Goal: Information Seeking & Learning: Learn about a topic

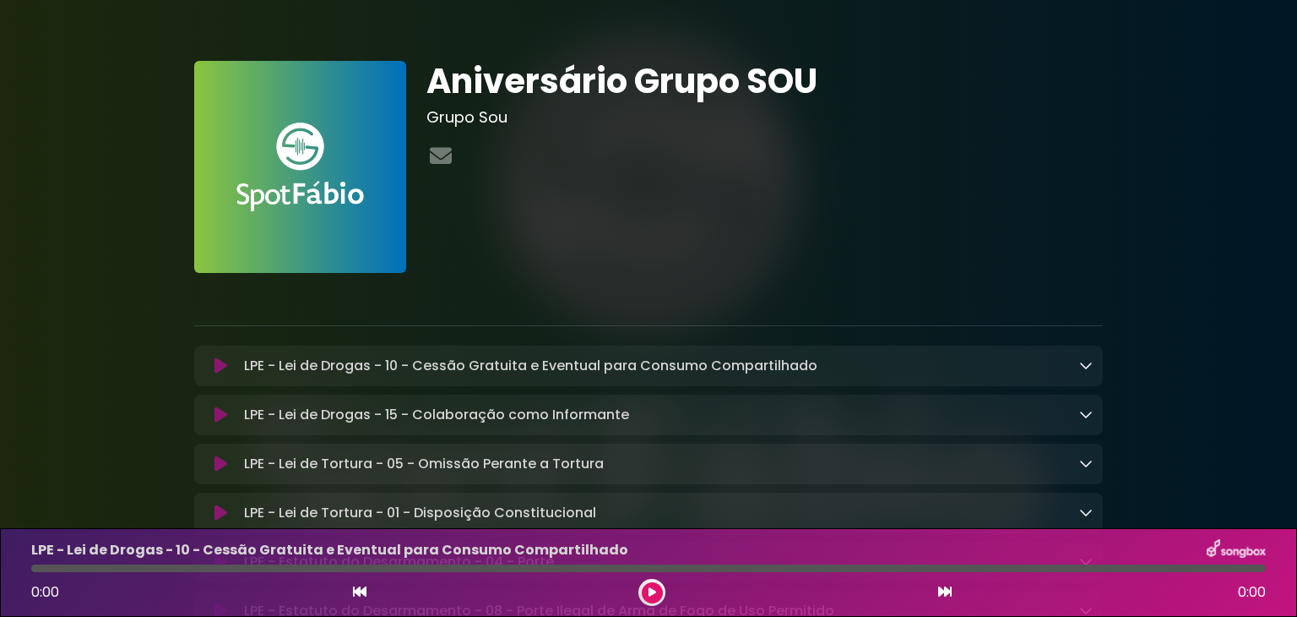
drag, startPoint x: 1296, startPoint y: 110, endPoint x: 1296, endPoint y: 180, distance: 70.1
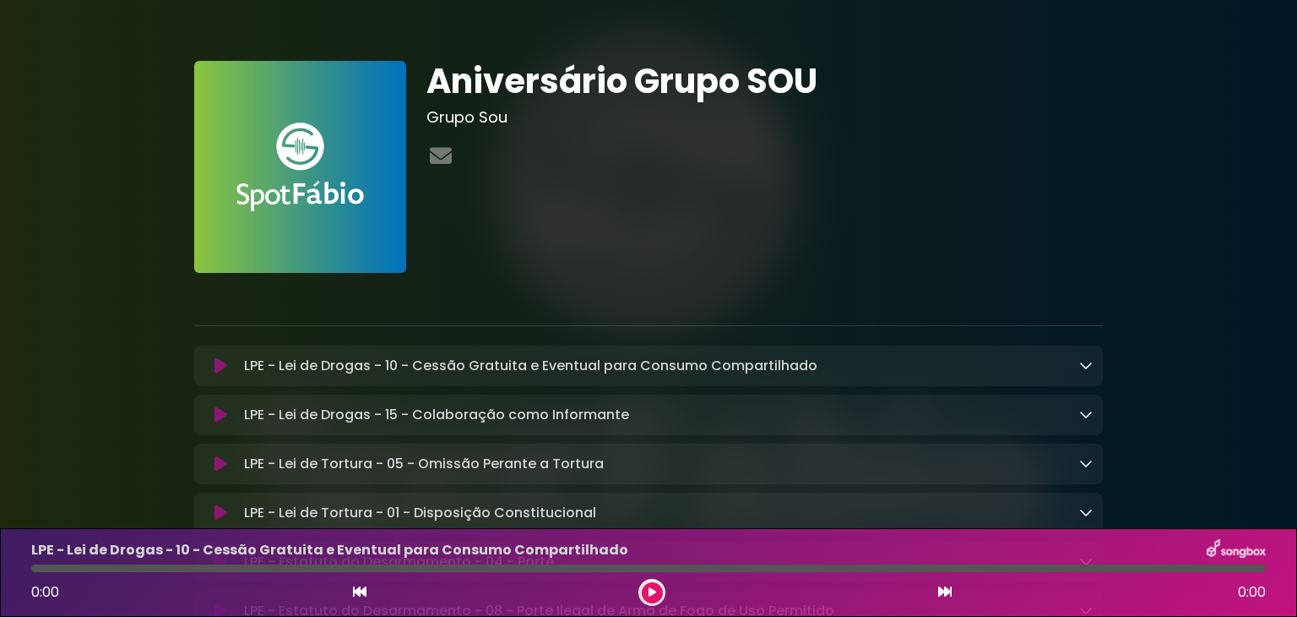
click at [225, 366] on button at bounding box center [220, 365] width 33 height 17
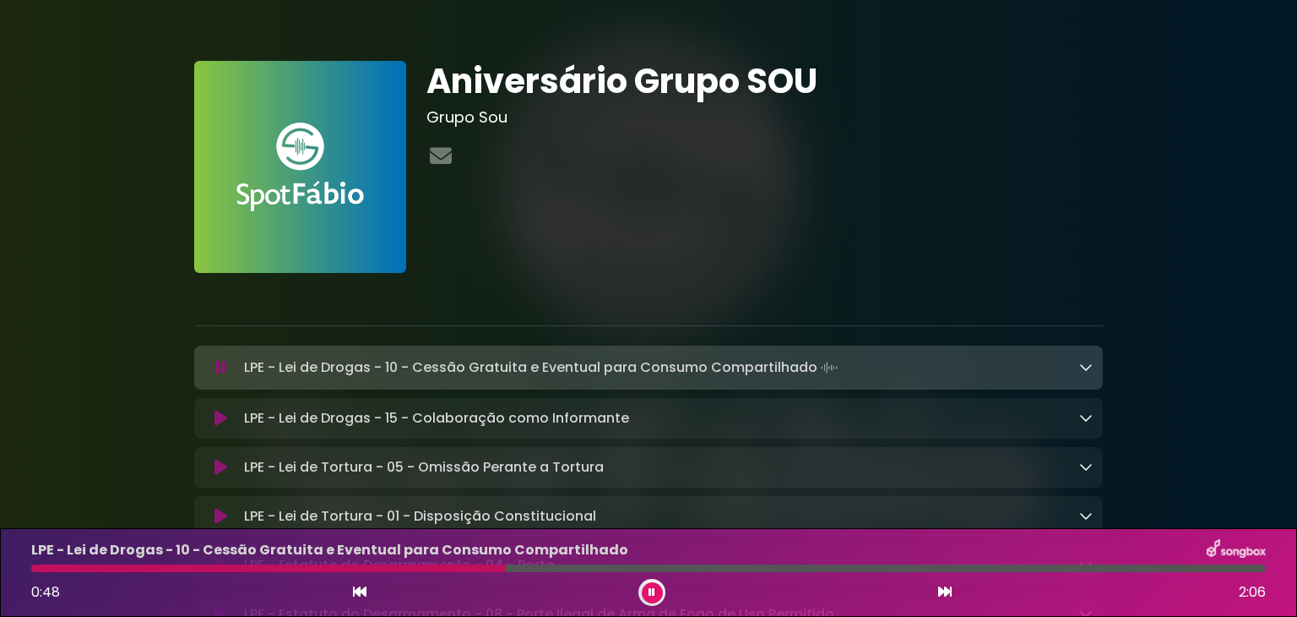
click at [642, 594] on button at bounding box center [652, 592] width 21 height 21
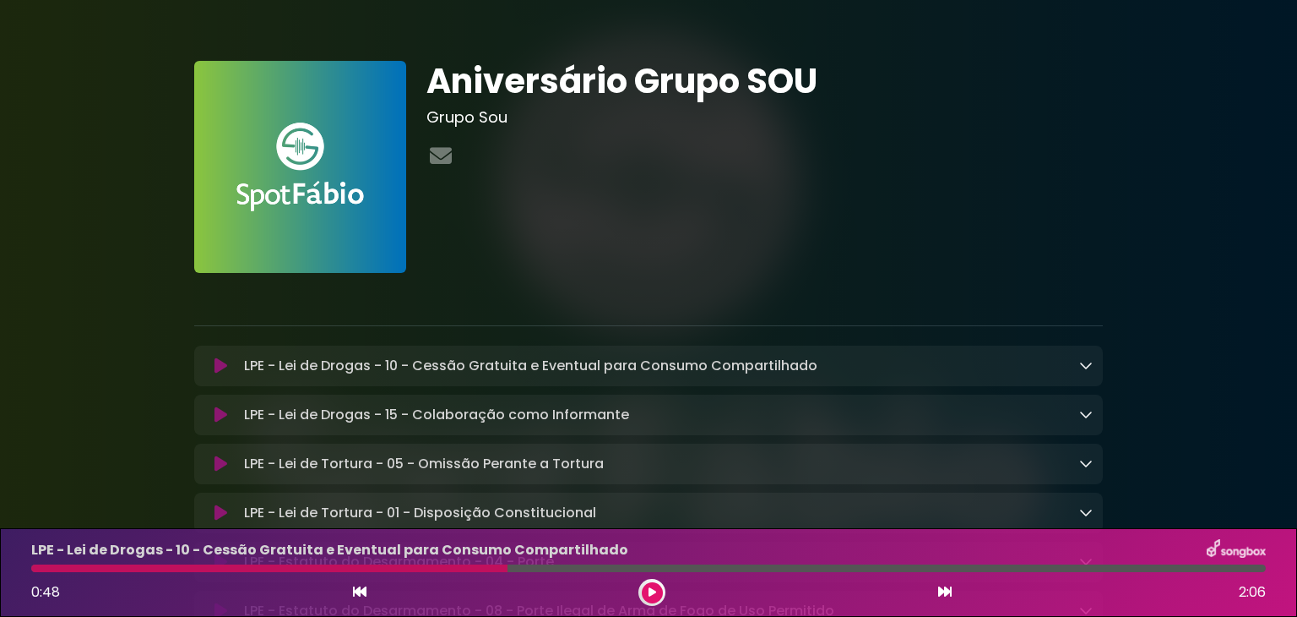
click at [36, 564] on div at bounding box center [269, 568] width 476 height 8
click at [24, 564] on div at bounding box center [648, 568] width 1255 height 8
click at [360, 591] on icon at bounding box center [360, 591] width 14 height 14
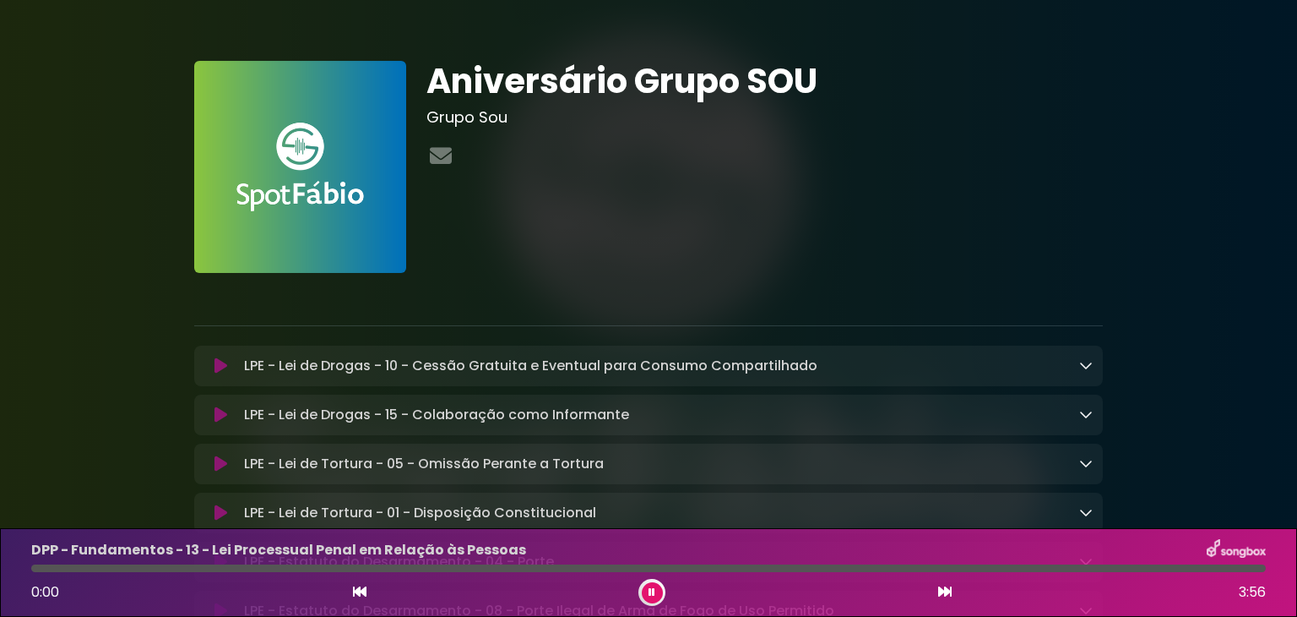
click at [943, 591] on icon at bounding box center [945, 591] width 14 height 14
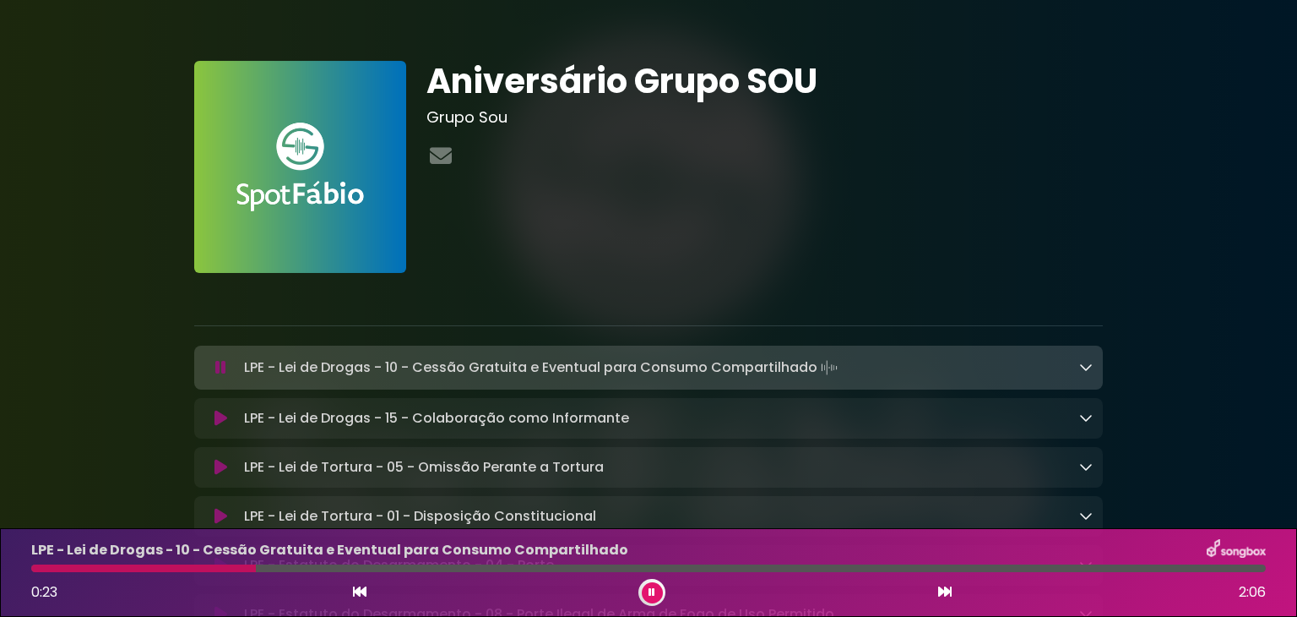
click at [341, 586] on div "0:23 2:06" at bounding box center [648, 592] width 1255 height 27
click at [351, 590] on div "0:23 2:06" at bounding box center [648, 592] width 1255 height 27
click at [358, 595] on icon at bounding box center [360, 591] width 14 height 14
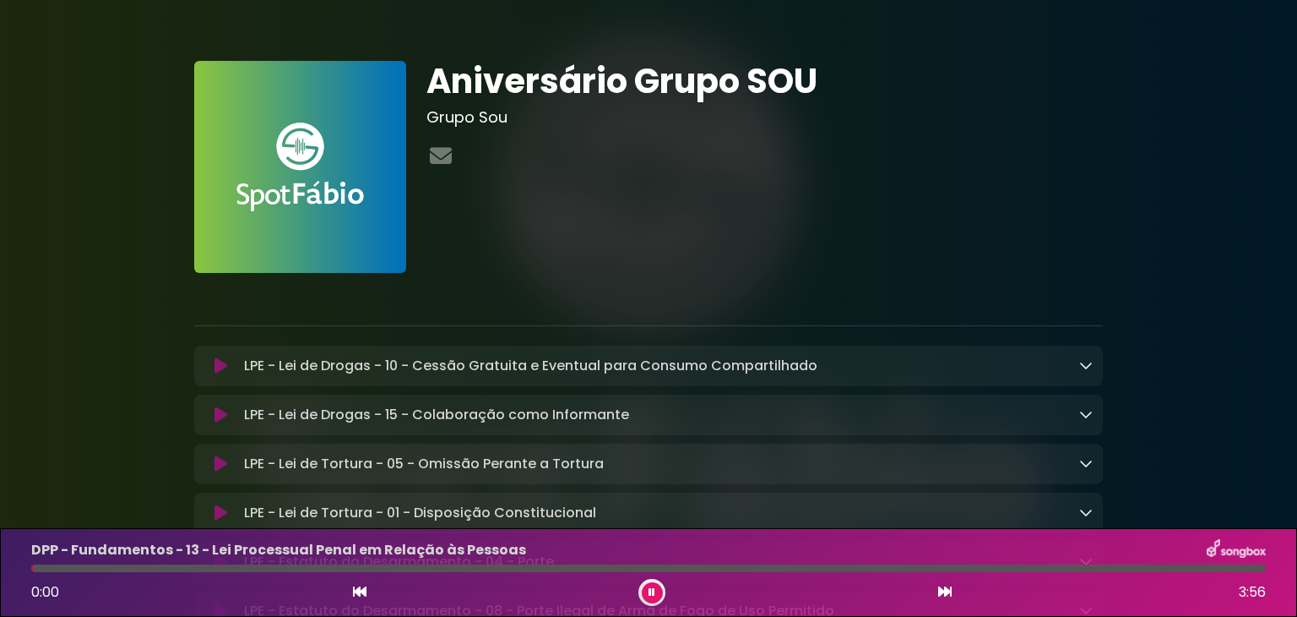
click at [946, 595] on icon at bounding box center [945, 591] width 14 height 14
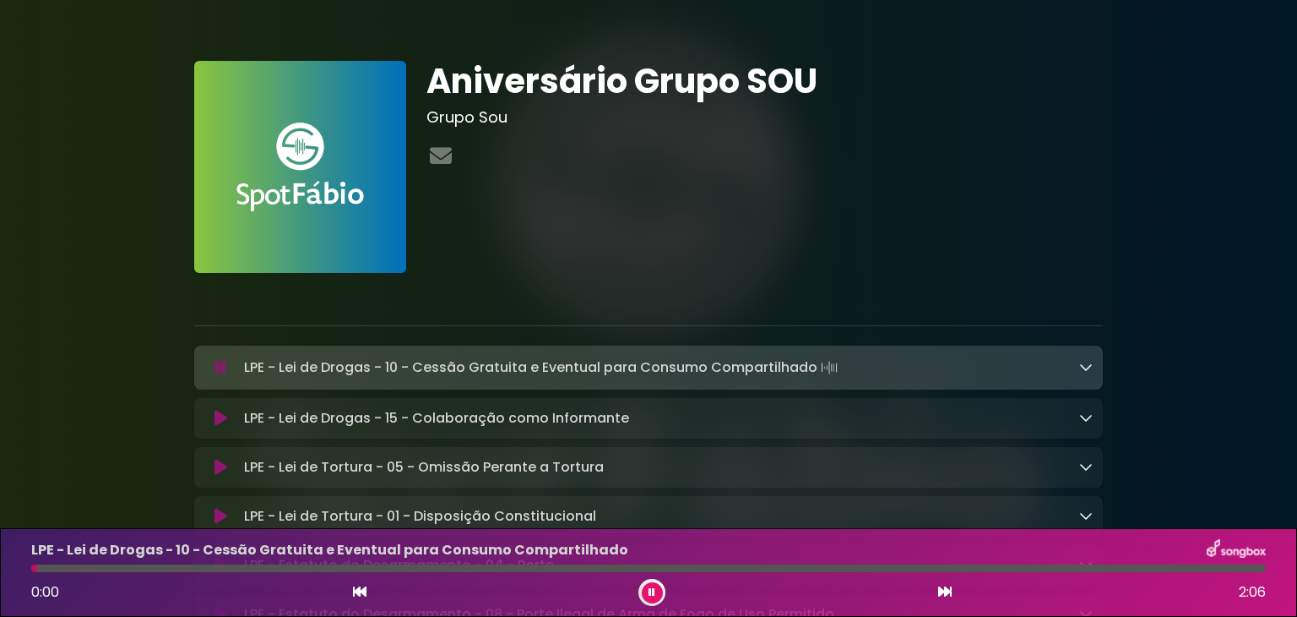
click at [644, 594] on button at bounding box center [652, 592] width 21 height 21
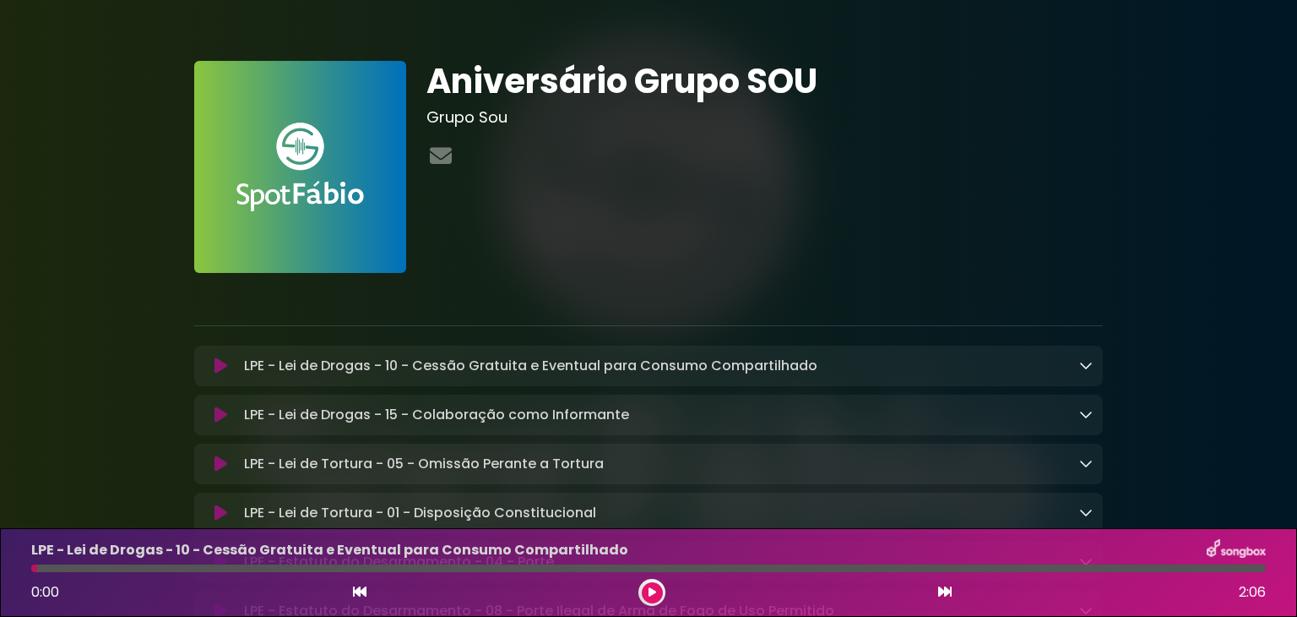
click at [654, 597] on button at bounding box center [652, 592] width 21 height 21
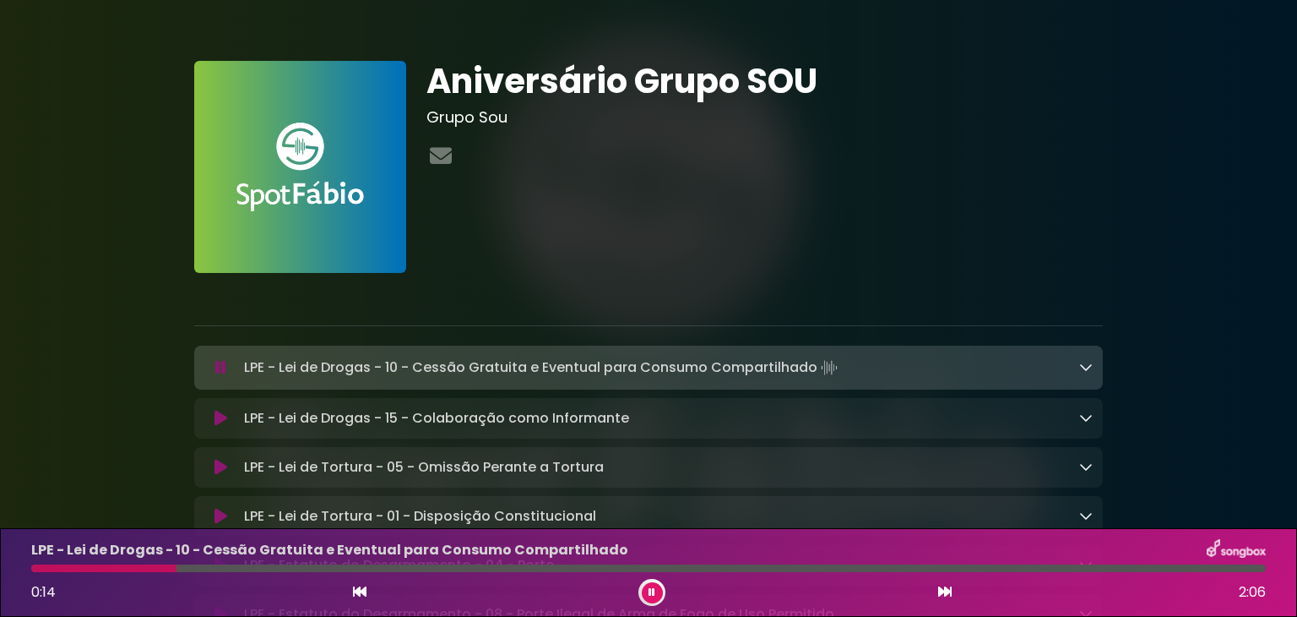
click at [44, 571] on div at bounding box center [103, 568] width 145 height 8
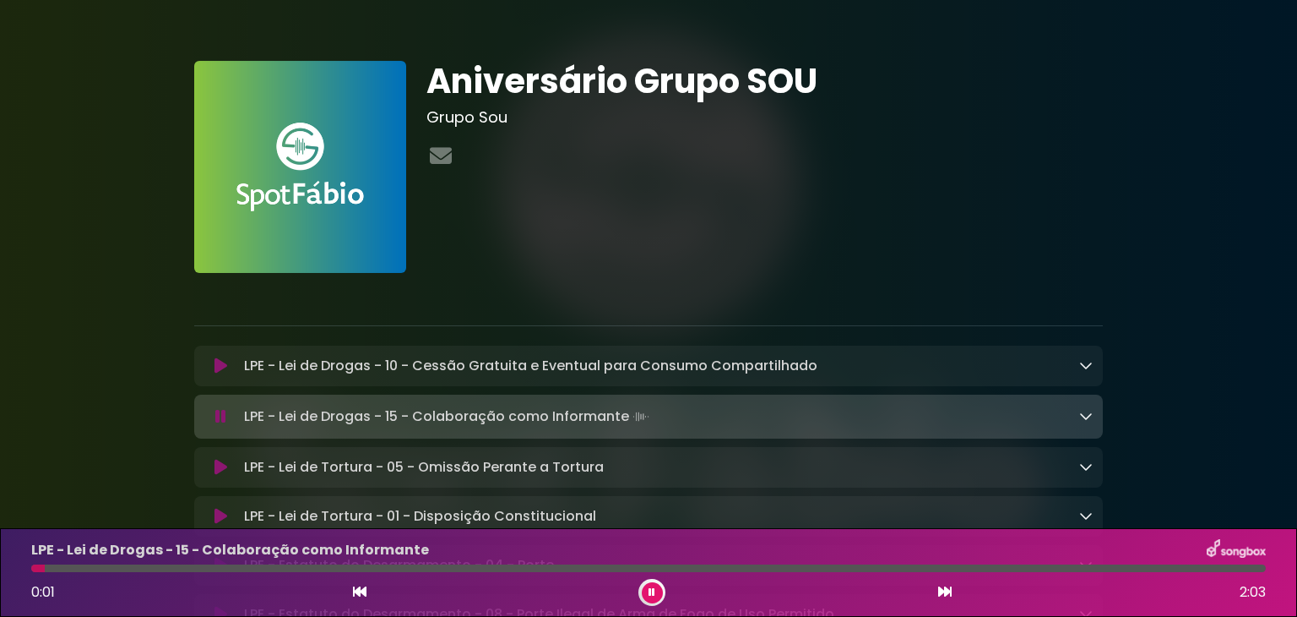
click at [642, 589] on button at bounding box center [652, 592] width 21 height 21
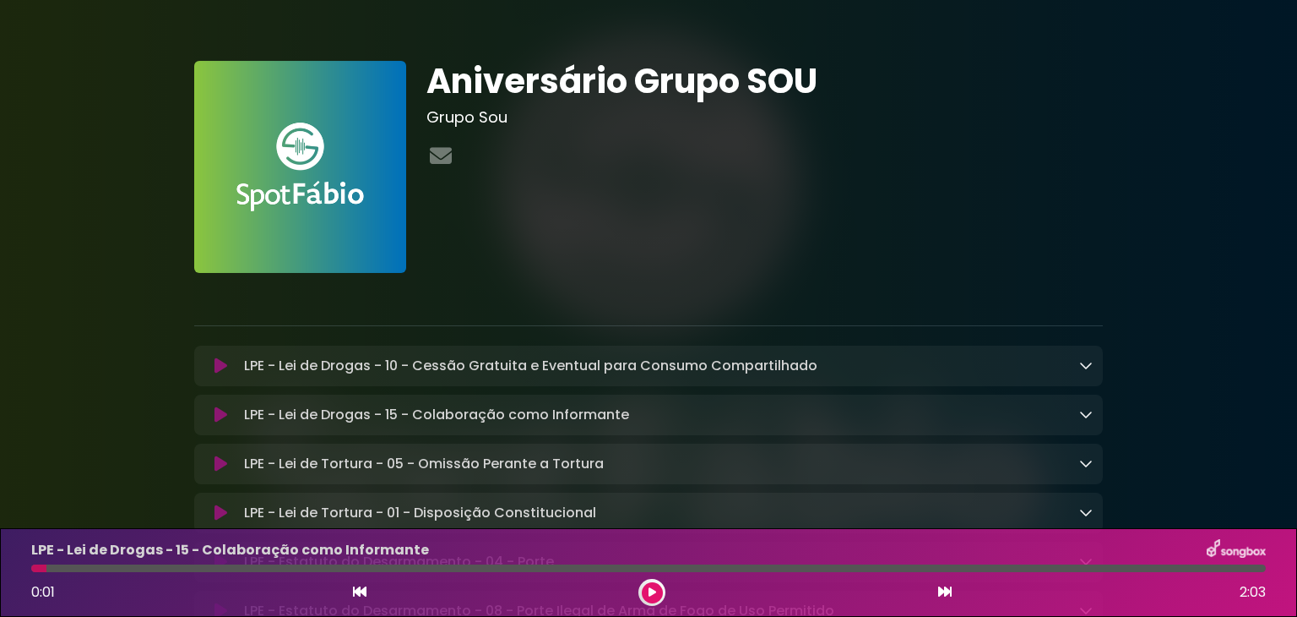
click at [642, 589] on button at bounding box center [652, 592] width 21 height 21
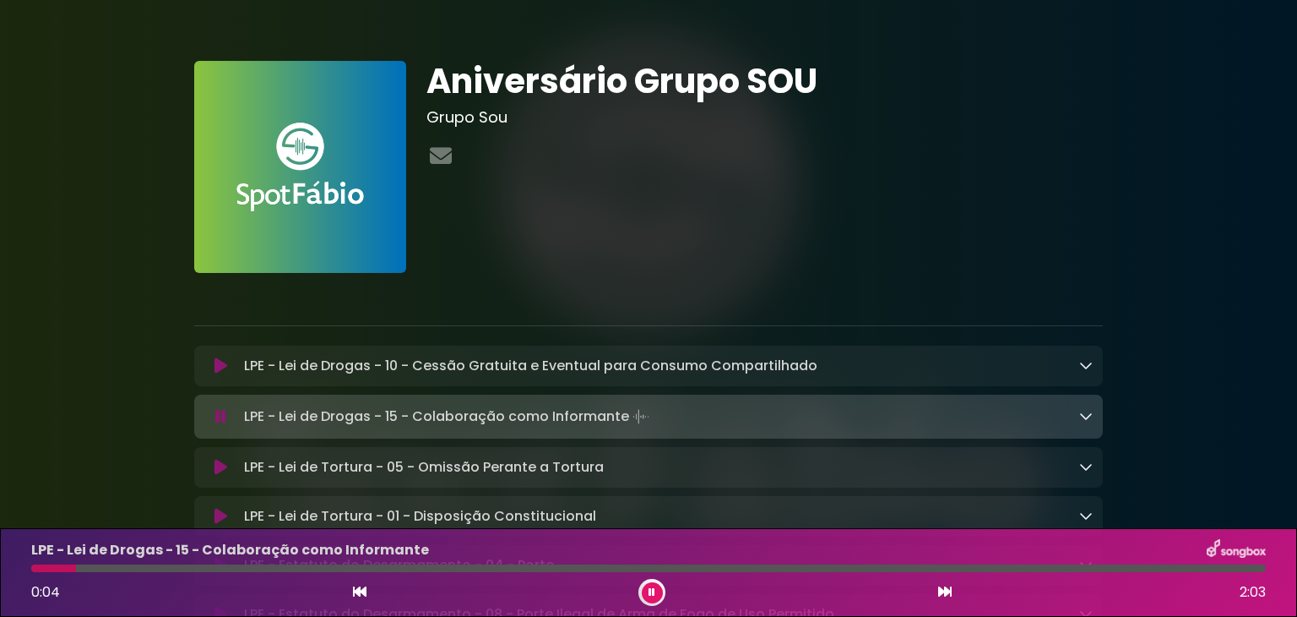
click at [1084, 367] on icon at bounding box center [1086, 365] width 14 height 14
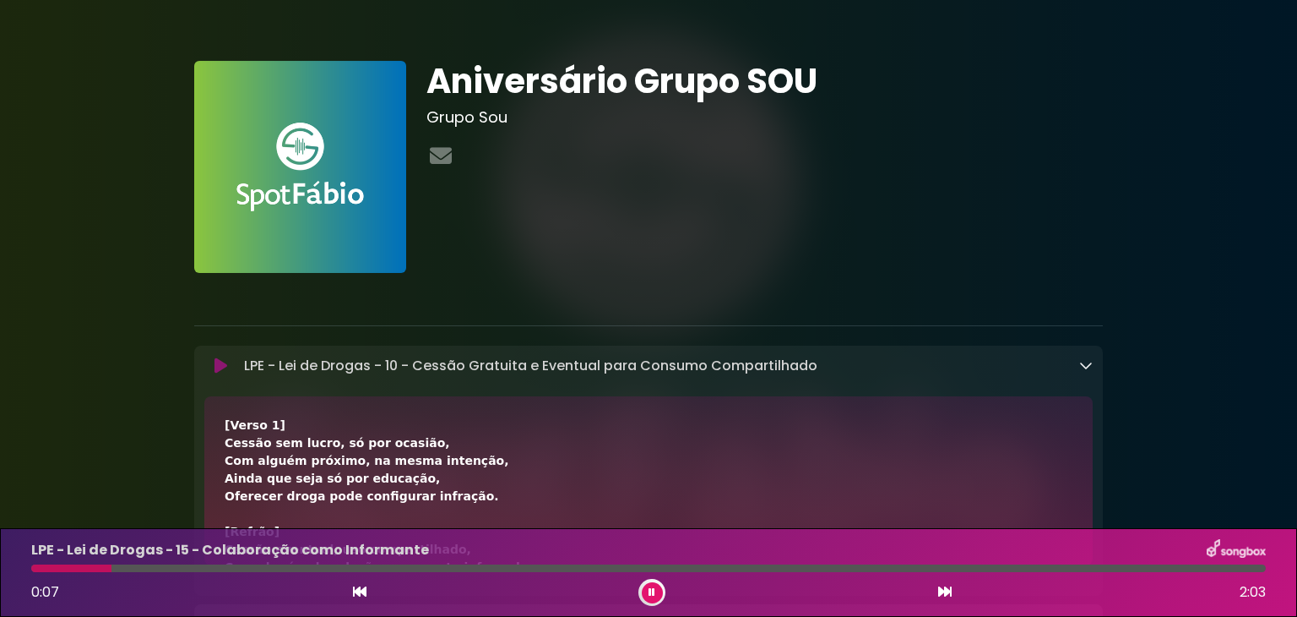
drag, startPoint x: 1296, startPoint y: 44, endPoint x: 1296, endPoint y: 97, distance: 53.2
drag, startPoint x: 858, startPoint y: 439, endPoint x: 874, endPoint y: 304, distance: 136.1
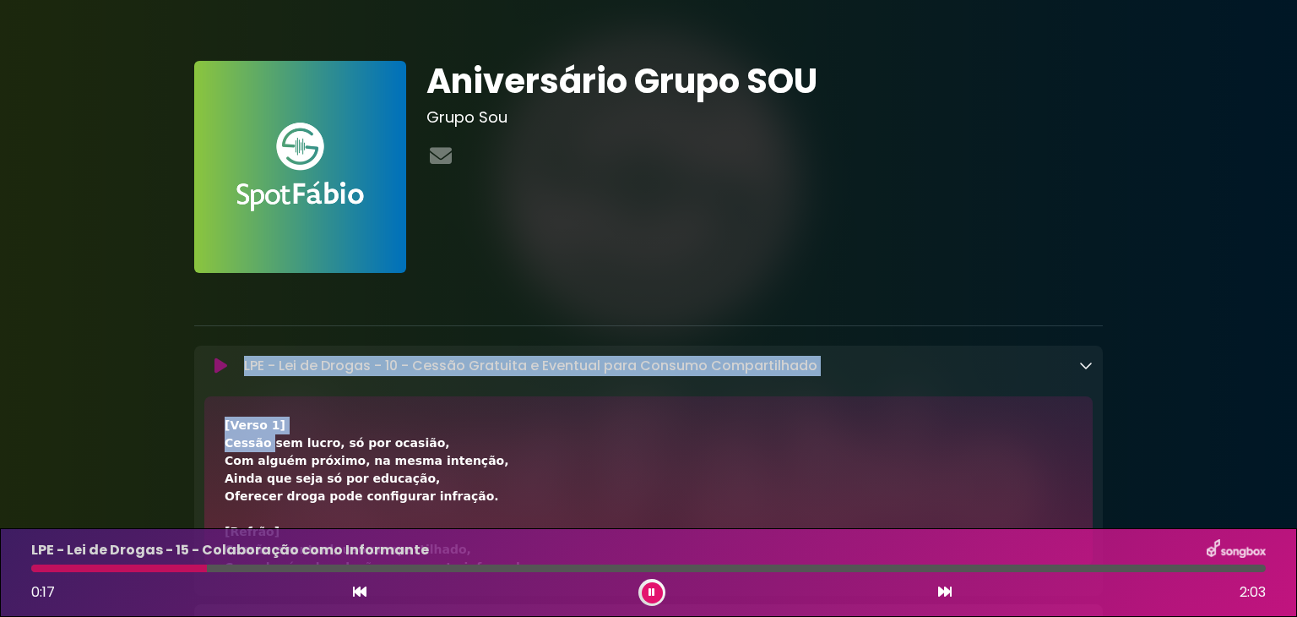
drag, startPoint x: 260, startPoint y: 452, endPoint x: 257, endPoint y: 531, distance: 79.5
click at [253, 439] on div "[Verso 1] Cessão sem lucro, só por ocasião, Com alguém próximo, na mesma intenç…" at bounding box center [649, 629] width 848 height 426
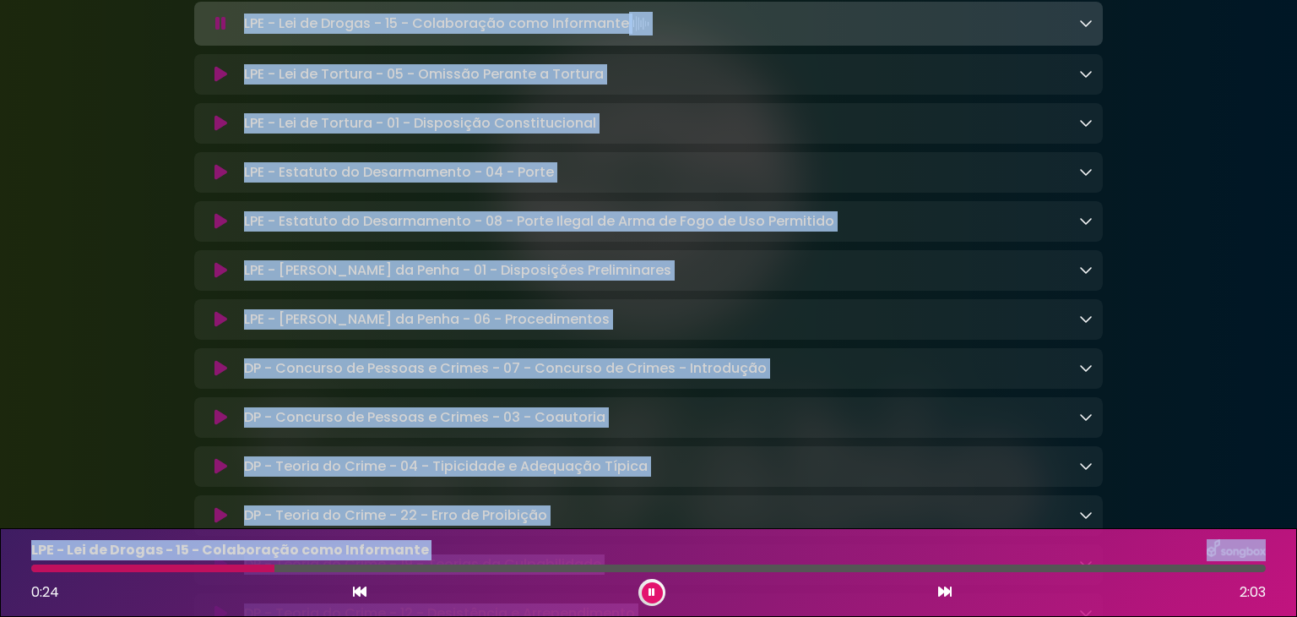
scroll to position [440, 0]
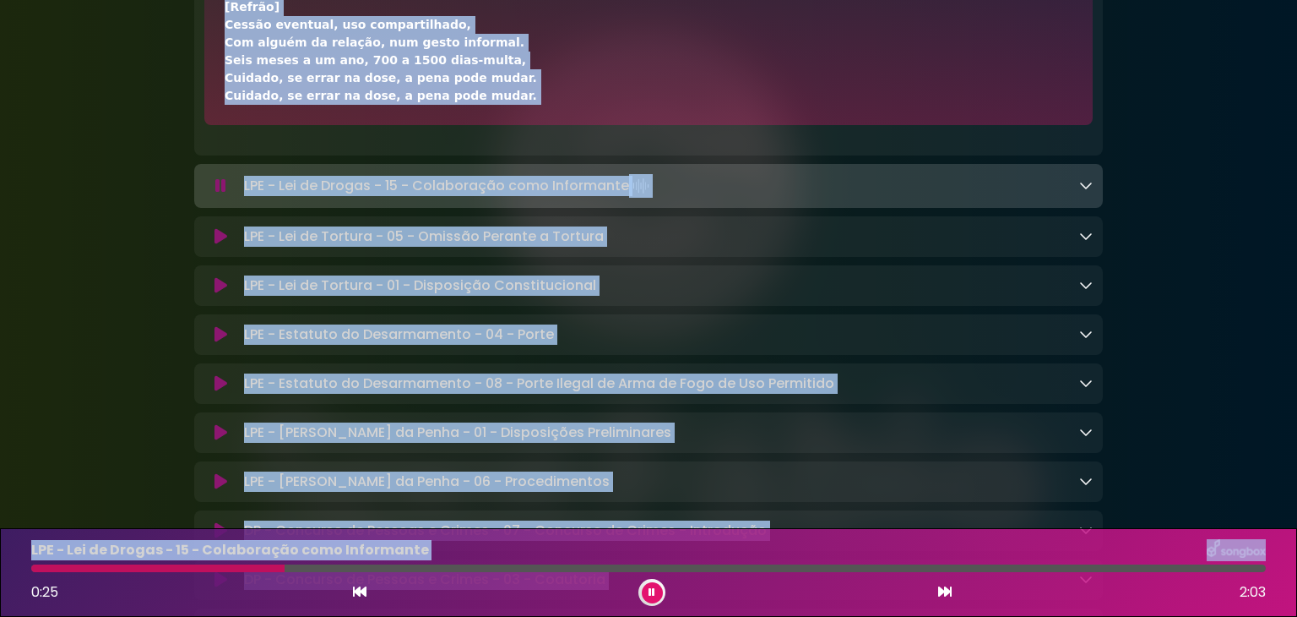
drag, startPoint x: 225, startPoint y: 443, endPoint x: 486, endPoint y: 108, distance: 425.4
click at [486, 108] on div "[Verso 1] Cessão sem lucro, só por ocasião, Com alguém próximo, na mesma intenç…" at bounding box center [648, 40] width 889 height 169
copy div "Cessão sem lucro, só por ocasião, Com alguém próximo, na mesma intenção, Ainda …"
click at [1084, 184] on icon at bounding box center [1086, 185] width 14 height 14
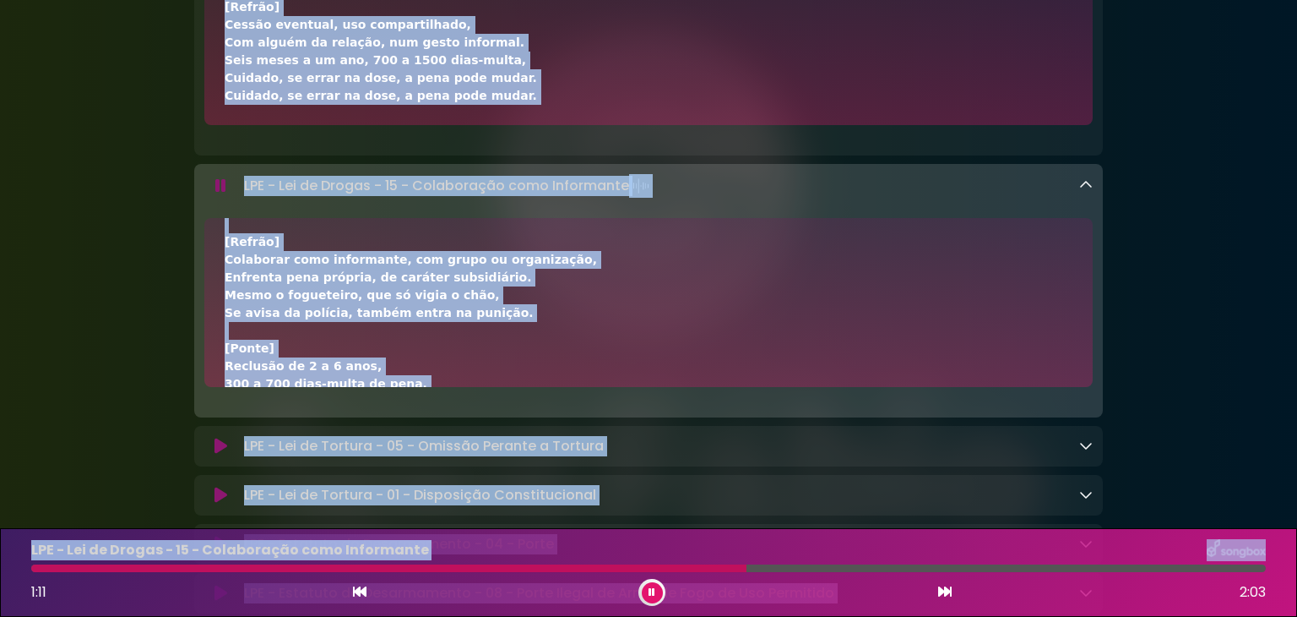
scroll to position [456, 0]
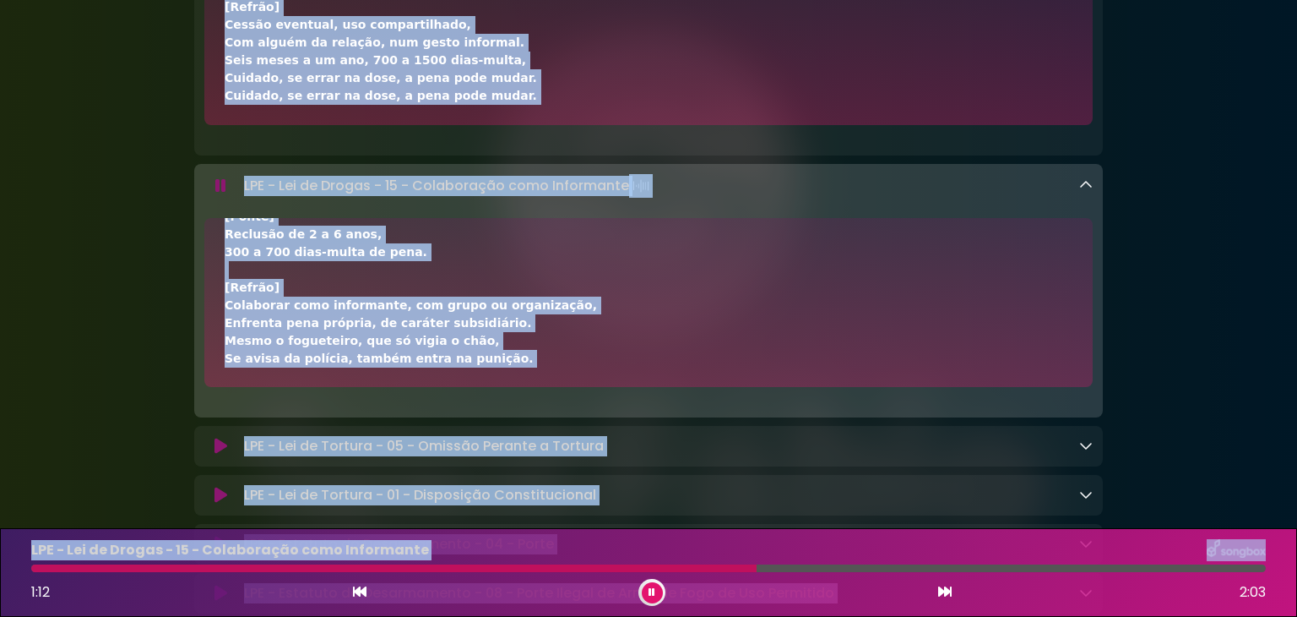
drag, startPoint x: 225, startPoint y: 249, endPoint x: 538, endPoint y: 349, distance: 328.8
click at [538, 349] on div "[Verso 1] Sujeito que informa, mas não age na missão, Sem vínculo direto com a …" at bounding box center [649, 74] width 848 height 585
copy div "[Verso 1] Sujeito que informa, mas não age na missão, Sem vínculo direto com a …"
click at [419, 325] on div "[Verso 1] Sujeito que informa, mas não age na missão, Sem vínculo direto com a …" at bounding box center [649, 74] width 848 height 585
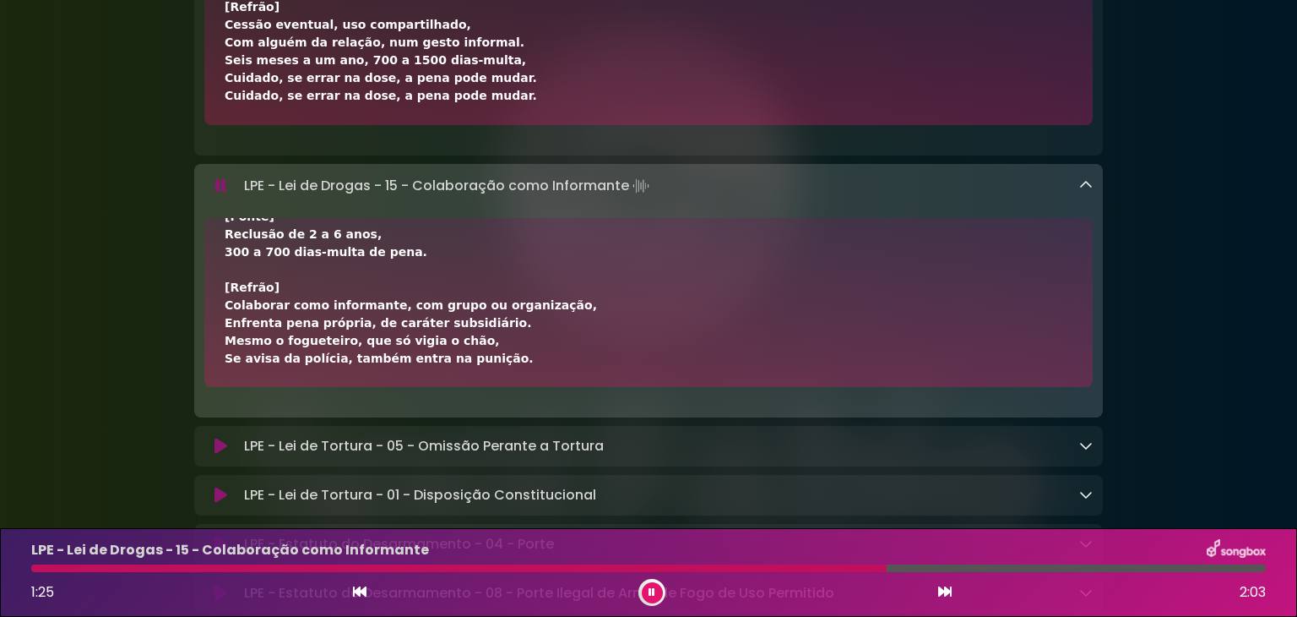
click at [1090, 443] on icon at bounding box center [1086, 445] width 14 height 14
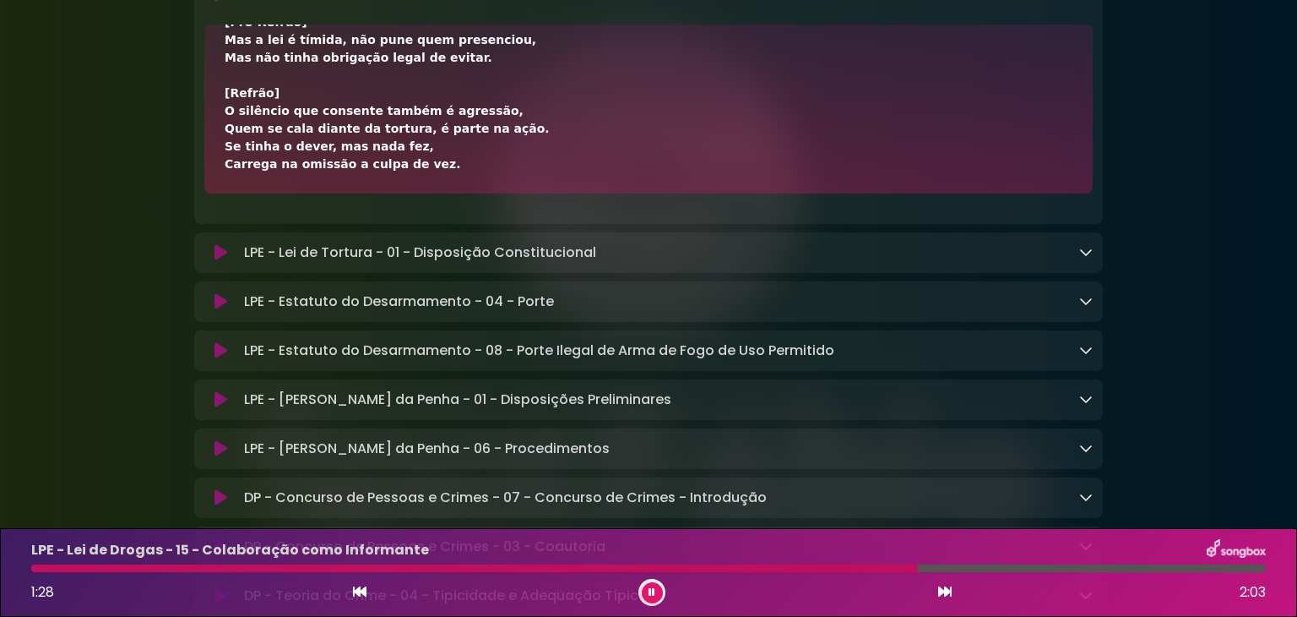
scroll to position [991, 0]
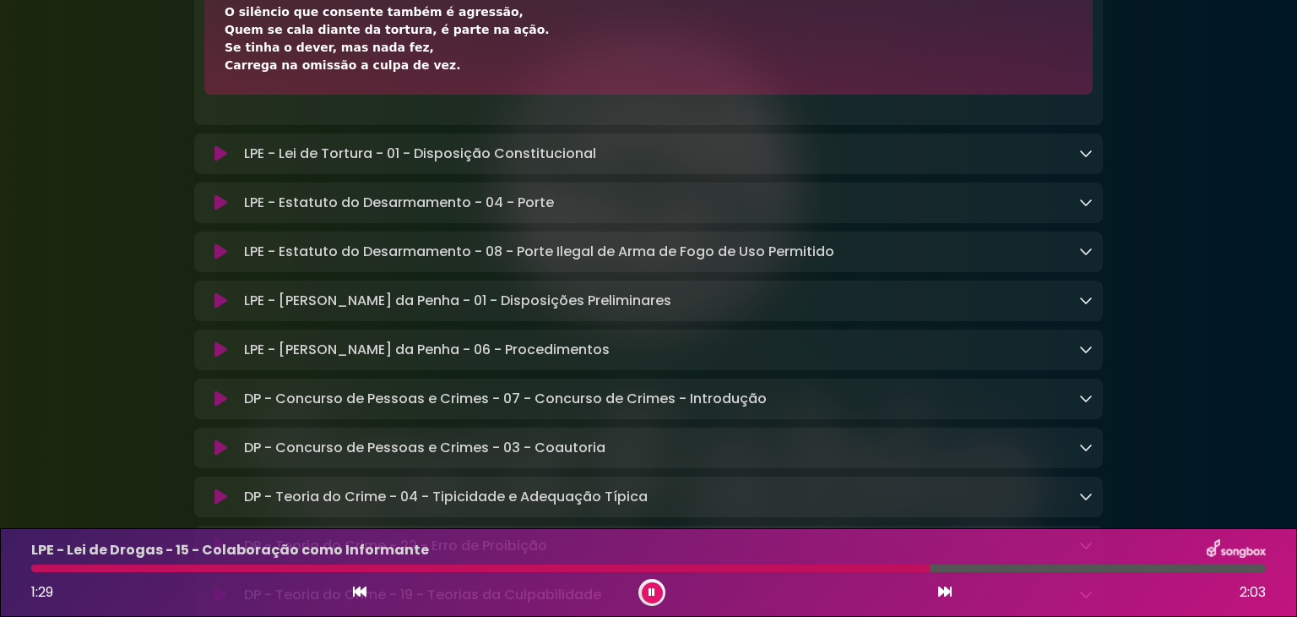
drag, startPoint x: 225, startPoint y: 502, endPoint x: 461, endPoint y: 76, distance: 487.0
click at [461, 76] on div "[Verso] Se havia um dever legal, um papel a cumprir, Mas fechou os olhos, deixo…" at bounding box center [648, 10] width 889 height 169
copy div "[Verso] Se havia um dever legal, um papel a cumprir, Mas fechou os olhos, deixo…"
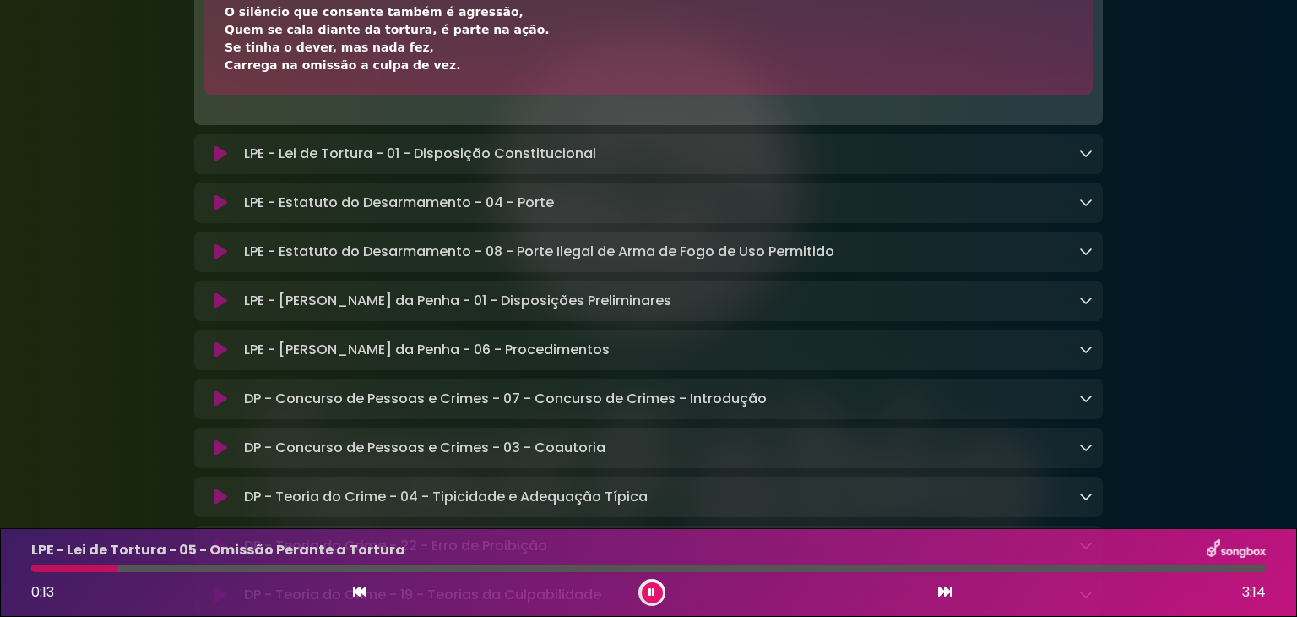
click at [1080, 158] on icon at bounding box center [1086, 153] width 14 height 14
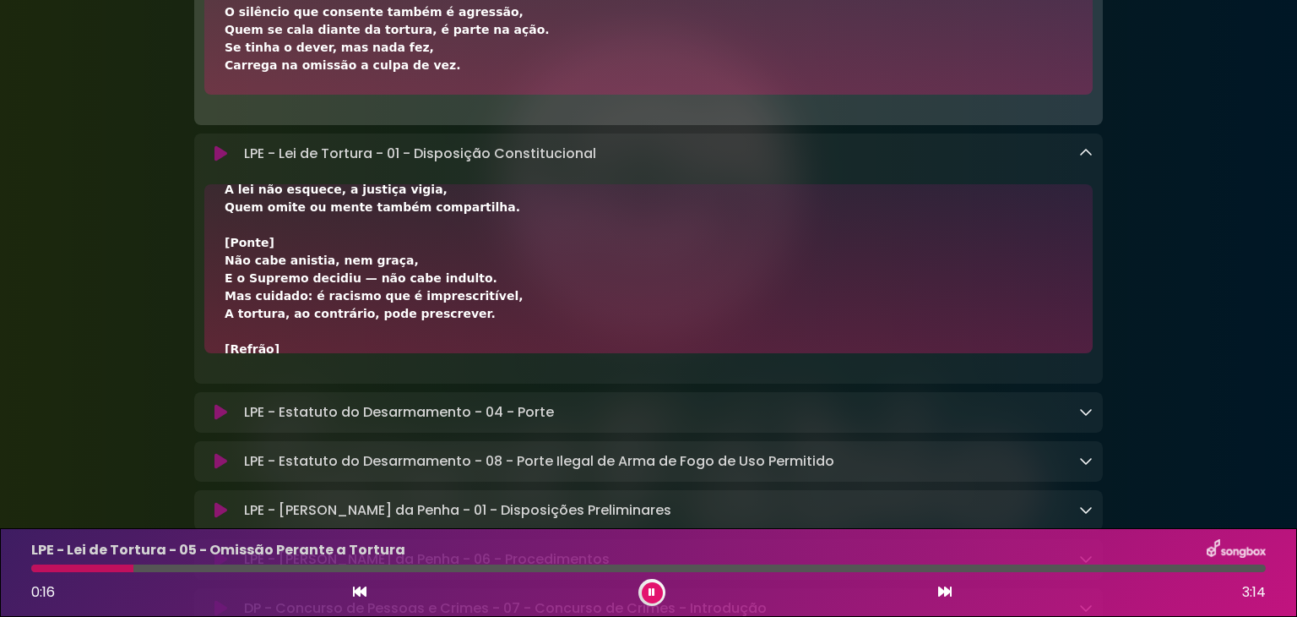
scroll to position [385, 0]
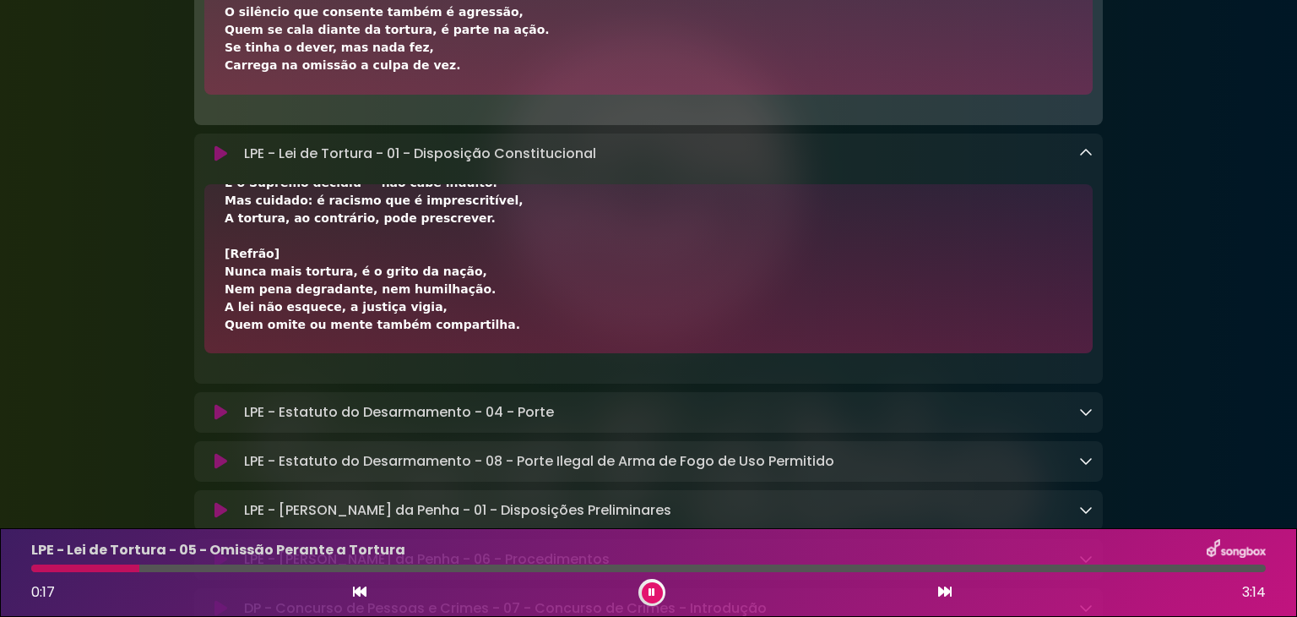
drag, startPoint x: 225, startPoint y: 209, endPoint x: 399, endPoint y: 312, distance: 201.8
click at [476, 334] on div "[Refrão] Nunca mais tortura, é o grito da nação, Nem pena degradante, nem humil…" at bounding box center [649, 76] width 848 height 514
copy div "[Refrão] Nunca mais tortura, é o grito da nação, Nem pena degradante, nem humil…"
click at [1086, 410] on icon at bounding box center [1086, 412] width 14 height 14
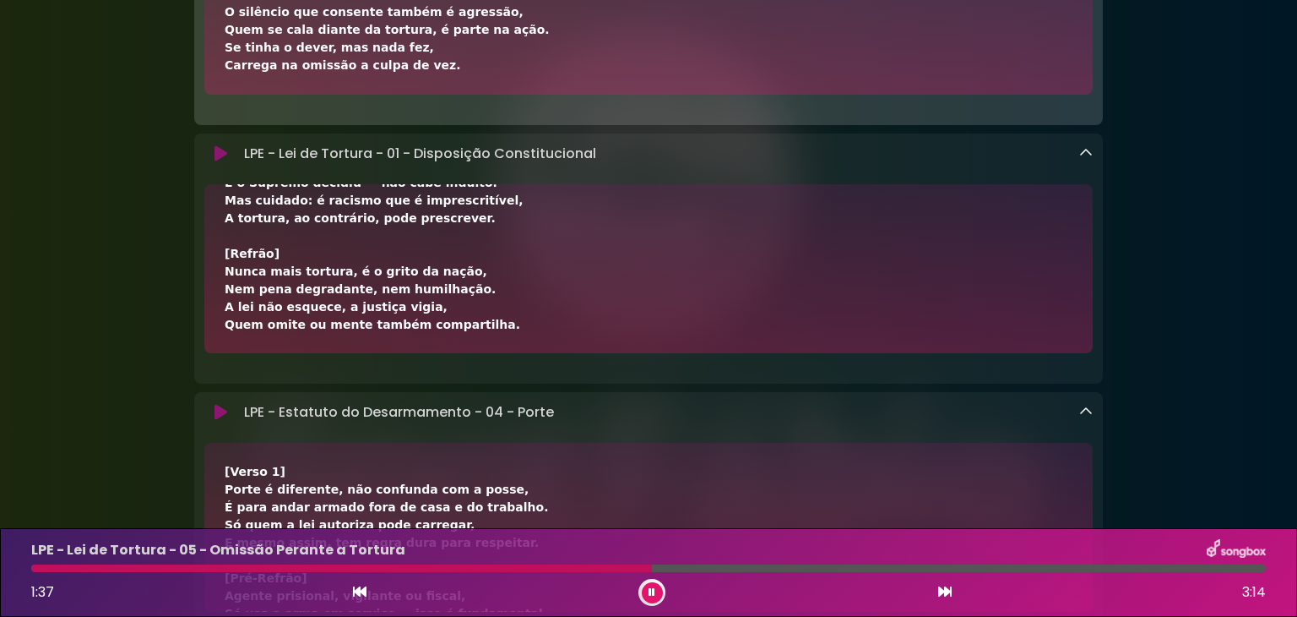
drag, startPoint x: 711, startPoint y: 75, endPoint x: 709, endPoint y: 39, distance: 36.4
click at [709, 39] on div "[Verso] Se havia um dever legal, um papel a cumprir, Mas fechou os olhos, deixo…" at bounding box center [648, 10] width 889 height 169
drag, startPoint x: 430, startPoint y: 68, endPoint x: 297, endPoint y: 34, distance: 137.0
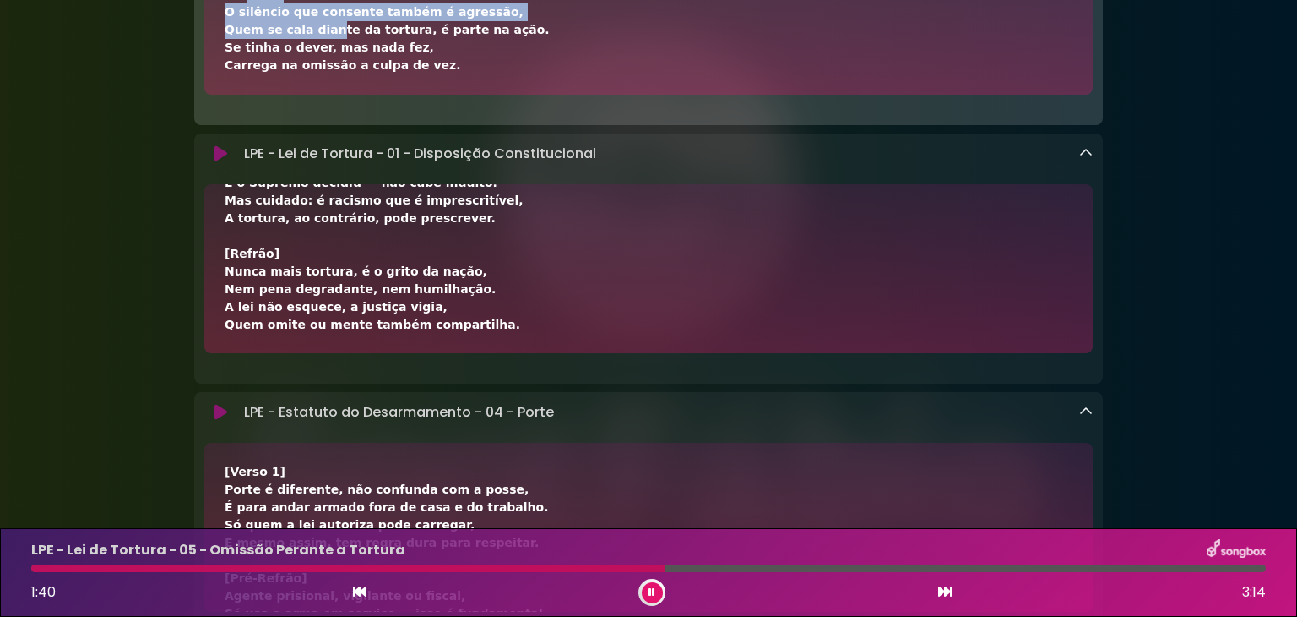
drag, startPoint x: 297, startPoint y: 34, endPoint x: 234, endPoint y: -3, distance: 73.4
click at [234, 0] on html "× Aniversário Grupo SOU Grupo Sou" at bounding box center [648, 308] width 1297 height 617
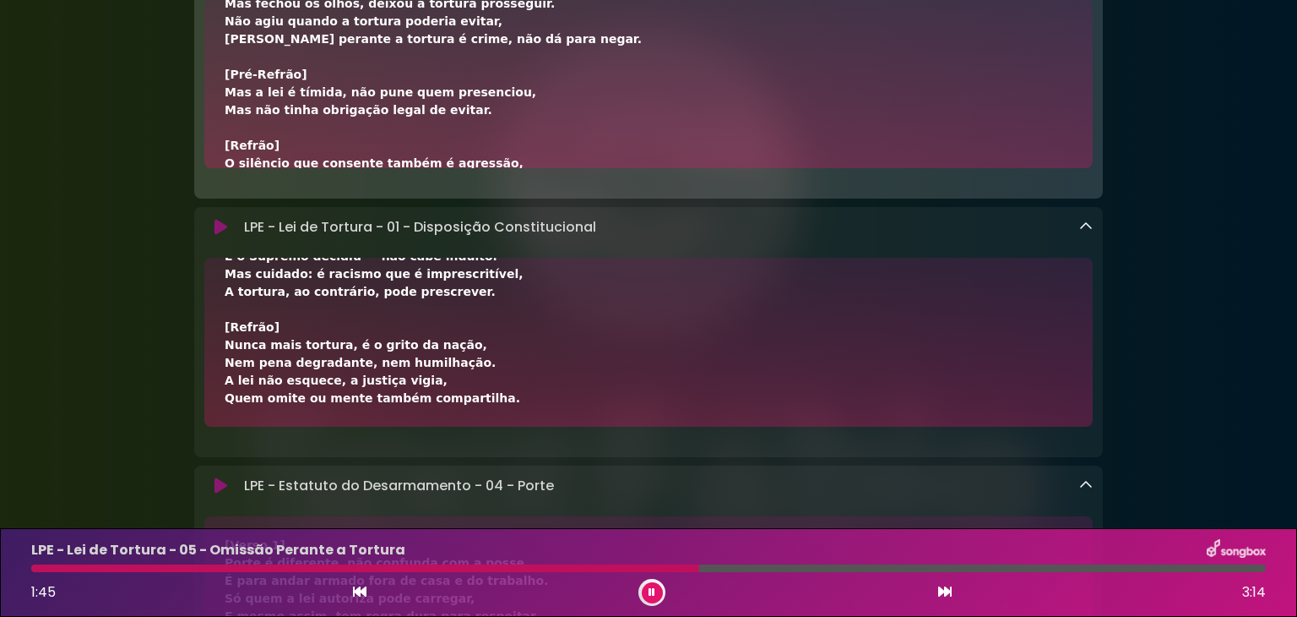
scroll to position [421, 0]
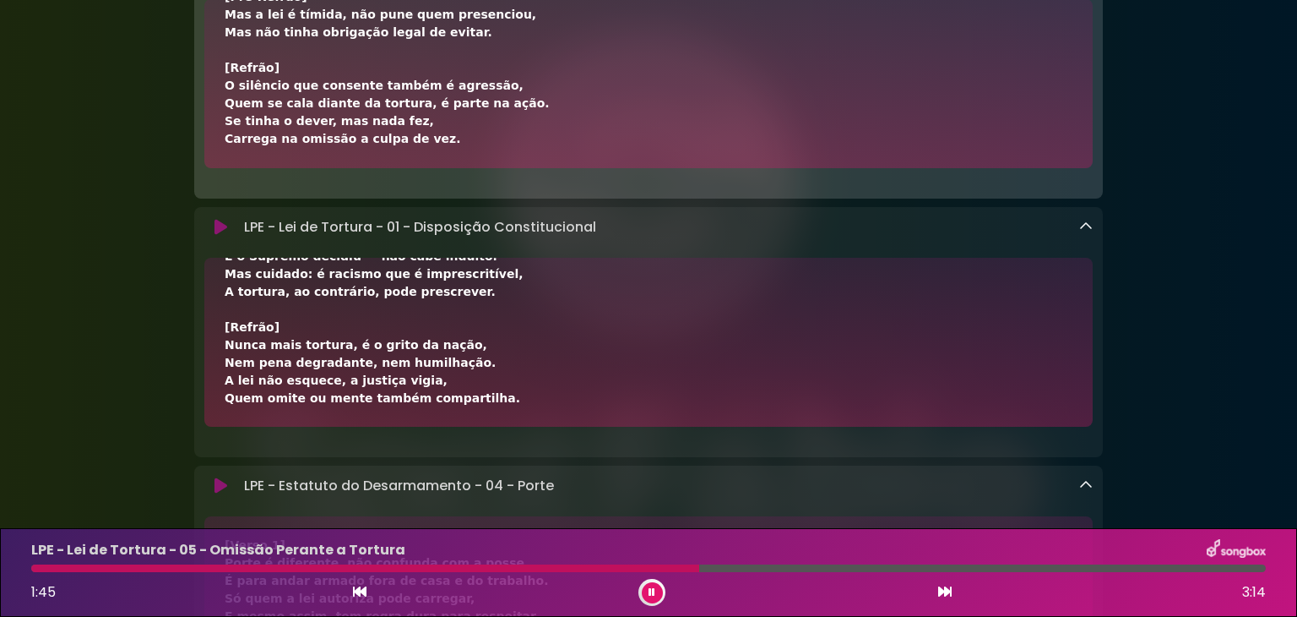
drag, startPoint x: 411, startPoint y: 100, endPoint x: 465, endPoint y: 114, distance: 55.1
click at [450, 172] on div "[Verso] Se havia um dever legal, um papel a cumprir, Mas fechou os olhos, deixo…" at bounding box center [648, 93] width 909 height 189
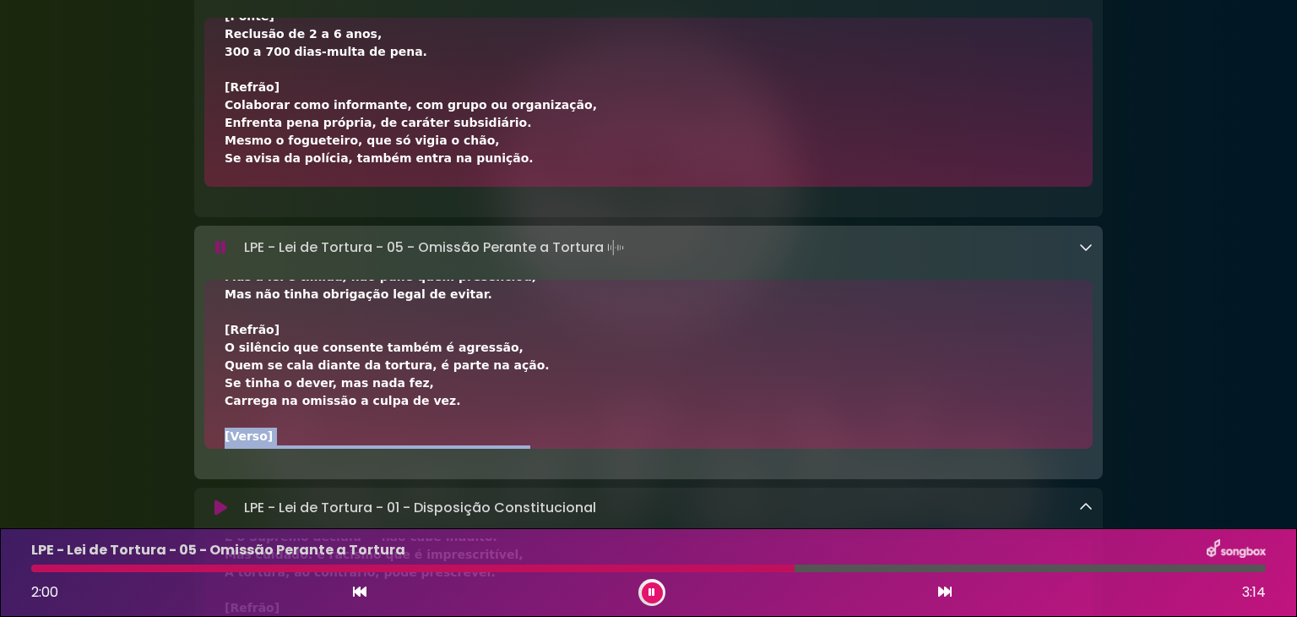
scroll to position [162, 0]
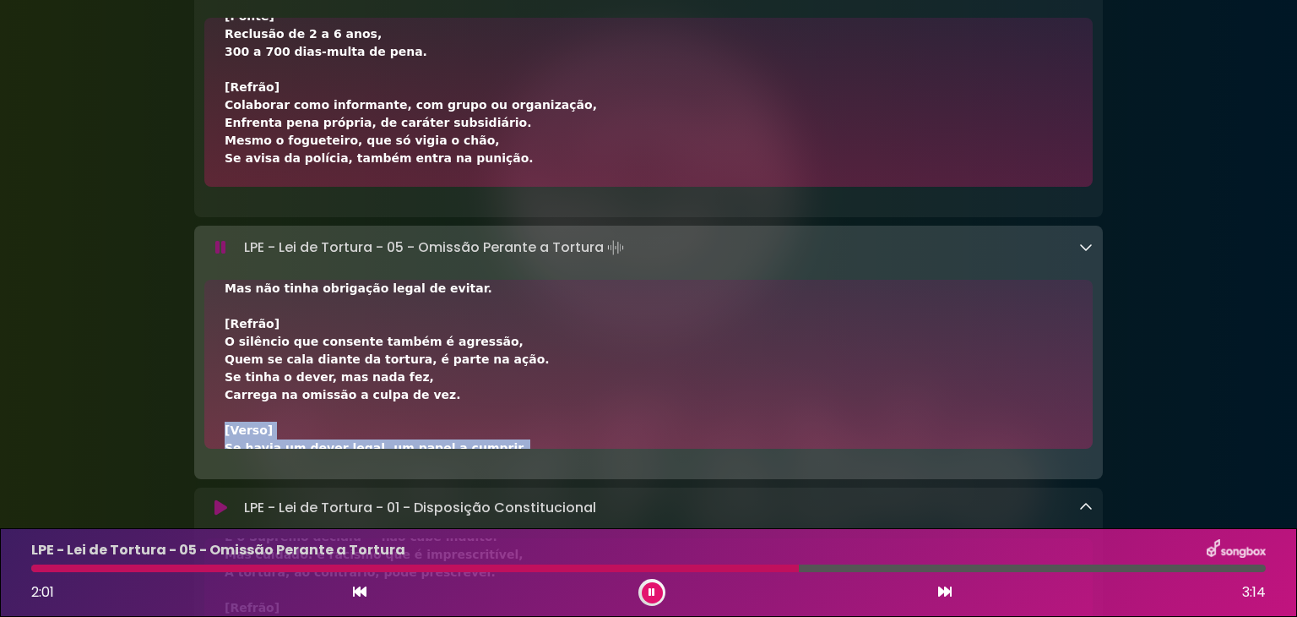
drag, startPoint x: 412, startPoint y: 104, endPoint x: 490, endPoint y: 431, distance: 336.0
click at [490, 431] on div "[Verso] Se havia um dever legal, um papel a cumprir, Mas fechou os olhos, deixo…" at bounding box center [649, 413] width 848 height 550
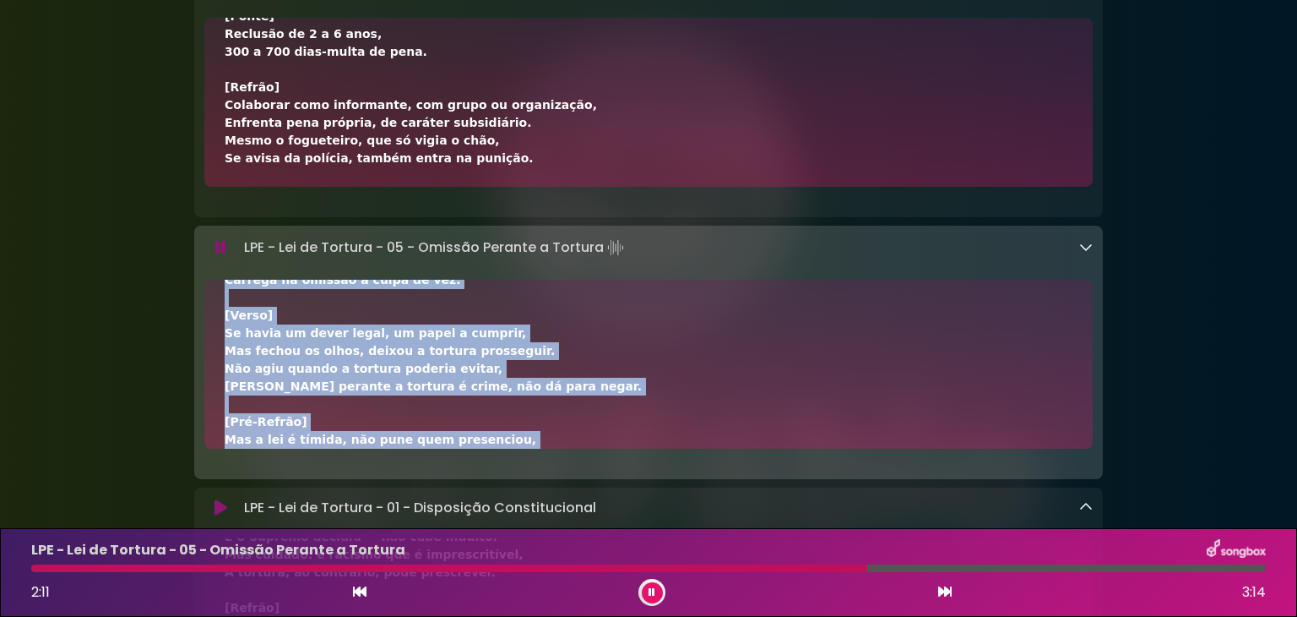
scroll to position [421, 0]
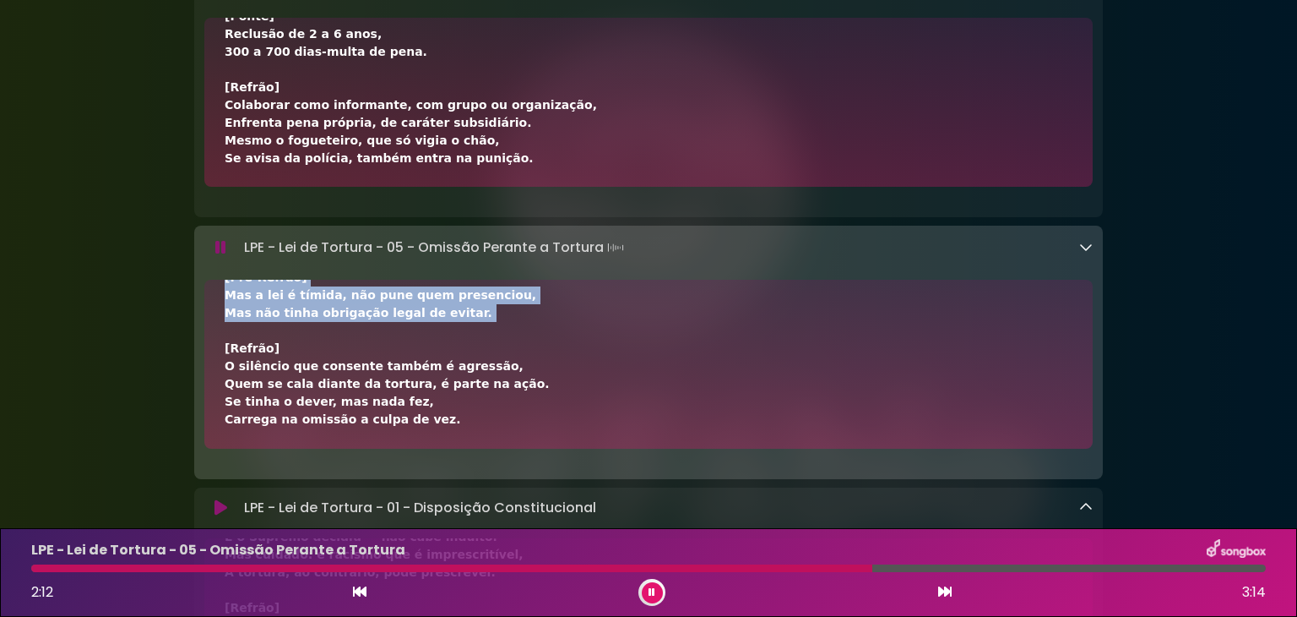
drag, startPoint x: 398, startPoint y: 349, endPoint x: 345, endPoint y: 340, distance: 53.0
click at [347, 340] on div "[Verso] Se havia um dever legal, um papel a cumprir, Mas fechou os olhos, deixo…" at bounding box center [649, 153] width 848 height 550
click at [345, 340] on div "[Verso] Se havia um dever legal, um papel a cumprir, Mas fechou os olhos, deixo…" at bounding box center [649, 153] width 848 height 550
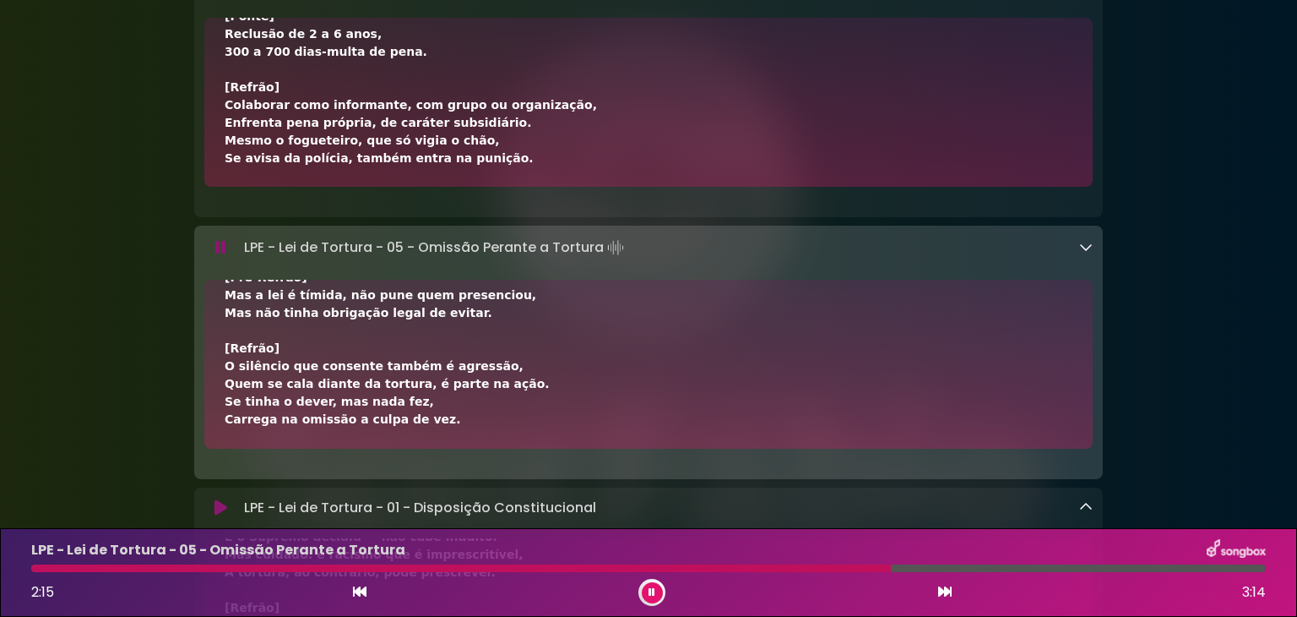
drag, startPoint x: 599, startPoint y: 443, endPoint x: 605, endPoint y: 378, distance: 65.3
click at [605, 378] on div "[Verso] Se havia um dever legal, um papel a cumprir, Mas fechou os olhos, deixo…" at bounding box center [648, 364] width 889 height 169
drag, startPoint x: 1296, startPoint y: 177, endPoint x: 1296, endPoint y: 52, distance: 125.0
click at [546, 360] on div "[Verso] Se havia um dever legal, um papel a cumprir, Mas fechou os olhos, deixo…" at bounding box center [649, 153] width 848 height 550
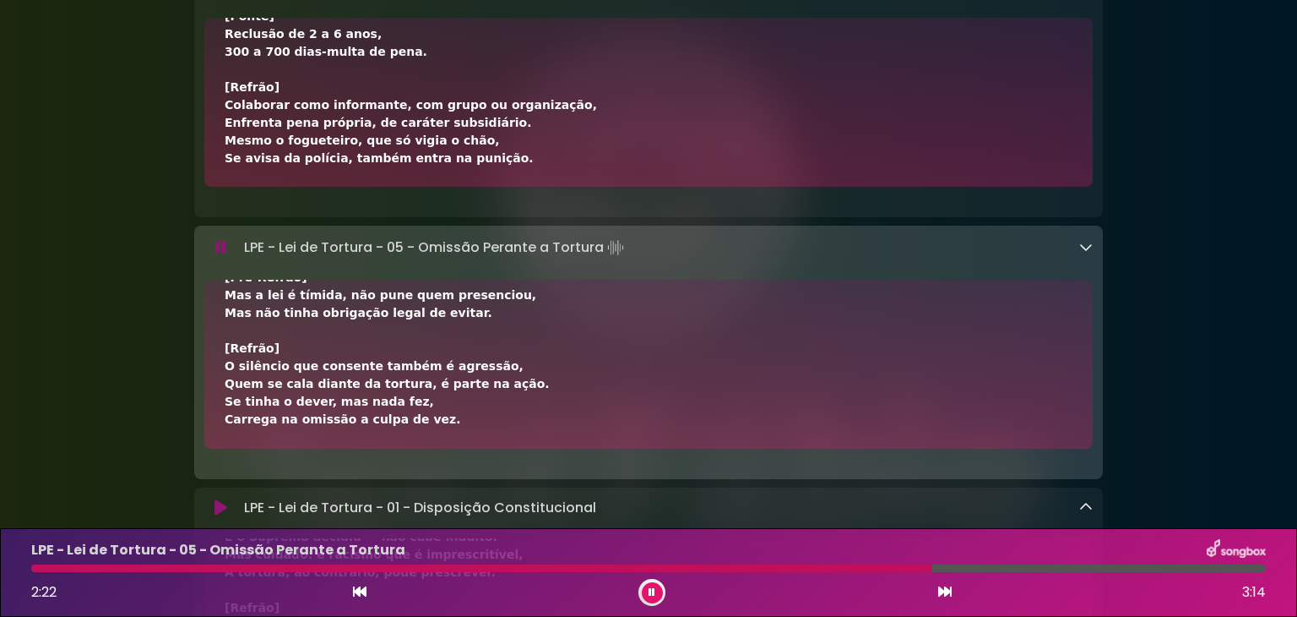
drag, startPoint x: 370, startPoint y: 352, endPoint x: 447, endPoint y: 335, distance: 78.7
click at [447, 335] on div "[Verso] Se havia um dever legal, um papel a cumprir, Mas fechou os olhos, deixo…" at bounding box center [649, 153] width 848 height 550
drag, startPoint x: 447, startPoint y: 335, endPoint x: 361, endPoint y: 348, distance: 87.1
click at [361, 348] on div "[Verso] Se havia um dever legal, um papel a cumprir, Mas fechou os olhos, deixo…" at bounding box center [649, 153] width 848 height 550
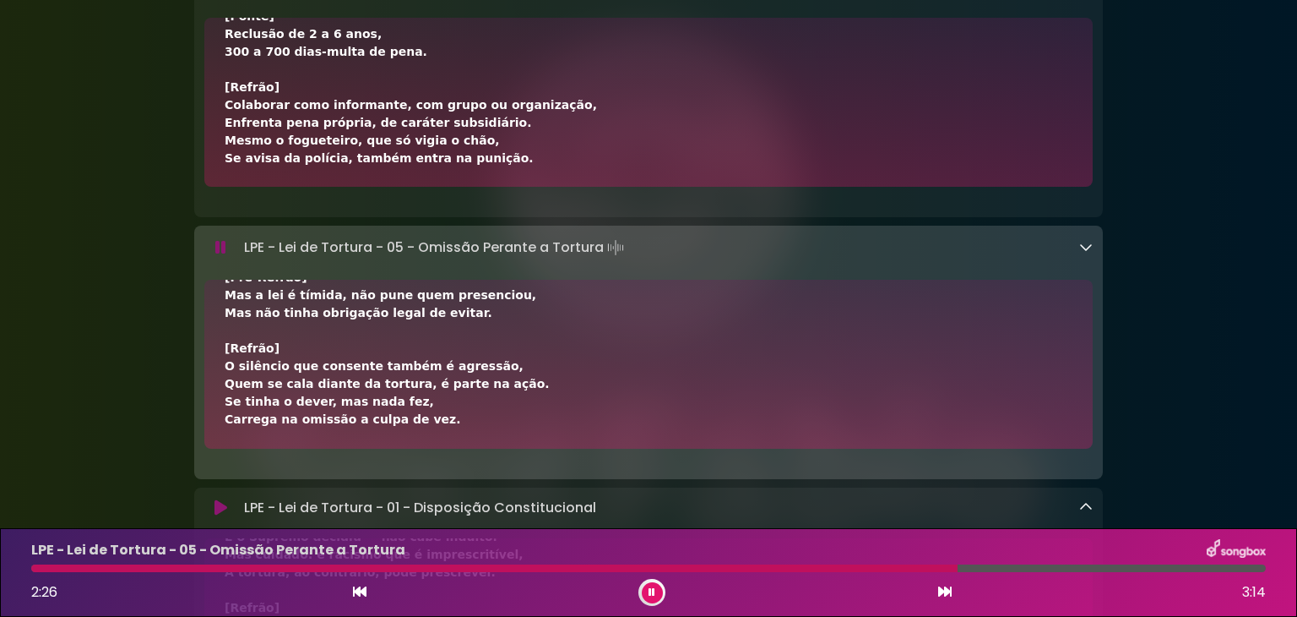
click at [361, 348] on div "[Verso] Se havia um dever legal, um papel a cumprir, Mas fechou os olhos, deixo…" at bounding box center [649, 153] width 848 height 550
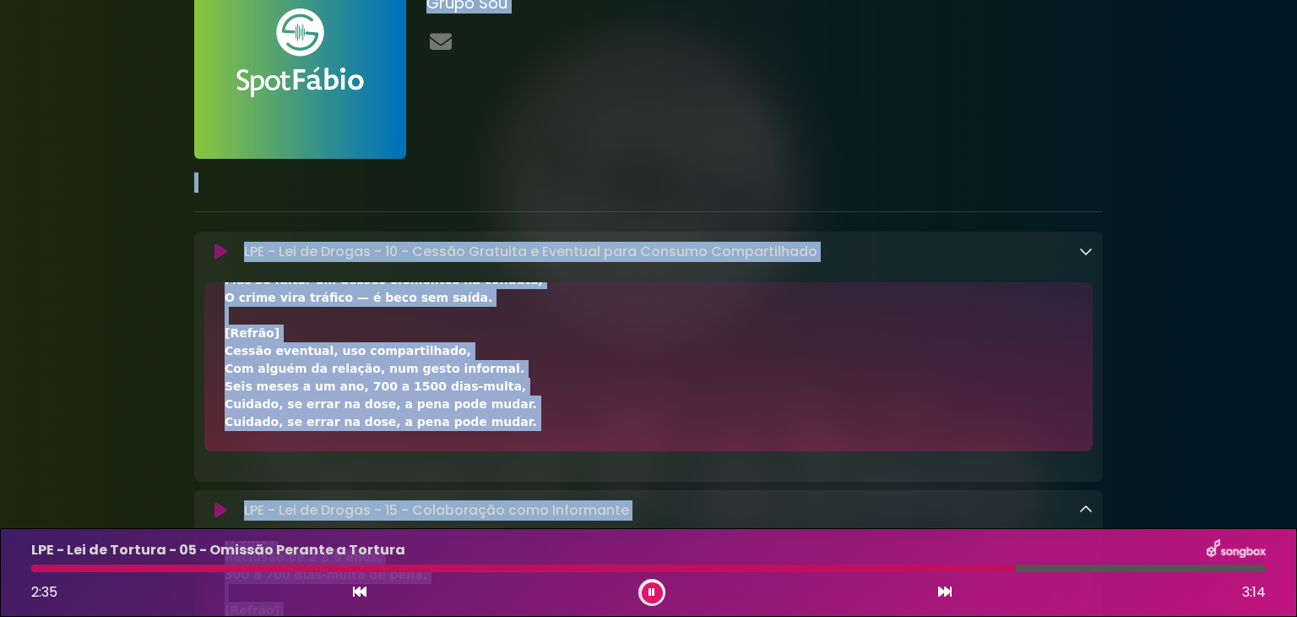
scroll to position [0, 0]
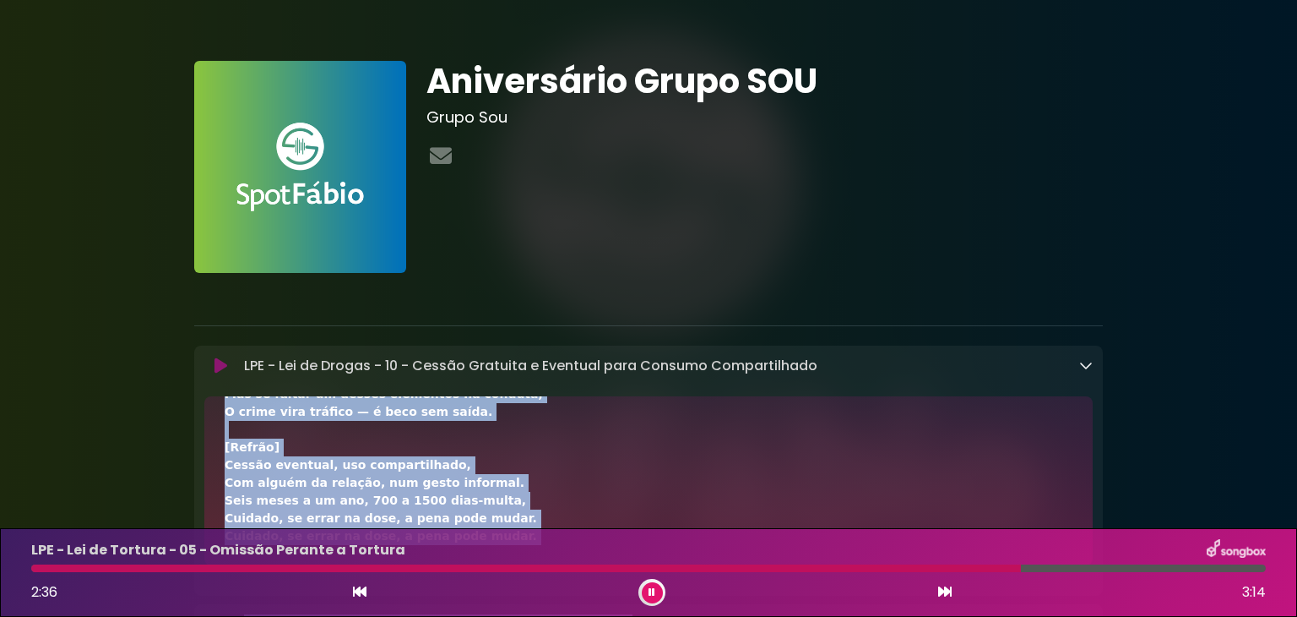
drag, startPoint x: 465, startPoint y: 235, endPoint x: 524, endPoint y: 398, distance: 173.1
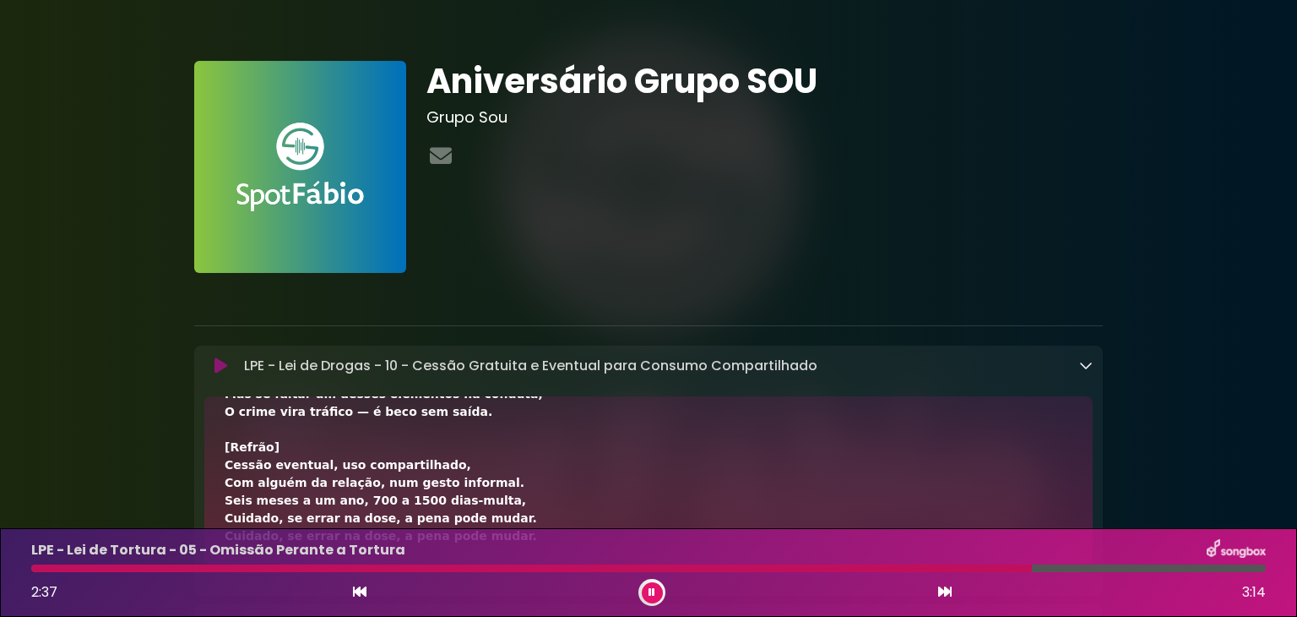
click at [810, 369] on p "LPE - Lei de Drogas - 10 - Cessão Gratuita e Eventual para Consumo Compartilhad…" at bounding box center [530, 366] width 573 height 20
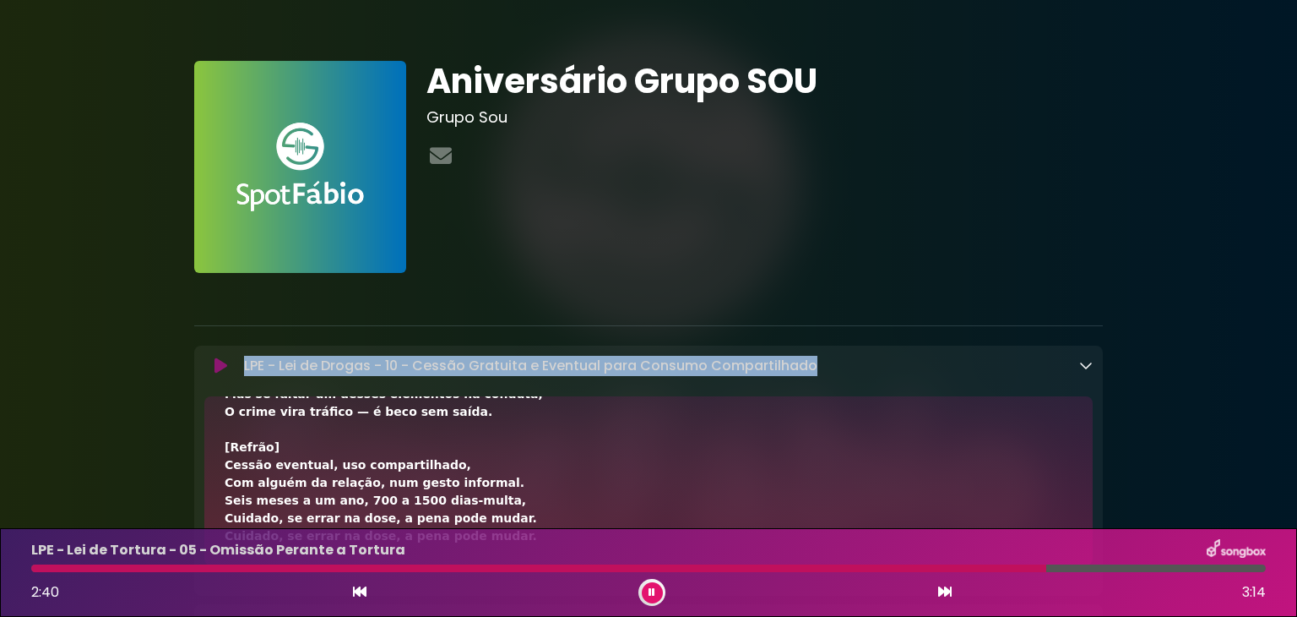
drag, startPoint x: 813, startPoint y: 369, endPoint x: 245, endPoint y: 361, distance: 568.5
click at [245, 361] on div "LPE - Lei de Drogas - 10 - Cessão Gratuita e Eventual para Consumo Compartilhad…" at bounding box center [665, 366] width 856 height 20
copy p "LPE - Lei de Drogas - 10 - Cessão Gratuita e Eventual para Consumo Compartilhado"
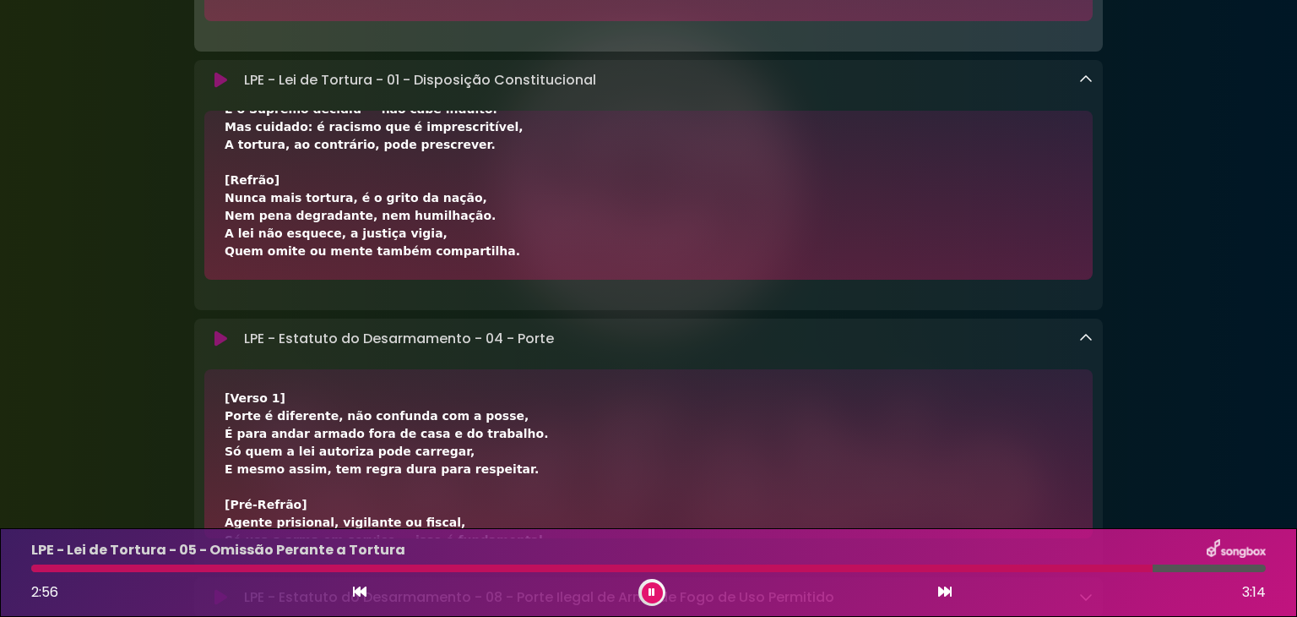
scroll to position [1086, 0]
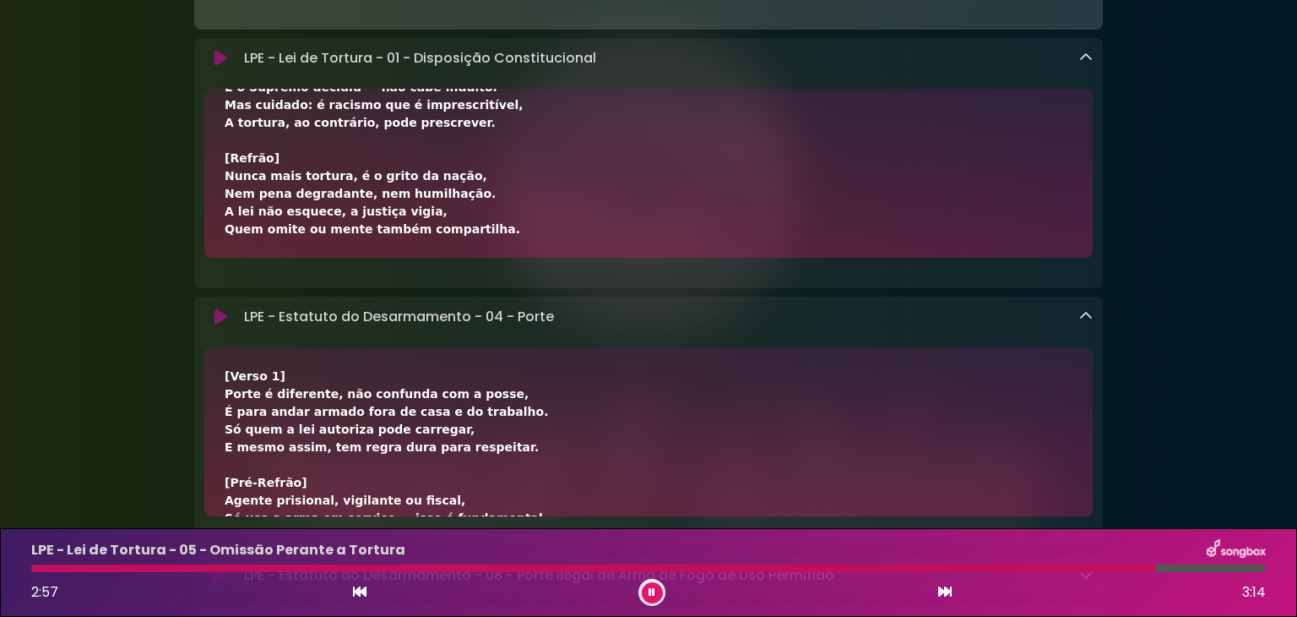
drag, startPoint x: 720, startPoint y: 512, endPoint x: 519, endPoint y: 210, distance: 362.9
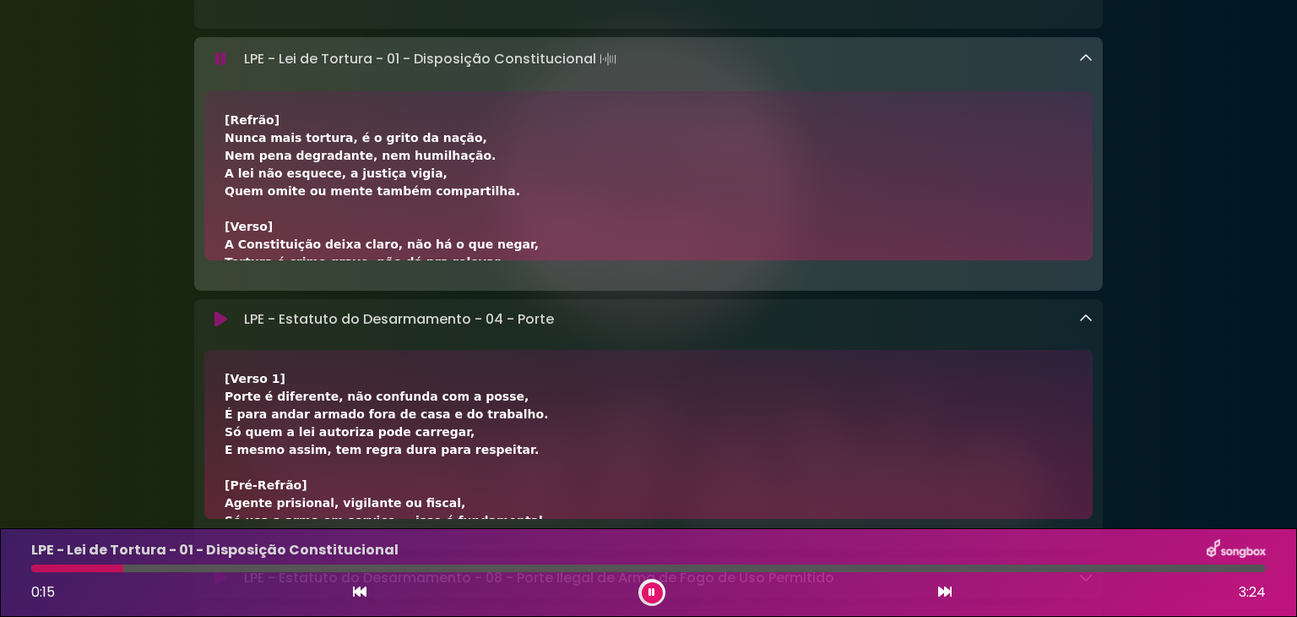
scroll to position [385, 0]
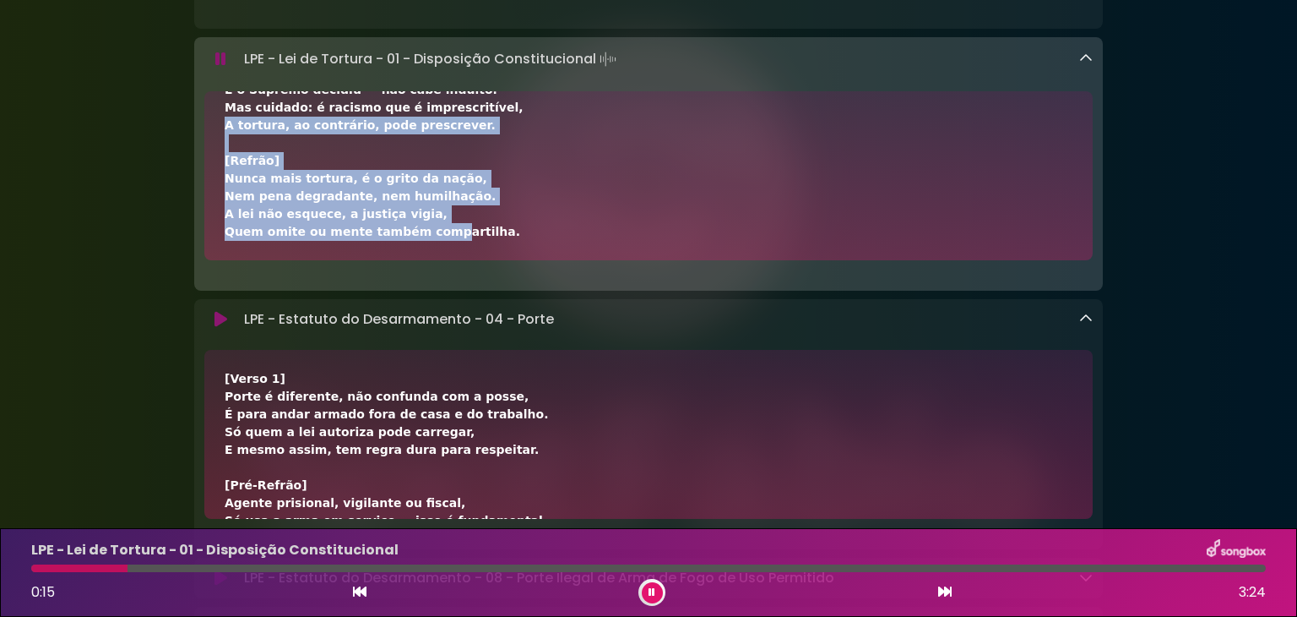
drag, startPoint x: 447, startPoint y: 129, endPoint x: 420, endPoint y: 271, distance: 144.4
click at [420, 277] on div "[Refrão] Nunca mais tortura, é o grito da nação, Nem pena degradante, nem humil…" at bounding box center [648, 185] width 909 height 189
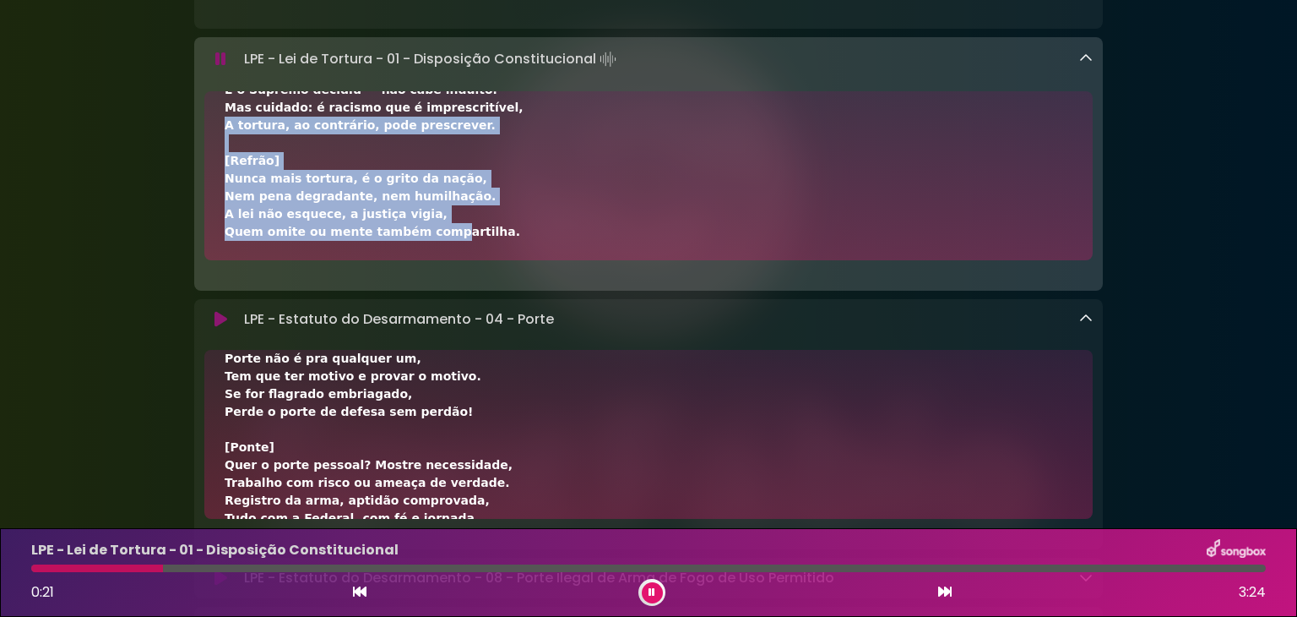
scroll to position [918, 0]
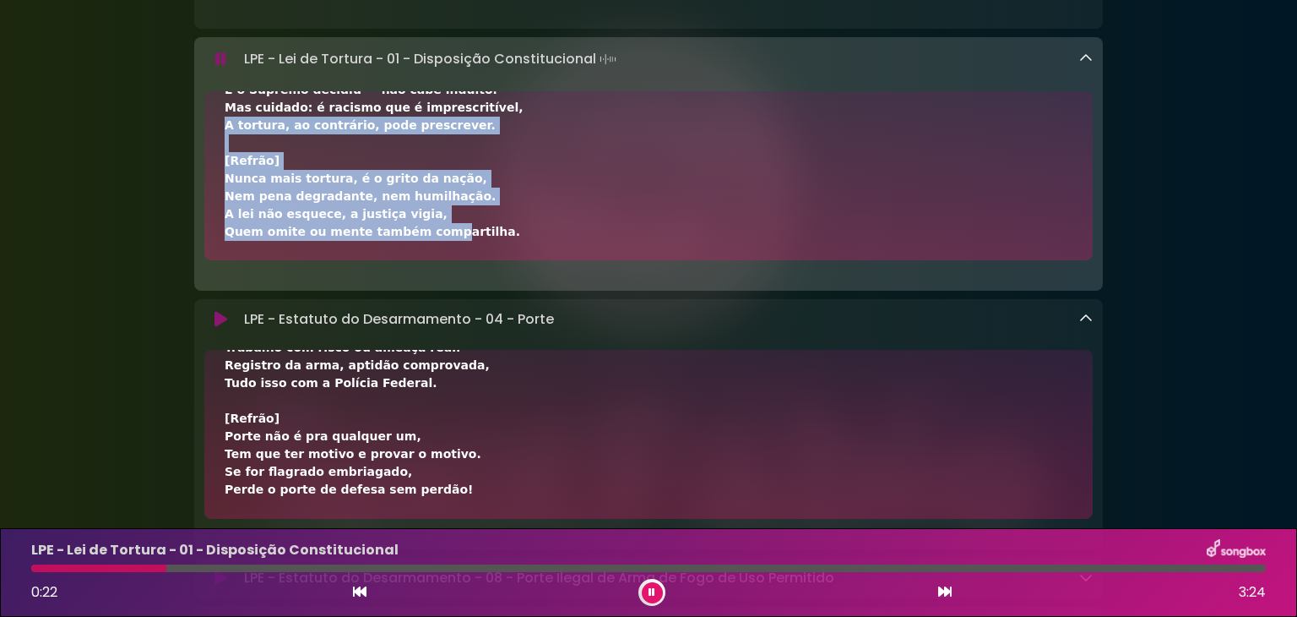
drag, startPoint x: 224, startPoint y: 382, endPoint x: 429, endPoint y: 496, distance: 234.8
copy div "[Verso 1] Porte é diferente, não confunda com a posse, É para andar armado fora…"
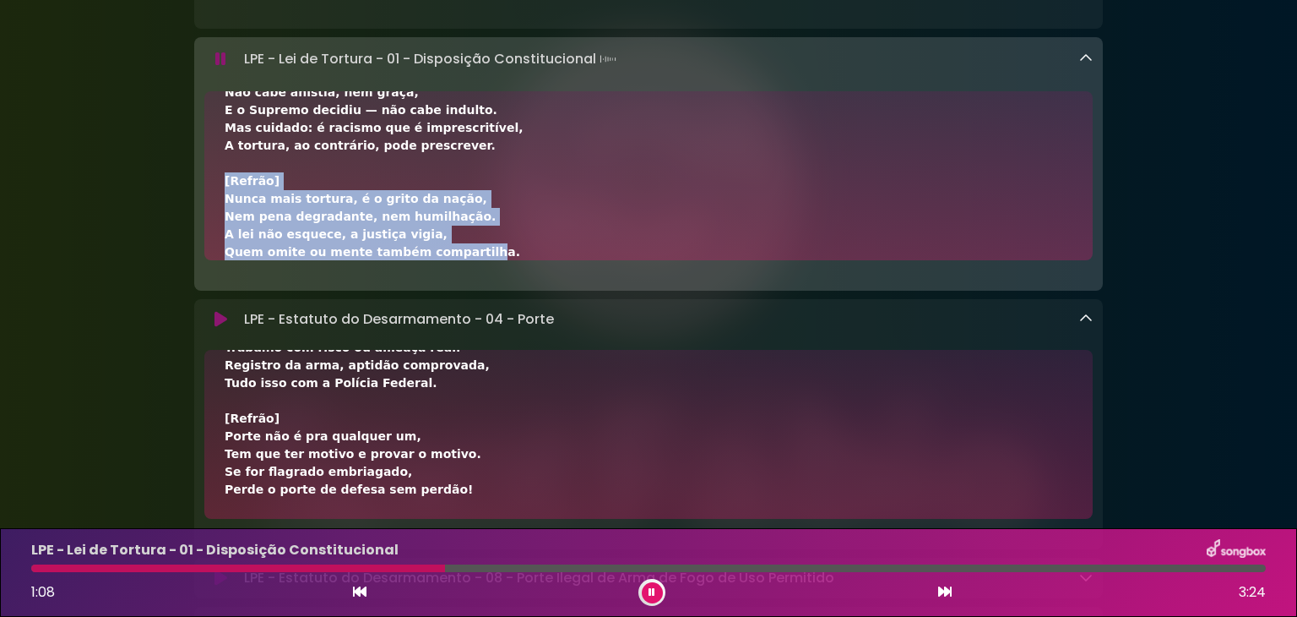
scroll to position [385, 0]
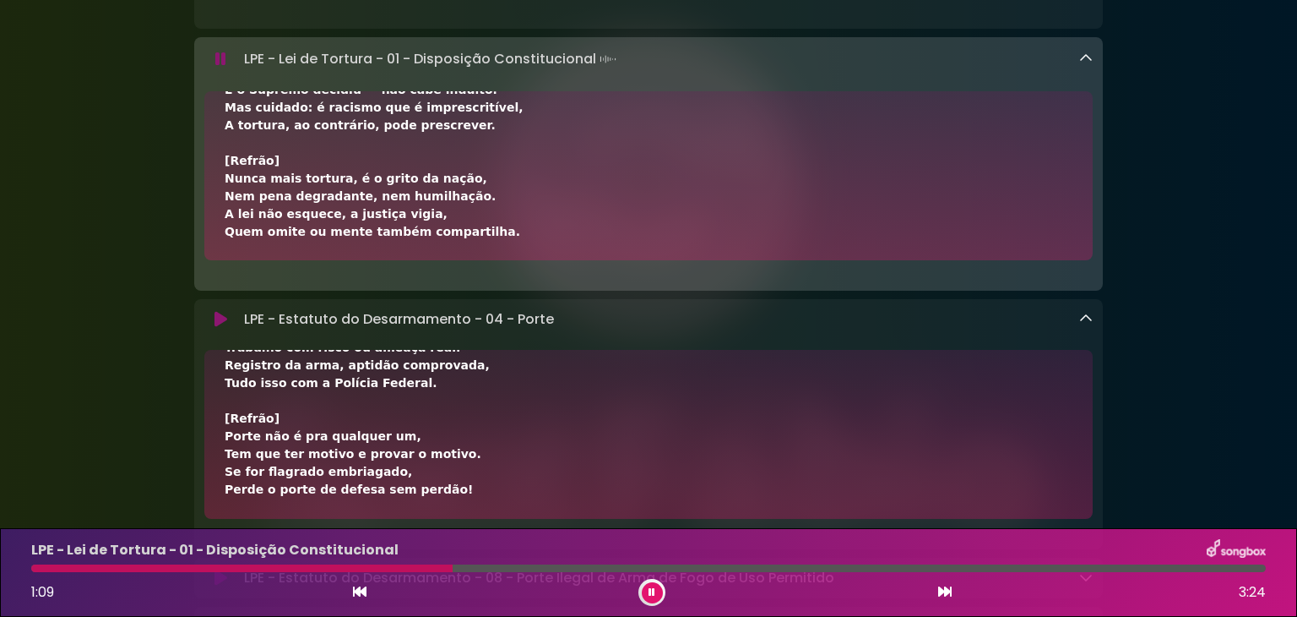
drag, startPoint x: 420, startPoint y: 138, endPoint x: 509, endPoint y: 163, distance: 93.0
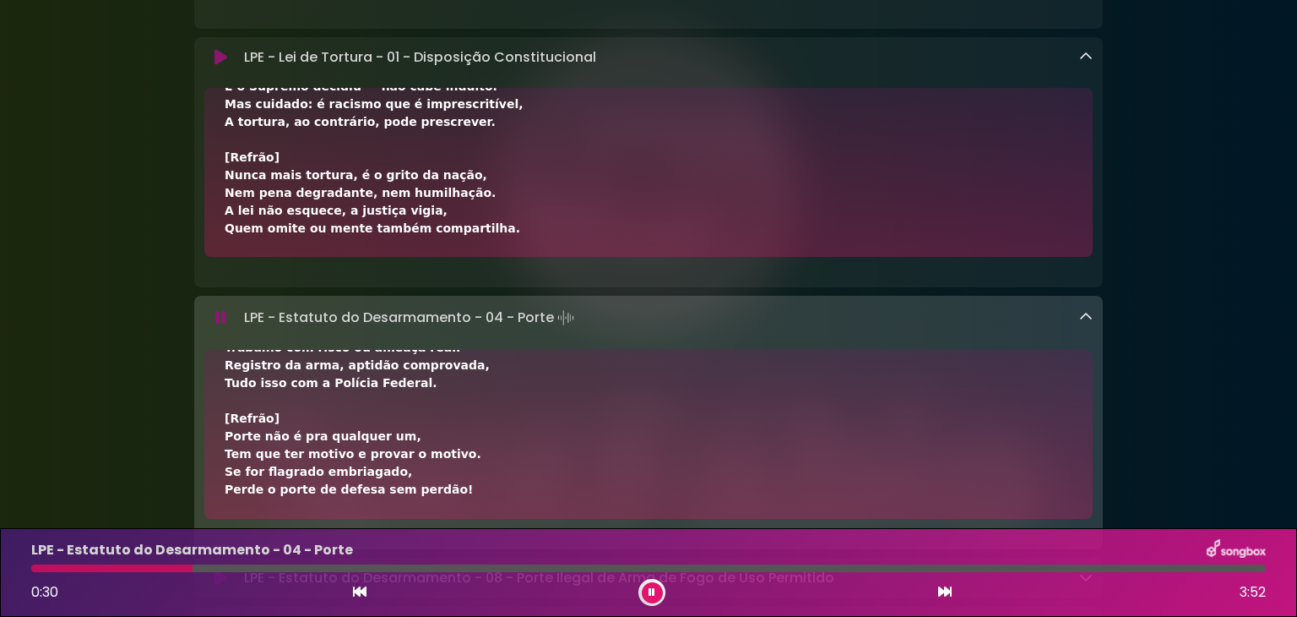
click at [655, 594] on button at bounding box center [652, 592] width 21 height 21
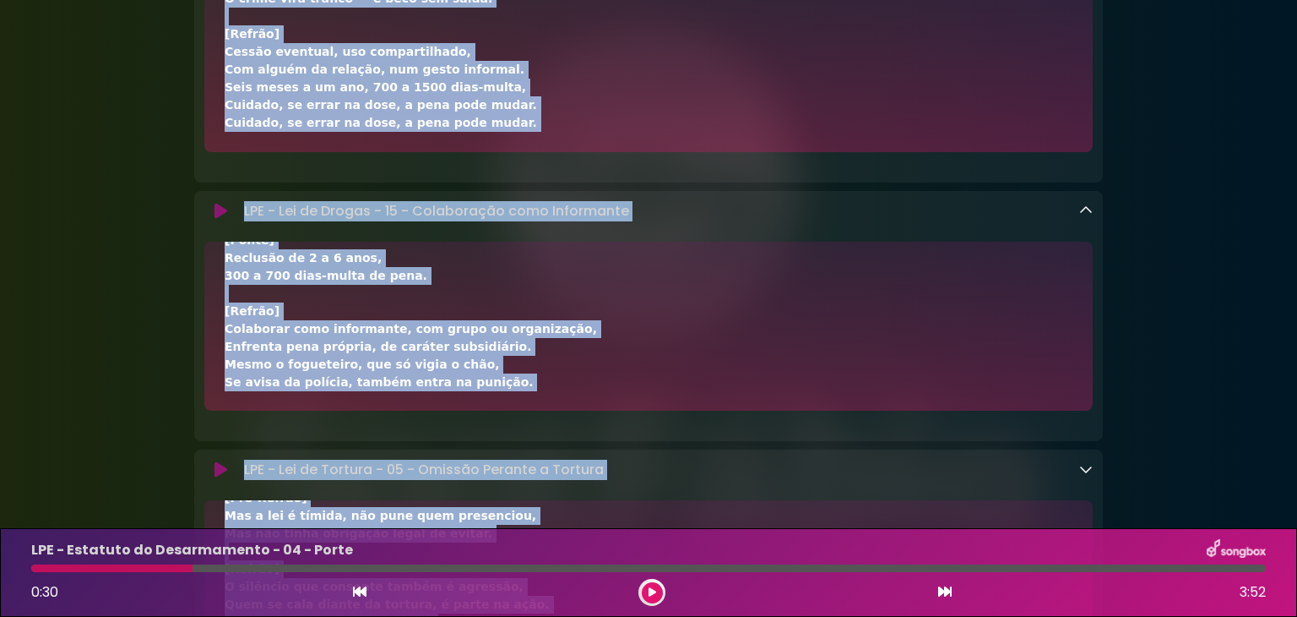
scroll to position [0, 0]
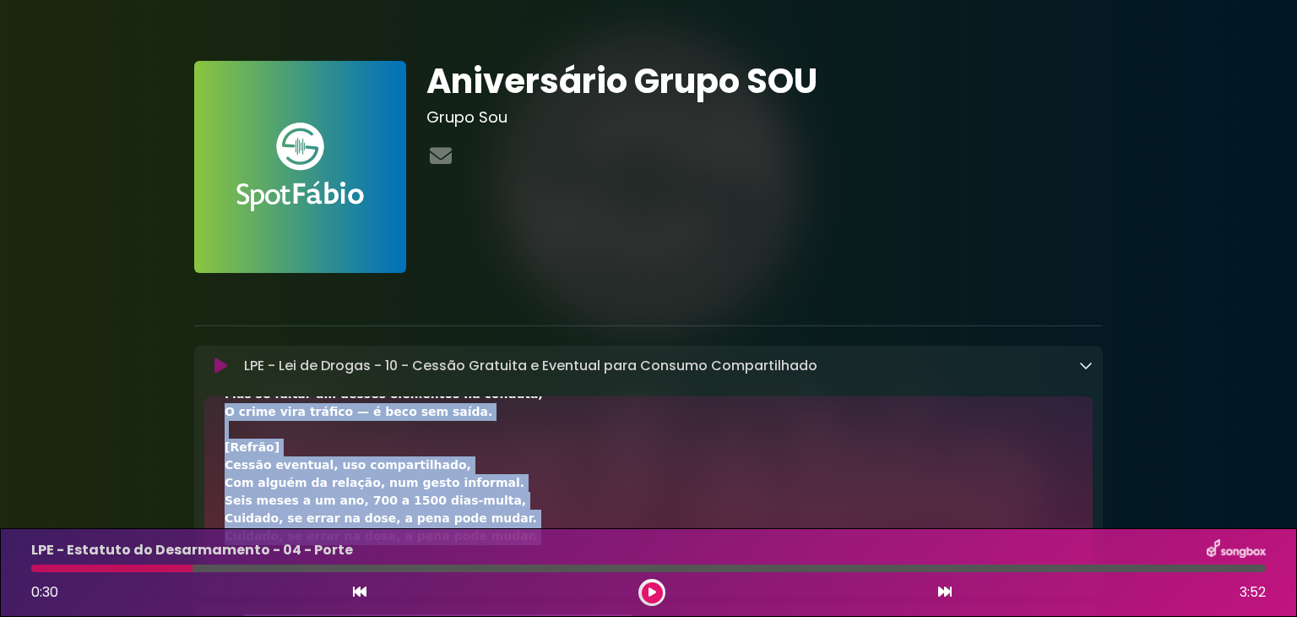
drag, startPoint x: 824, startPoint y: 149, endPoint x: 637, endPoint y: 446, distance: 350.8
click at [475, 420] on div "[Verso 1] Cessão sem lucro, só por ocasião, Com alguém próximo, na mesma intenç…" at bounding box center [649, 332] width 848 height 426
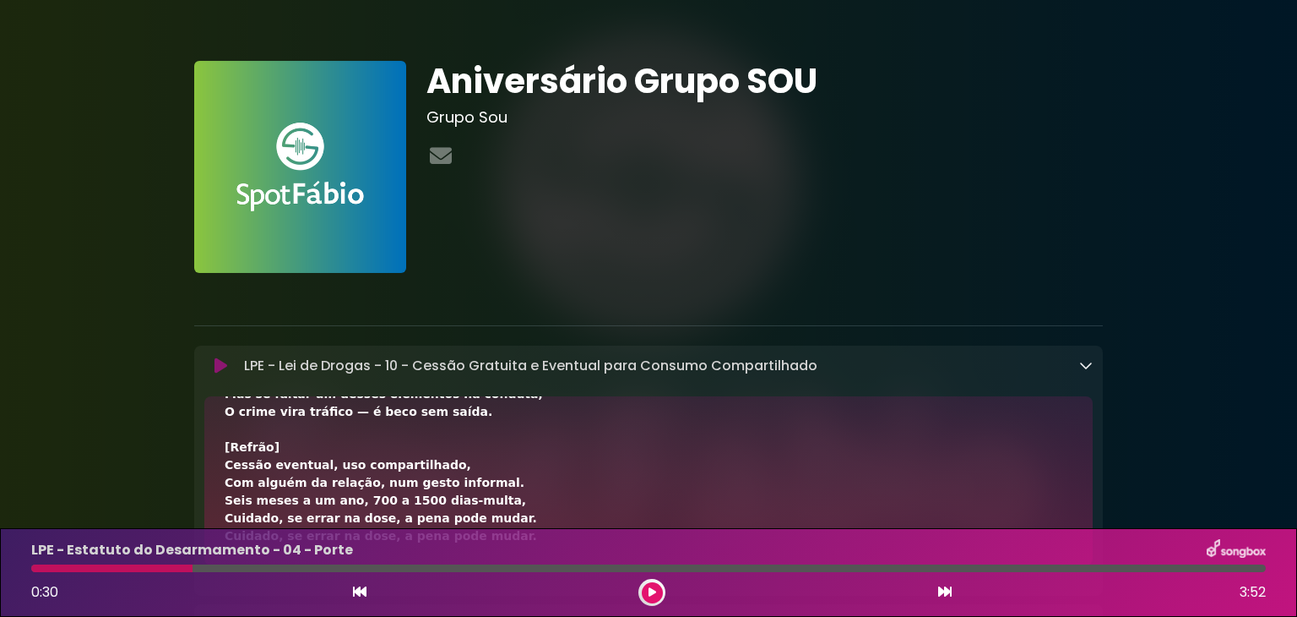
click at [295, 440] on div "[Verso 1] Cessão sem lucro, só por ocasião, Com alguém próximo, na mesma intenç…" at bounding box center [649, 332] width 848 height 426
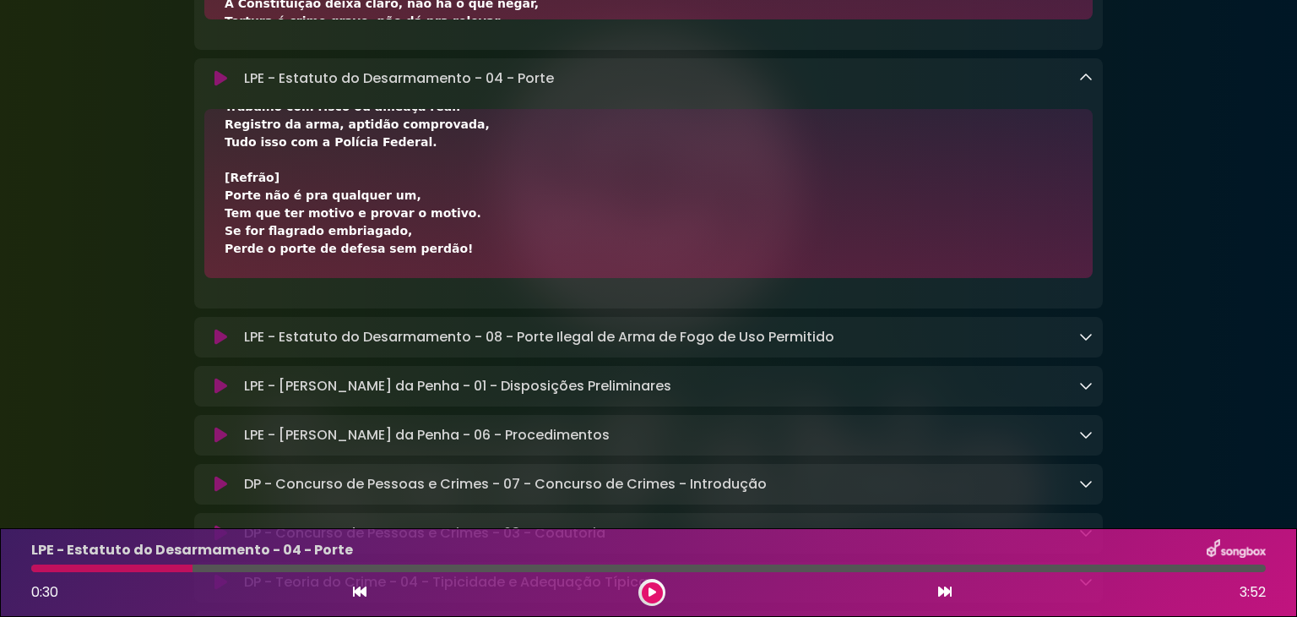
scroll to position [1273, 0]
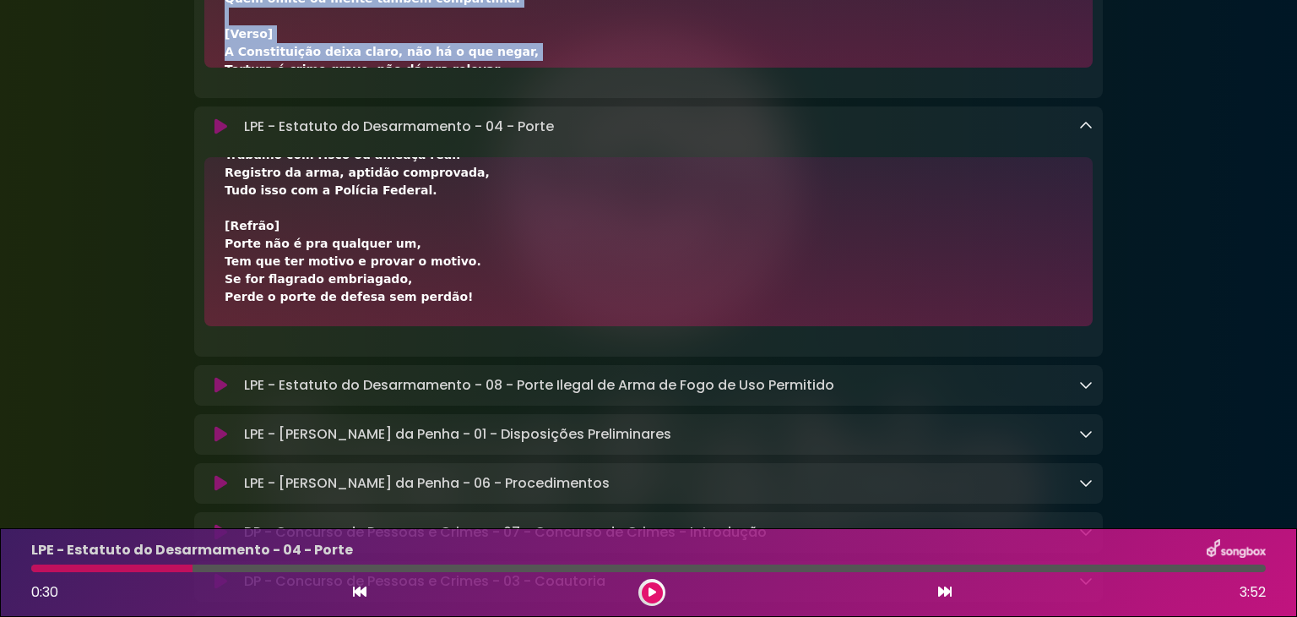
drag, startPoint x: 295, startPoint y: 440, endPoint x: 718, endPoint y: 62, distance: 567.6
click at [718, 62] on div "LPE - Lei de Drogas - 10 - Cessão Gratuita e Eventual para Consumo Compartilhad…" at bounding box center [648, 572] width 909 height 2998
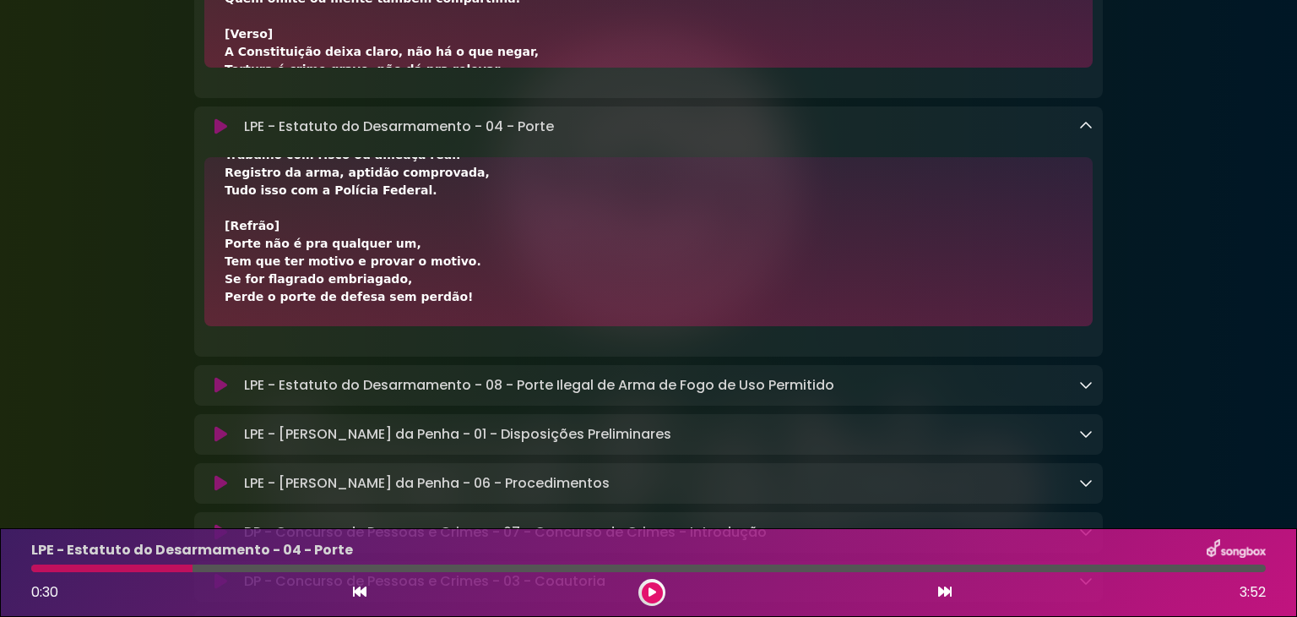
click at [41, 568] on div at bounding box center [111, 568] width 161 height 8
click at [37, 568] on div at bounding box center [111, 568] width 161 height 8
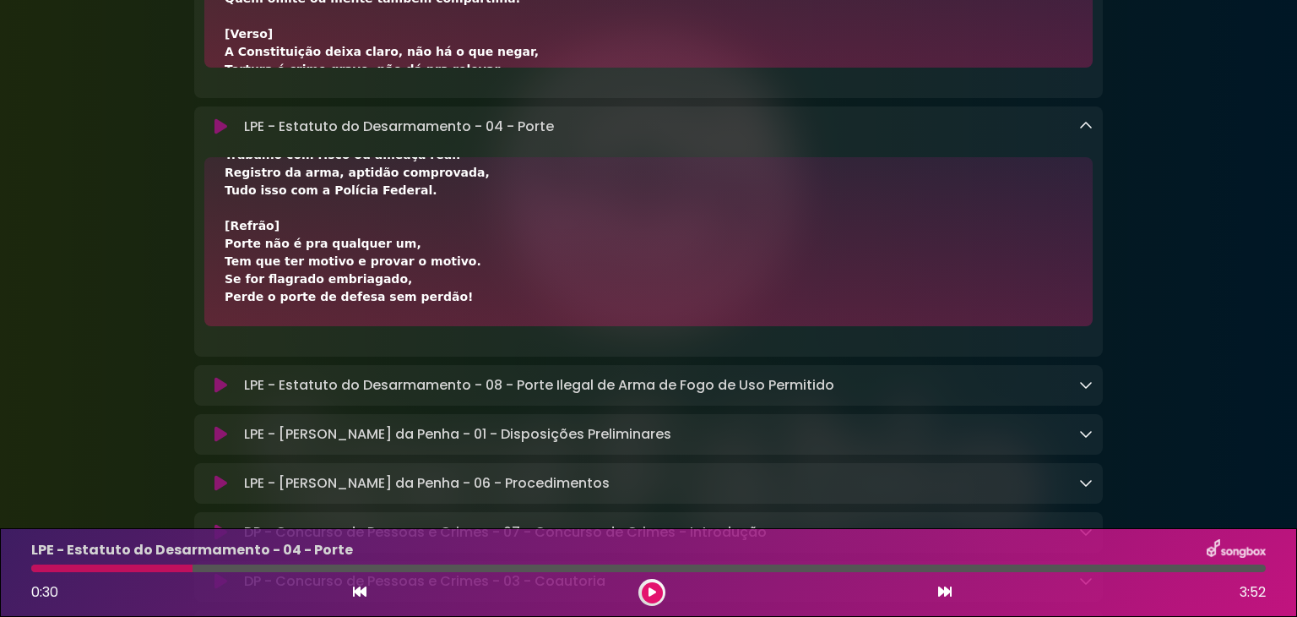
click at [37, 568] on div at bounding box center [111, 568] width 161 height 8
click at [90, 566] on div at bounding box center [111, 568] width 161 height 8
click at [354, 597] on icon at bounding box center [360, 591] width 14 height 14
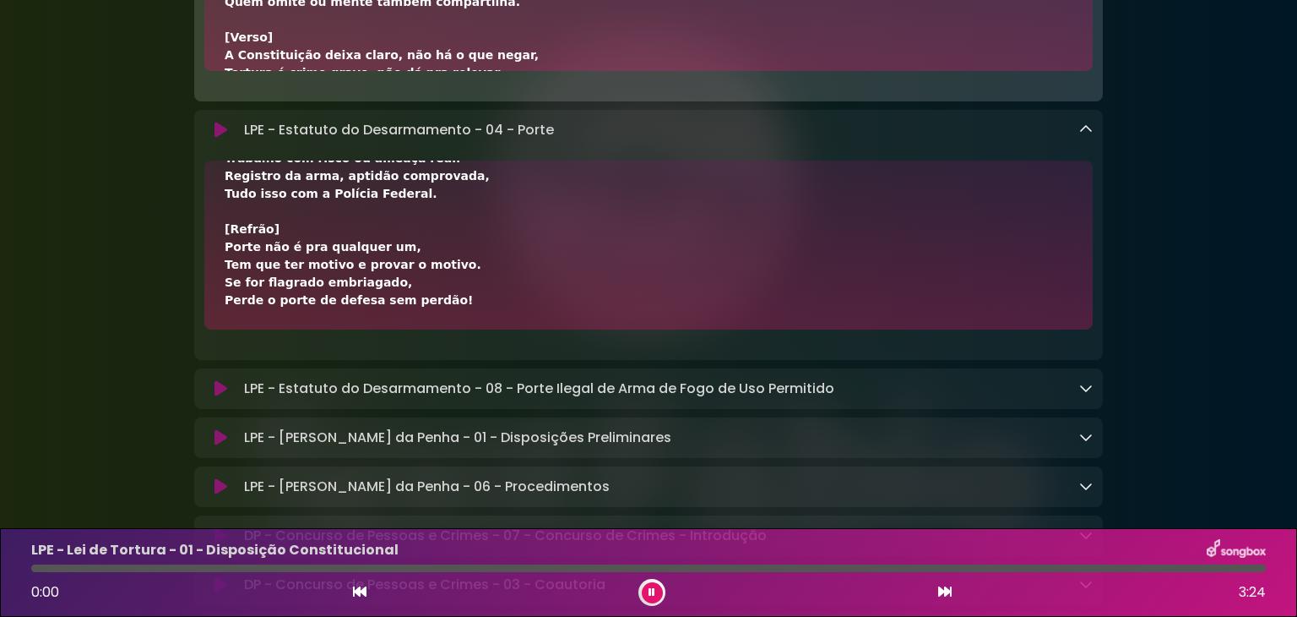
scroll to position [1275, 0]
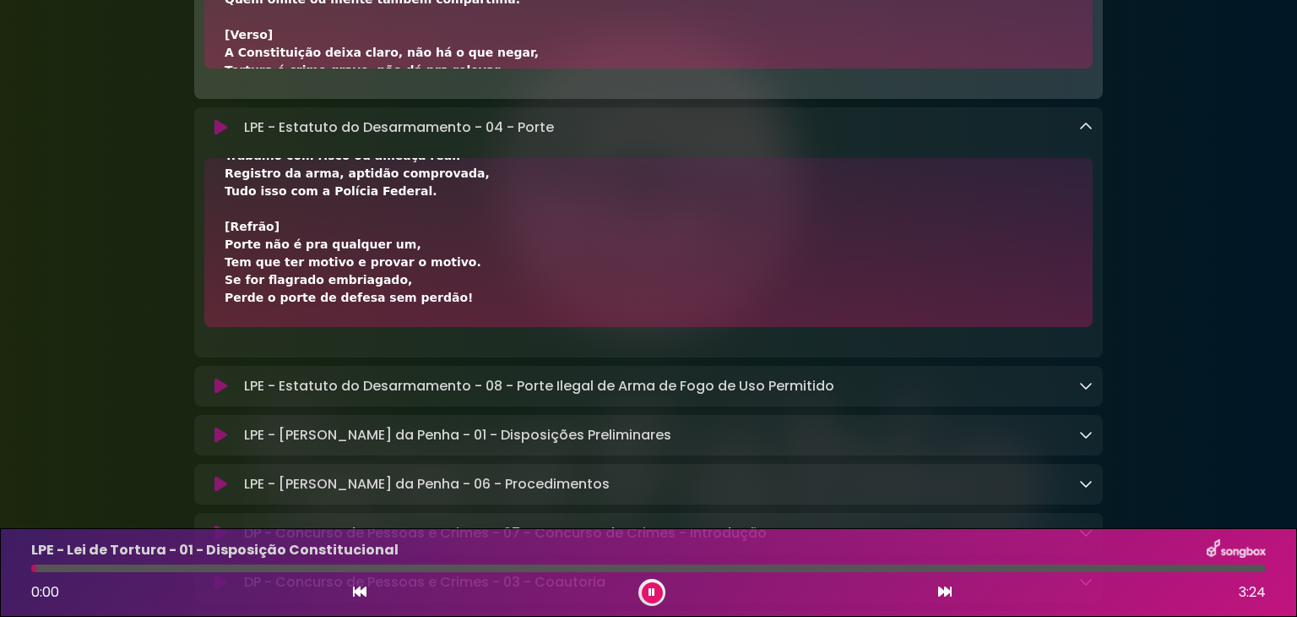
click at [943, 589] on icon at bounding box center [945, 591] width 14 height 14
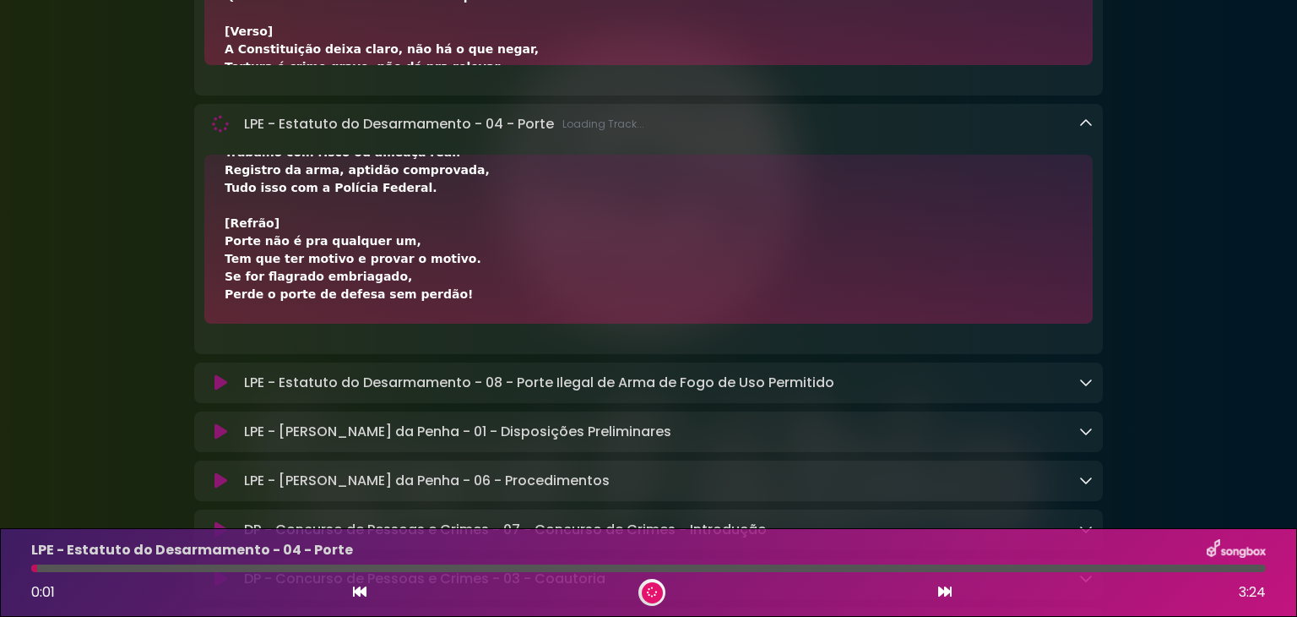
click at [943, 589] on icon at bounding box center [945, 591] width 14 height 14
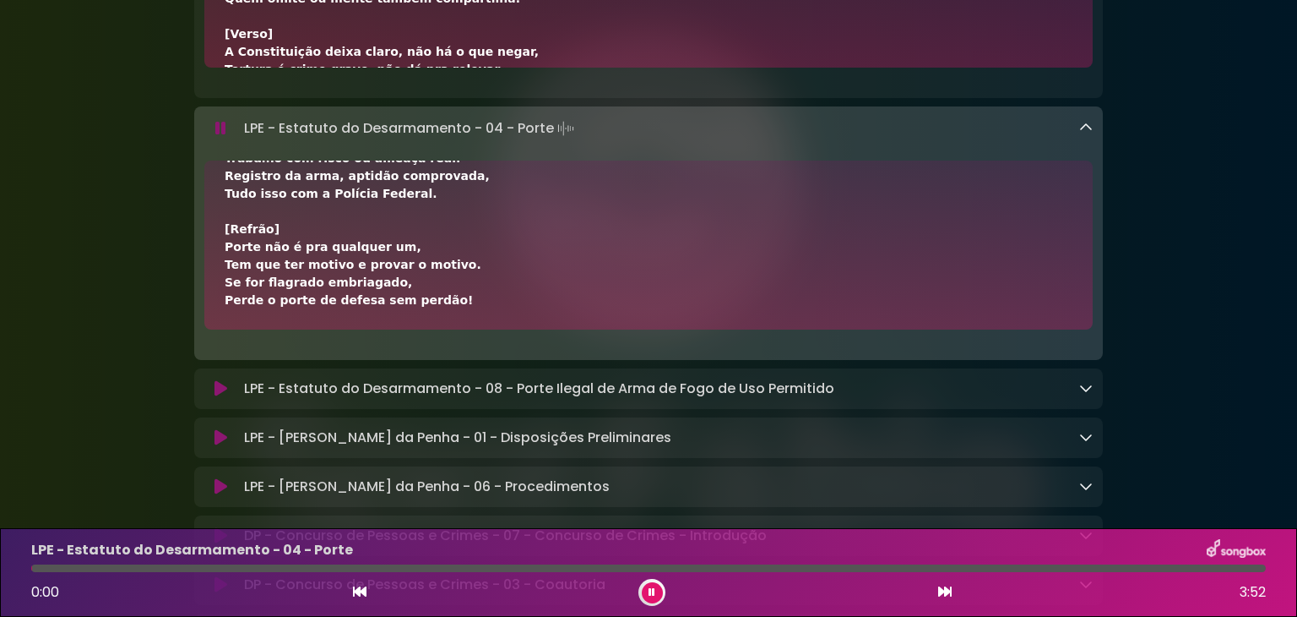
click at [646, 595] on button at bounding box center [652, 592] width 21 height 21
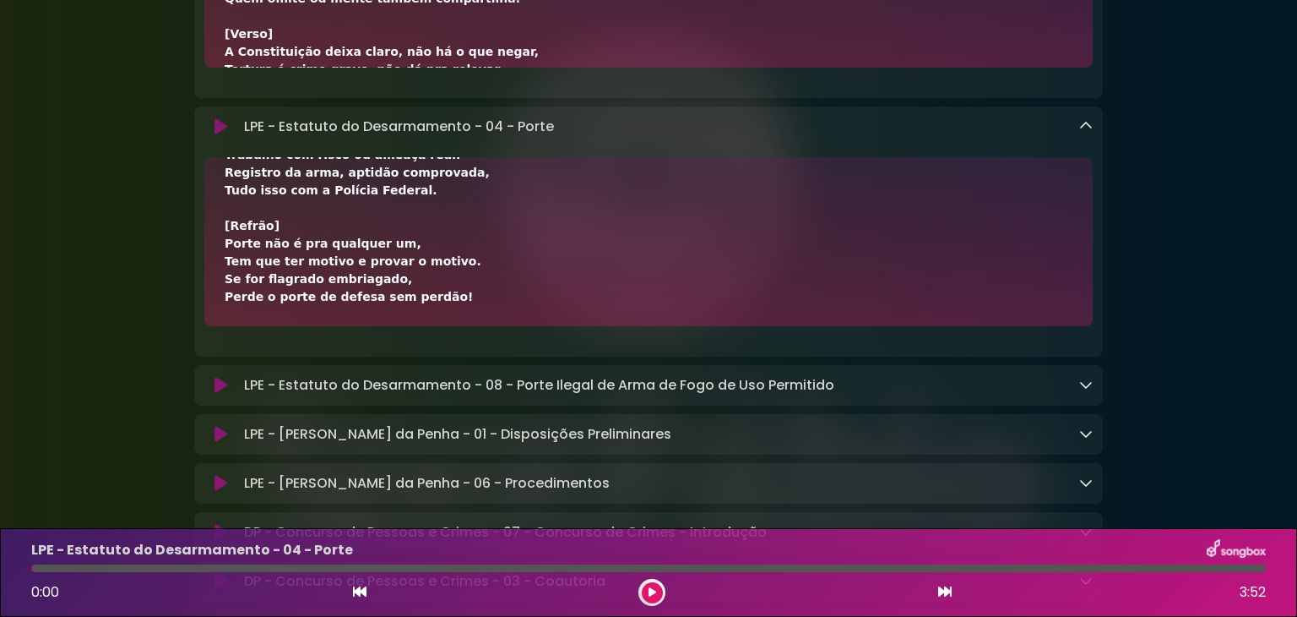
click at [766, 592] on div "0:00 3:52" at bounding box center [648, 592] width 1255 height 27
click at [476, 595] on div "0:00 3:52" at bounding box center [648, 592] width 1255 height 27
click at [660, 592] on button at bounding box center [652, 592] width 21 height 21
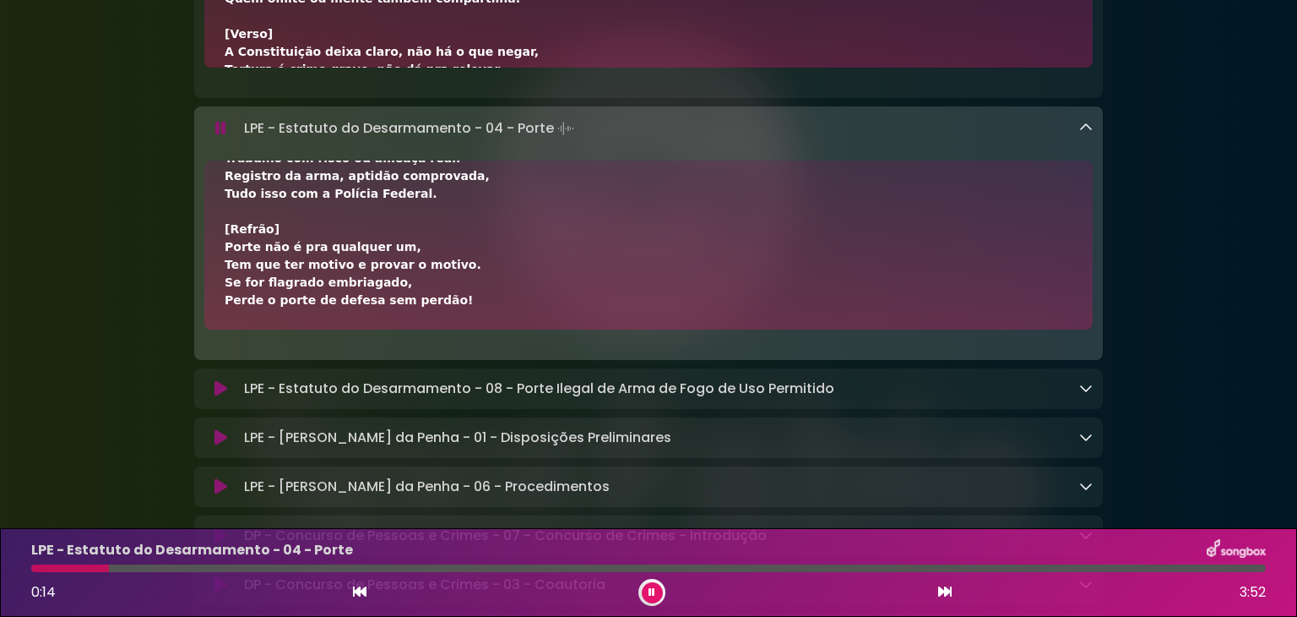
click at [1084, 393] on icon at bounding box center [1086, 388] width 14 height 14
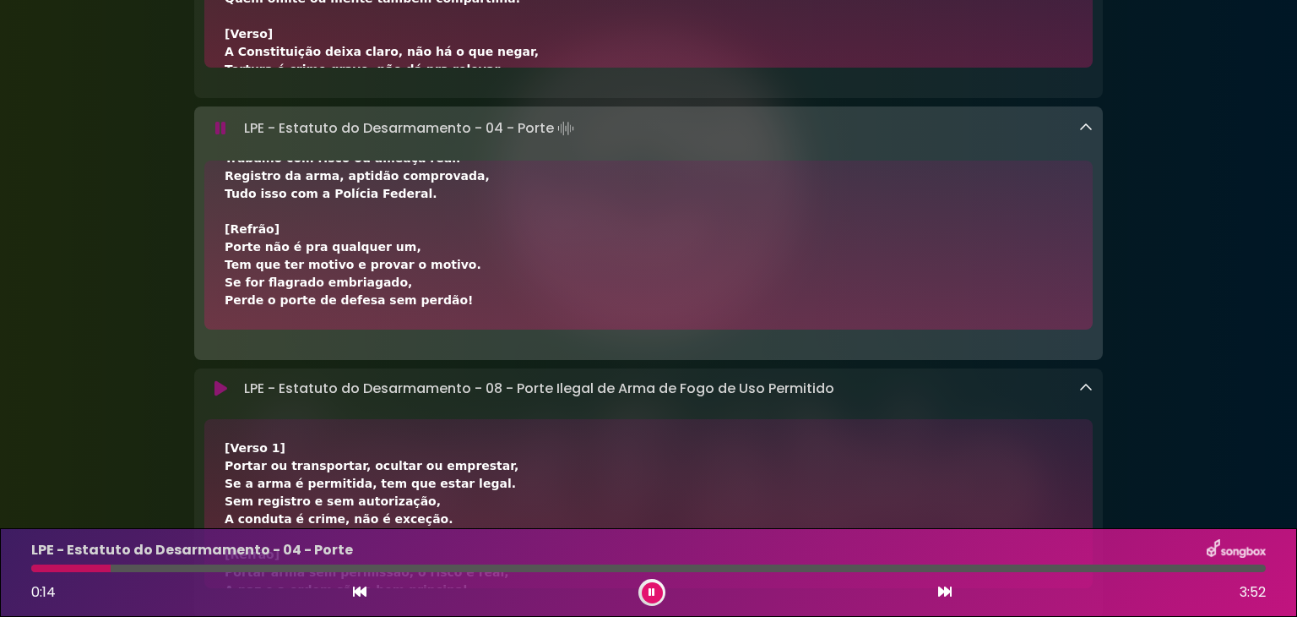
click at [1084, 393] on icon at bounding box center [1086, 388] width 14 height 14
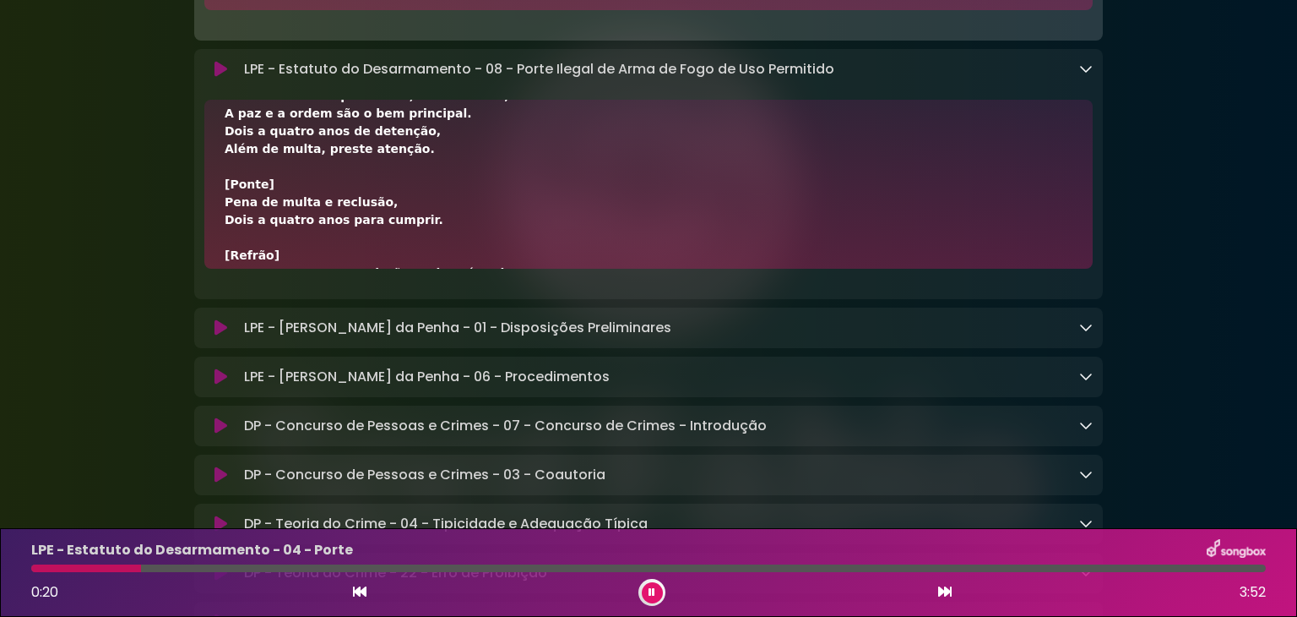
scroll to position [456, 0]
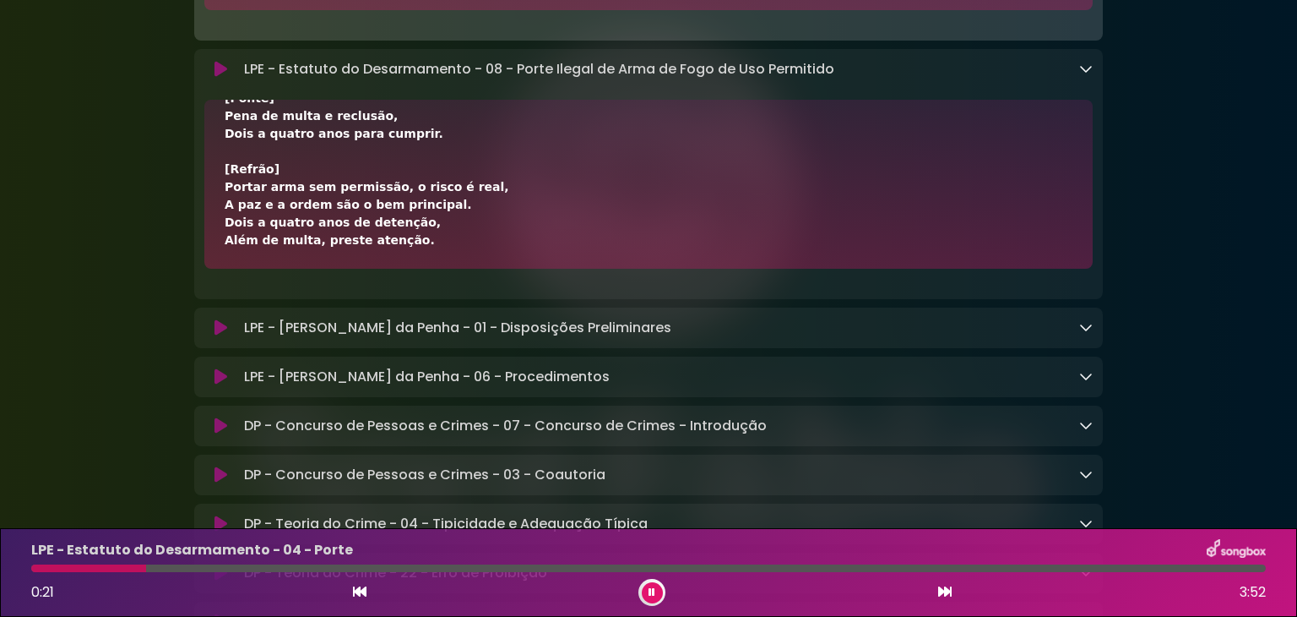
drag, startPoint x: 224, startPoint y: 447, endPoint x: 383, endPoint y: 234, distance: 265.5
copy div "[Verso 1] Portar ou transportar, ocultar ou emprestar, Se a arma é permitida, t…"
click at [374, 252] on div "[Verso 1] Portar ou transportar, ocultar ou emprestar, Se a arma é permitida, t…" at bounding box center [648, 184] width 889 height 169
click at [1086, 325] on icon at bounding box center [1086, 327] width 14 height 14
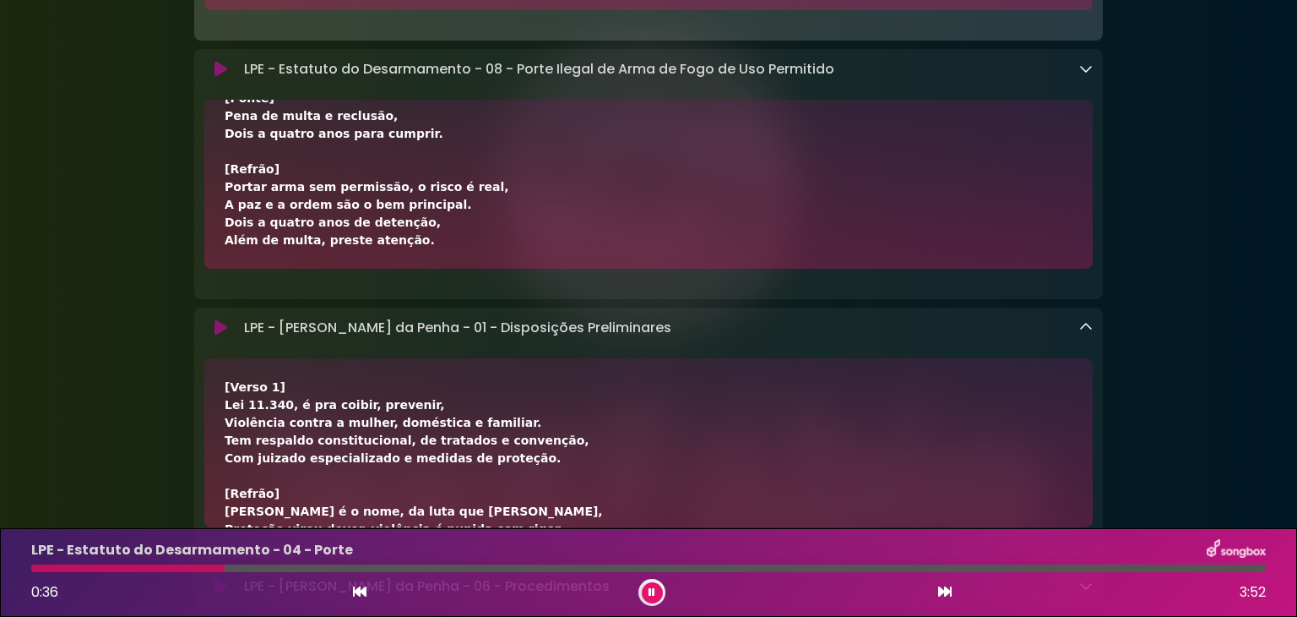
click at [1086, 325] on icon at bounding box center [1086, 327] width 14 height 14
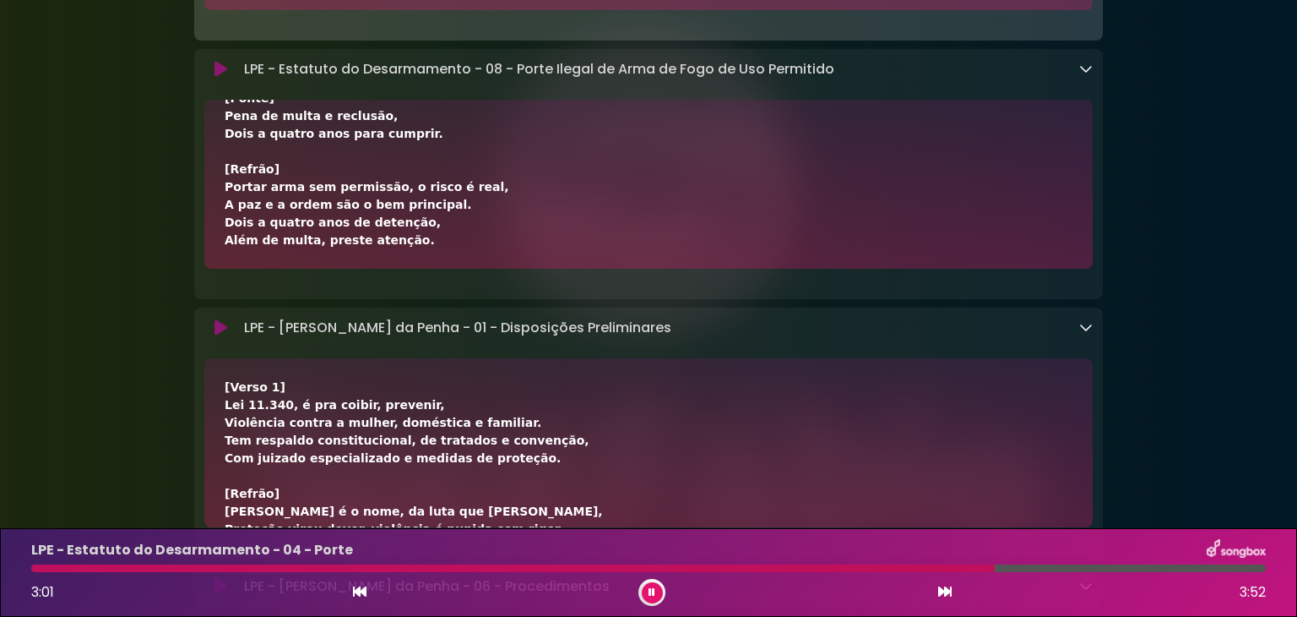
click at [647, 594] on button at bounding box center [652, 592] width 21 height 21
click at [647, 592] on button at bounding box center [652, 592] width 21 height 21
click at [652, 595] on icon at bounding box center [652, 592] width 7 height 10
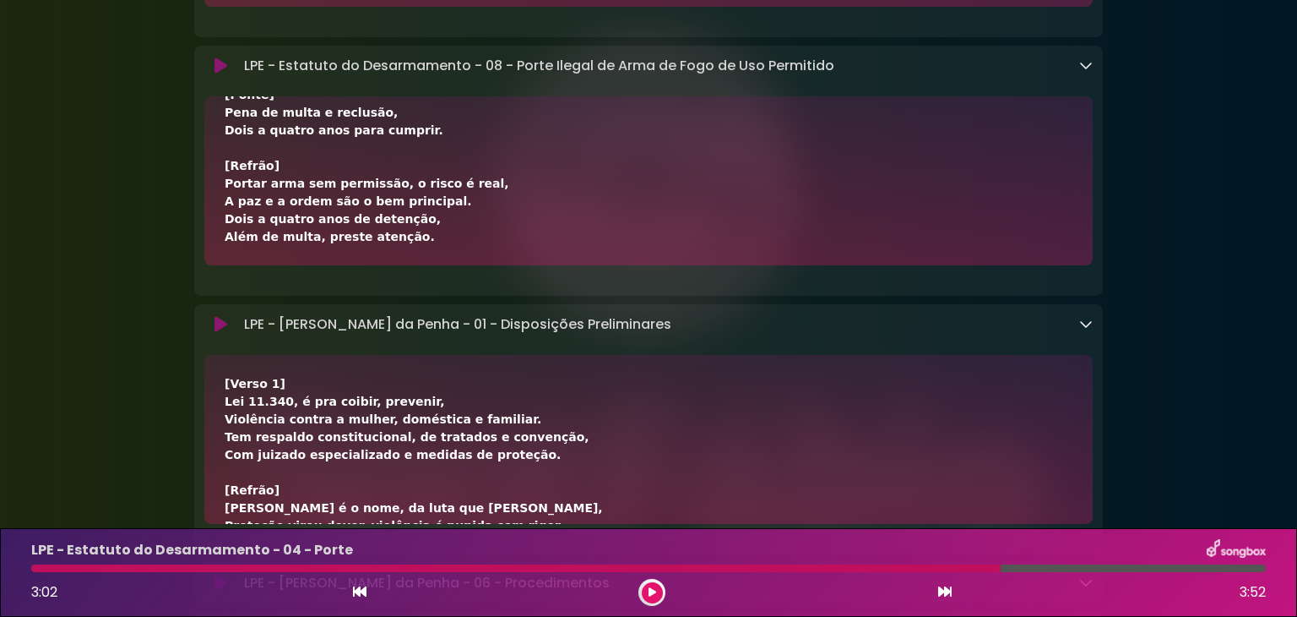
scroll to position [1590, 0]
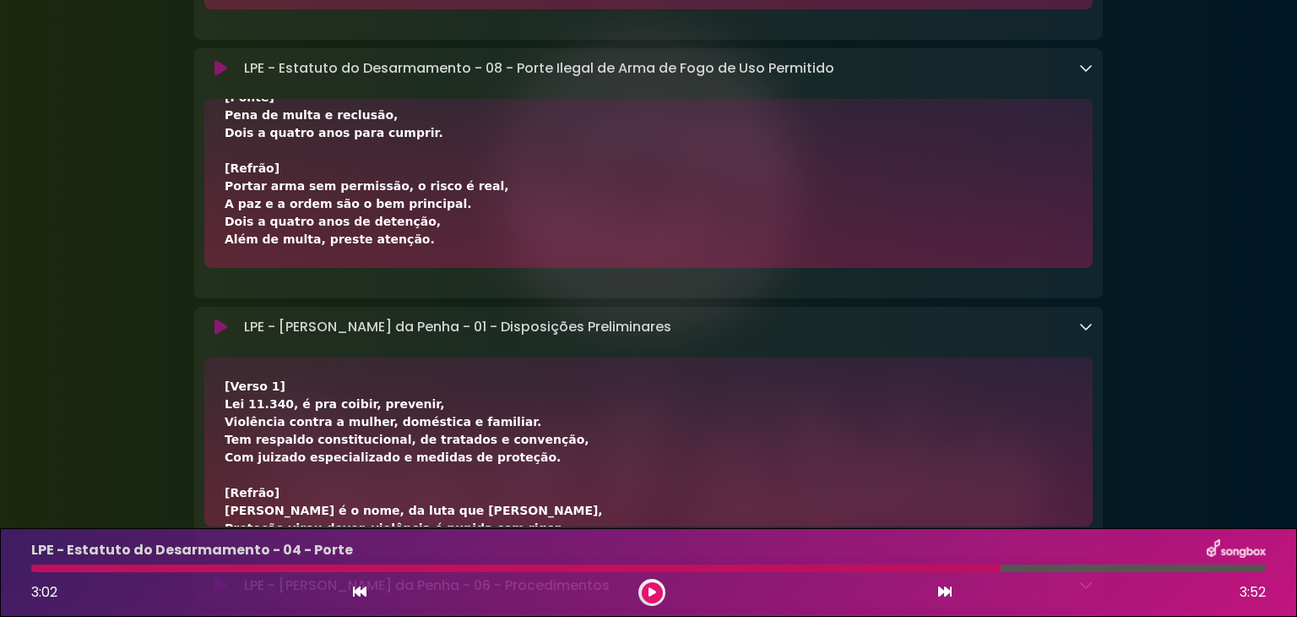
click at [939, 589] on icon at bounding box center [945, 591] width 14 height 14
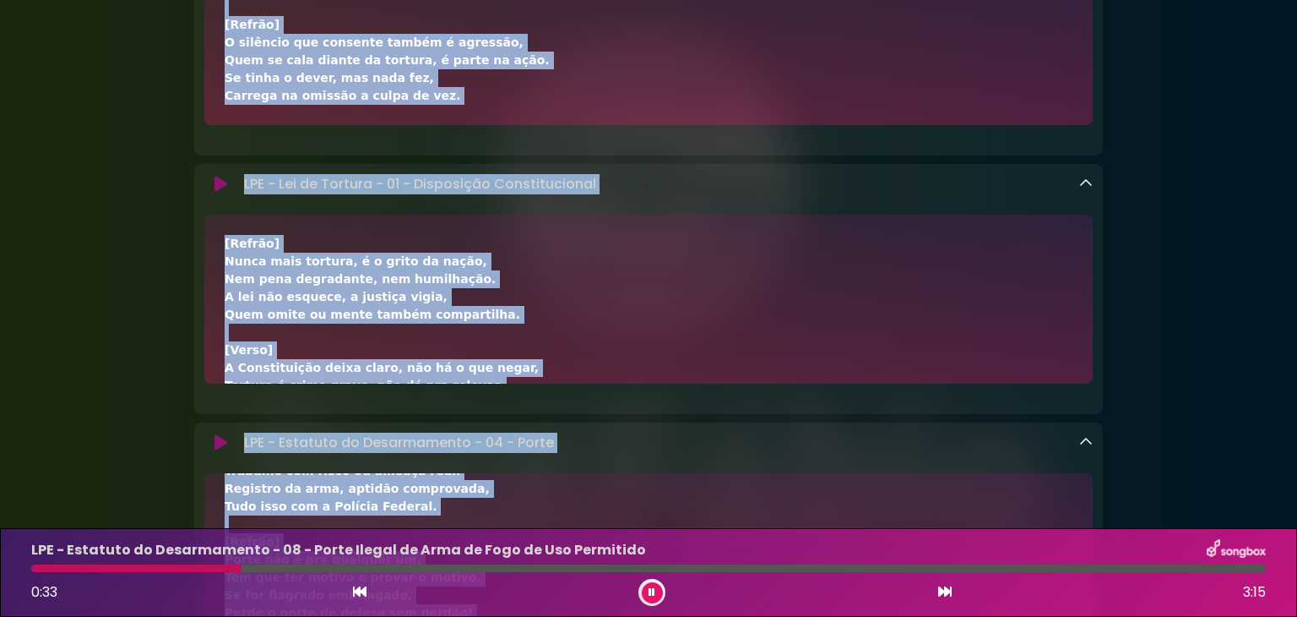
scroll to position [951, 0]
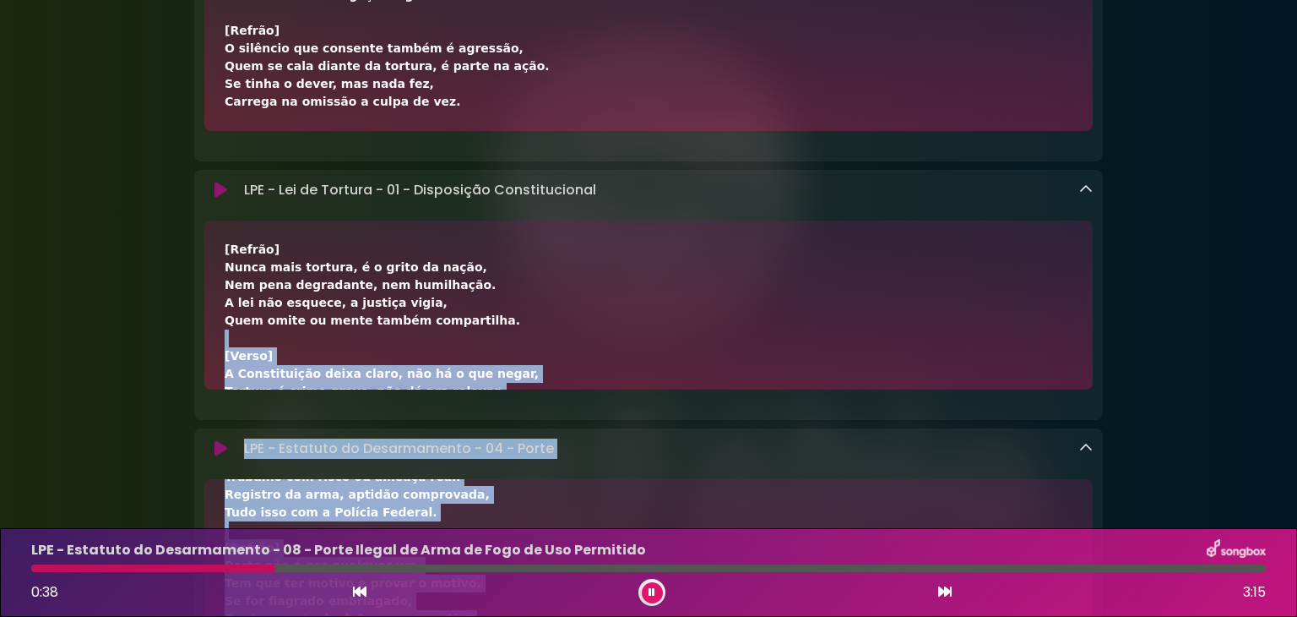
drag, startPoint x: 764, startPoint y: 164, endPoint x: 894, endPoint y: 346, distance: 224.5
click at [649, 448] on div "LPE - Estatuto do Desarmamento - 04 - Porte Loading Track..." at bounding box center [665, 448] width 856 height 20
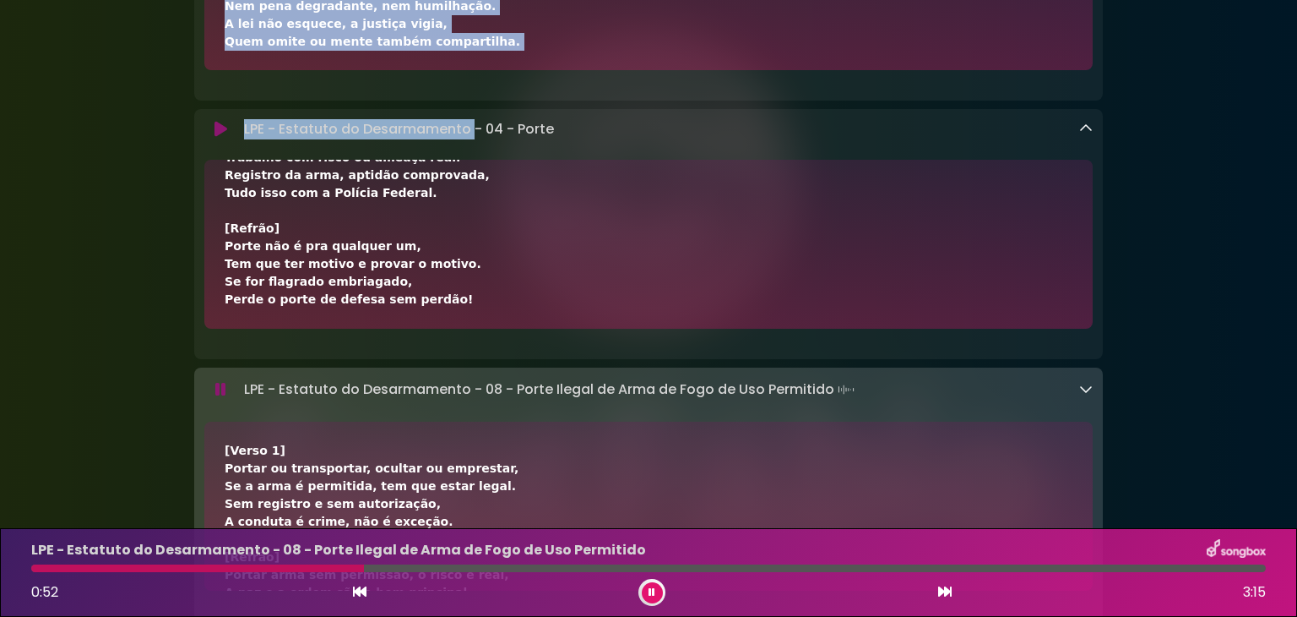
scroll to position [1491, 0]
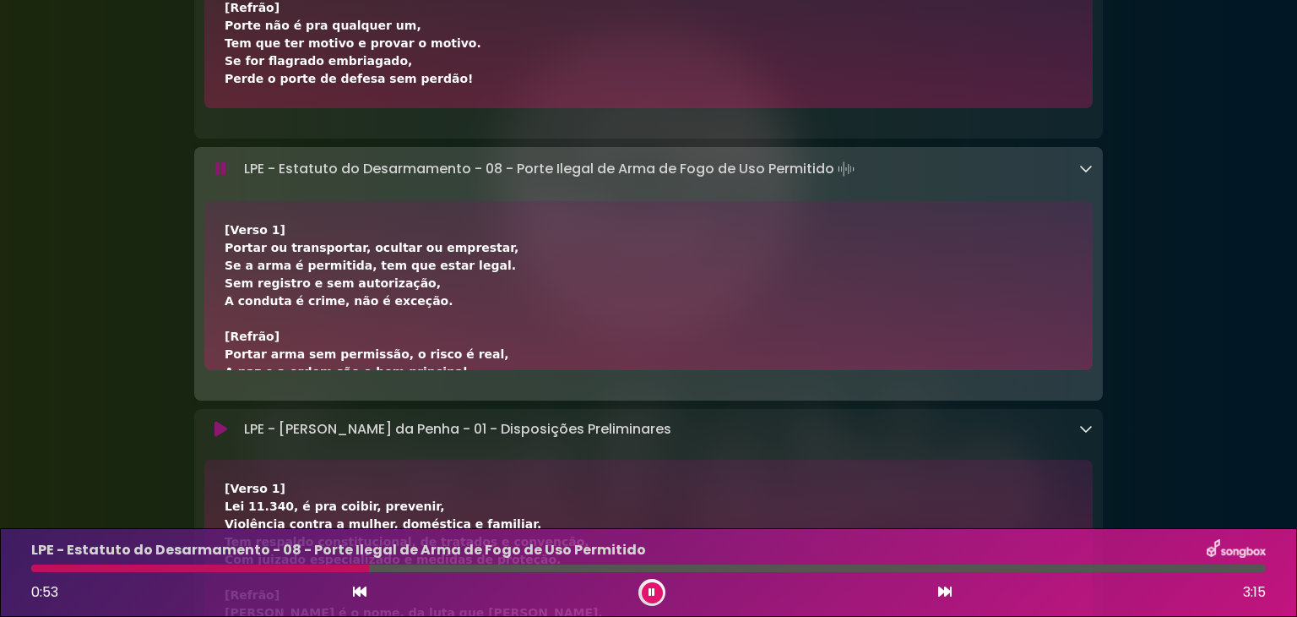
drag, startPoint x: 230, startPoint y: 304, endPoint x: 617, endPoint y: 216, distance: 396.7
click at [617, 216] on div "LPE - Lei de Drogas - 10 - Cessão Gratuita e Eventual para Consumo Compartilhad…" at bounding box center [648, 565] width 909 height 3421
click at [556, 204] on div "[Verso 1] Portar ou transportar, ocultar ou emprestar, Se a arma é permitida, t…" at bounding box center [648, 285] width 889 height 169
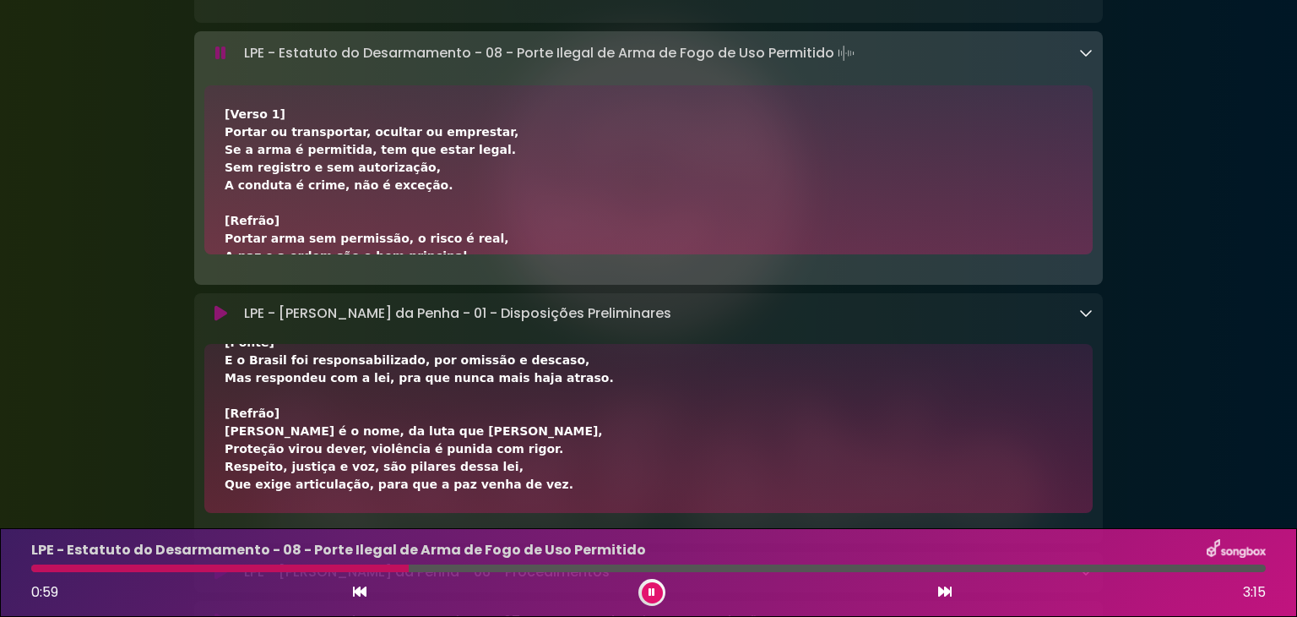
scroll to position [1672, 0]
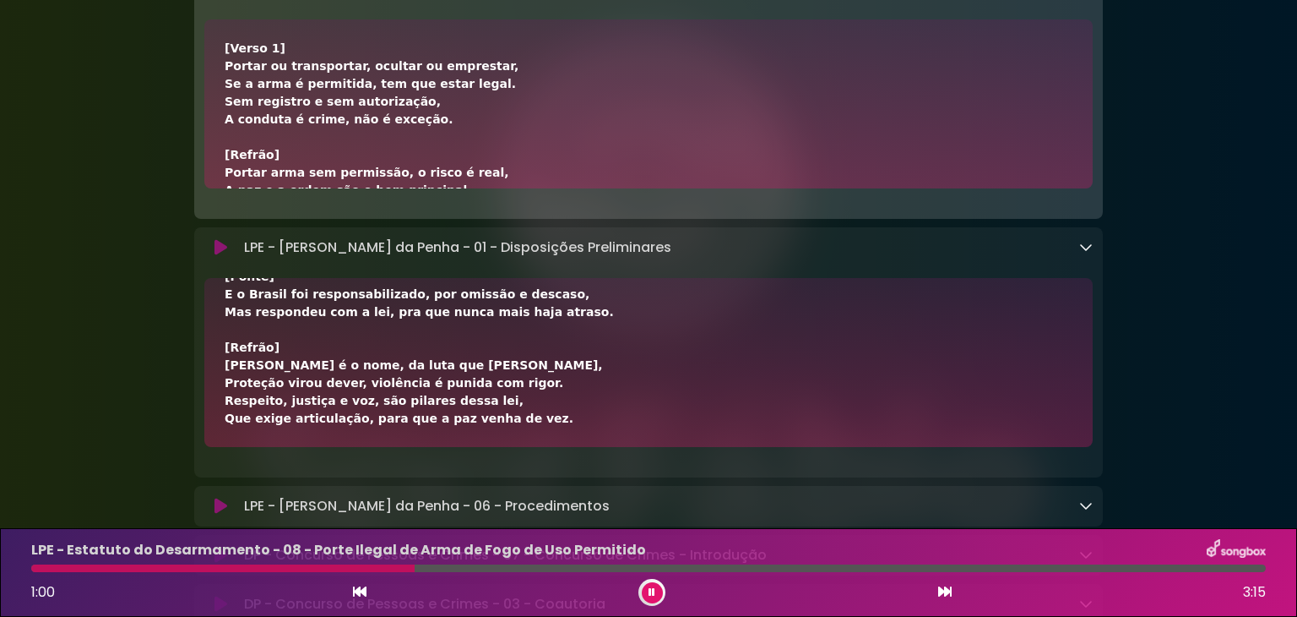
drag, startPoint x: 226, startPoint y: 492, endPoint x: 507, endPoint y: 424, distance: 289.3
click at [507, 424] on div "[Verso 1] Lei 11.340, é pra coibir, prevenir, Violência contra a mulher, domést…" at bounding box center [649, 28] width 848 height 798
copy div "[Verso 1] Lei 11.340, é pra coibir, prevenir, Violência contra a mulher, domést…"
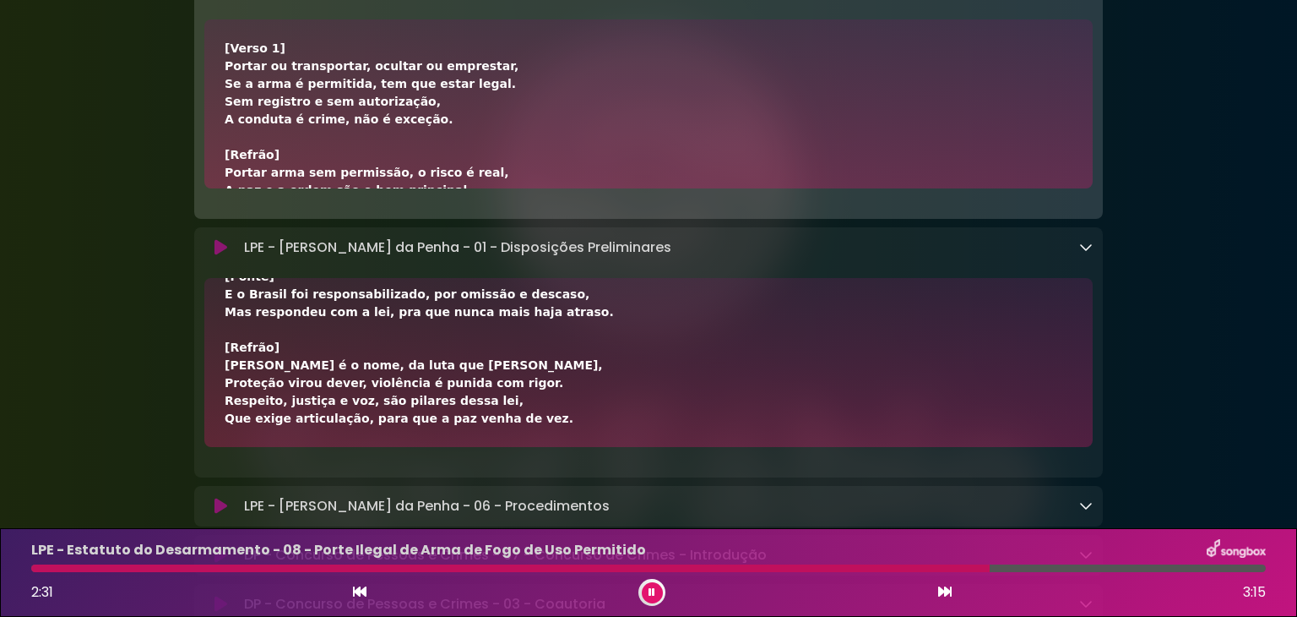
click at [940, 595] on icon at bounding box center [945, 591] width 14 height 14
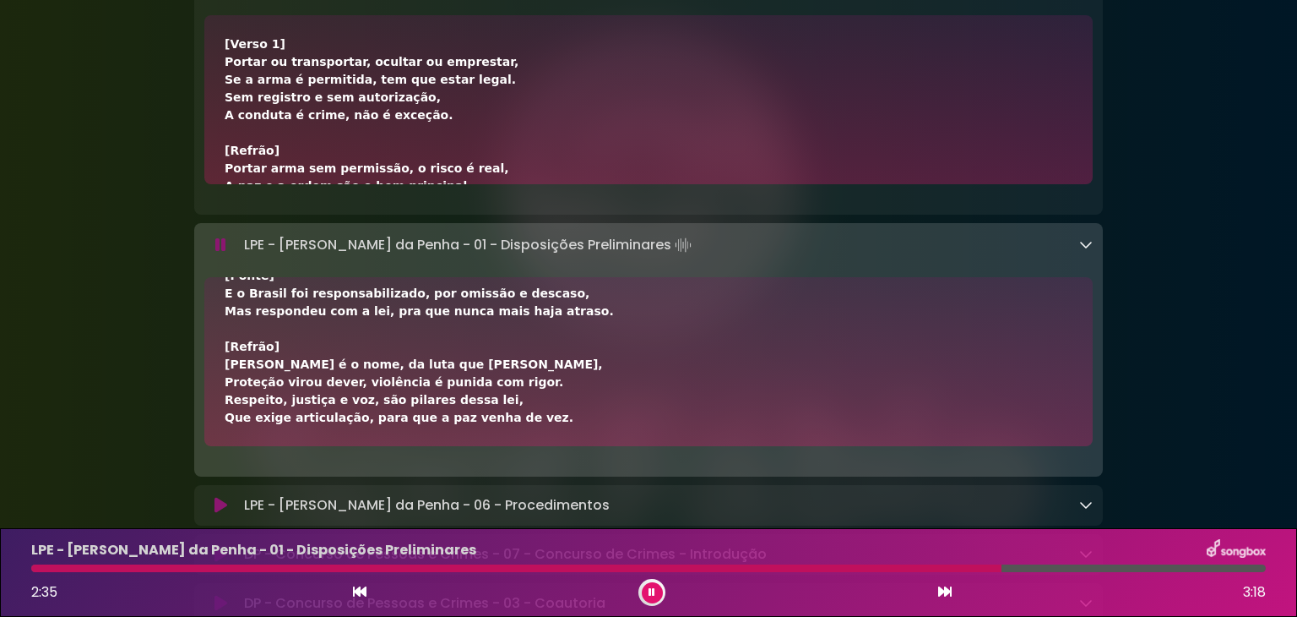
click at [649, 590] on icon at bounding box center [652, 592] width 7 height 10
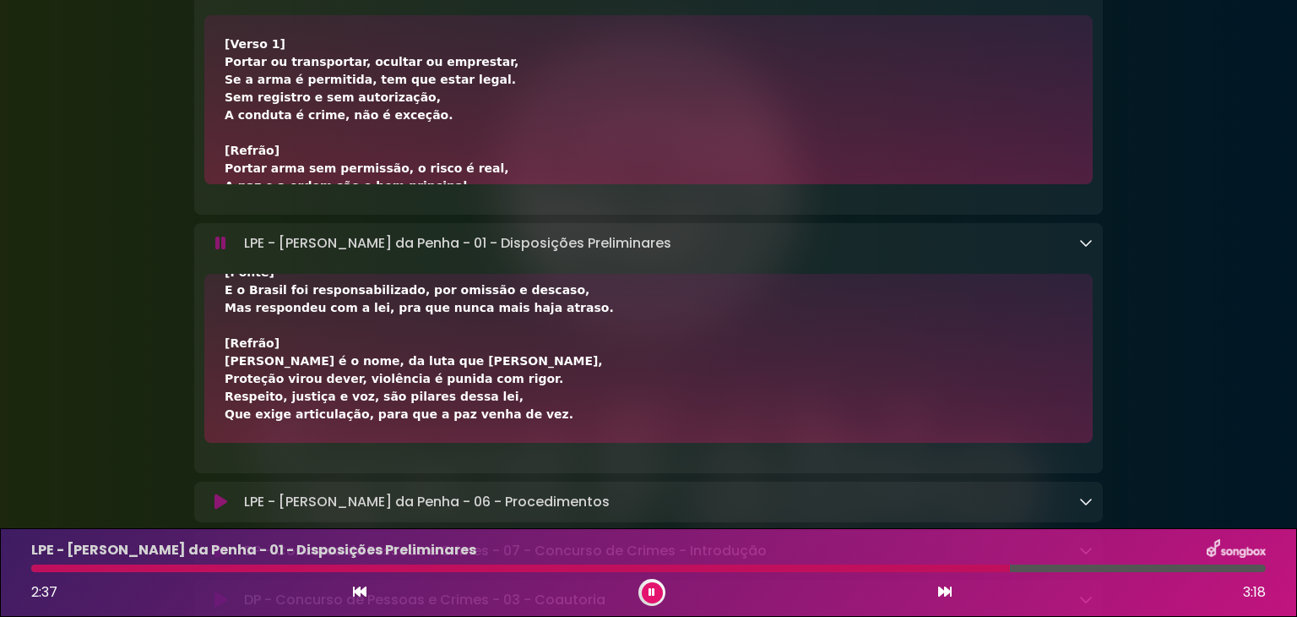
click at [649, 591] on icon at bounding box center [653, 592] width 8 height 10
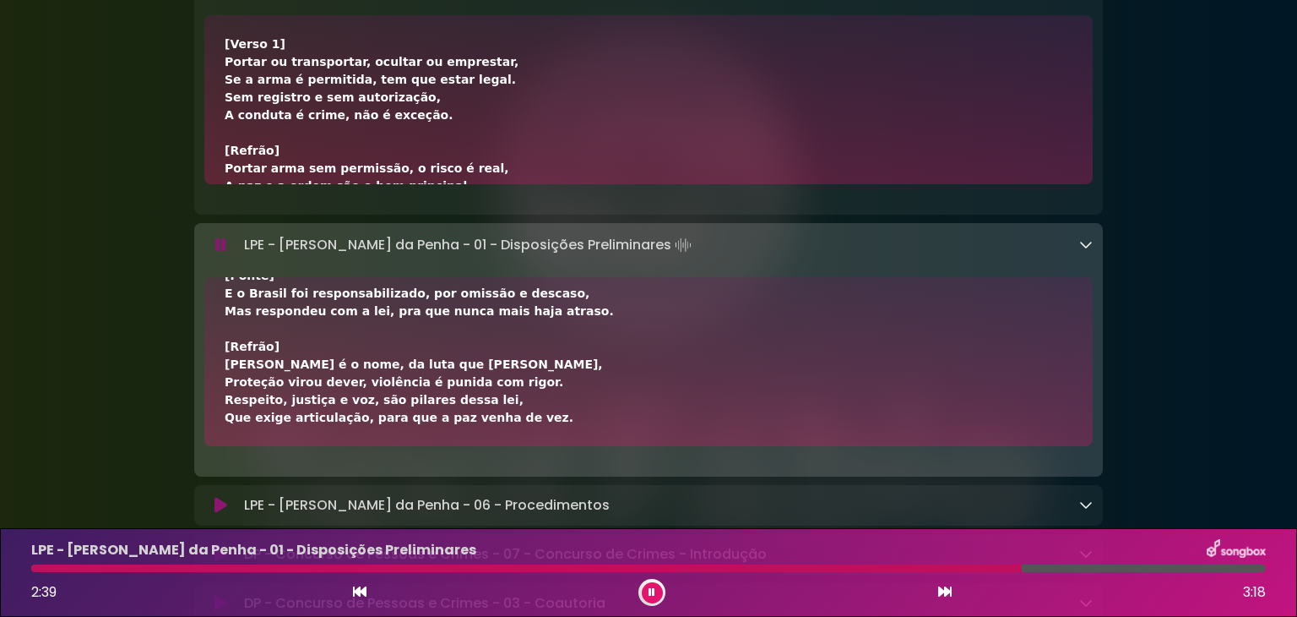
click at [649, 590] on icon at bounding box center [652, 592] width 7 height 10
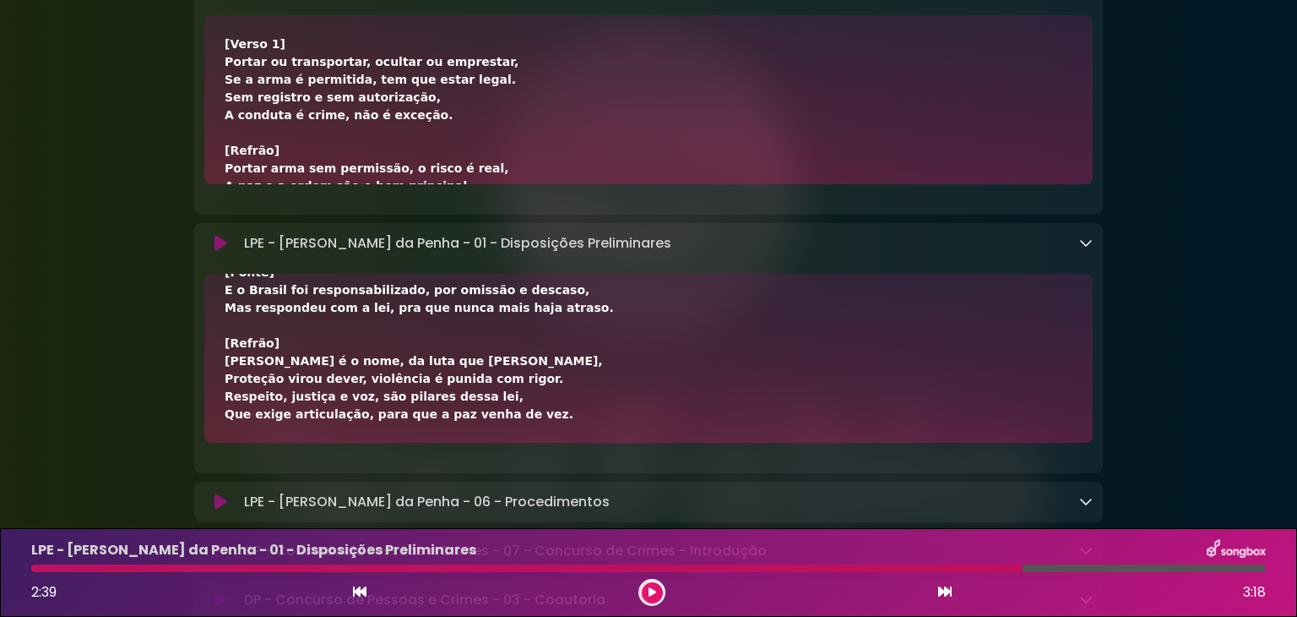
drag, startPoint x: 445, startPoint y: 362, endPoint x: 391, endPoint y: 361, distance: 54.1
click at [446, 363] on div "[Verso 1] Lei 11.340, é pra coibir, prevenir, Violência contra a mulher, domést…" at bounding box center [649, 24] width 848 height 798
click at [264, 361] on div "[Verso 1] Lei 11.340, é pra coibir, prevenir, Violência contra a mulher, domést…" at bounding box center [649, 24] width 848 height 798
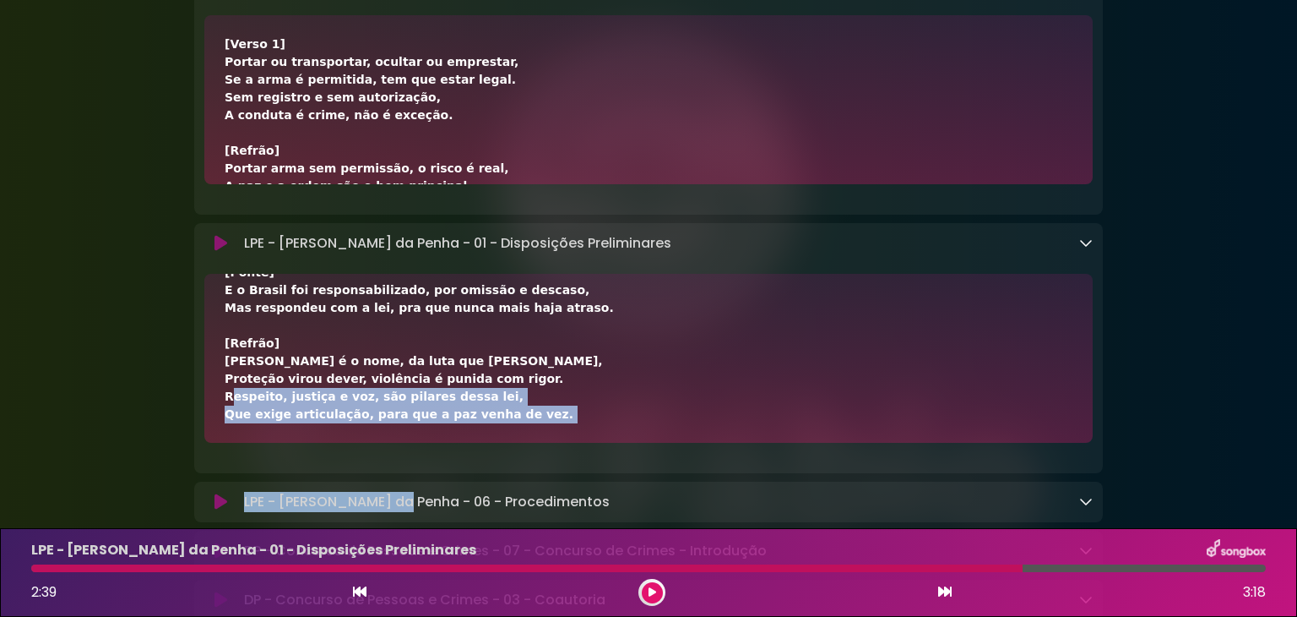
drag, startPoint x: 215, startPoint y: 403, endPoint x: 395, endPoint y: 500, distance: 205.2
click at [391, 500] on div "LPE - Lei de Drogas - 10 - Cessão Gratuita e Eventual para Consumo Compartilhad…" at bounding box center [648, 380] width 909 height 3417
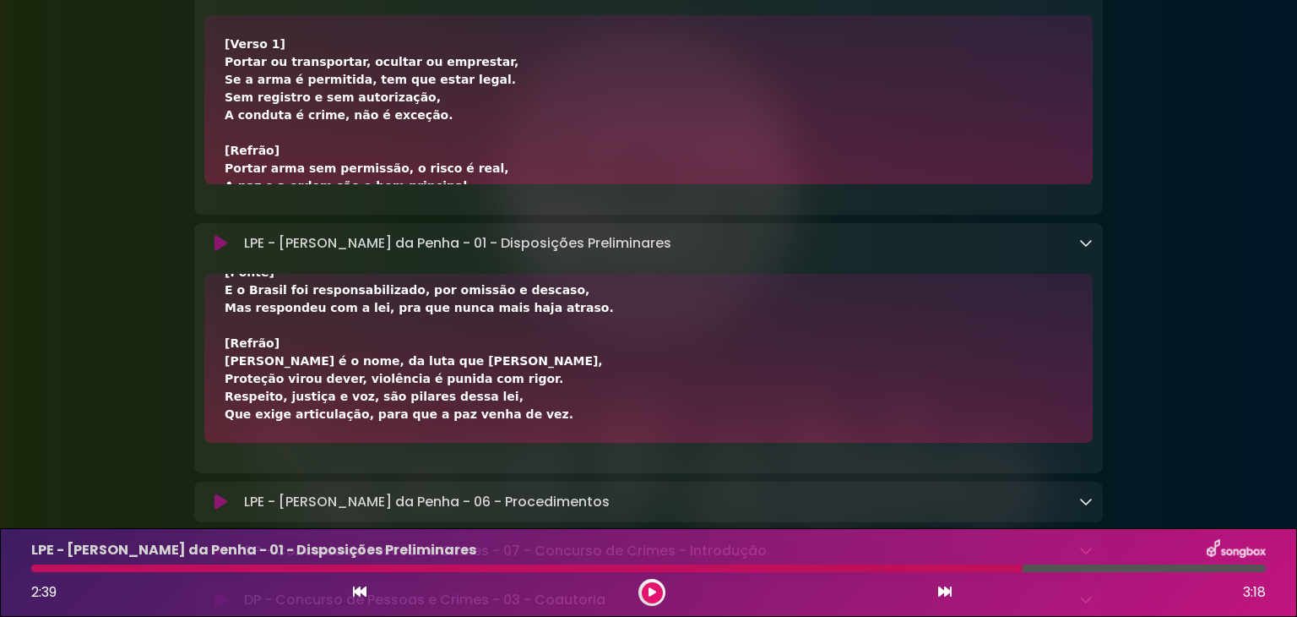
click at [1078, 512] on div "LPE - Lei Maria da Penha - 06 - Procedimentos Loading Track..." at bounding box center [665, 502] width 856 height 20
click at [1078, 507] on div "LPE - Lei Maria da Penha - 06 - Procedimentos Loading Track..." at bounding box center [665, 502] width 856 height 20
click at [1093, 505] on div "LPE - Lei Maria da Penha - 06 - Procedimentos Loading Track..." at bounding box center [648, 502] width 909 height 20
click at [1088, 508] on icon at bounding box center [1086, 501] width 14 height 14
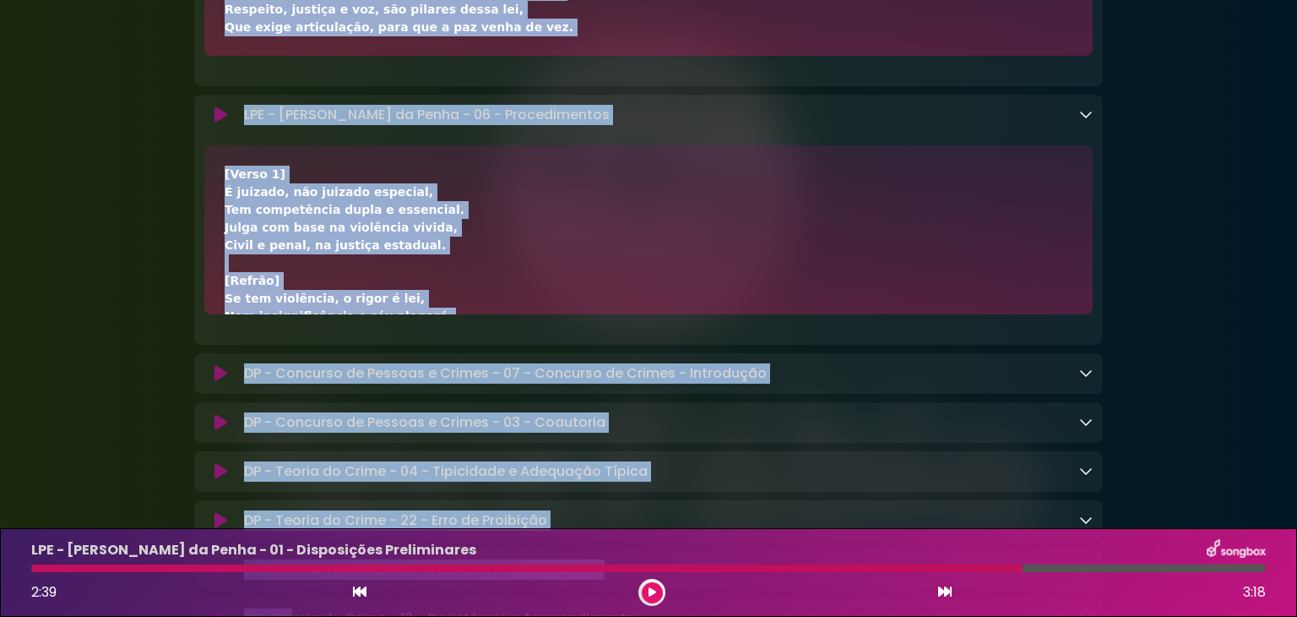
scroll to position [2182, 0]
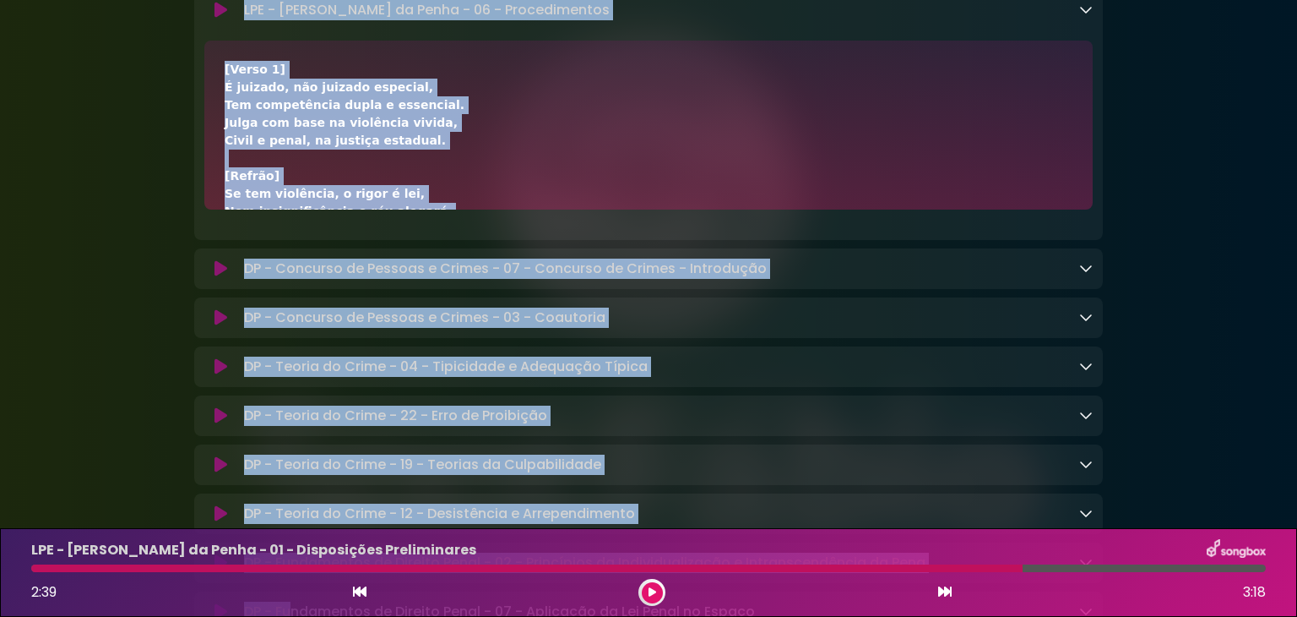
drag, startPoint x: 270, startPoint y: 340, endPoint x: 353, endPoint y: 271, distance: 107.4
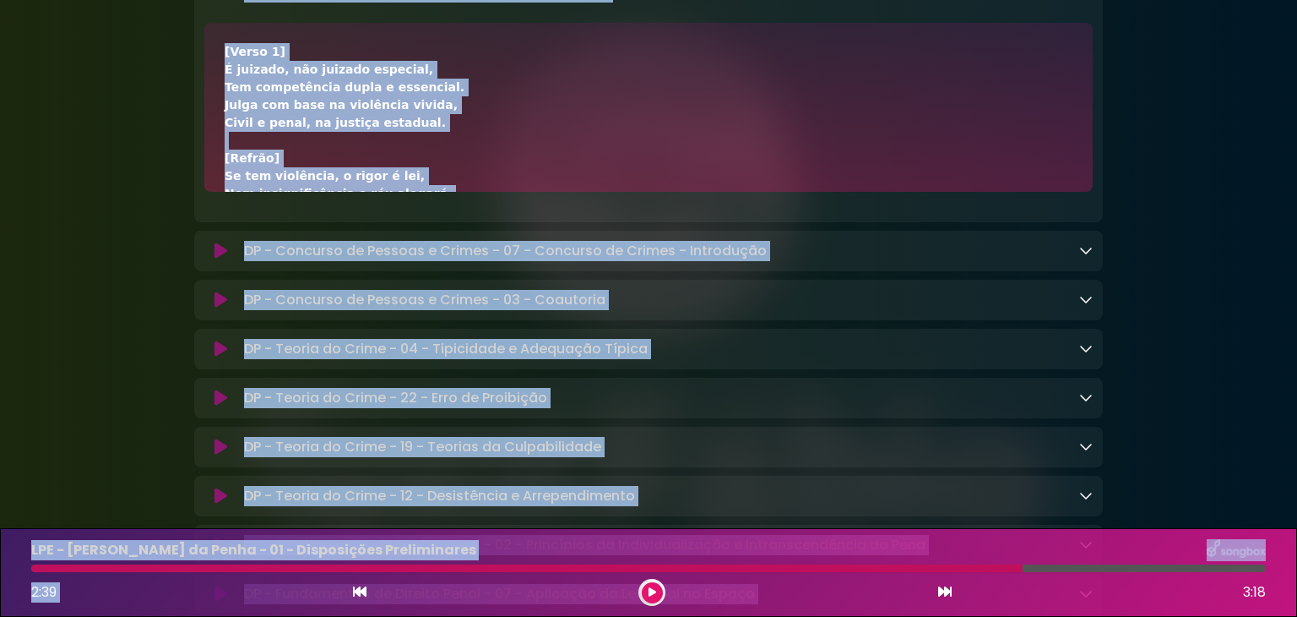
click at [422, 140] on div "[Verso 1] É juizado, não juizado especial, Tem competência dupla e essencial. J…" at bounding box center [649, 442] width 848 height 798
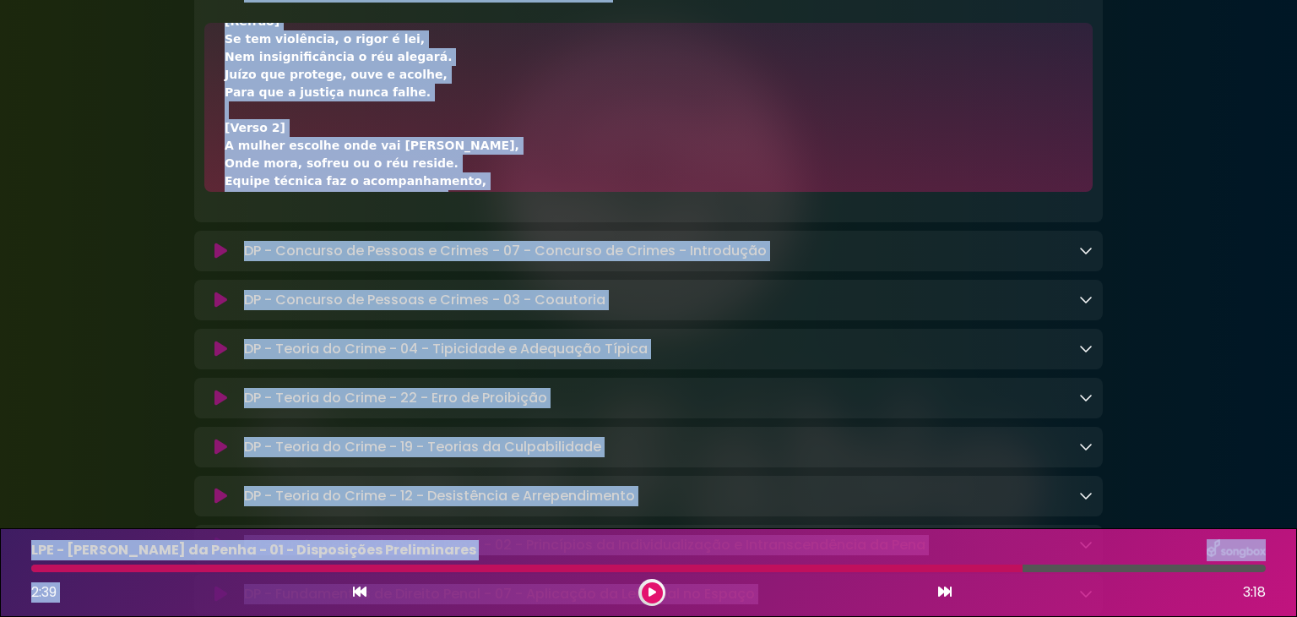
scroll to position [669, 0]
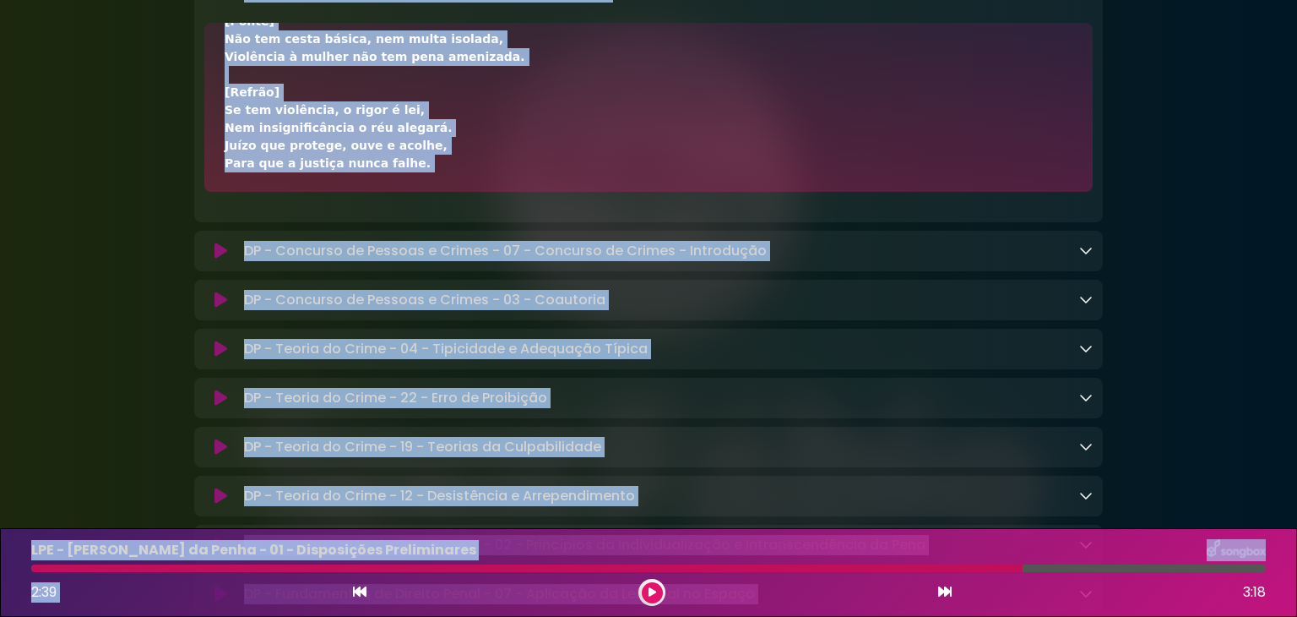
drag, startPoint x: 226, startPoint y: 56, endPoint x: 372, endPoint y: 153, distance: 175.5
copy div "[Verso 1] É juizado, não juizado especial, Tem competência dupla e essencial. J…"
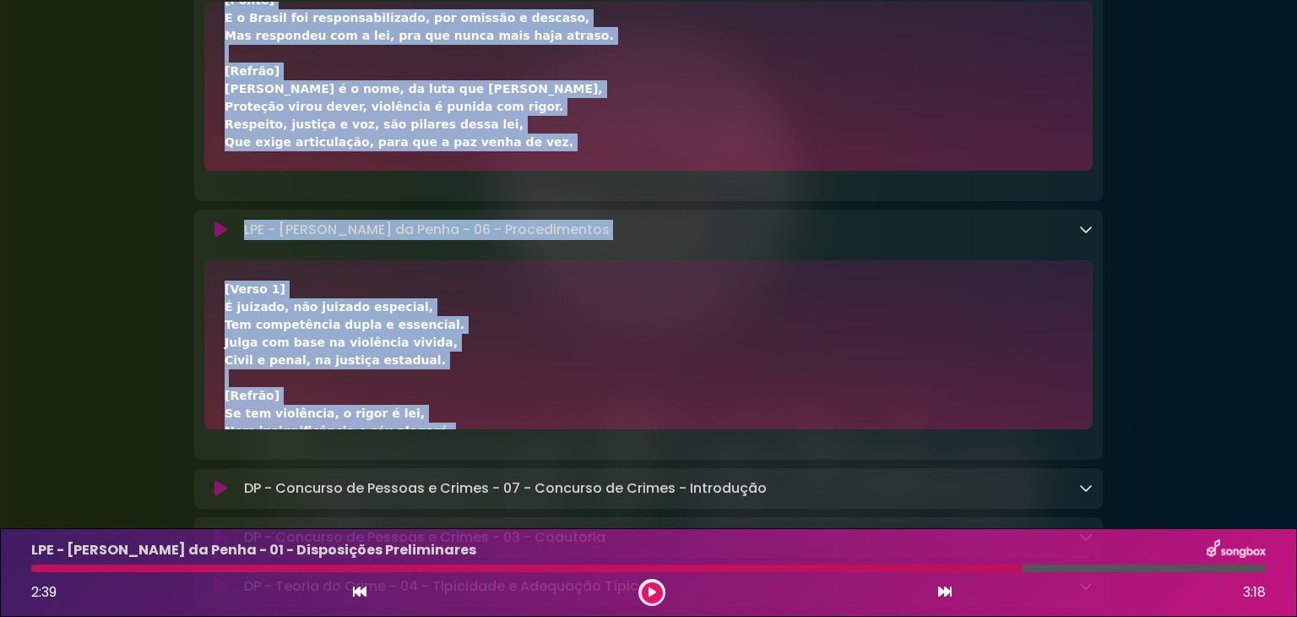
scroll to position [1871, 0]
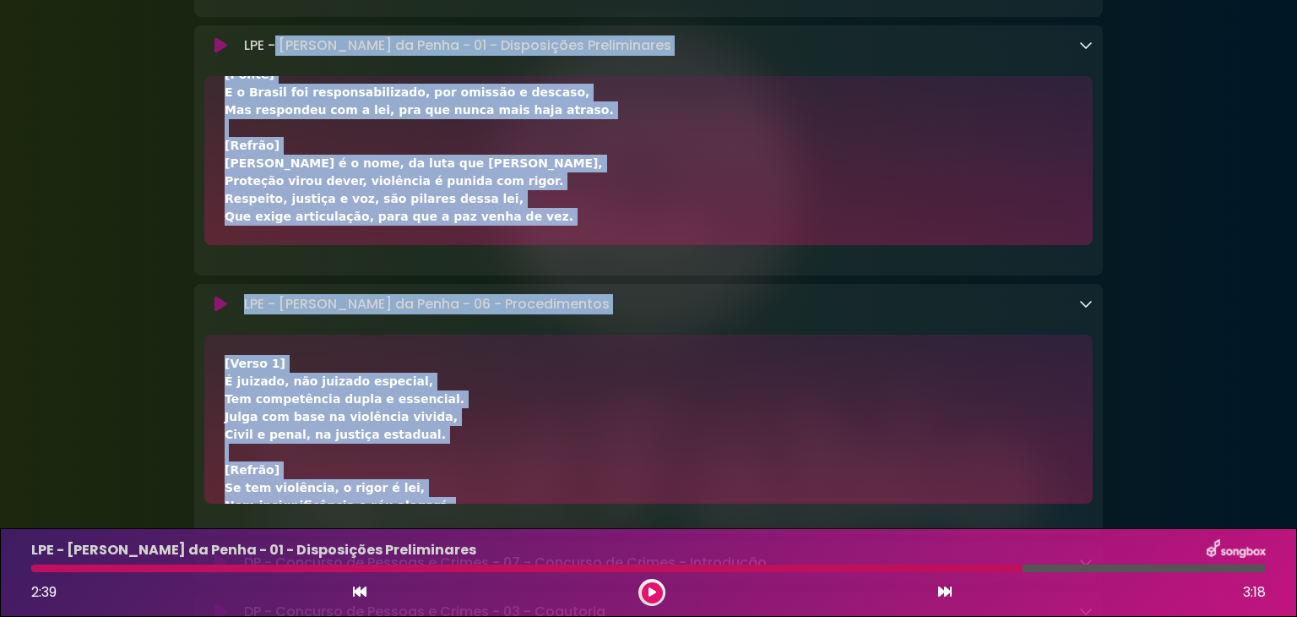
drag, startPoint x: 385, startPoint y: 168, endPoint x: 220, endPoint y: 374, distance: 264.3
click at [221, 374] on div "[Verso 1] É juizado, não juizado especial, Tem competência dupla e essencial. J…" at bounding box center [648, 418] width 889 height 169
copy div "[Verso 1] É juizado, não juizado especial, Tem competência dupla e essencial. J…"
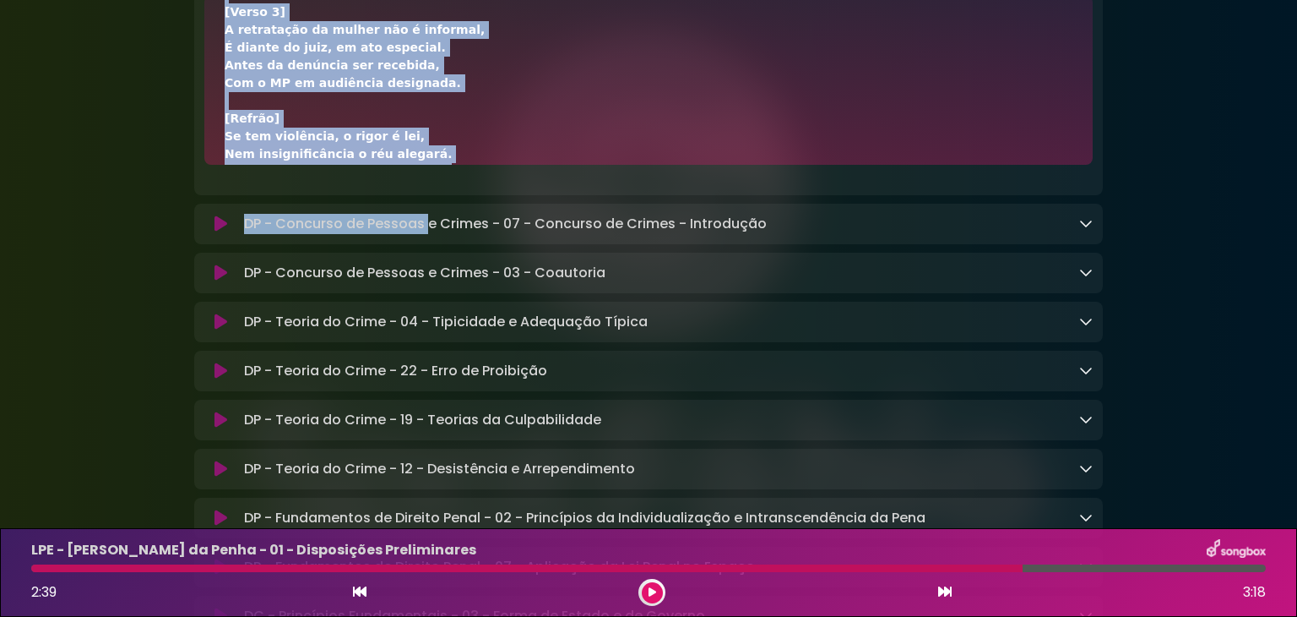
scroll to position [669, 0]
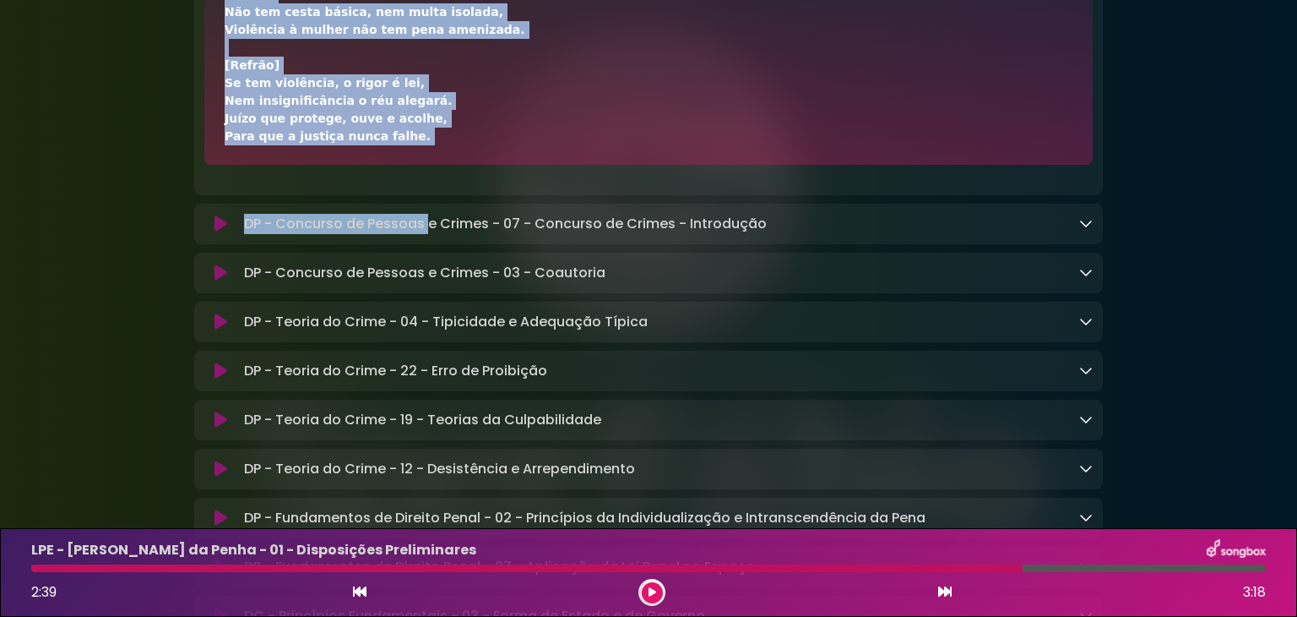
drag, startPoint x: 242, startPoint y: 446, endPoint x: 465, endPoint y: 193, distance: 337.5
click at [465, 193] on div "LPE - Lei Maria da Penha - 06 - Procedimentos Loading Track... Name" at bounding box center [648, 70] width 909 height 250
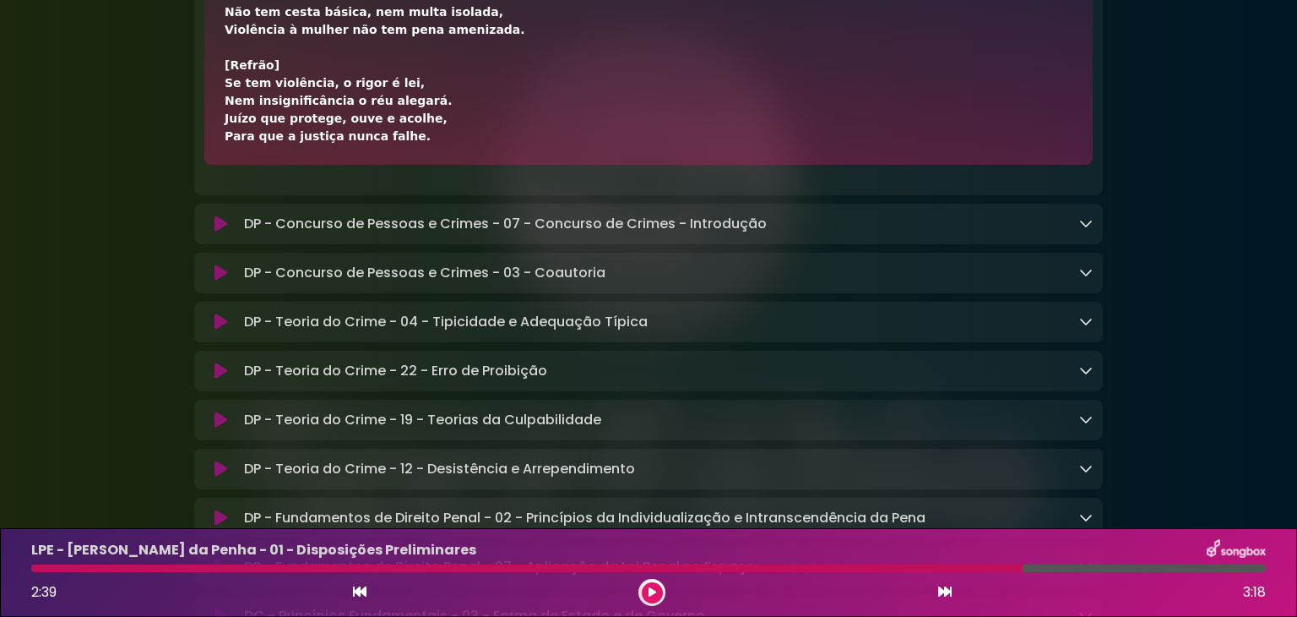
click at [832, 241] on div "DP - Concurso de Pessoas e Crimes - 07 - Concurso de Crimes - Introdução Loadin…" at bounding box center [648, 224] width 909 height 41
click at [742, 226] on p "DP - Concurso de Pessoas e Crimes - 07 - Concurso de Crimes - Introdução Loadin…" at bounding box center [505, 224] width 523 height 20
click at [1016, 234] on div "DP - Concurso de Pessoas e Crimes - 07 - Concurso de Crimes - Introdução Loadin…" at bounding box center [665, 224] width 856 height 20
click at [1080, 230] on icon at bounding box center [1086, 223] width 14 height 14
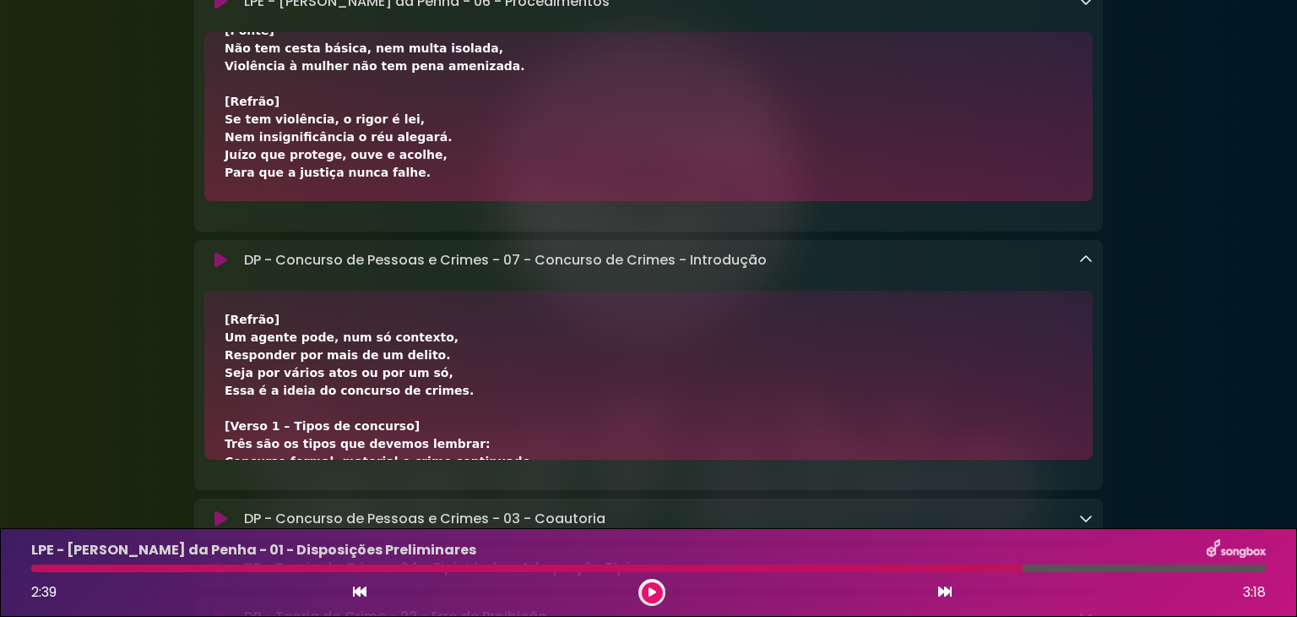
drag, startPoint x: 805, startPoint y: 115, endPoint x: 656, endPoint y: 111, distance: 148.7
click at [949, 590] on icon at bounding box center [945, 591] width 14 height 14
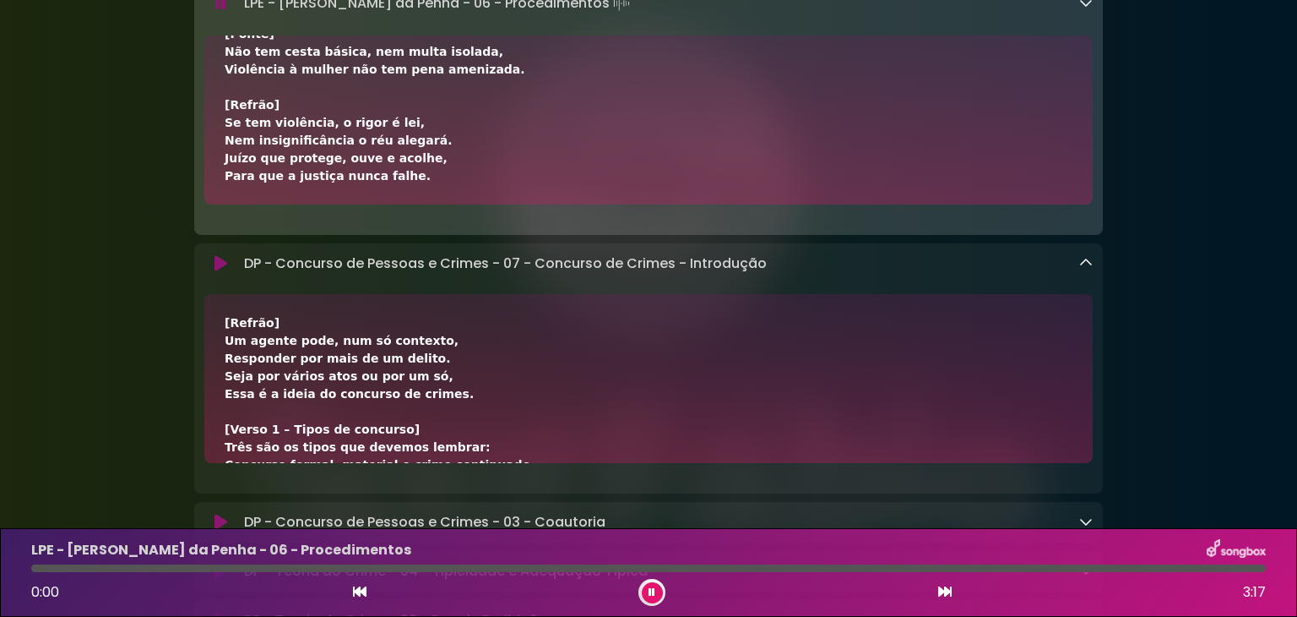
scroll to position [2175, 0]
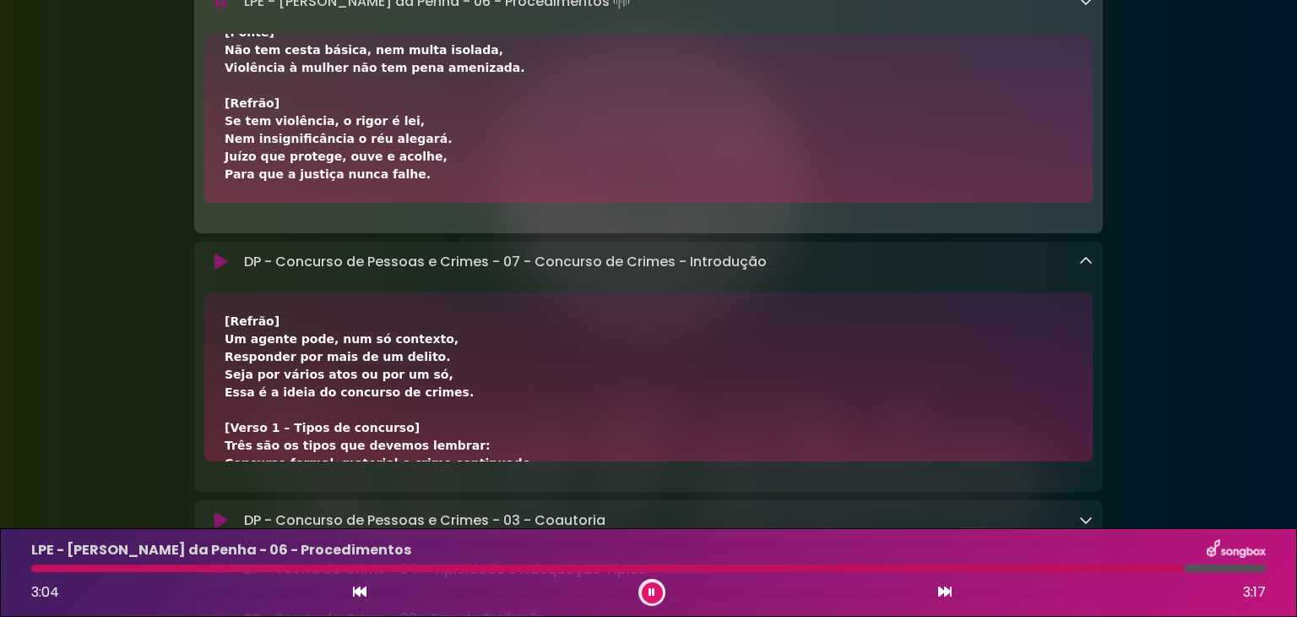
click at [944, 589] on icon at bounding box center [945, 591] width 14 height 14
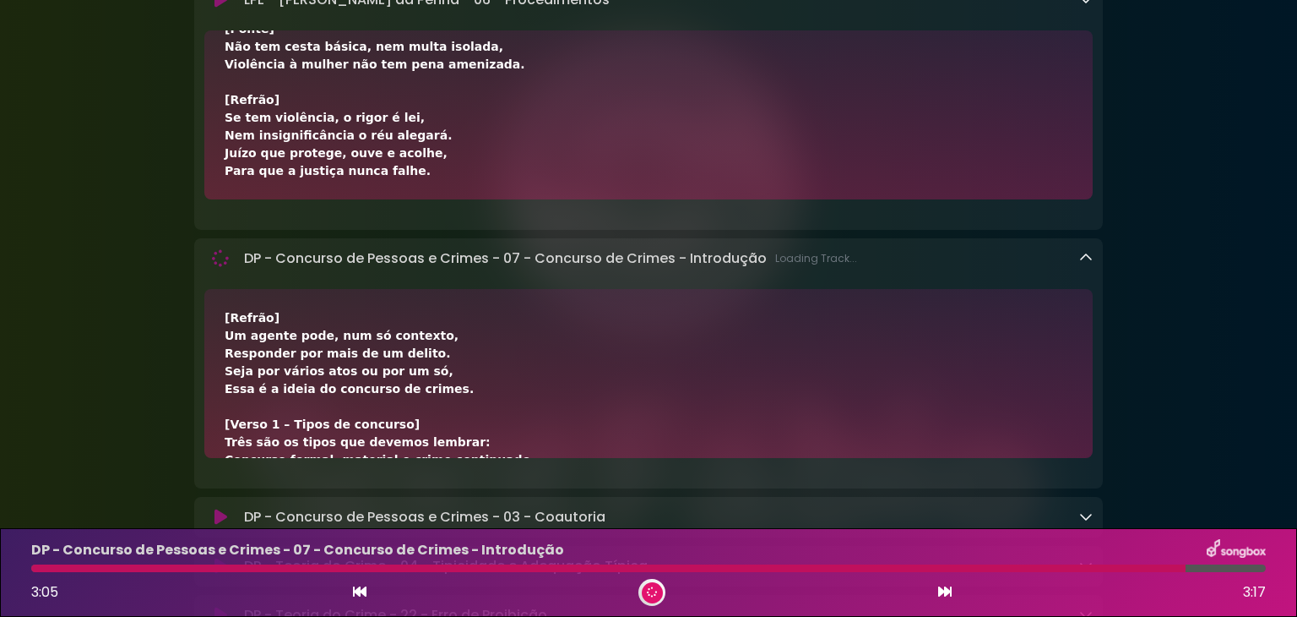
scroll to position [2173, 0]
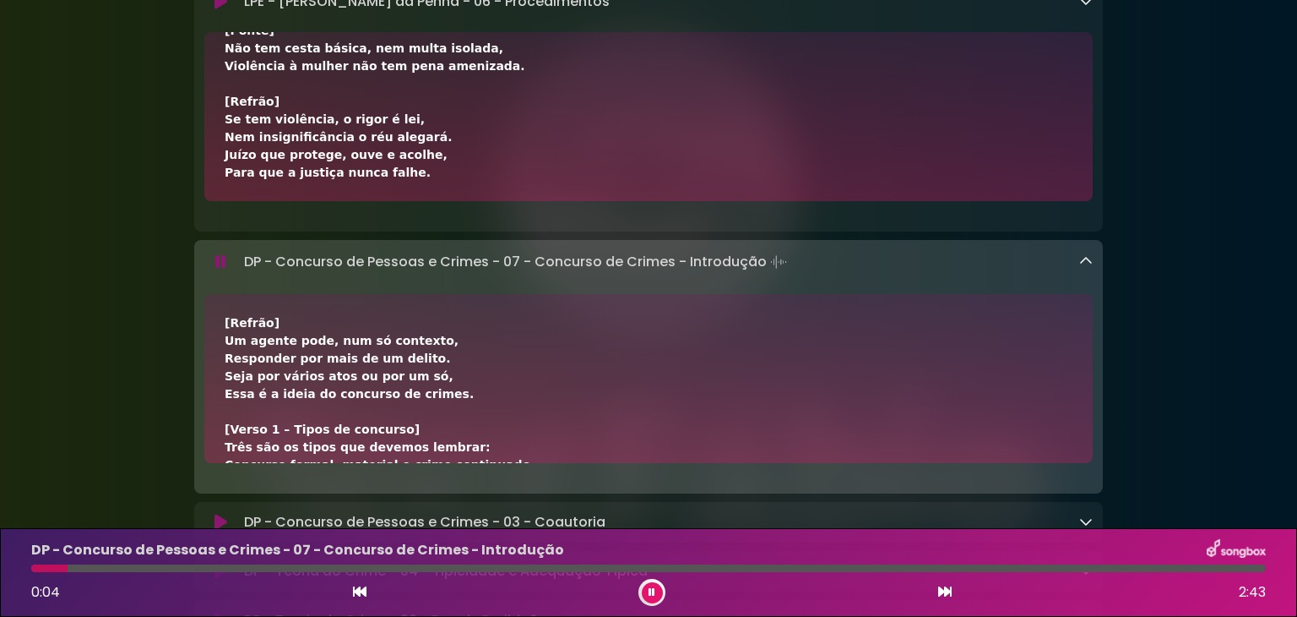
click at [646, 585] on button at bounding box center [652, 592] width 21 height 21
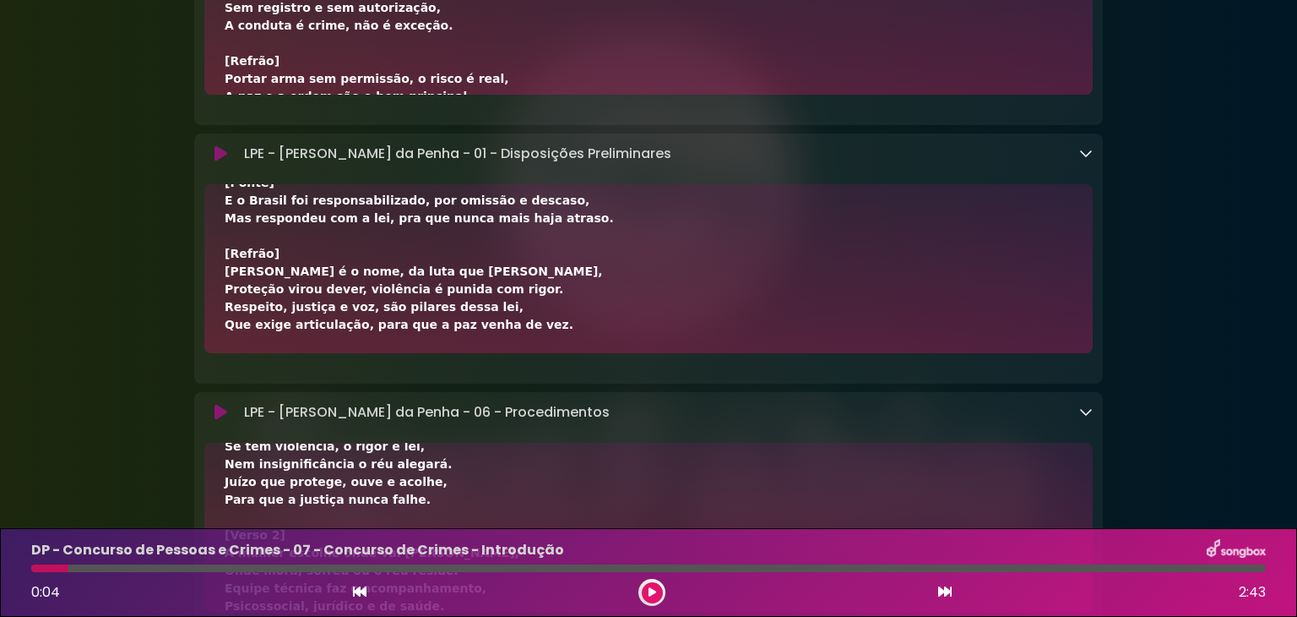
scroll to position [0, 0]
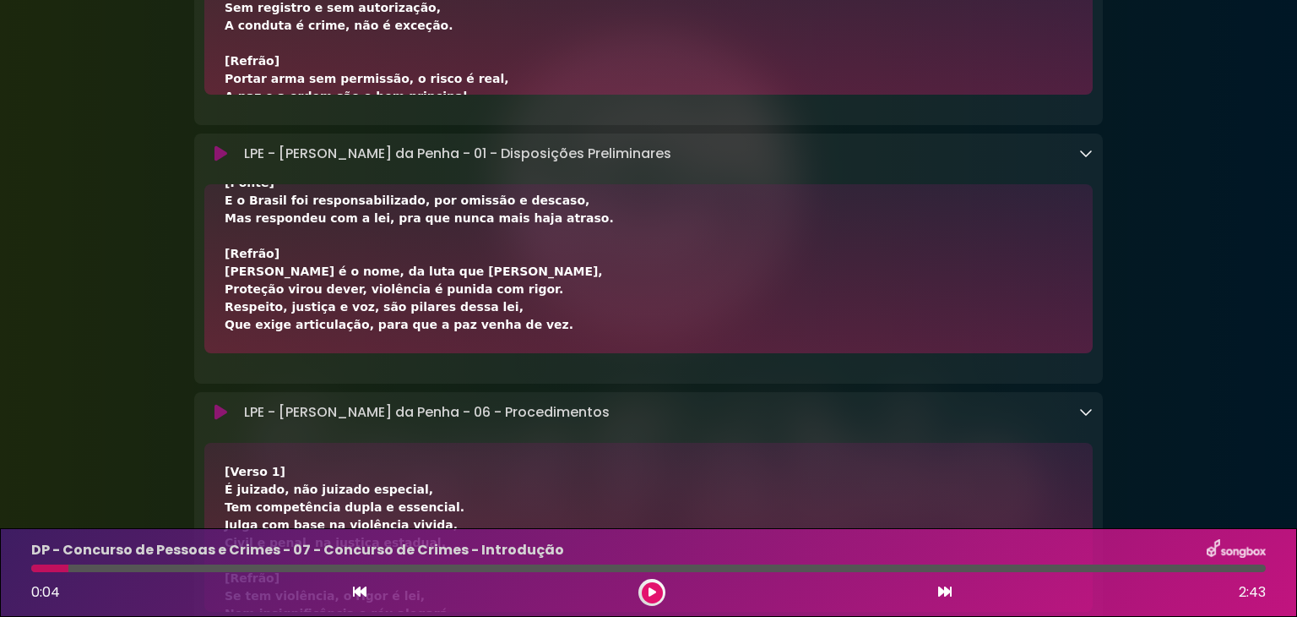
drag, startPoint x: 391, startPoint y: 178, endPoint x: 713, endPoint y: 9, distance: 363.4
click at [308, 465] on div "[Verso 1] É juizado, não juizado especial, Tem competência dupla e essencial. J…" at bounding box center [648, 527] width 889 height 169
drag, startPoint x: 221, startPoint y: 478, endPoint x: 243, endPoint y: 486, distance: 23.5
click at [243, 486] on div "[Verso 1] É juizado, não juizado especial, Tem competência dupla e essencial. J…" at bounding box center [648, 527] width 889 height 169
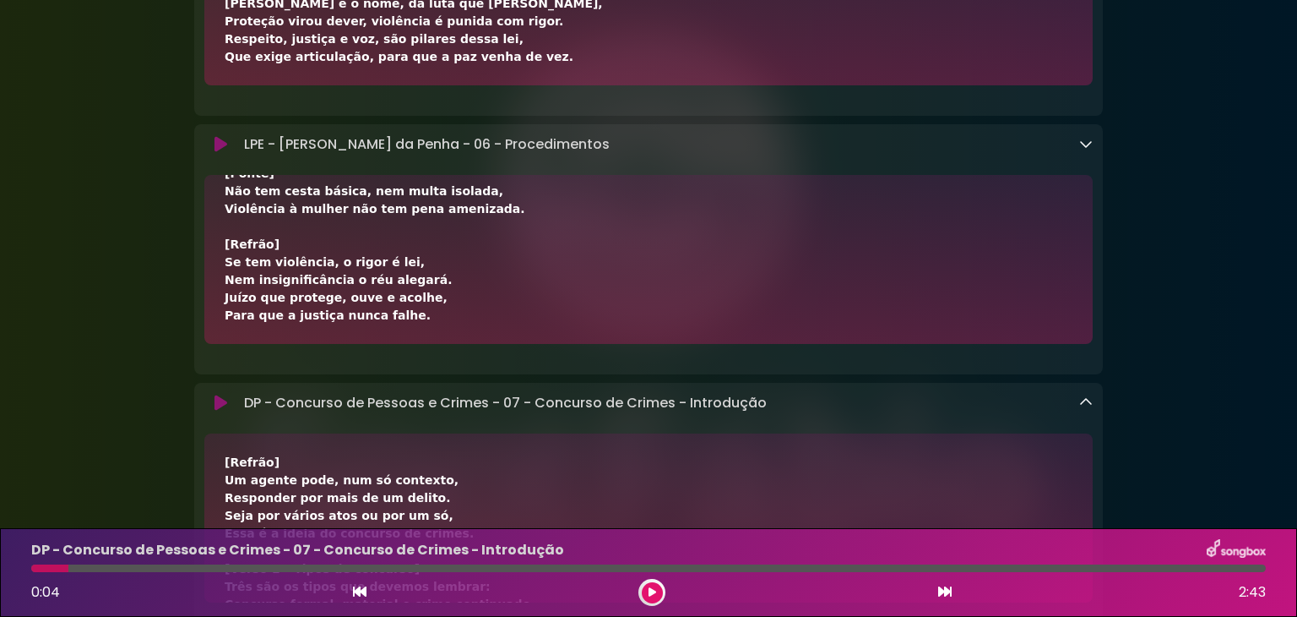
scroll to position [2111, 0]
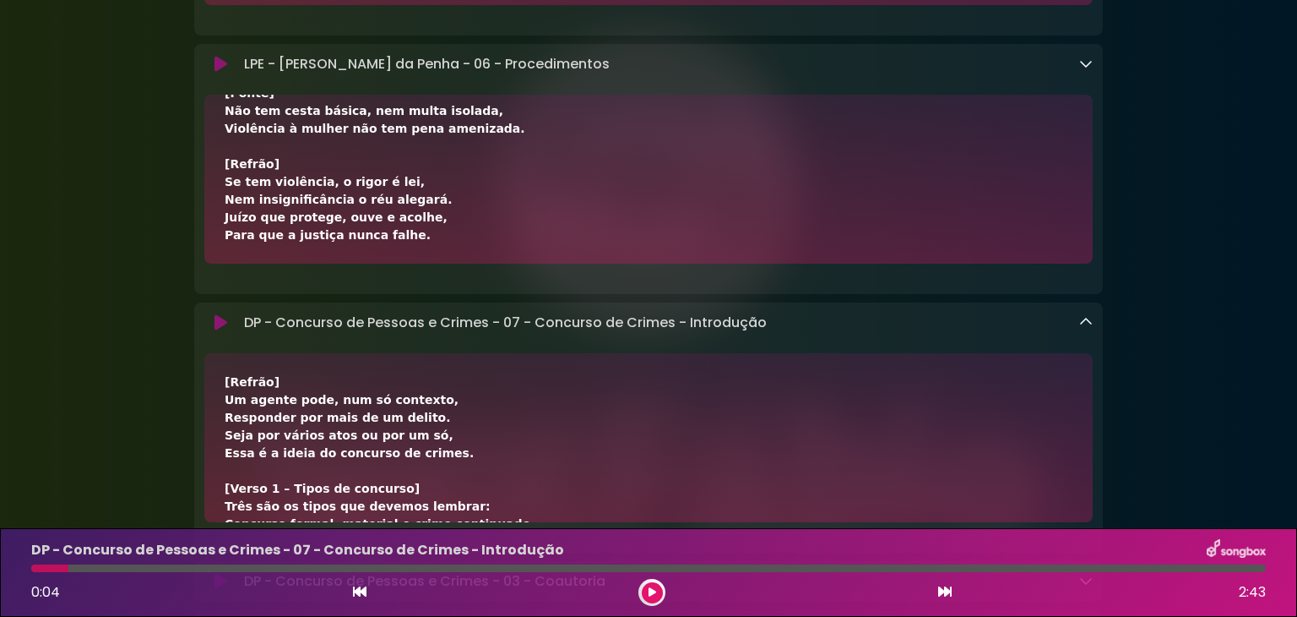
drag, startPoint x: 226, startPoint y: 476, endPoint x: 438, endPoint y: 260, distance: 302.8
click at [438, 260] on div "[Verso 1] É juizado, não juizado especial, Tem competência dupla e essencial. J…" at bounding box center [648, 179] width 889 height 169
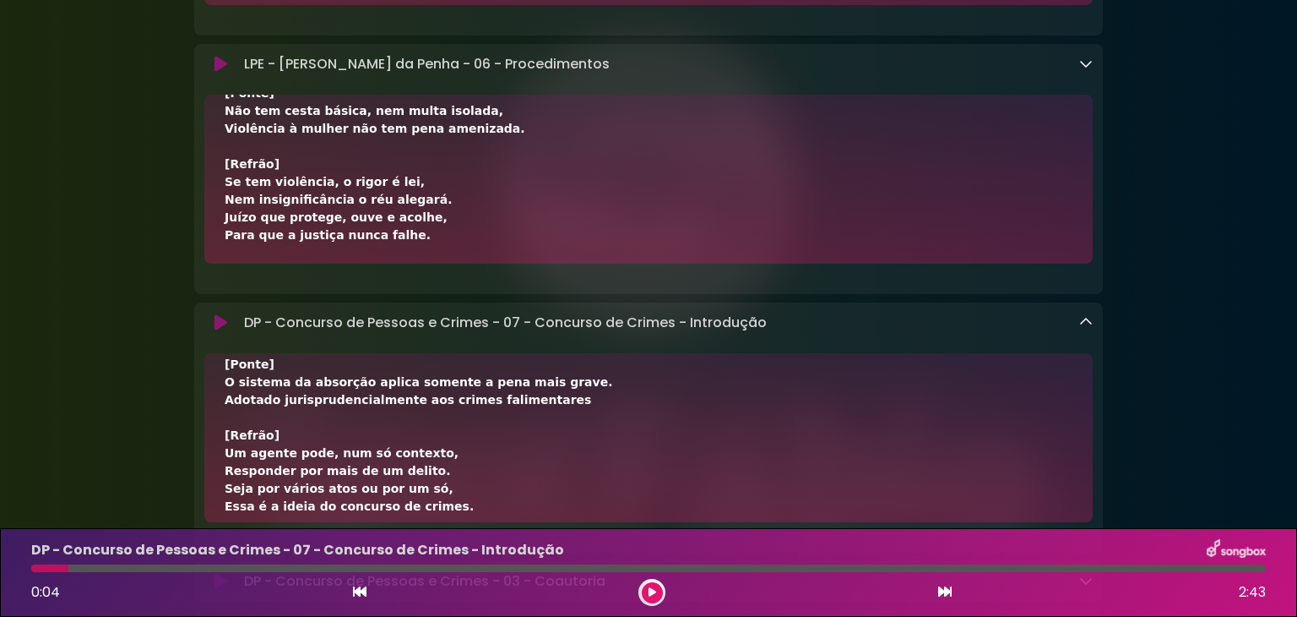
scroll to position [563, 0]
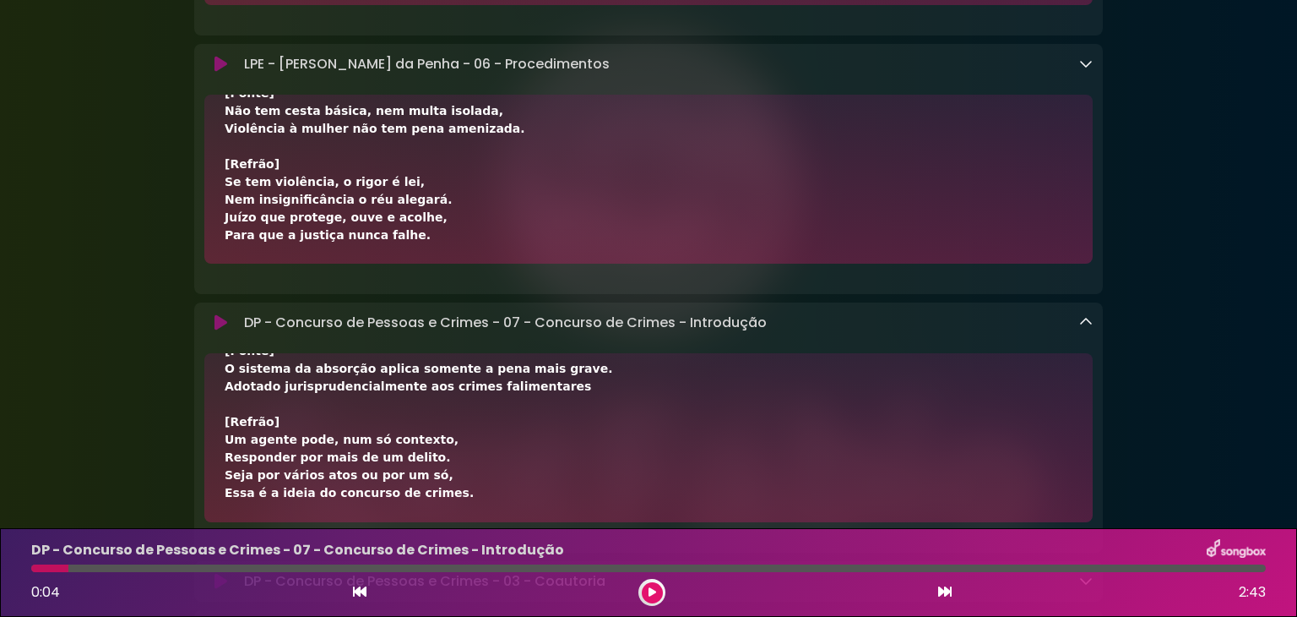
drag, startPoint x: 224, startPoint y: 389, endPoint x: 337, endPoint y: 484, distance: 148.0
click at [436, 511] on div "[Refrão] Um agente pode, num só contexto, Responder por mais de um delito. Seja…" at bounding box center [648, 437] width 889 height 169
click at [655, 590] on button at bounding box center [652, 592] width 21 height 21
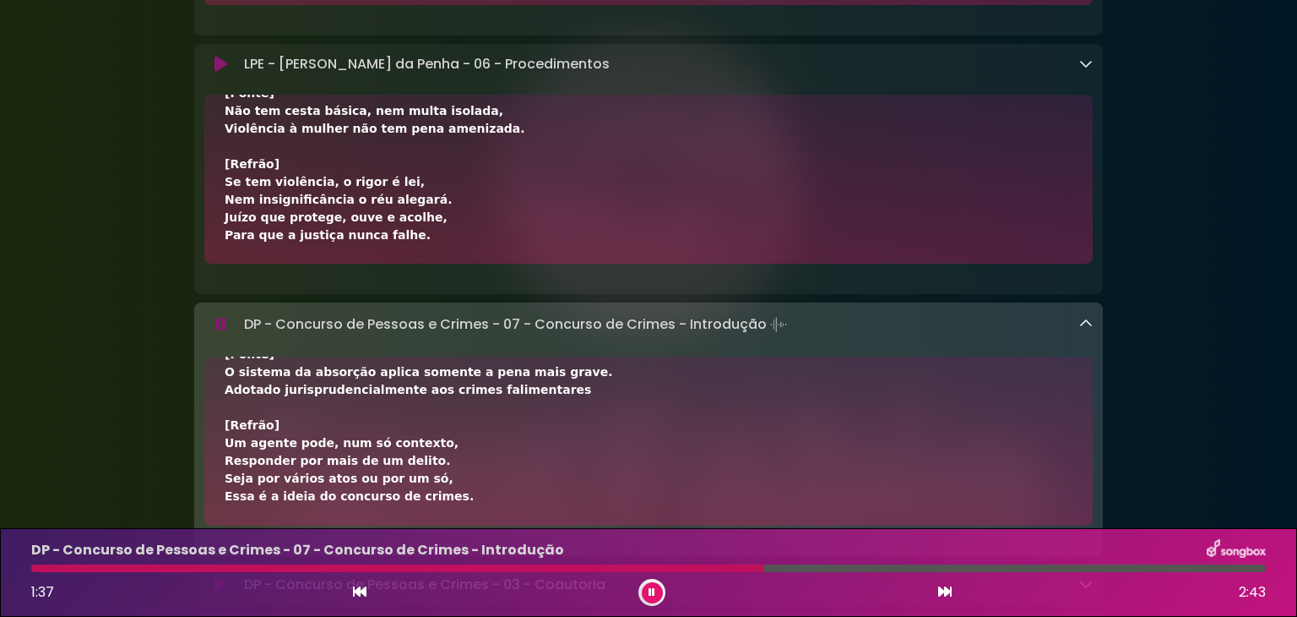
click at [605, 440] on div "[Refrão] Um agente pode, num só contexto, Responder por mais de um delito. Seja…" at bounding box center [649, 159] width 848 height 692
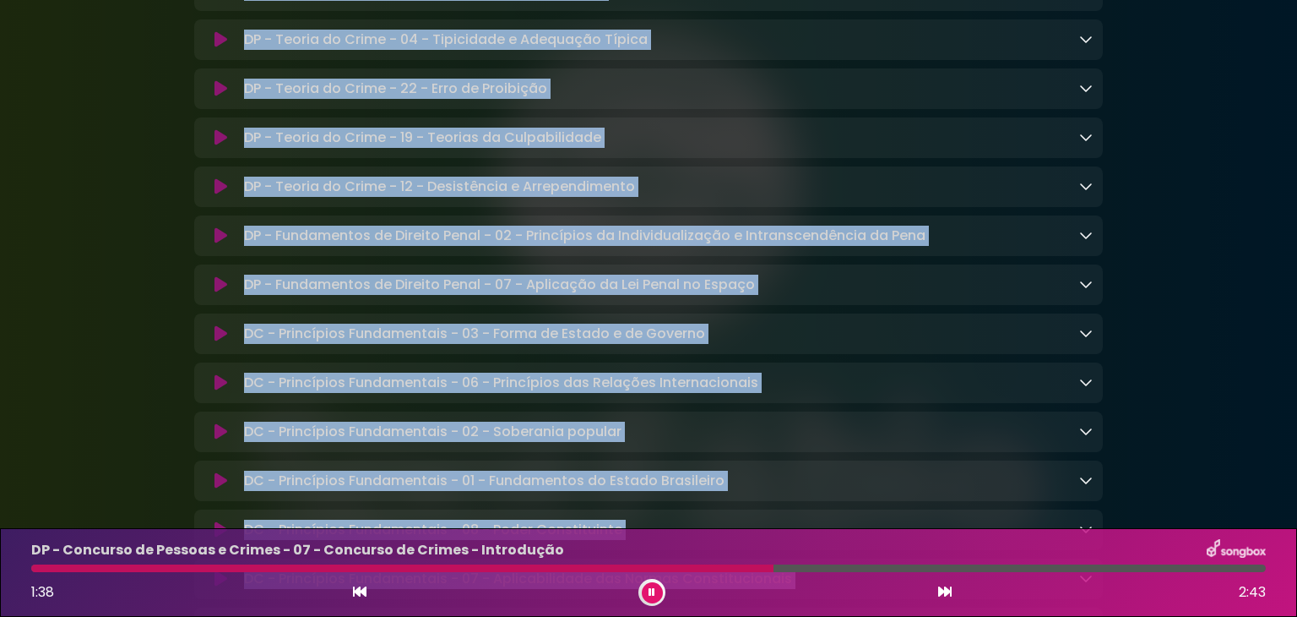
scroll to position [2908, 0]
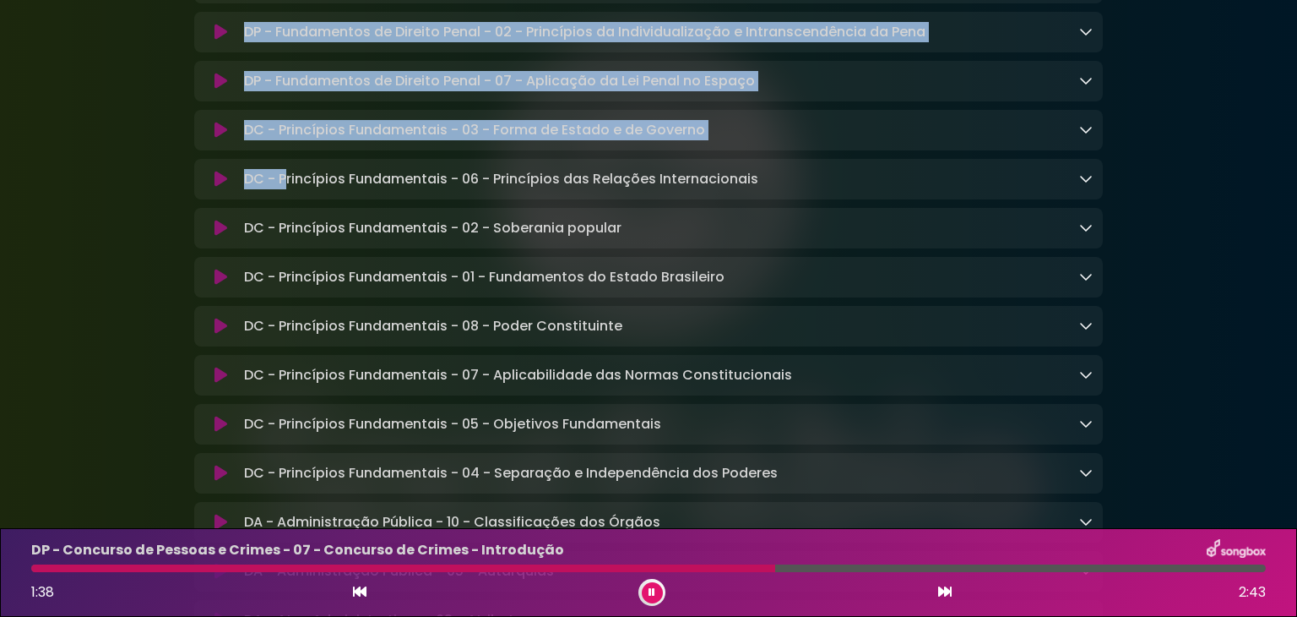
drag, startPoint x: 292, startPoint y: 524, endPoint x: 287, endPoint y: 203, distance: 321.8
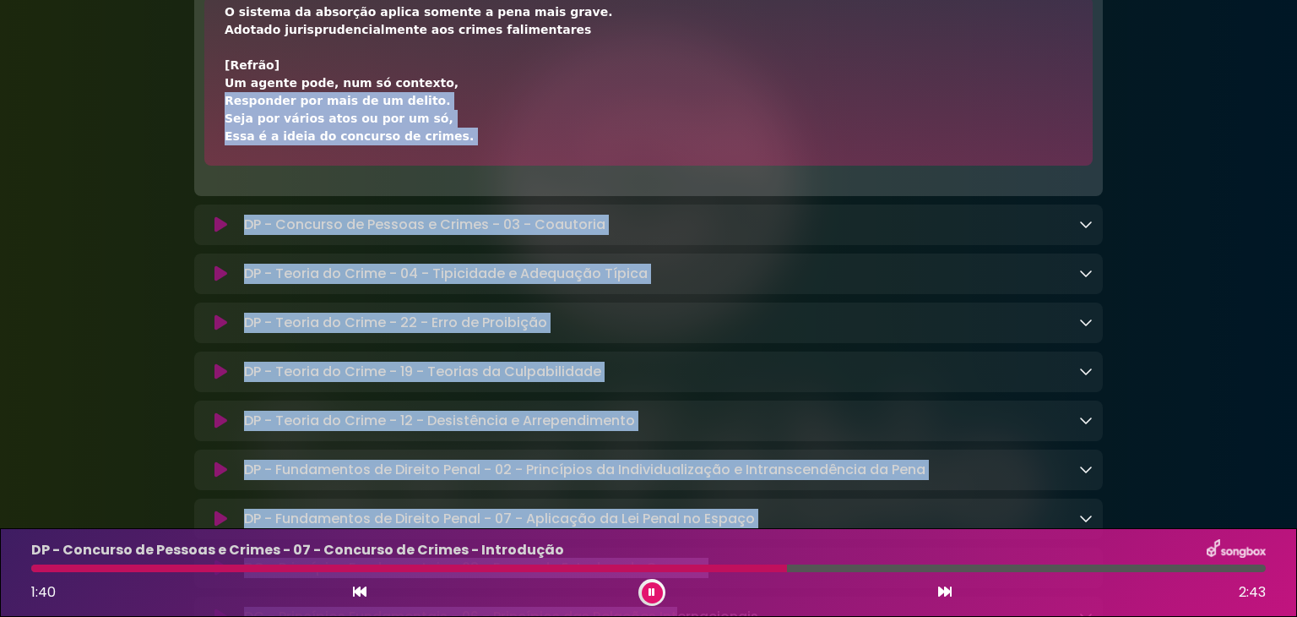
scroll to position [2452, 0]
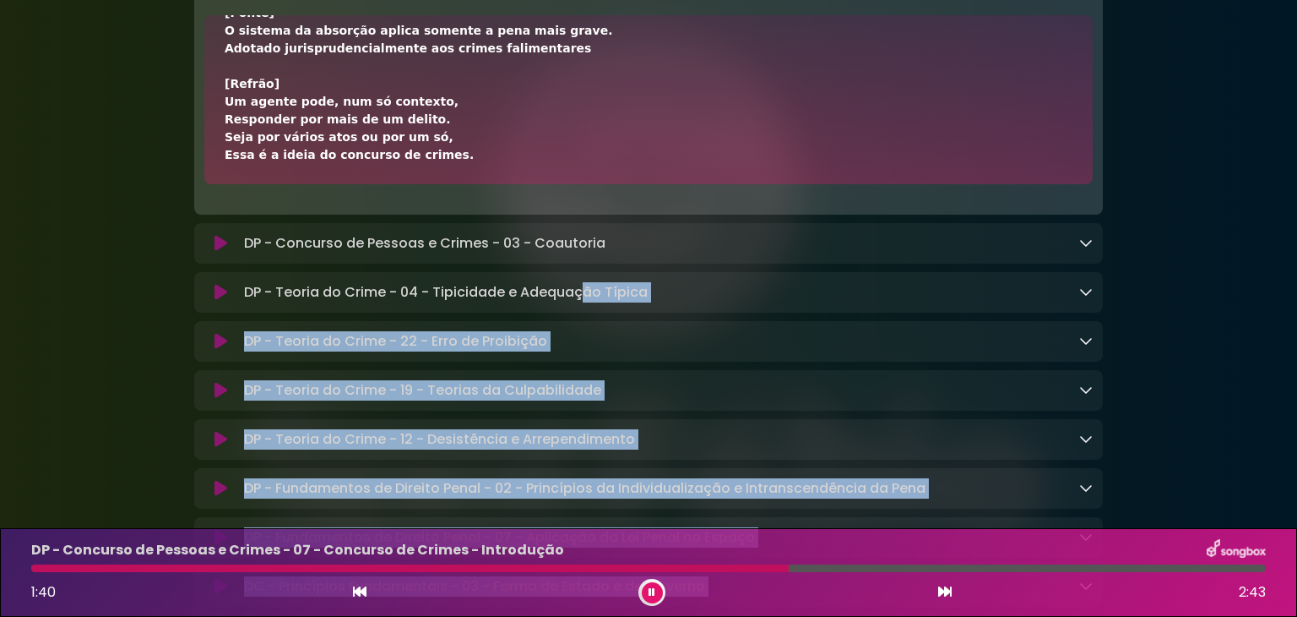
drag, startPoint x: 674, startPoint y: 205, endPoint x: 524, endPoint y: 264, distance: 161.5
click at [1083, 246] on icon at bounding box center [1086, 243] width 14 height 14
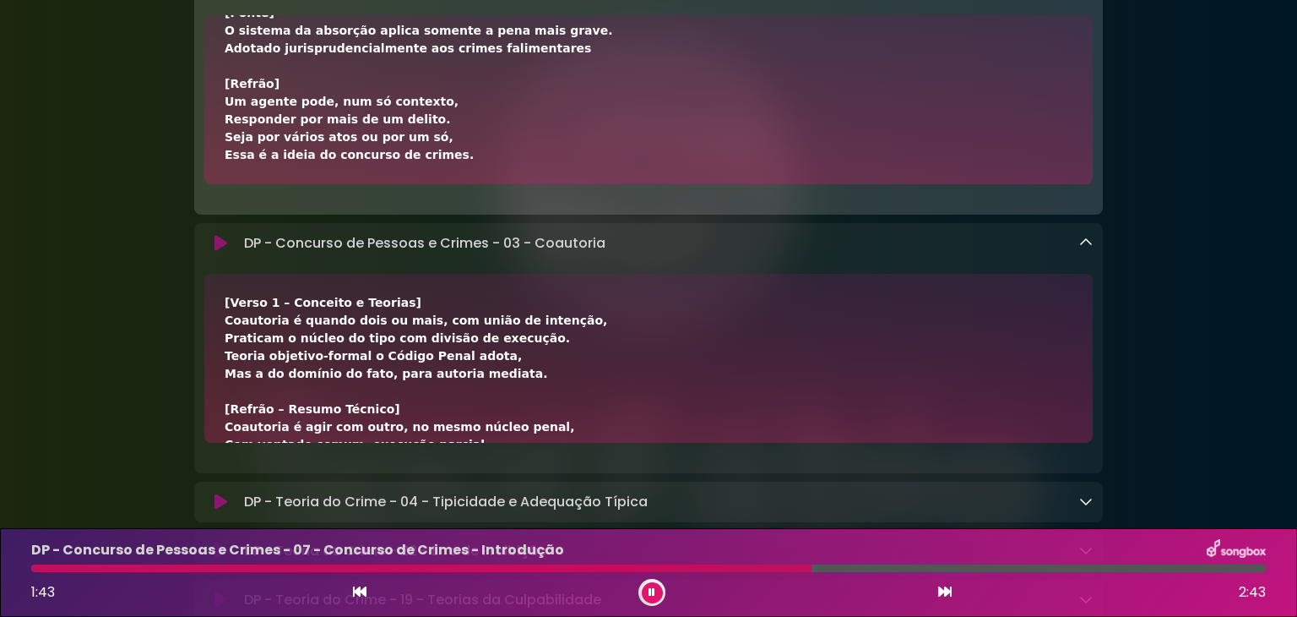
click at [223, 308] on div "[Verso 1 – Conceito e Teorias] Coautoria é quando dois ou mais, com união de in…" at bounding box center [648, 358] width 889 height 169
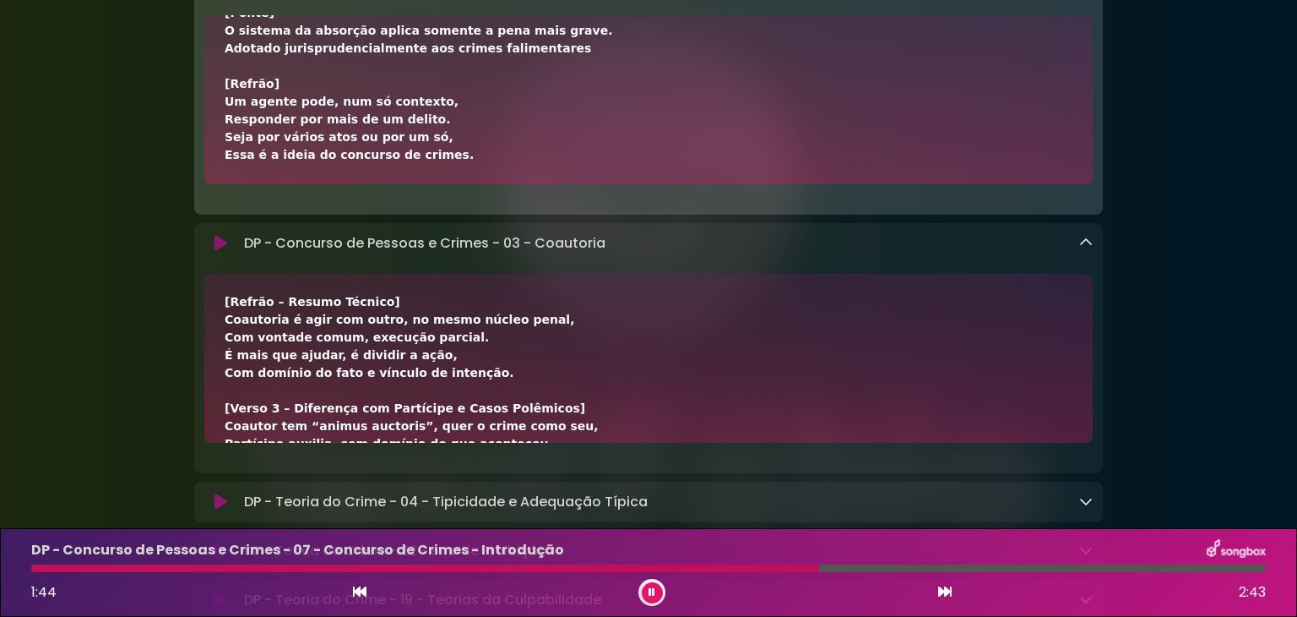
scroll to position [669, 0]
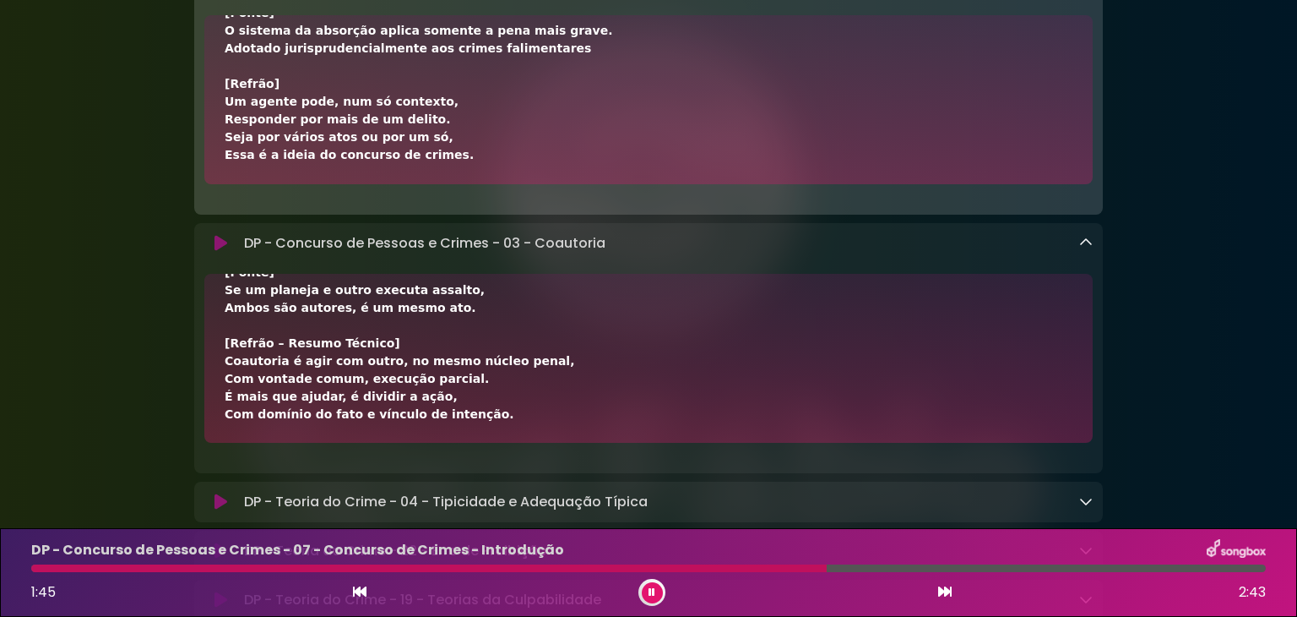
drag, startPoint x: 224, startPoint y: 308, endPoint x: 462, endPoint y: 427, distance: 266.3
click at [462, 423] on div "[Verso 1 – Conceito e Teorias] Coautoria é quando dois ou mais, com união de in…" at bounding box center [649, 24] width 848 height 798
click at [939, 590] on icon at bounding box center [945, 591] width 14 height 14
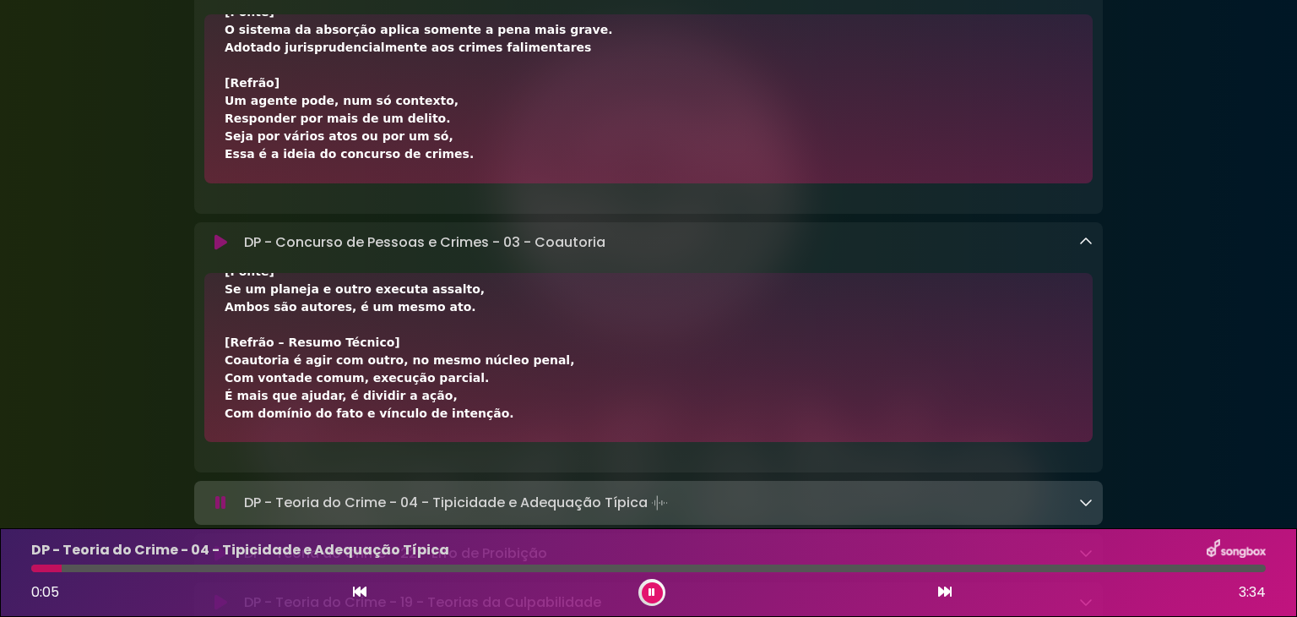
drag, startPoint x: 351, startPoint y: 251, endPoint x: 338, endPoint y: 250, distance: 13.5
click at [349, 251] on p "DP - Concurso de Pessoas e Crimes - 03 - Coautoria Loading Track..." at bounding box center [424, 242] width 361 height 20
click at [340, 250] on p "DP - Concurso de Pessoas e Crimes - 03 - Coautoria Loading Track..." at bounding box center [424, 242] width 361 height 20
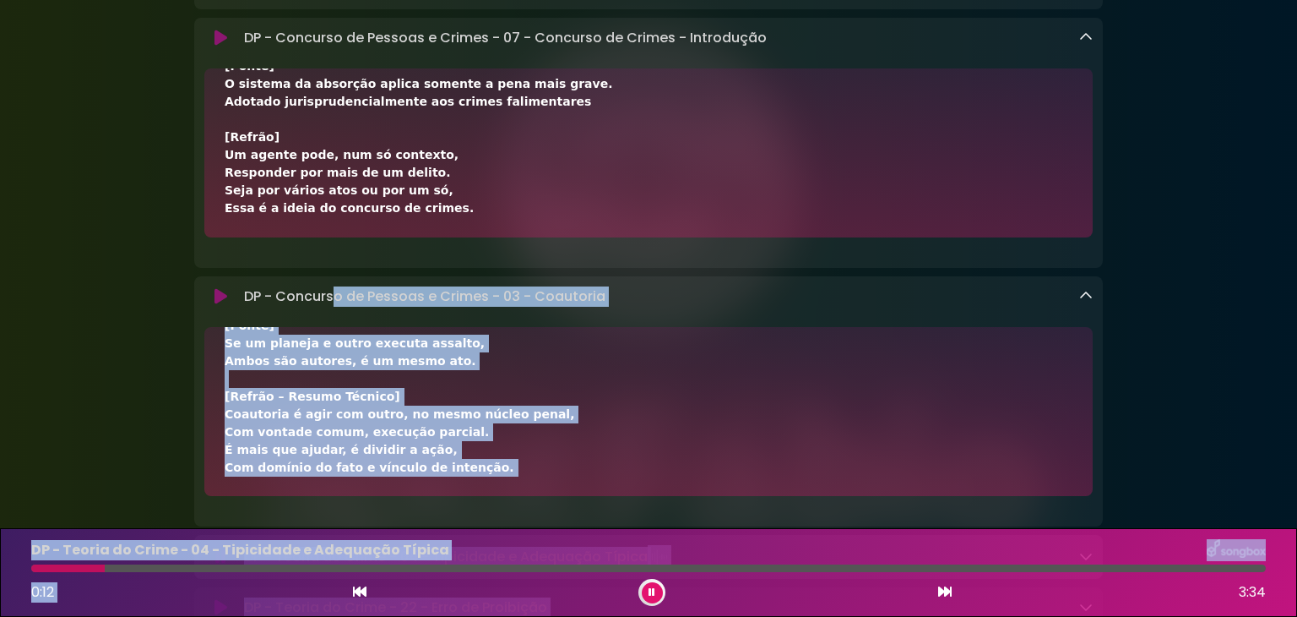
scroll to position [2434, 0]
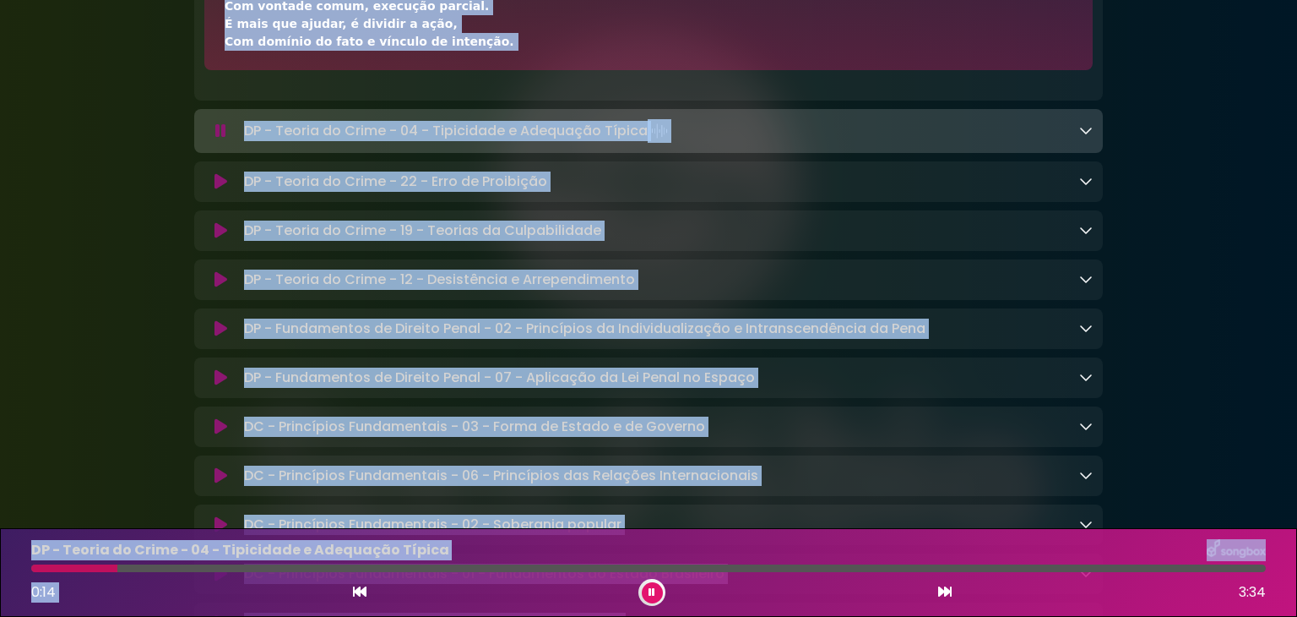
drag, startPoint x: 334, startPoint y: 247, endPoint x: 367, endPoint y: 249, distance: 33.0
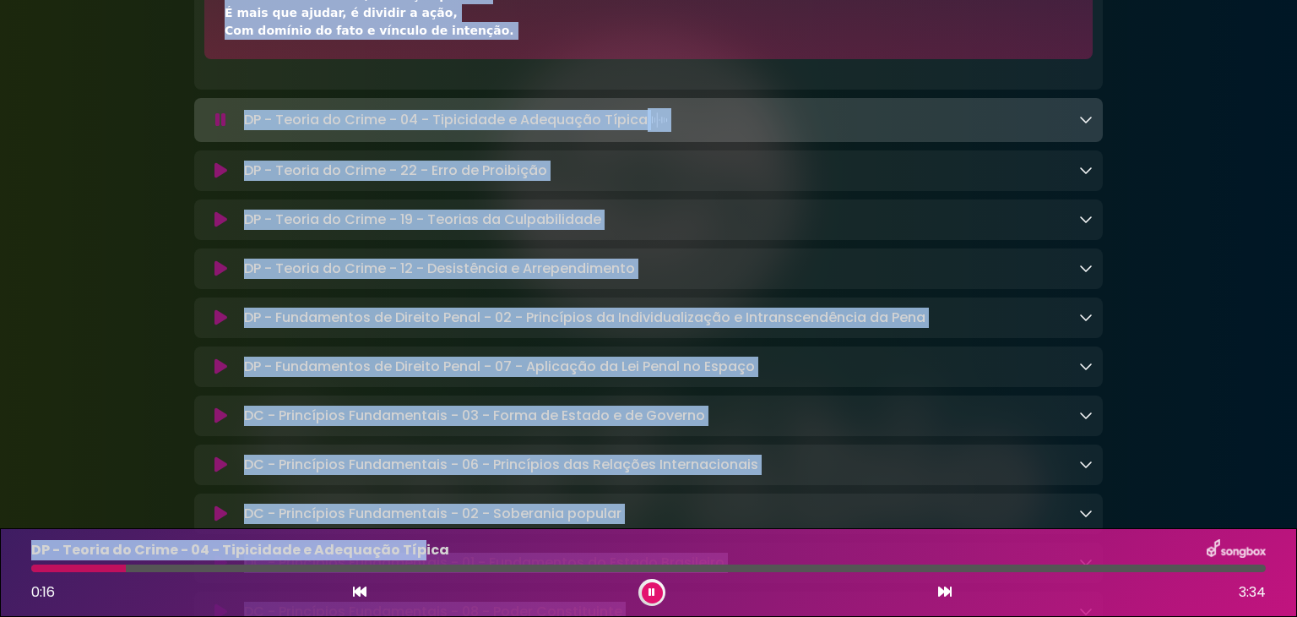
click at [855, 129] on div "DP - Teoria do Crime - 04 - Tipicidade e Adequação Típica Loading Track..." at bounding box center [665, 120] width 856 height 24
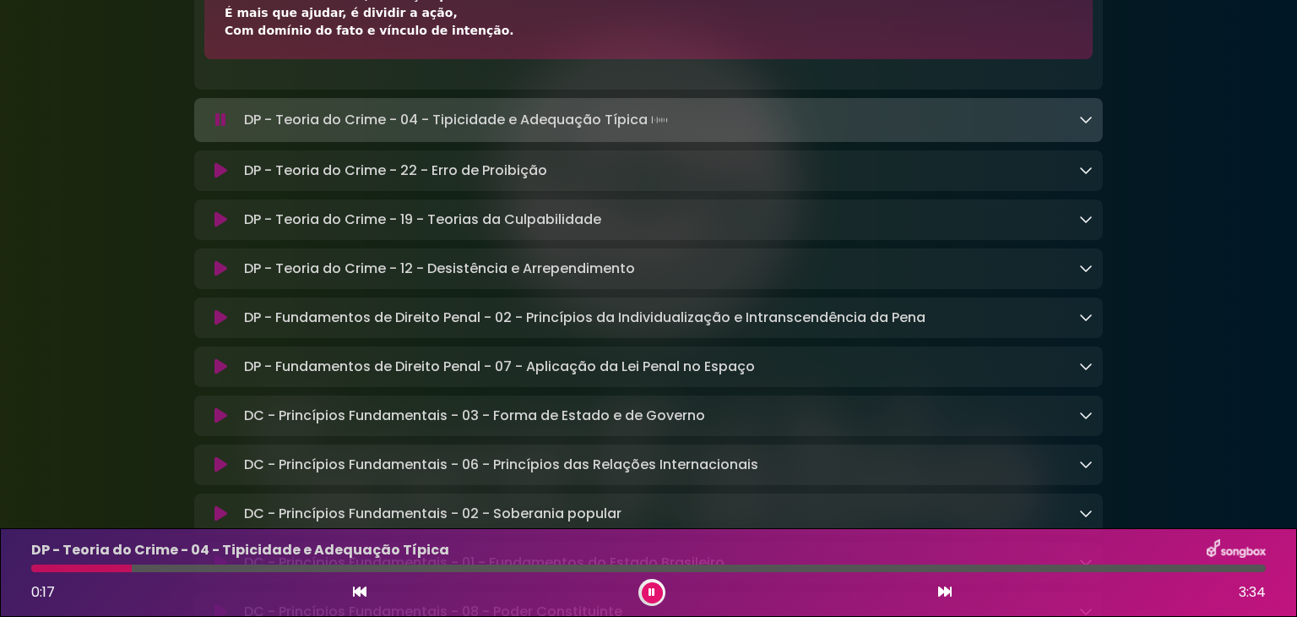
click at [1080, 126] on icon at bounding box center [1086, 119] width 14 height 14
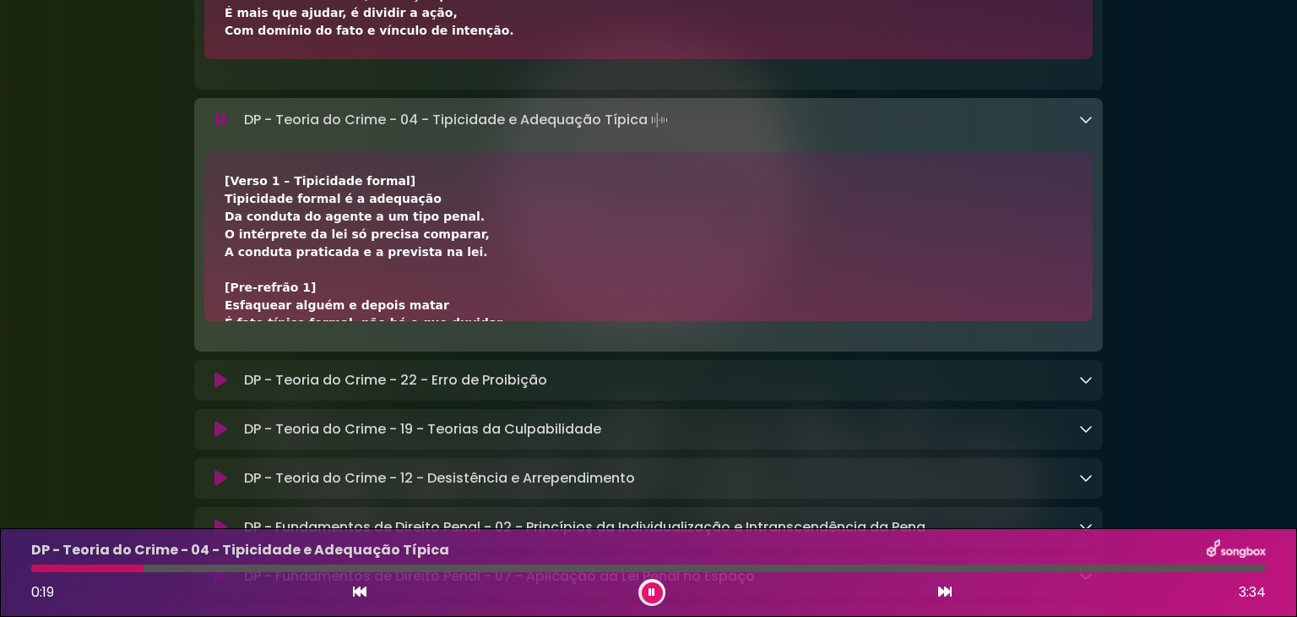
scroll to position [421, 0]
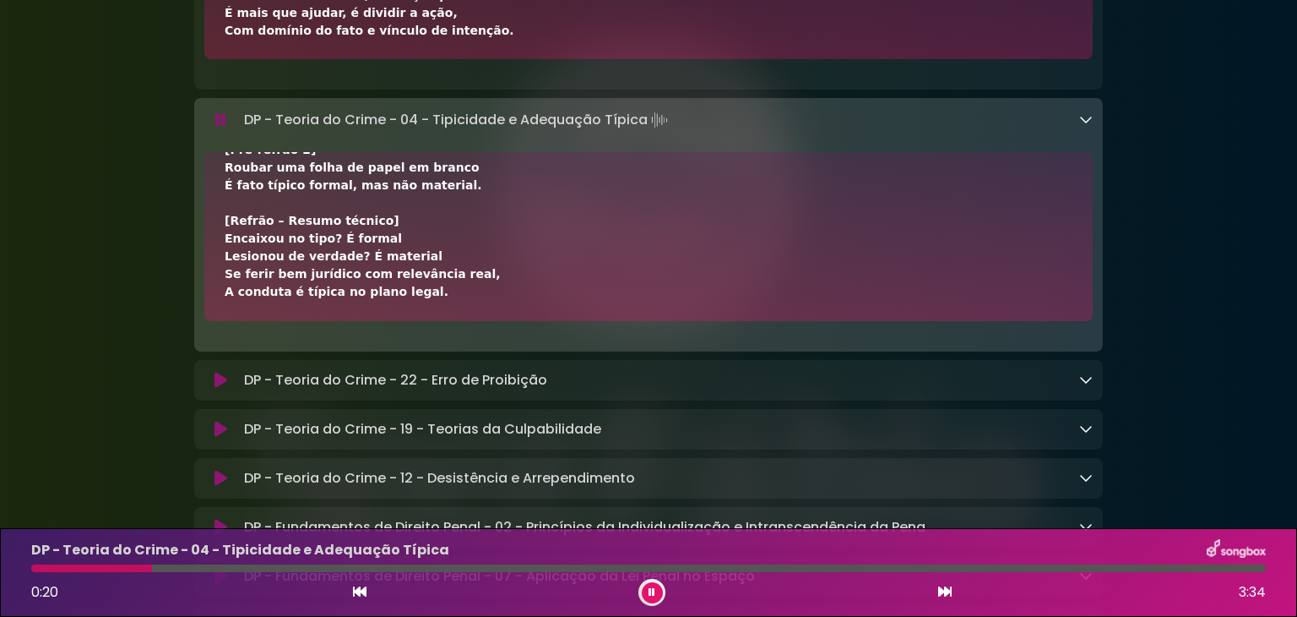
drag, startPoint x: 224, startPoint y: 185, endPoint x: 419, endPoint y: 297, distance: 225.1
click at [419, 297] on div "[Verso 1 – Tipicidade formal] Tipicidade formal é a adequação Da conduta do age…" at bounding box center [649, 26] width 848 height 550
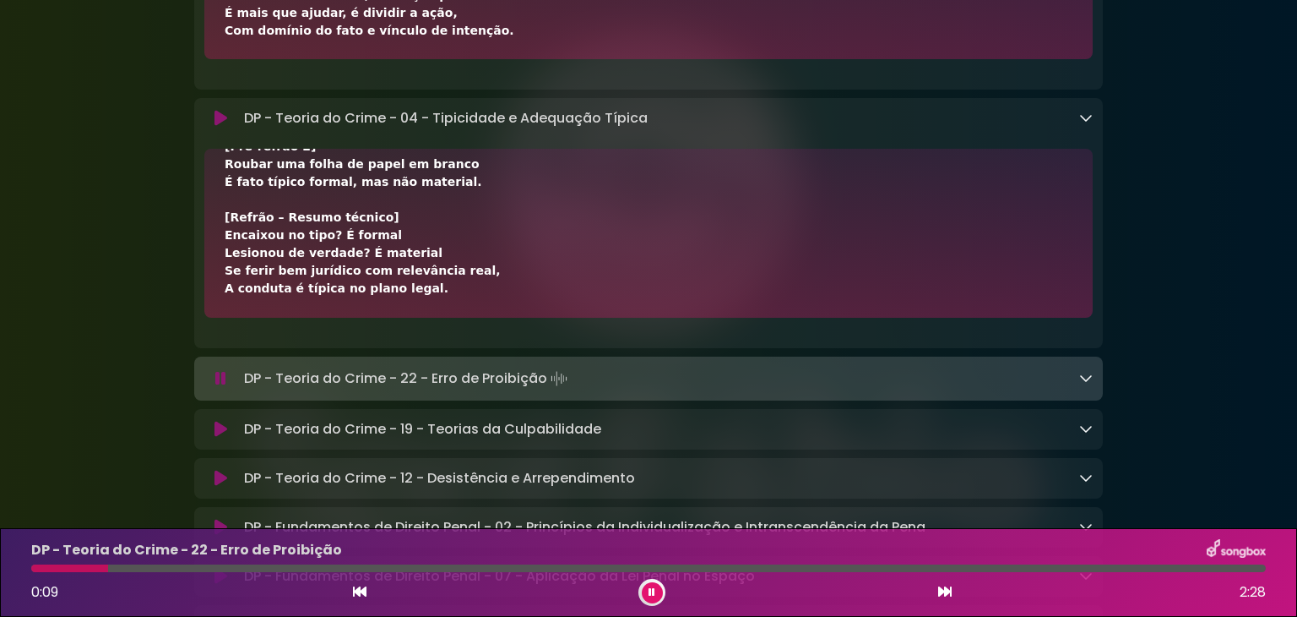
click at [1084, 384] on icon at bounding box center [1086, 378] width 14 height 14
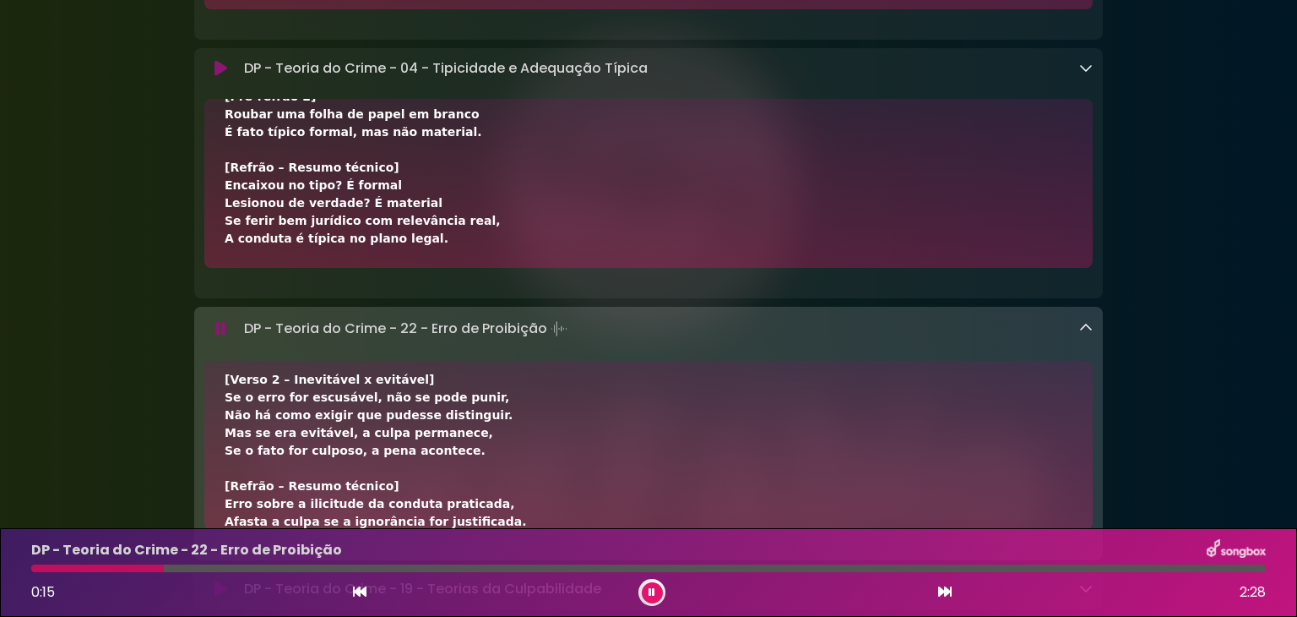
scroll to position [456, 0]
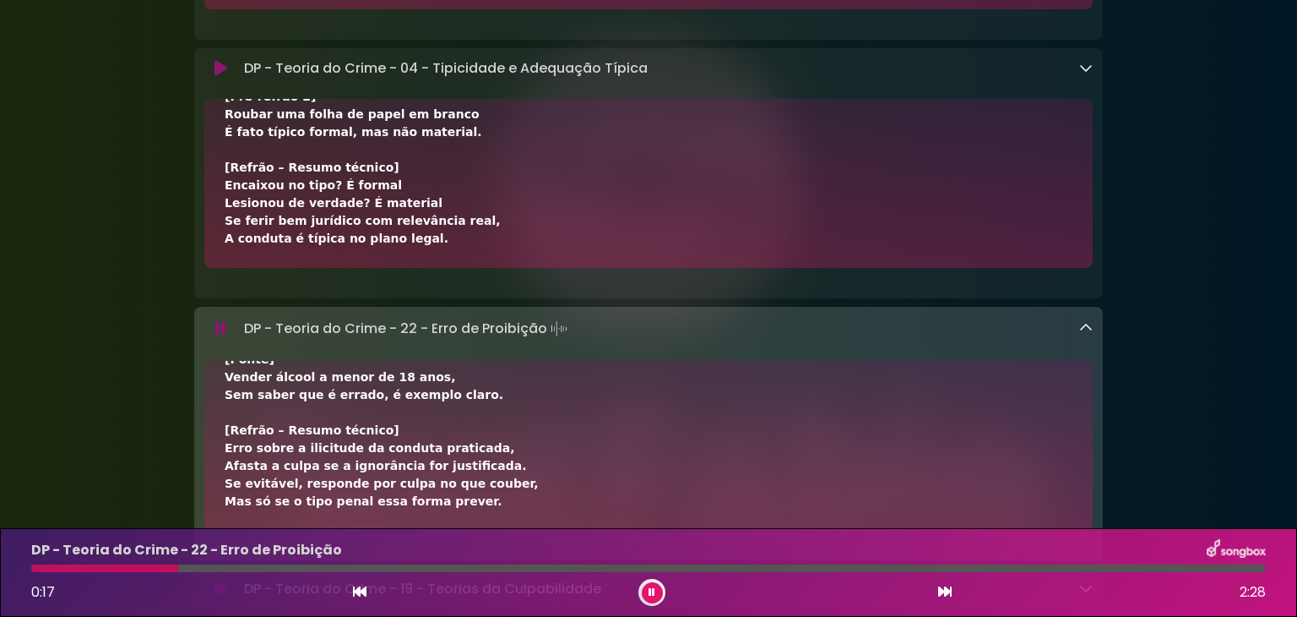
drag, startPoint x: 223, startPoint y: 443, endPoint x: 450, endPoint y: 509, distance: 236.6
click at [450, 509] on div "[Verso 1 – Conceito e distinção] Diferente do erro de tipo, aqui se erra na nor…" at bounding box center [648, 445] width 889 height 169
click at [391, 266] on div "[Verso 1 – Tipicidade formal] Tipicidade formal é a adequação Da conduta do age…" at bounding box center [648, 183] width 889 height 169
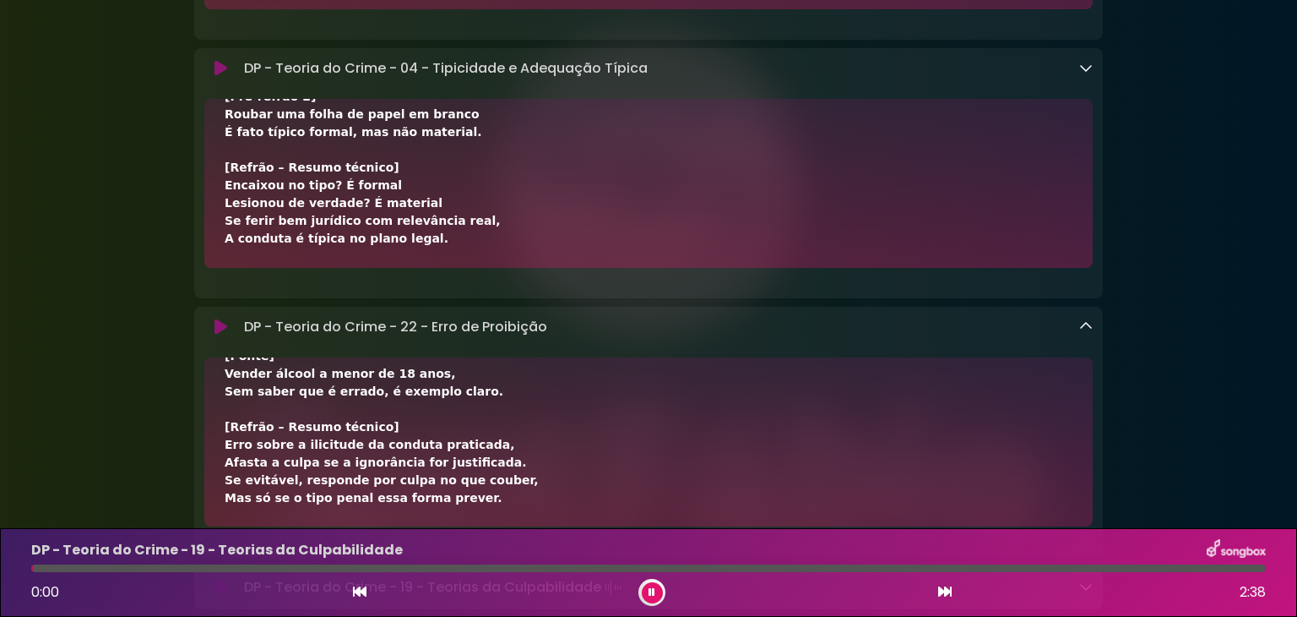
click at [654, 596] on icon at bounding box center [652, 592] width 7 height 10
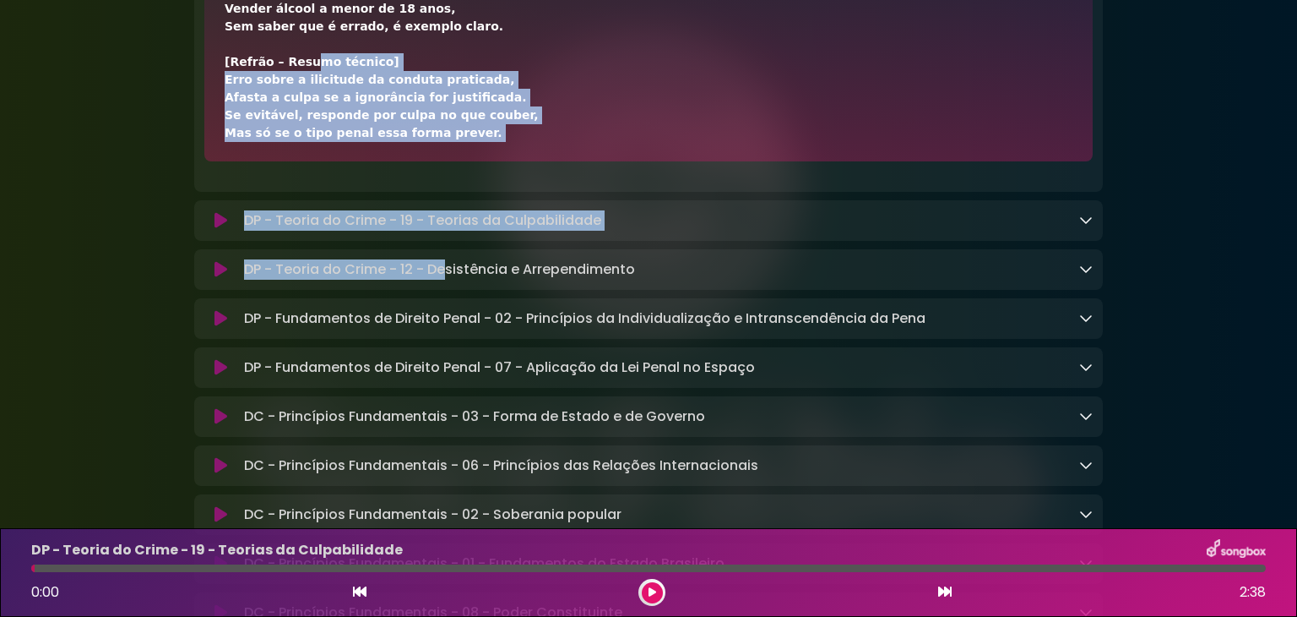
drag, startPoint x: 297, startPoint y: 427, endPoint x: 447, endPoint y: 260, distance: 224.3
click at [747, 224] on div "DP - Teoria do Crime - 19 - Teorias da Culpabilidade Loading Track..." at bounding box center [665, 220] width 856 height 20
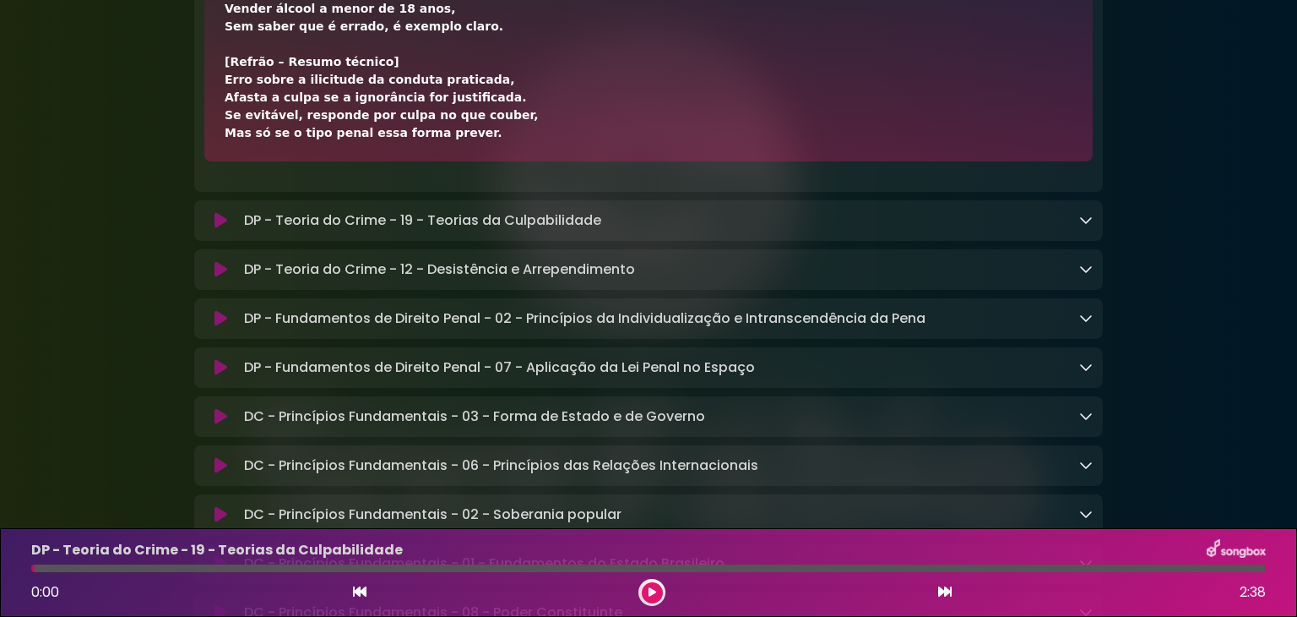
click at [1084, 226] on icon at bounding box center [1086, 220] width 14 height 14
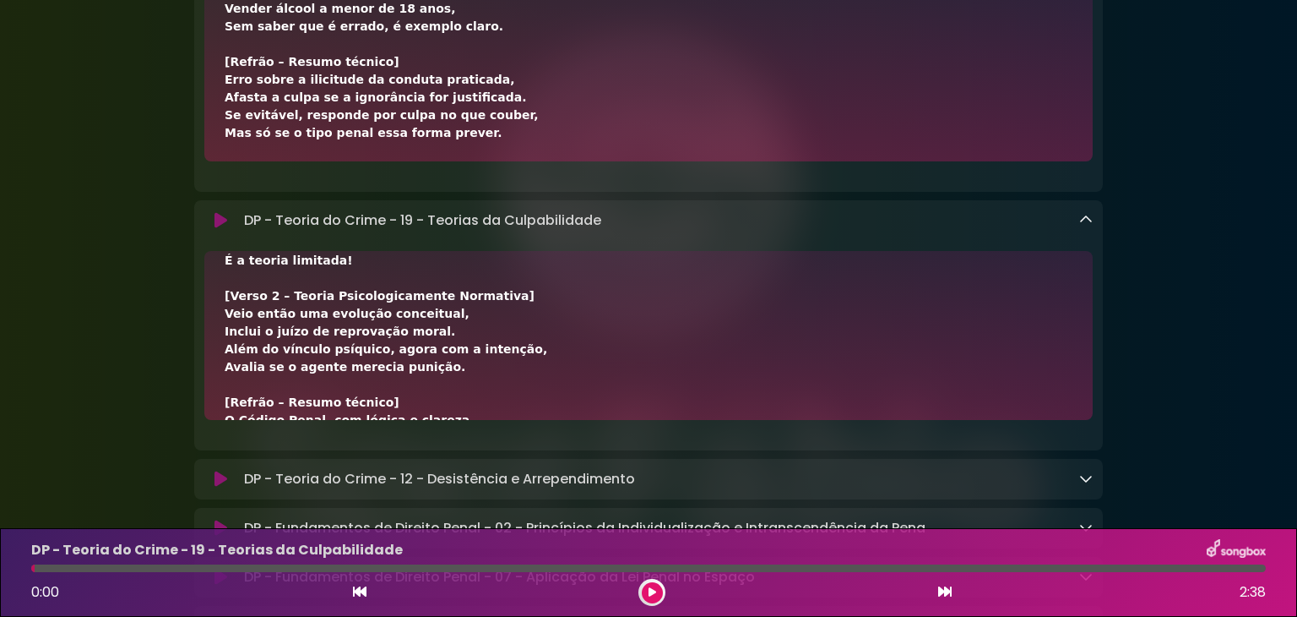
scroll to position [563, 0]
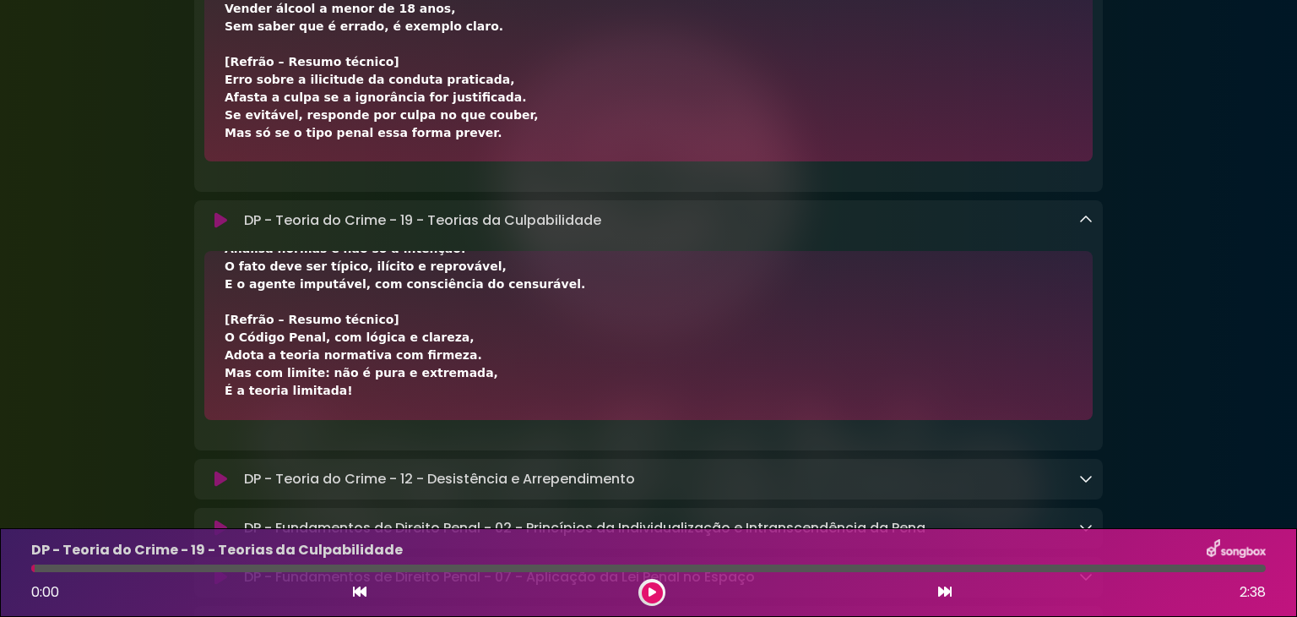
drag, startPoint x: 226, startPoint y: 285, endPoint x: 468, endPoint y: 399, distance: 267.9
click at [468, 399] on div "[Intro] Culpabilidade é juizo de reprovabilidade, Sobre a conduta do agente. [V…" at bounding box center [649, 54] width 848 height 692
click at [503, 410] on div "[Intro] Culpabilidade é juizo de reprovabilidade, Sobre a conduta do agente. [V…" at bounding box center [648, 335] width 889 height 169
click at [647, 585] on button at bounding box center [652, 592] width 21 height 21
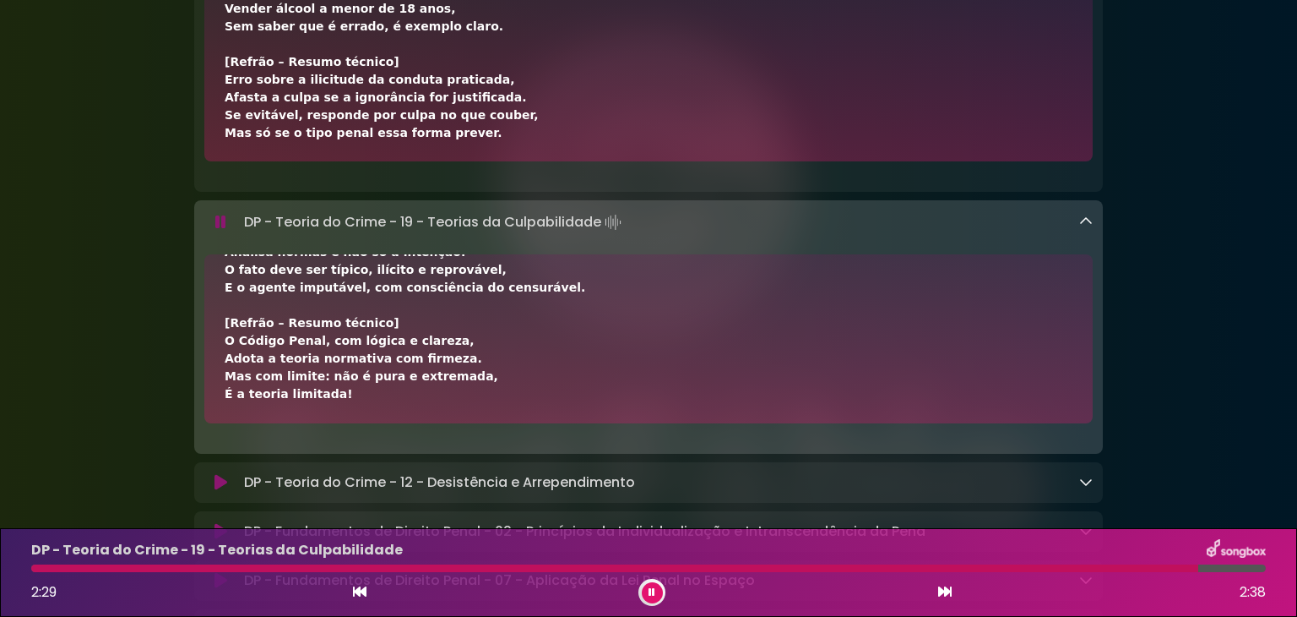
click at [1087, 488] on icon at bounding box center [1086, 482] width 14 height 14
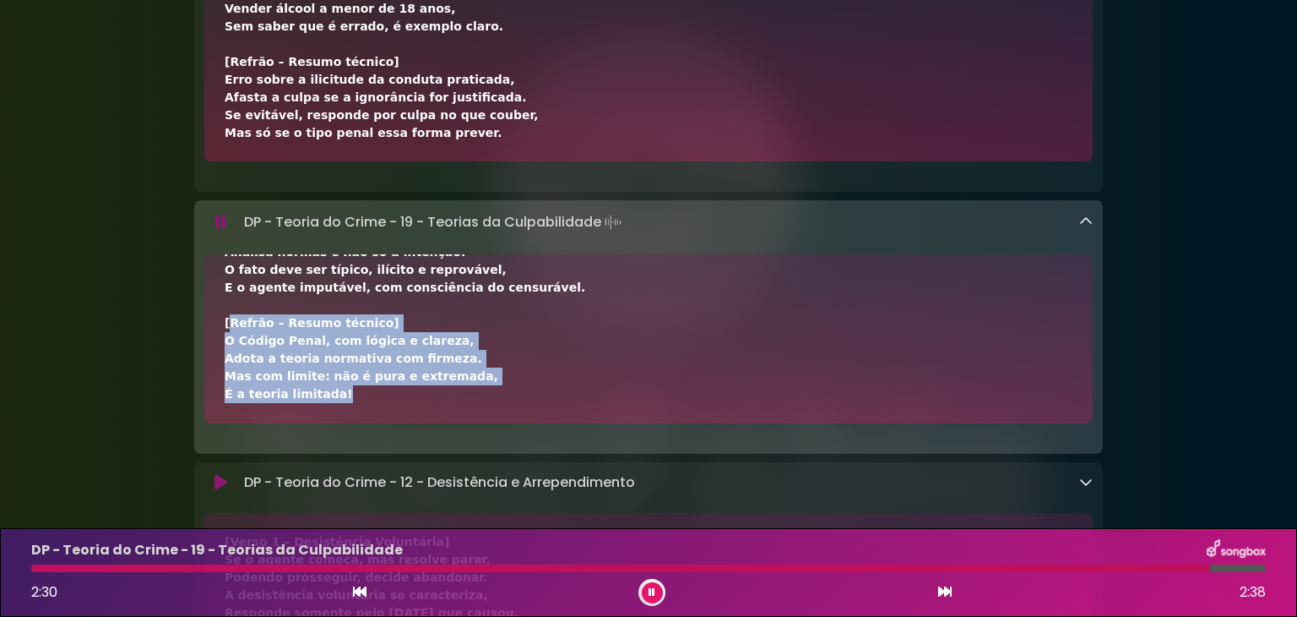
drag, startPoint x: 101, startPoint y: 459, endPoint x: 103, endPoint y: 329, distance: 130.1
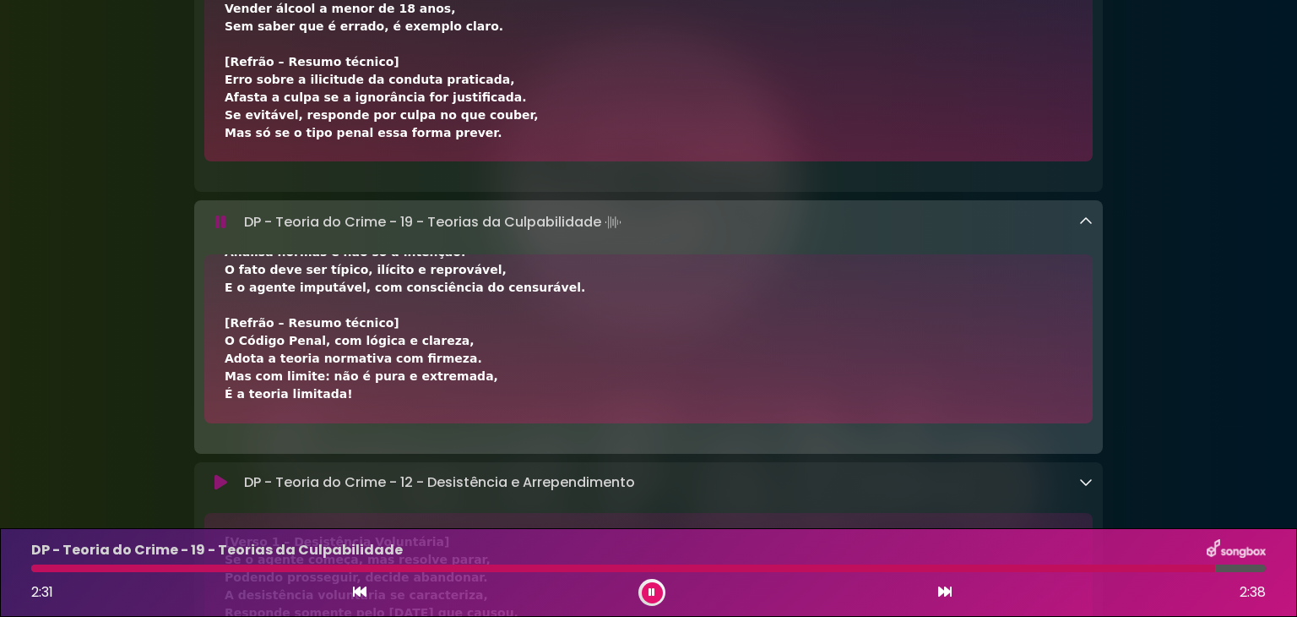
click at [197, 306] on div "[Intro] Culpabilidade é juizo de reprovabilidade, Sobre a conduta do agente. [V…" at bounding box center [648, 338] width 909 height 169
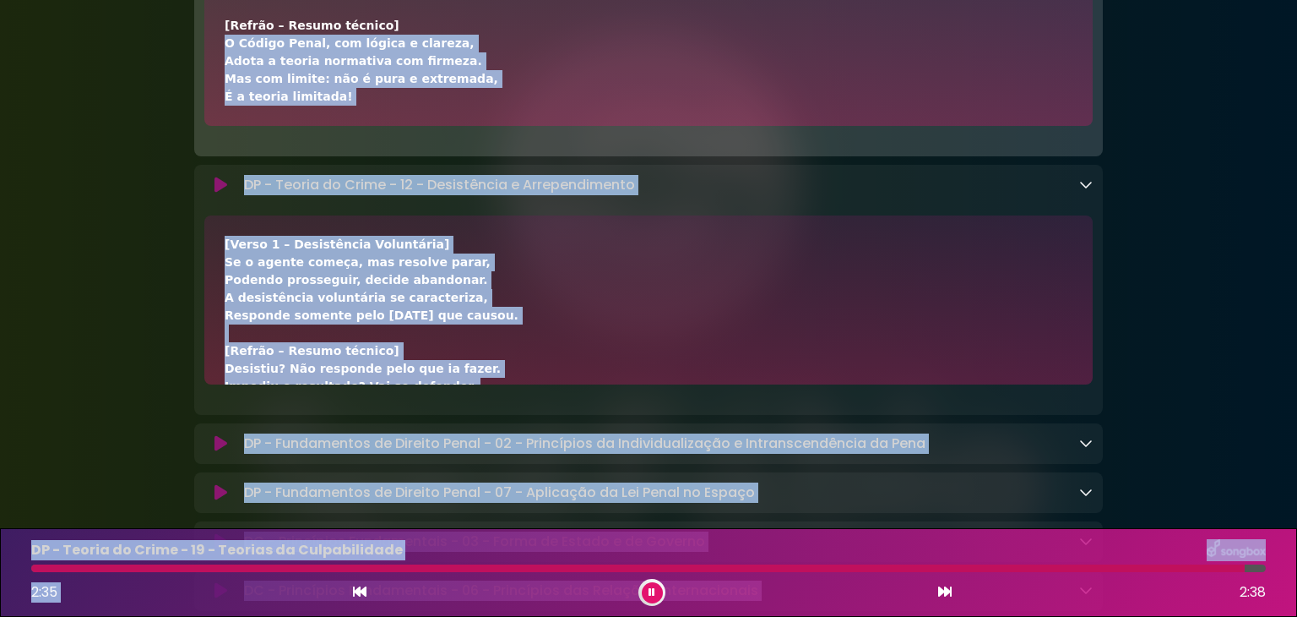
drag, startPoint x: 504, startPoint y: 399, endPoint x: 438, endPoint y: 534, distance: 150.3
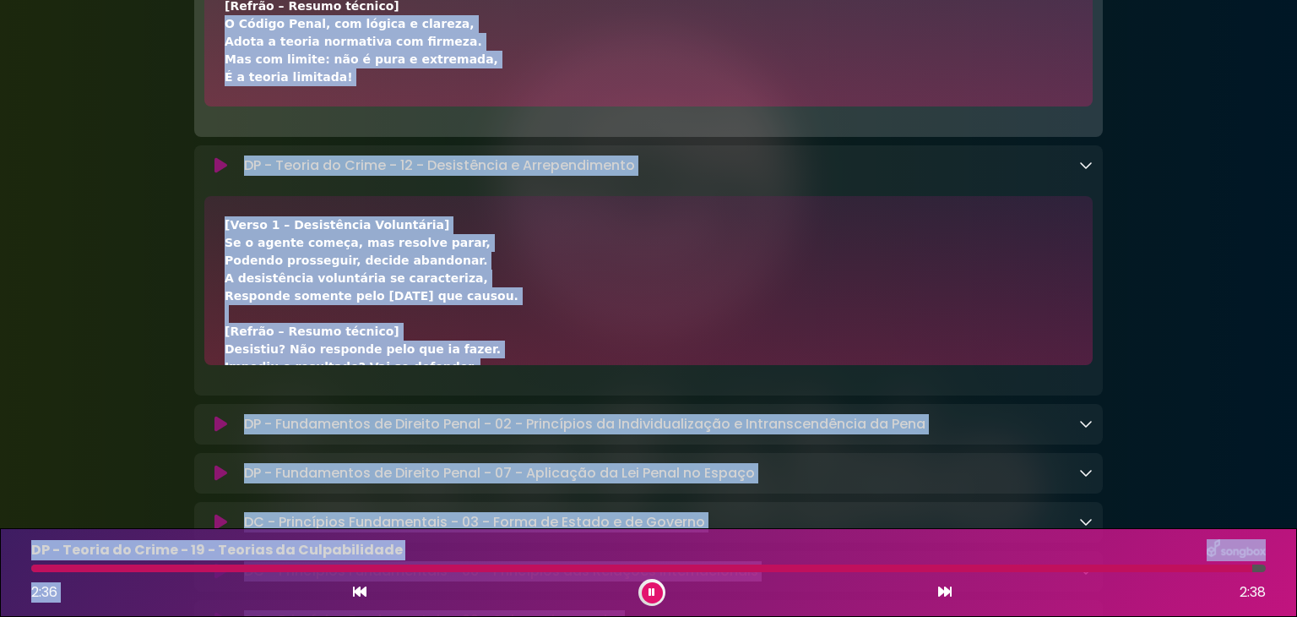
drag, startPoint x: 310, startPoint y: 237, endPoint x: 288, endPoint y: 234, distance: 22.2
click at [309, 237] on div "[Verso 1 – Desistência Voluntária] Se o agente começa, mas resolve parar, Poden…" at bounding box center [649, 526] width 848 height 621
click at [231, 231] on div "[Verso 1 – Desistência Voluntária] Se o agente começa, mas resolve parar, Poden…" at bounding box center [649, 526] width 848 height 621
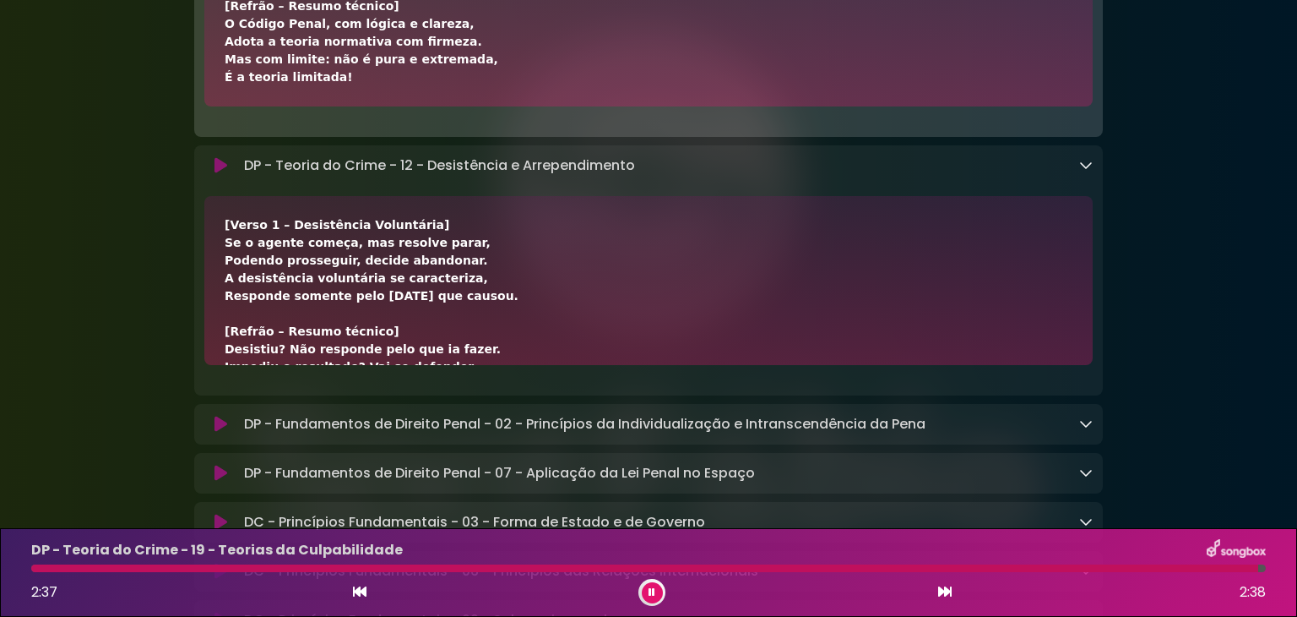
click at [231, 231] on div "[Verso 1 – Desistência Voluntária] Se o agente começa, mas resolve parar, Poden…" at bounding box center [649, 526] width 848 height 621
click at [225, 233] on div "[Verso 1 – Desistência Voluntária] Se o agente começa, mas resolve parar, Poden…" at bounding box center [649, 526] width 848 height 621
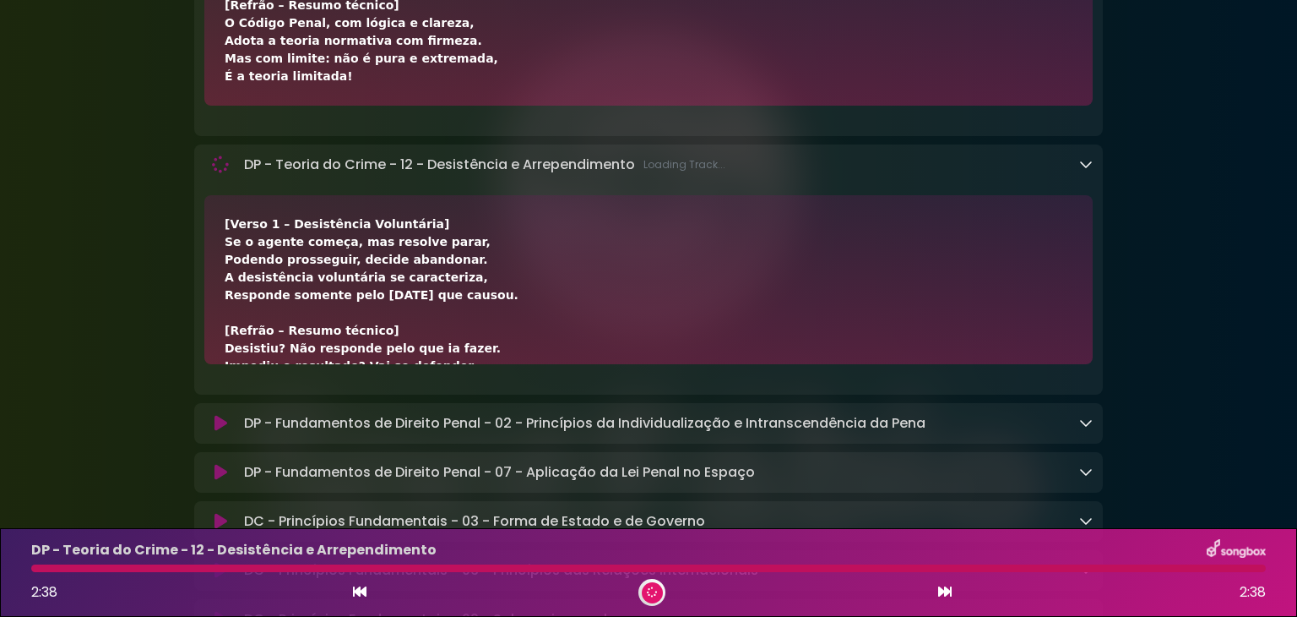
scroll to position [492, 0]
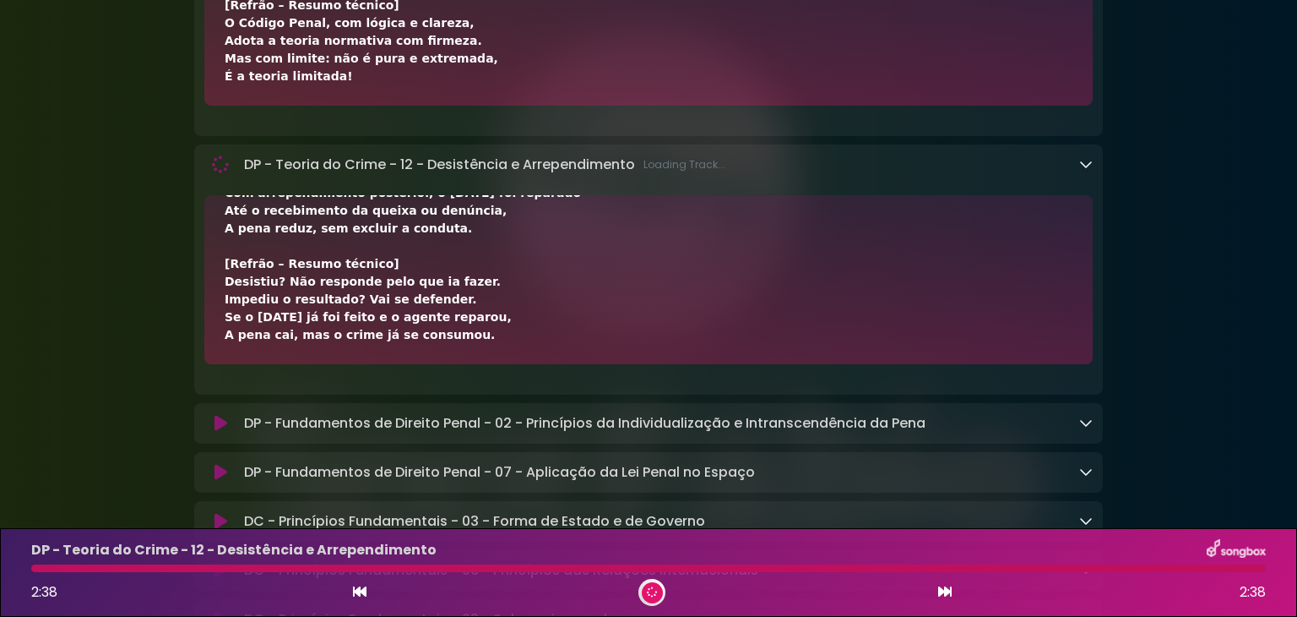
drag, startPoint x: 224, startPoint y: 233, endPoint x: 396, endPoint y: 327, distance: 196.2
click at [473, 355] on div "[Verso 1 – Desistência Voluntária] Se o agente começa, mas resolve parar, Poden…" at bounding box center [648, 279] width 889 height 169
click at [431, 344] on div "[Verso 1 – Desistência Voluntária] Se o agente começa, mas resolve parar, Poden…" at bounding box center [649, 33] width 848 height 621
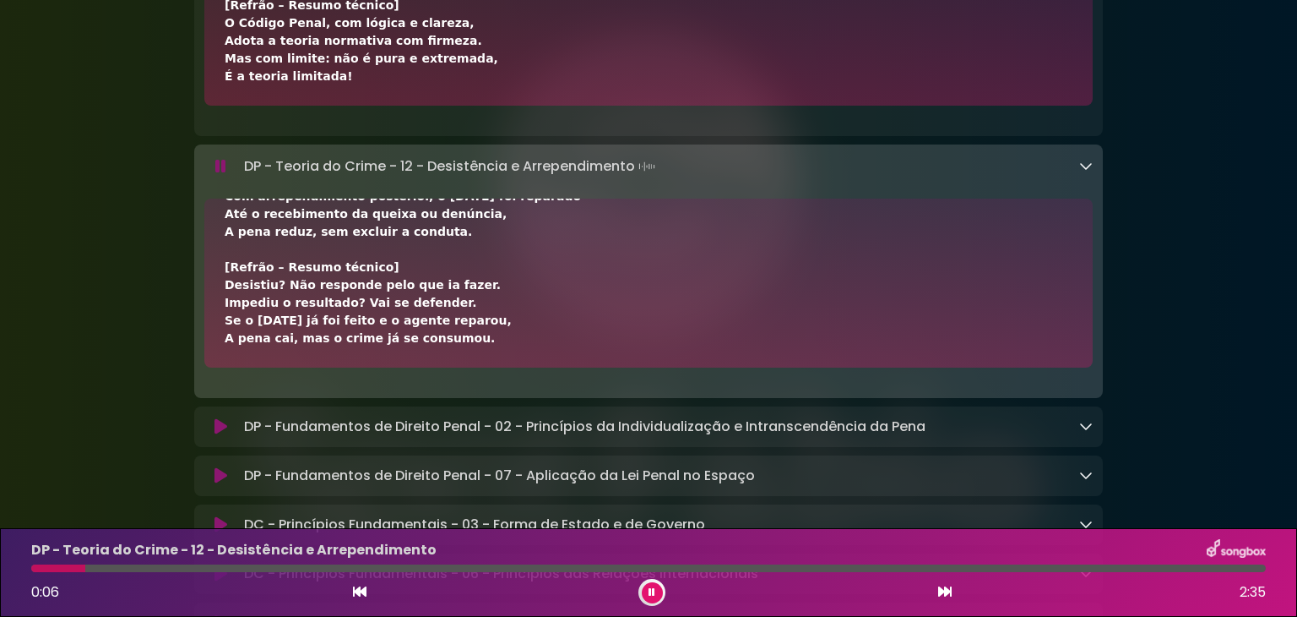
click at [358, 597] on icon at bounding box center [360, 591] width 14 height 14
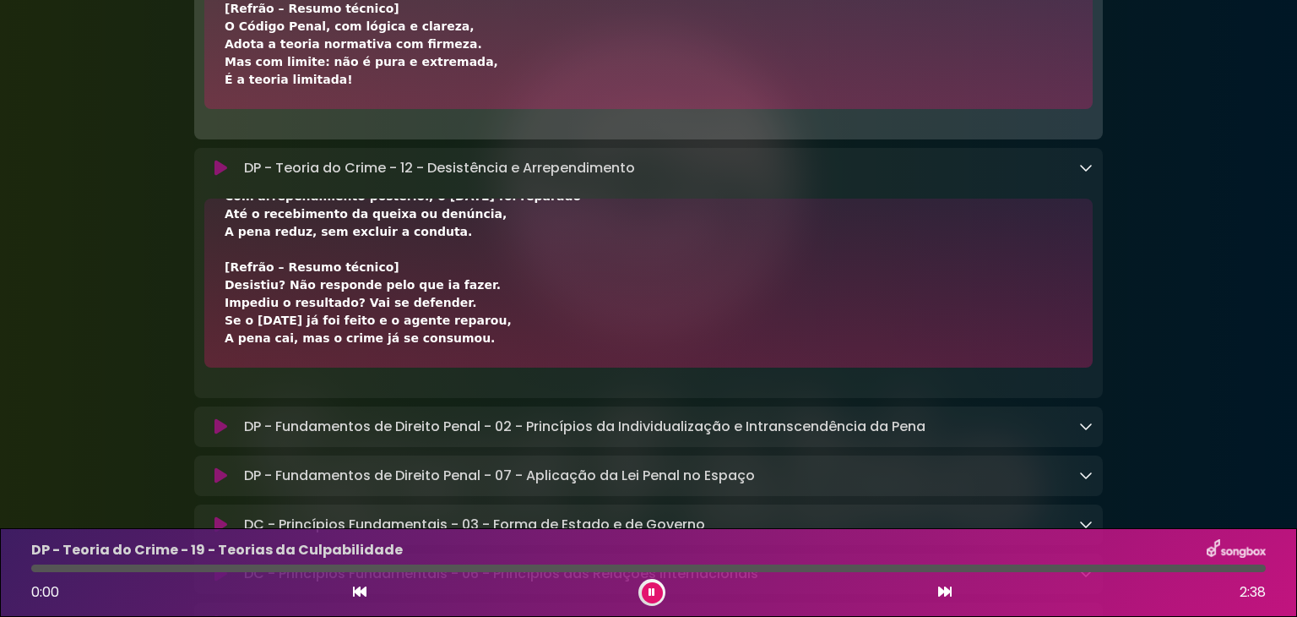
scroll to position [3563, 0]
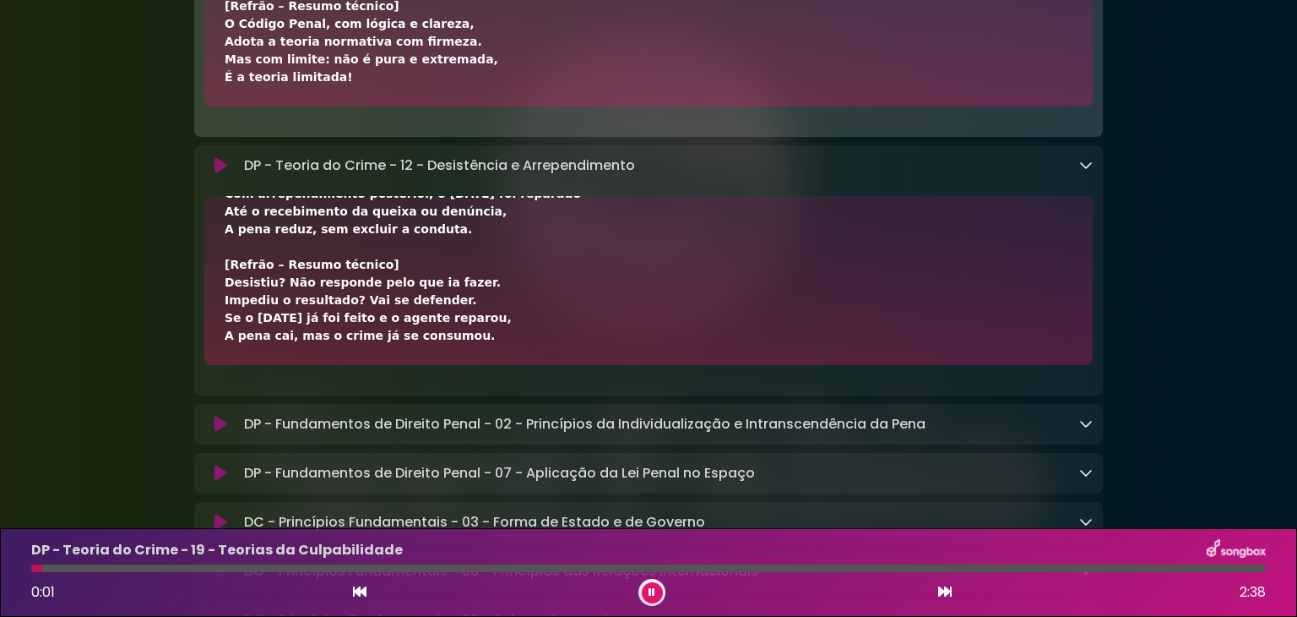
click at [944, 595] on icon at bounding box center [945, 591] width 14 height 14
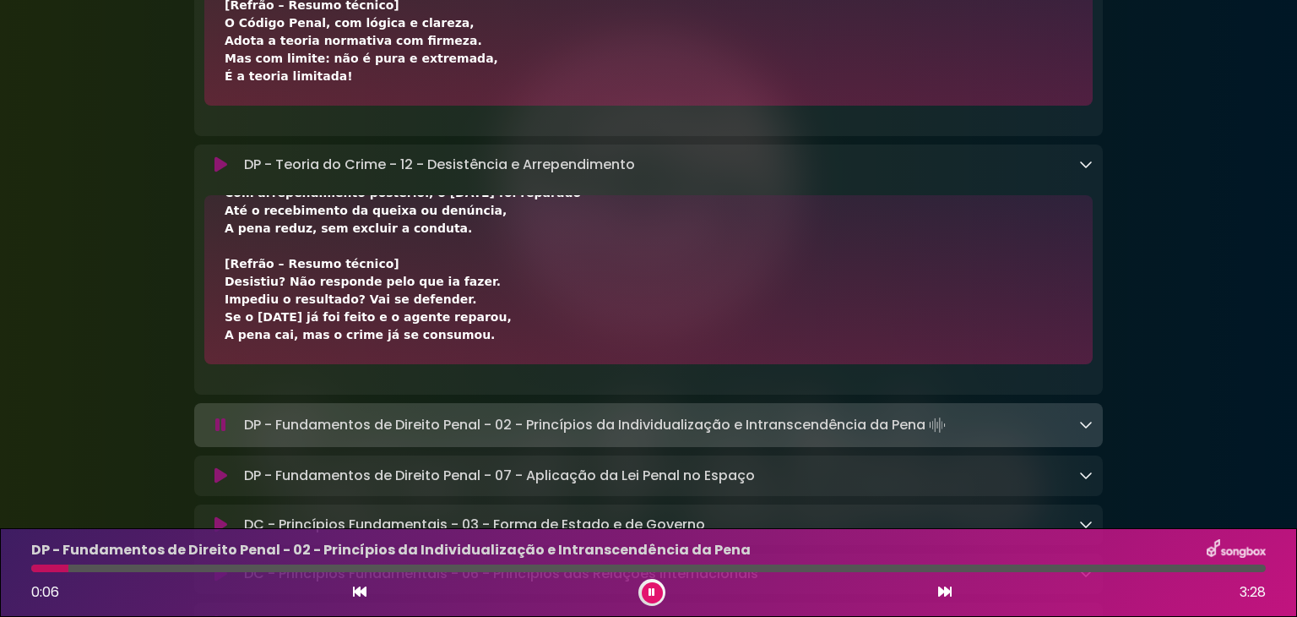
click at [1084, 431] on icon at bounding box center [1086, 424] width 14 height 14
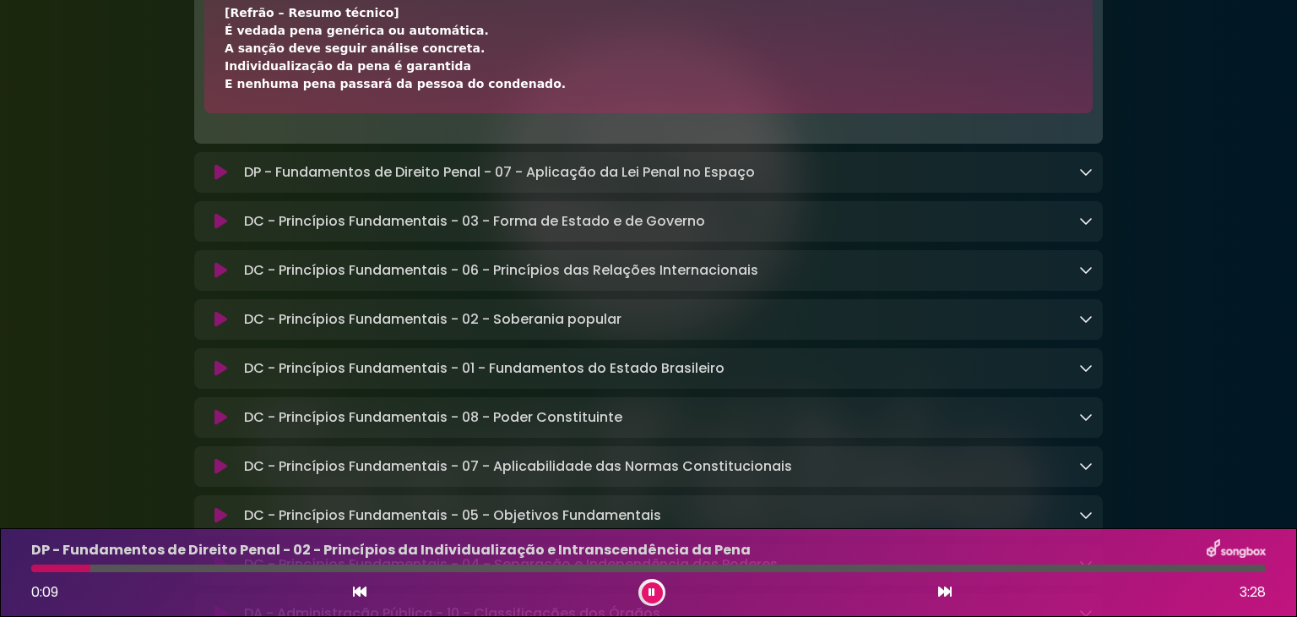
scroll to position [4027, 0]
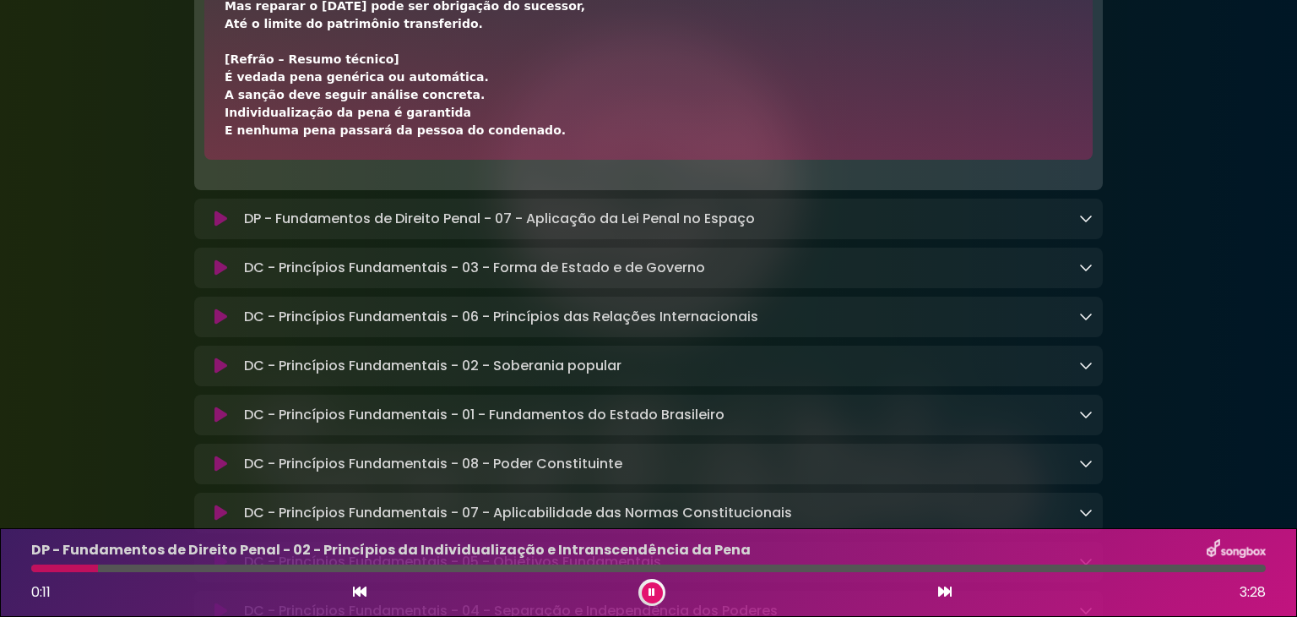
drag, startPoint x: 224, startPoint y: 494, endPoint x: 502, endPoint y: 143, distance: 447.9
click at [1085, 228] on link at bounding box center [1086, 218] width 14 height 19
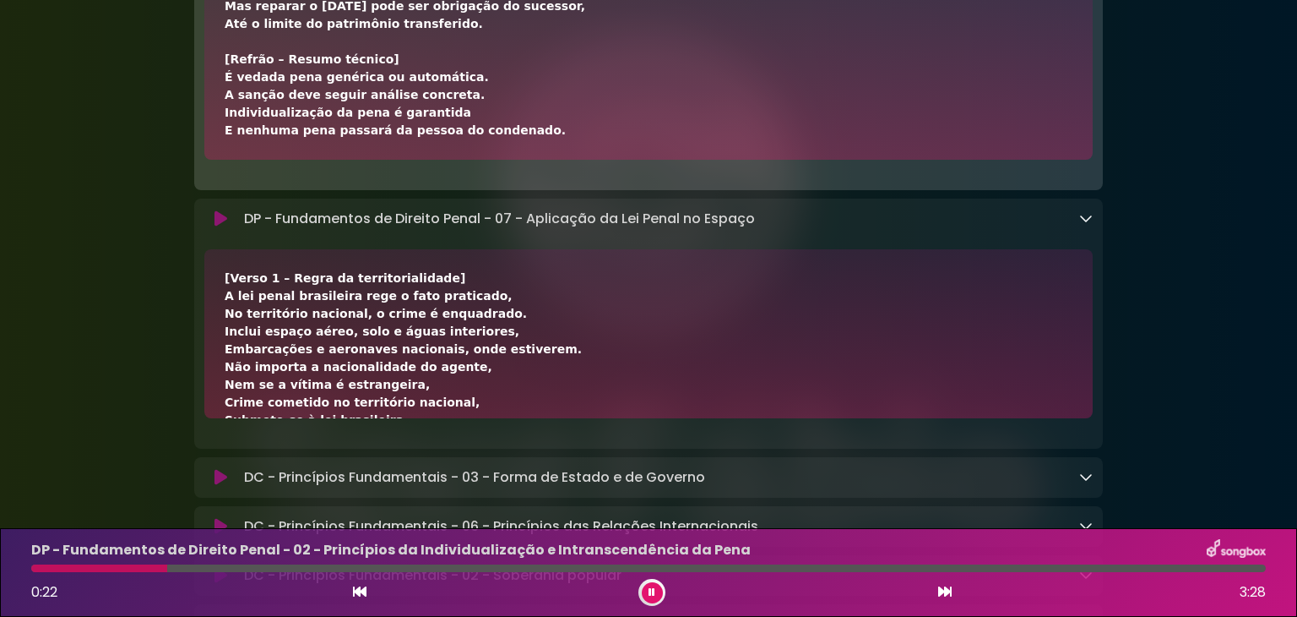
scroll to position [421, 0]
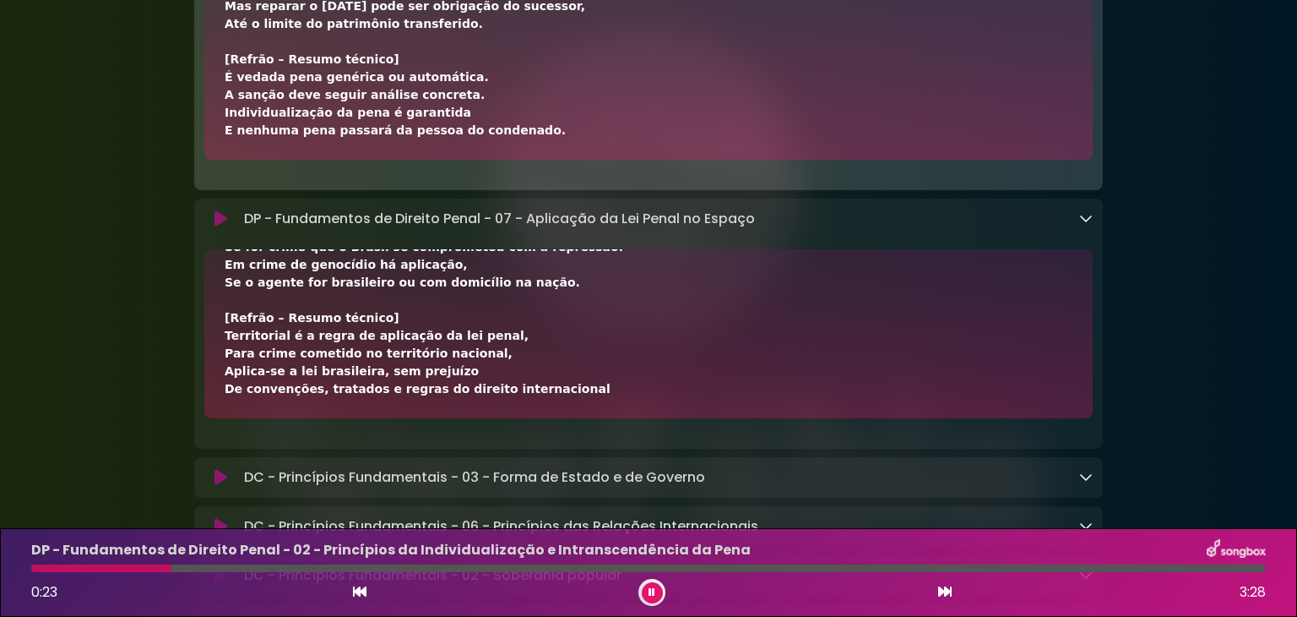
drag, startPoint x: 225, startPoint y: 288, endPoint x: 563, endPoint y: 400, distance: 356.8
click at [563, 398] on div "[Verso 1 – Regra da territorialidade] A lei penal brasileira rege o fato pratic…" at bounding box center [649, 123] width 848 height 550
click at [486, 392] on div "[Verso 1 – Regra da territorialidade] A lei penal brasileira rege o fato pratic…" at bounding box center [649, 123] width 848 height 550
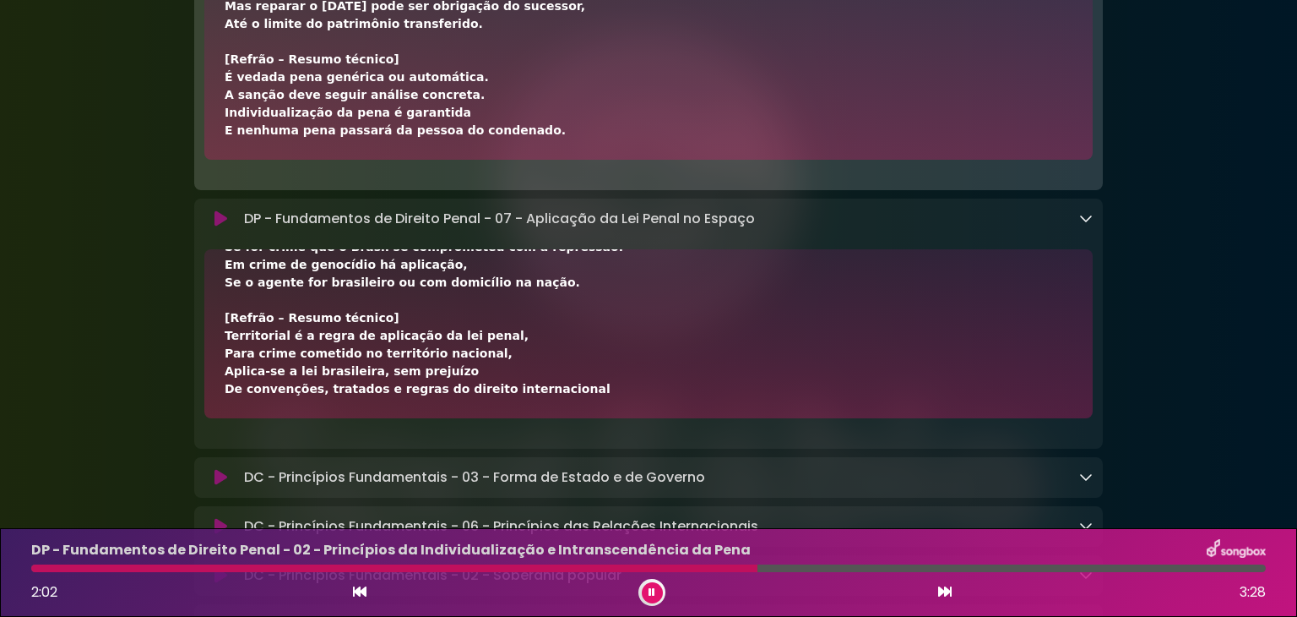
click at [1089, 483] on icon at bounding box center [1086, 477] width 14 height 14
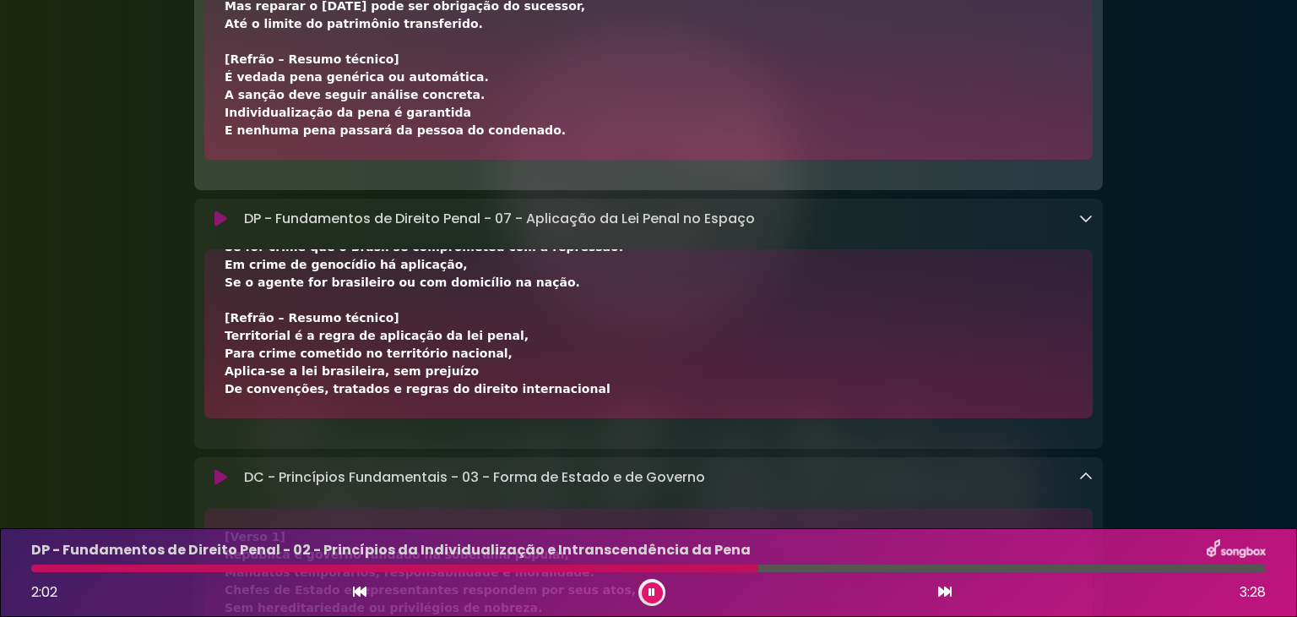
click at [1089, 483] on icon at bounding box center [1086, 477] width 14 height 14
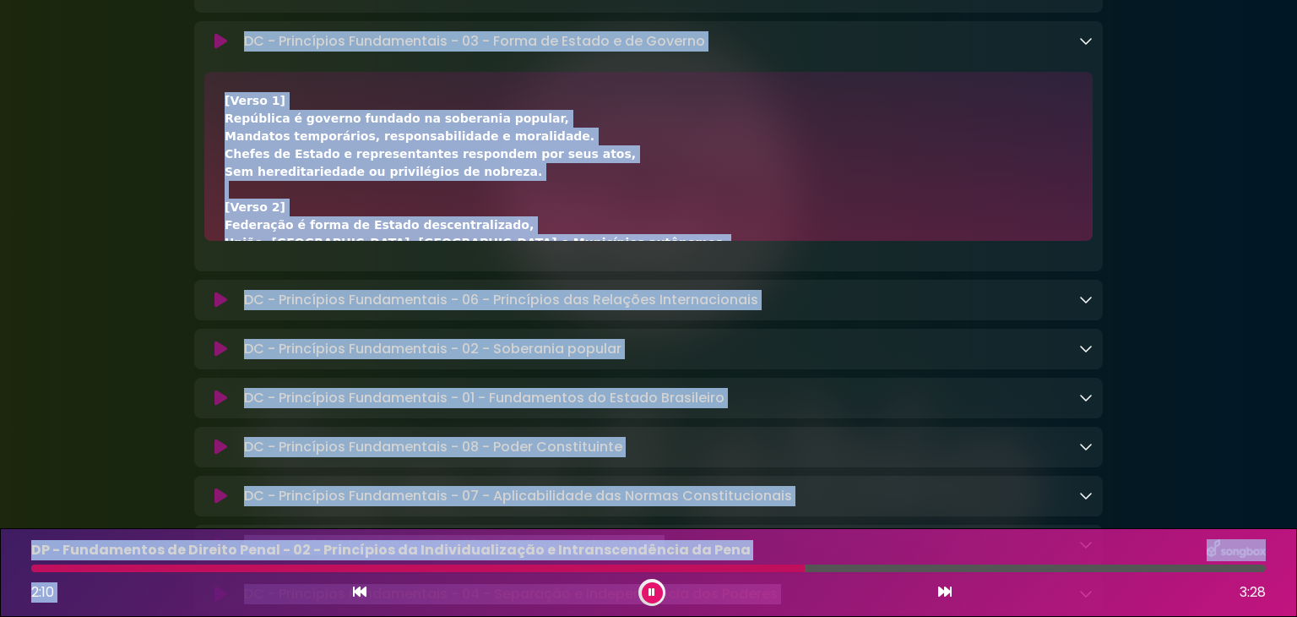
drag, startPoint x: 323, startPoint y: 362, endPoint x: 425, endPoint y: 601, distance: 259.6
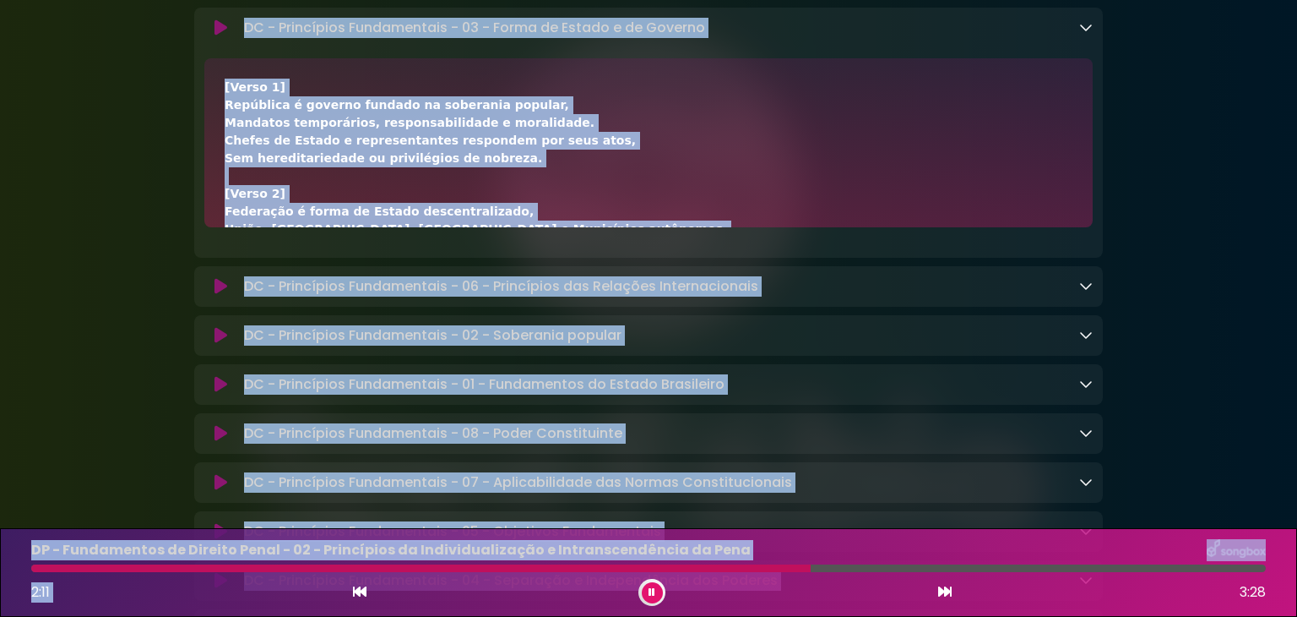
click at [301, 117] on div "[Verso 1] República é governo fundado na soberania popular, Mandatos temporário…" at bounding box center [649, 433] width 848 height 709
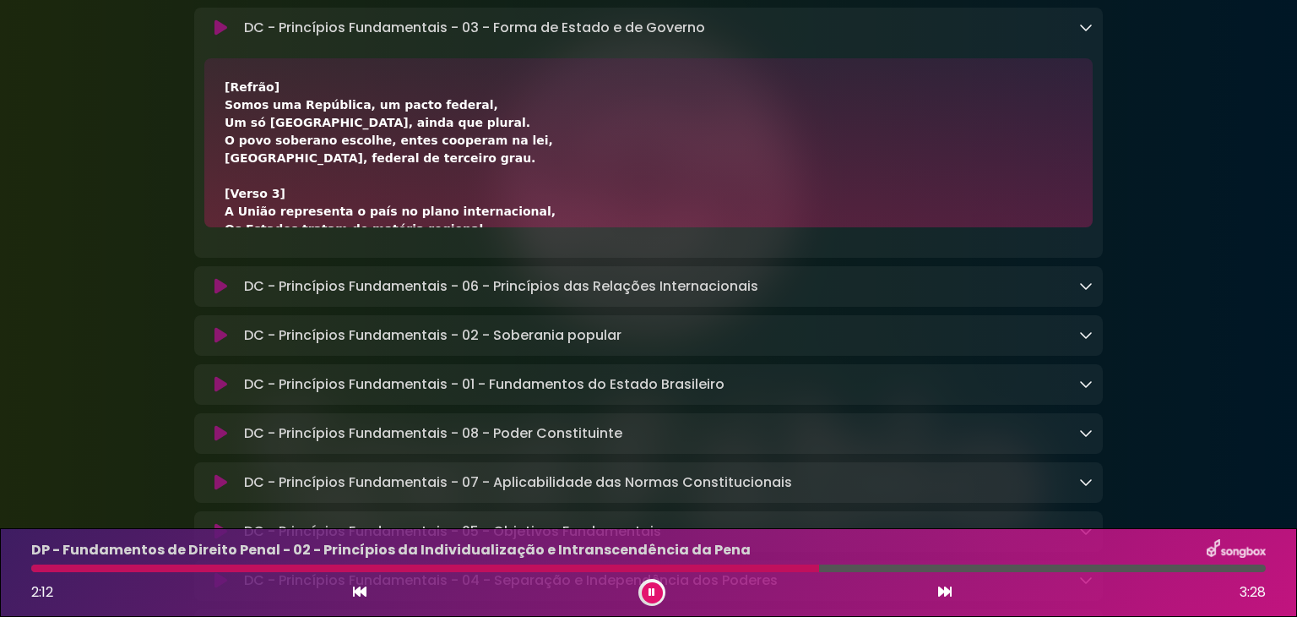
scroll to position [581, 0]
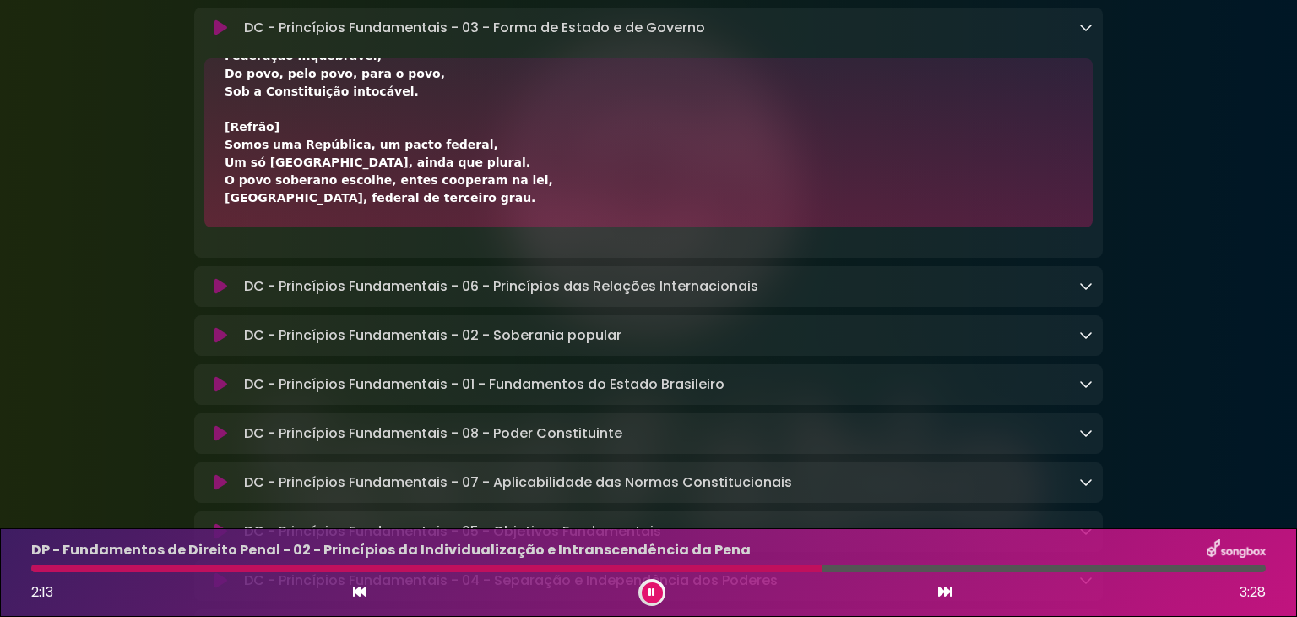
drag, startPoint x: 223, startPoint y: 95, endPoint x: 443, endPoint y: 194, distance: 241.2
click at [544, 227] on div "[Verso 1] República é governo fundado na soberania popular, Mandatos temporário…" at bounding box center [648, 142] width 889 height 169
click at [1083, 291] on icon at bounding box center [1086, 286] width 14 height 14
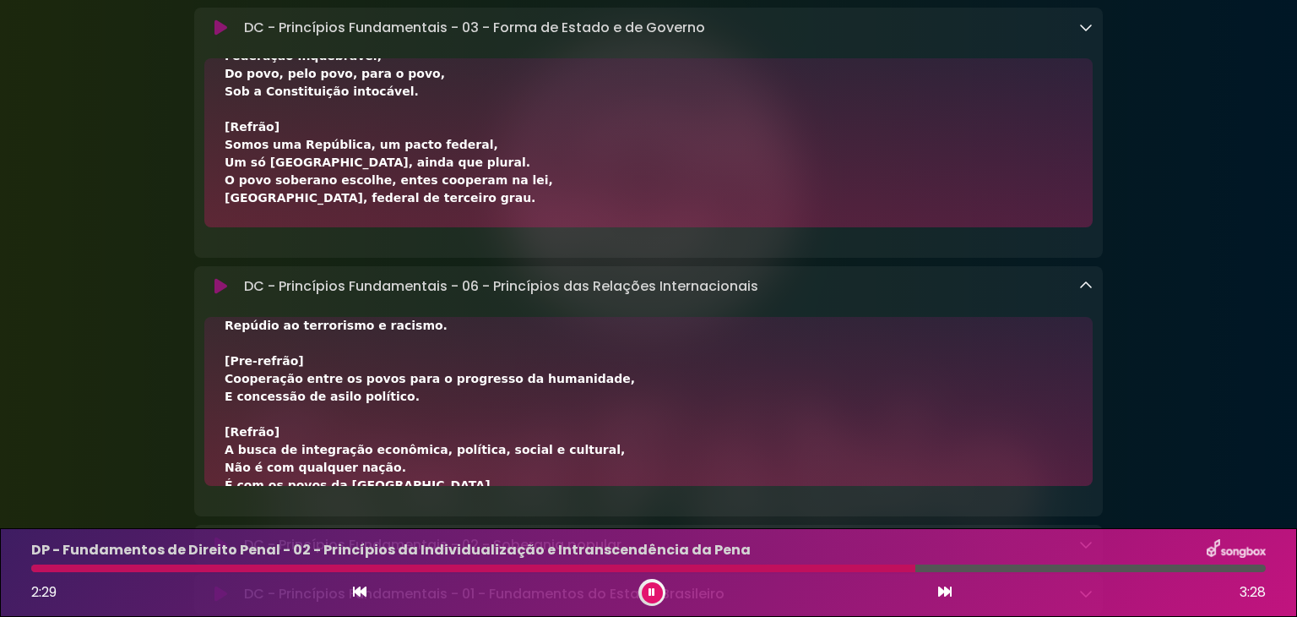
scroll to position [527, 0]
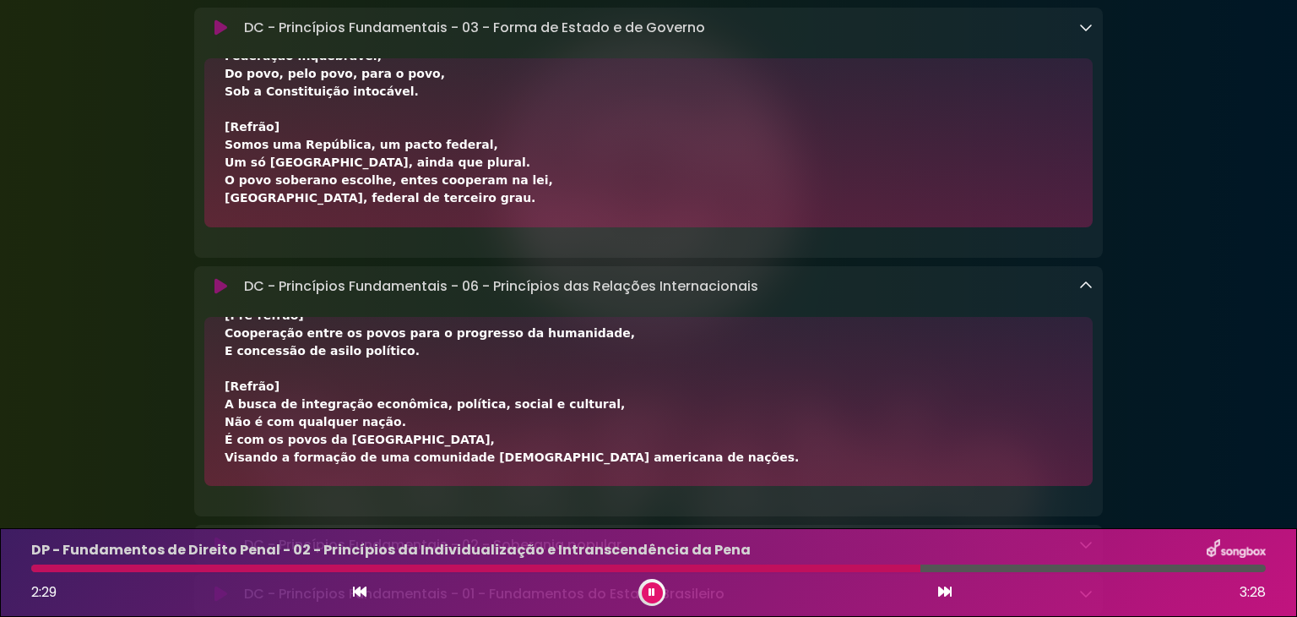
drag, startPoint x: 223, startPoint y: 356, endPoint x: 611, endPoint y: 481, distance: 408.1
click at [611, 481] on div "[Verso] A República Federativa do Brasil orienta suas relações internacionais P…" at bounding box center [648, 401] width 889 height 169
click at [645, 598] on button at bounding box center [652, 592] width 21 height 21
click at [943, 595] on icon at bounding box center [945, 591] width 14 height 14
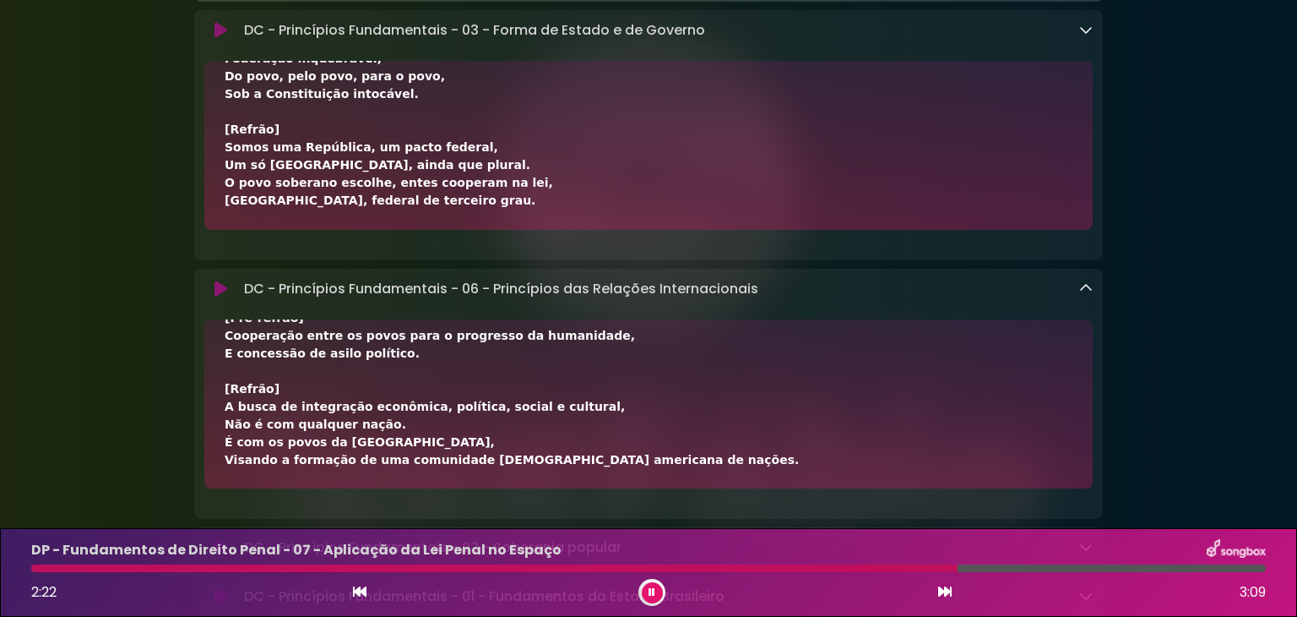
click at [648, 594] on button at bounding box center [652, 592] width 21 height 21
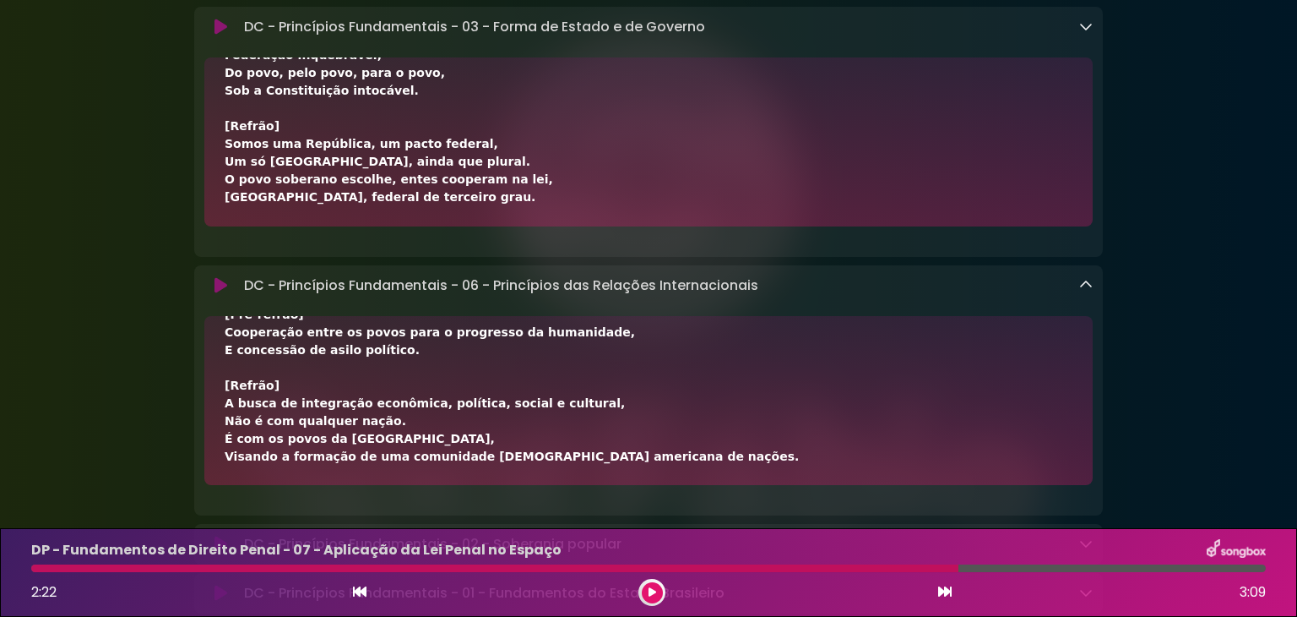
scroll to position [4471, 0]
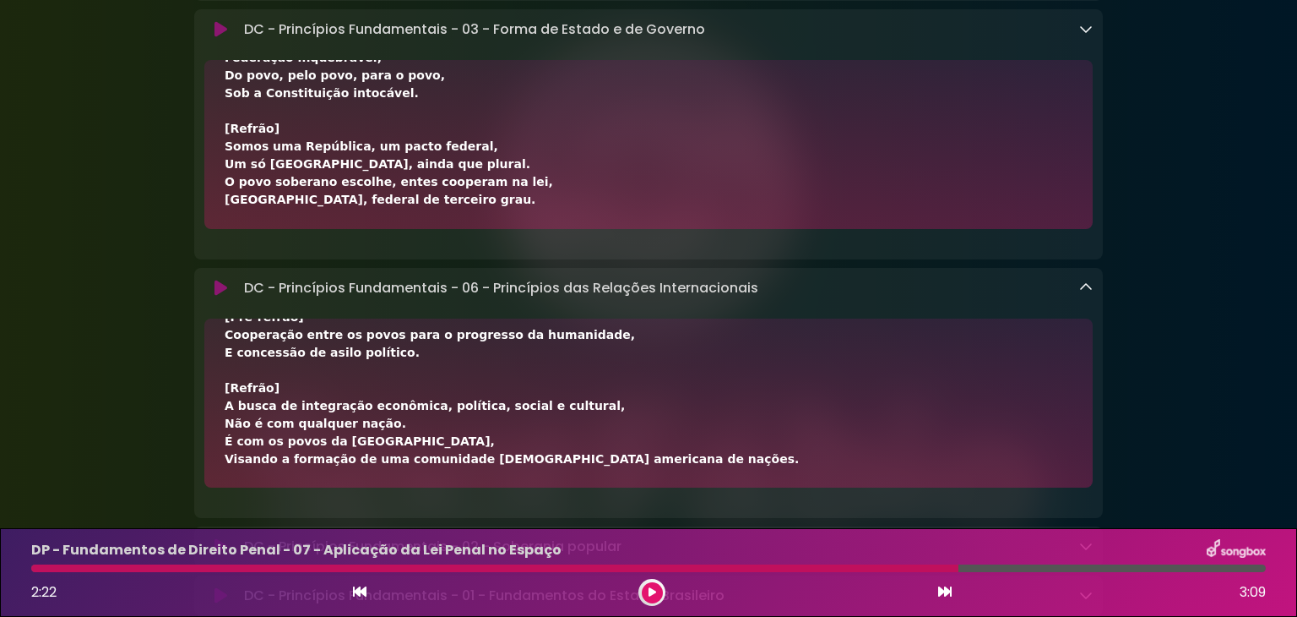
click at [941, 587] on icon at bounding box center [945, 591] width 14 height 14
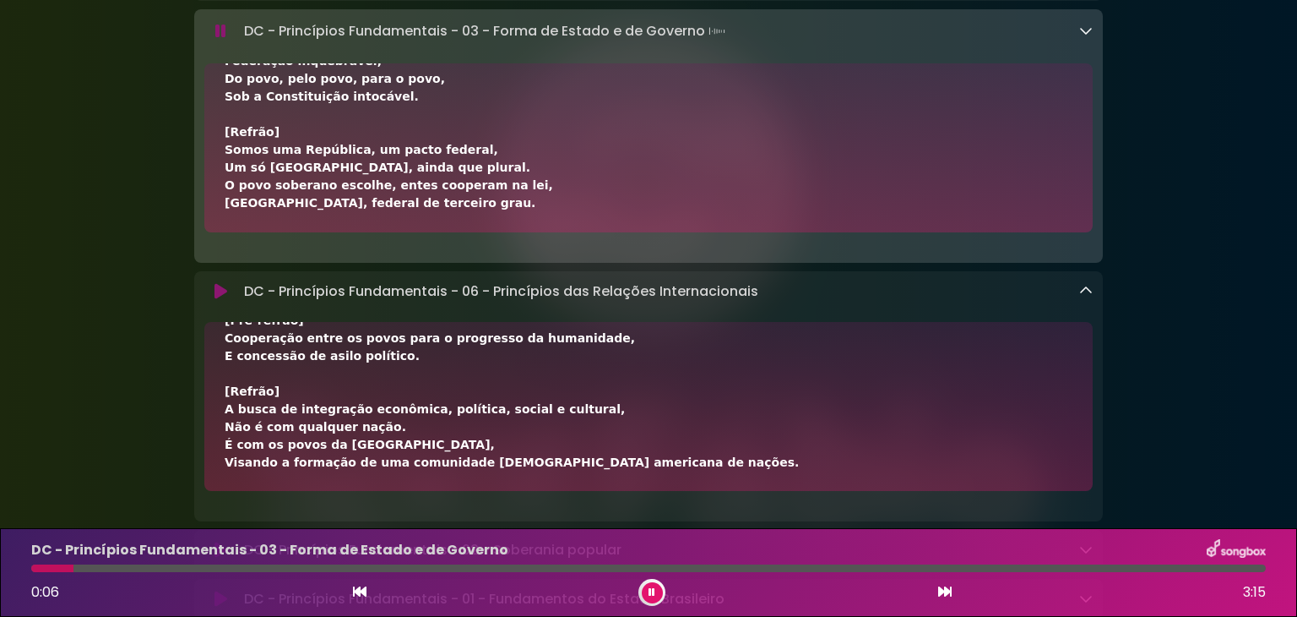
click at [31, 568] on div at bounding box center [52, 568] width 42 height 8
click at [30, 568] on div at bounding box center [648, 568] width 1255 height 8
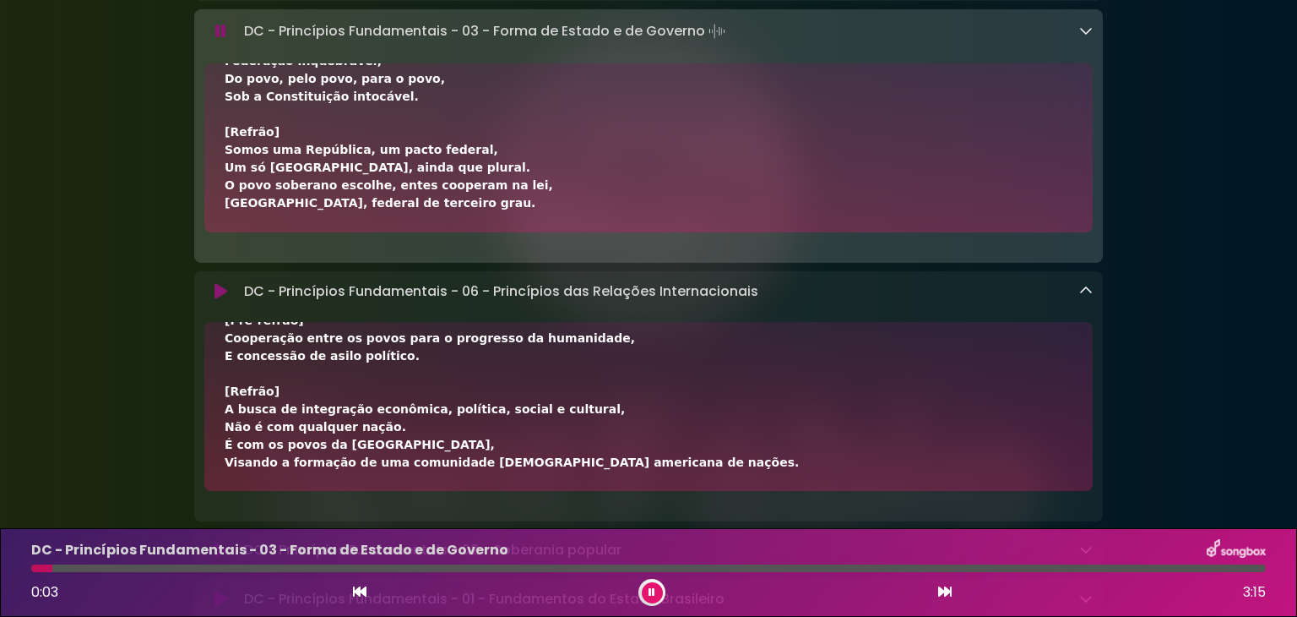
click at [34, 568] on div at bounding box center [41, 568] width 21 height 8
click at [368, 590] on div "0:04 3:15" at bounding box center [648, 592] width 1255 height 27
click at [360, 590] on icon at bounding box center [360, 591] width 14 height 14
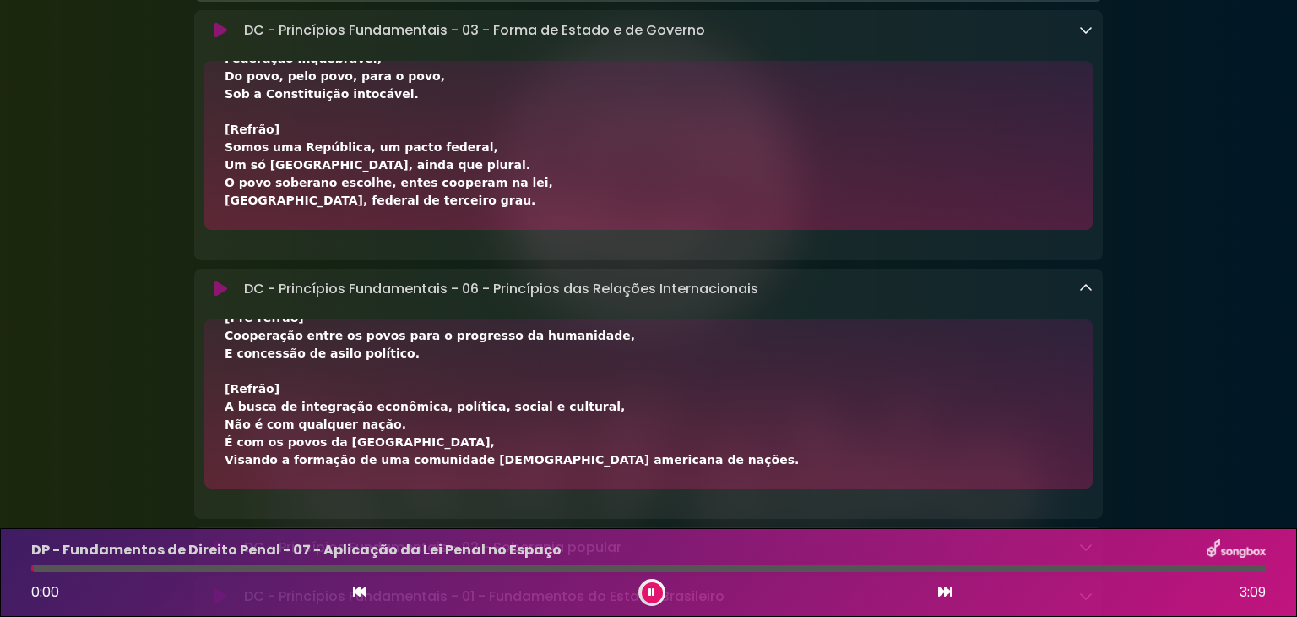
click at [946, 596] on icon at bounding box center [945, 591] width 14 height 14
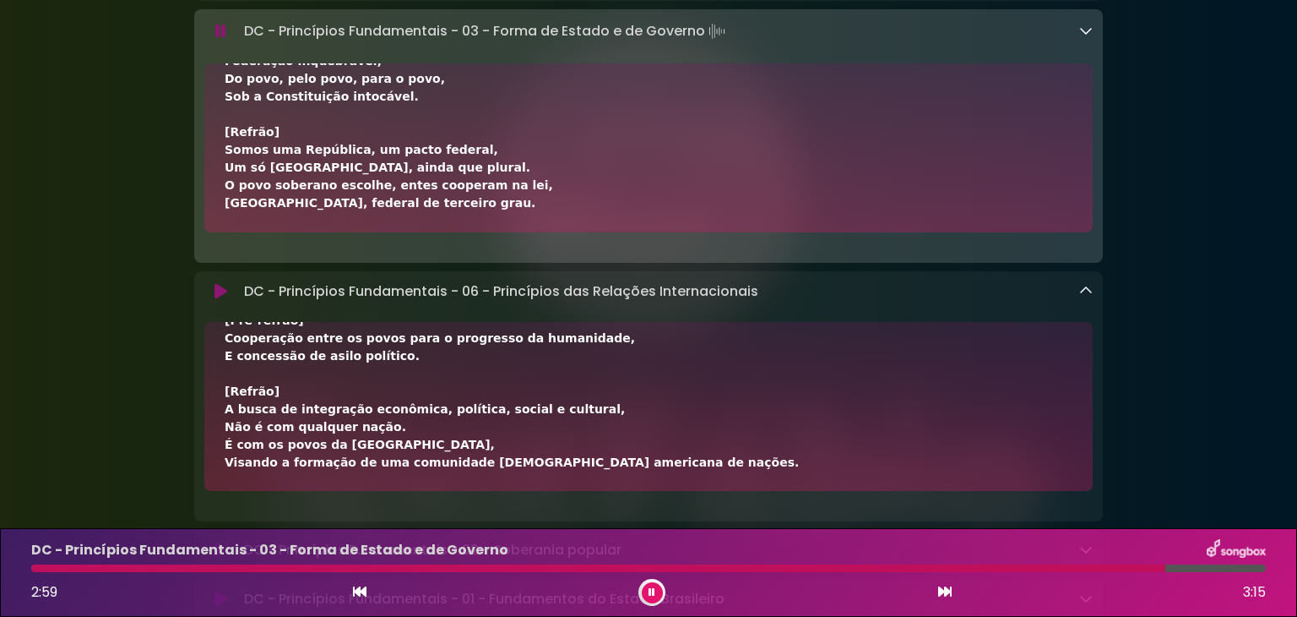
click at [943, 594] on icon at bounding box center [945, 591] width 14 height 14
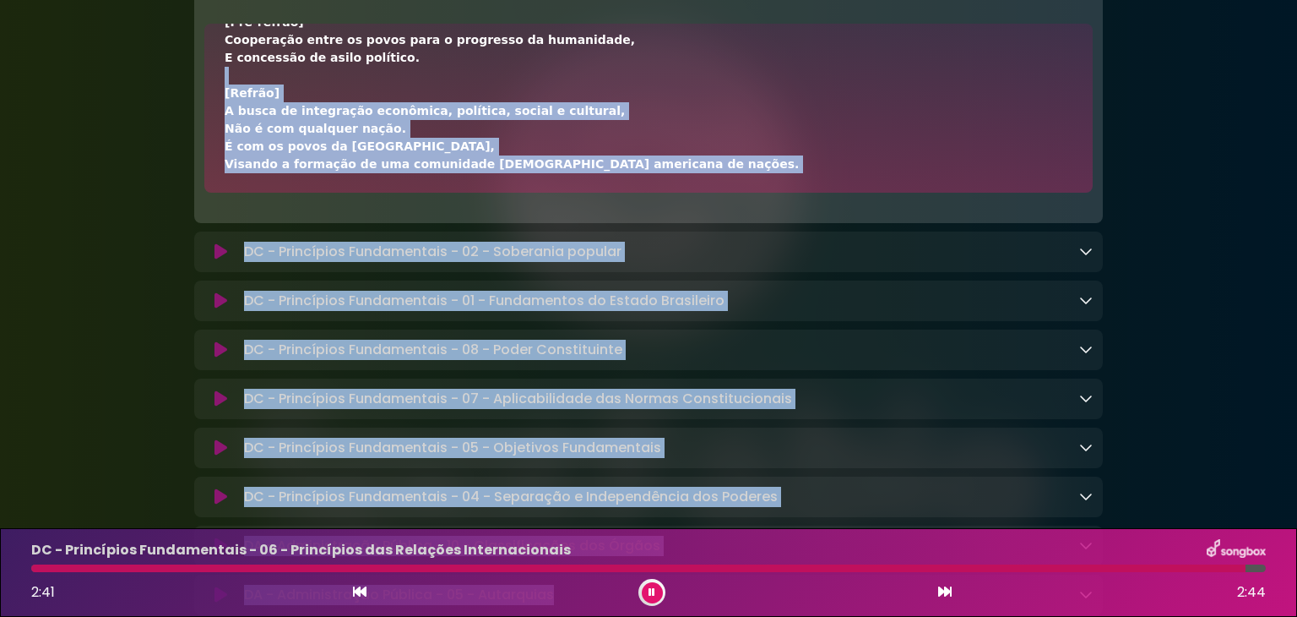
scroll to position [4808, 0]
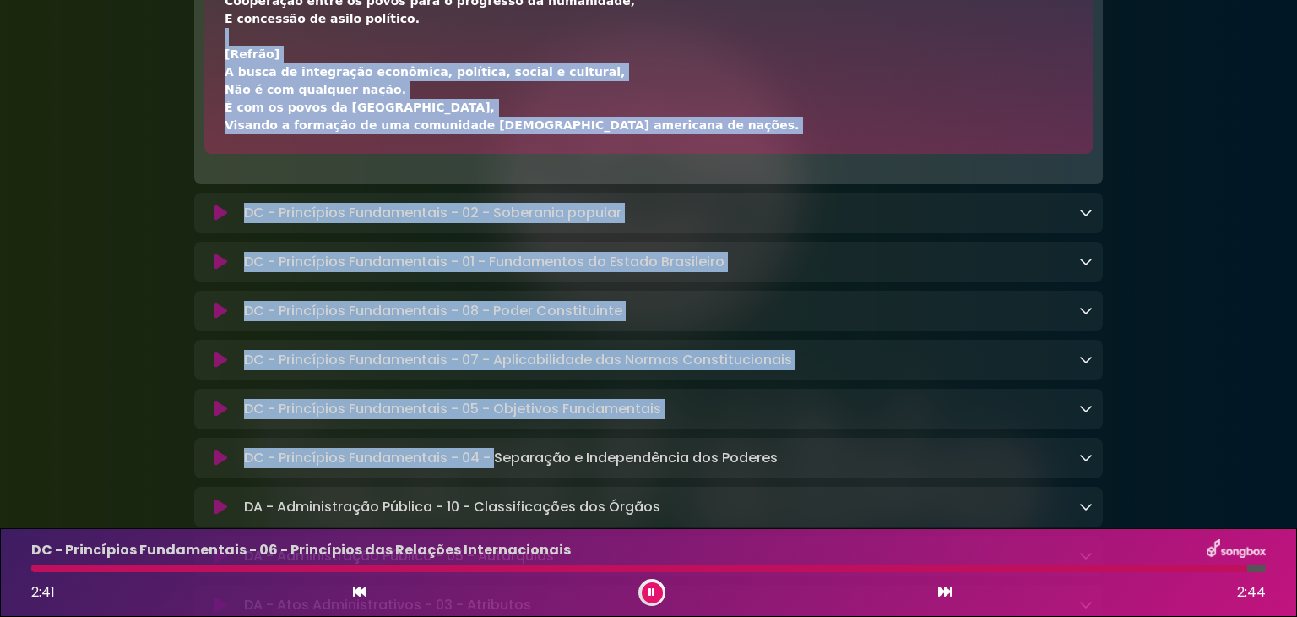
drag, startPoint x: 247, startPoint y: 391, endPoint x: 491, endPoint y: 462, distance: 253.4
click at [879, 233] on div "DC - Princípios Fundamentais - 02 - Soberania popular Loading Track..." at bounding box center [648, 213] width 909 height 41
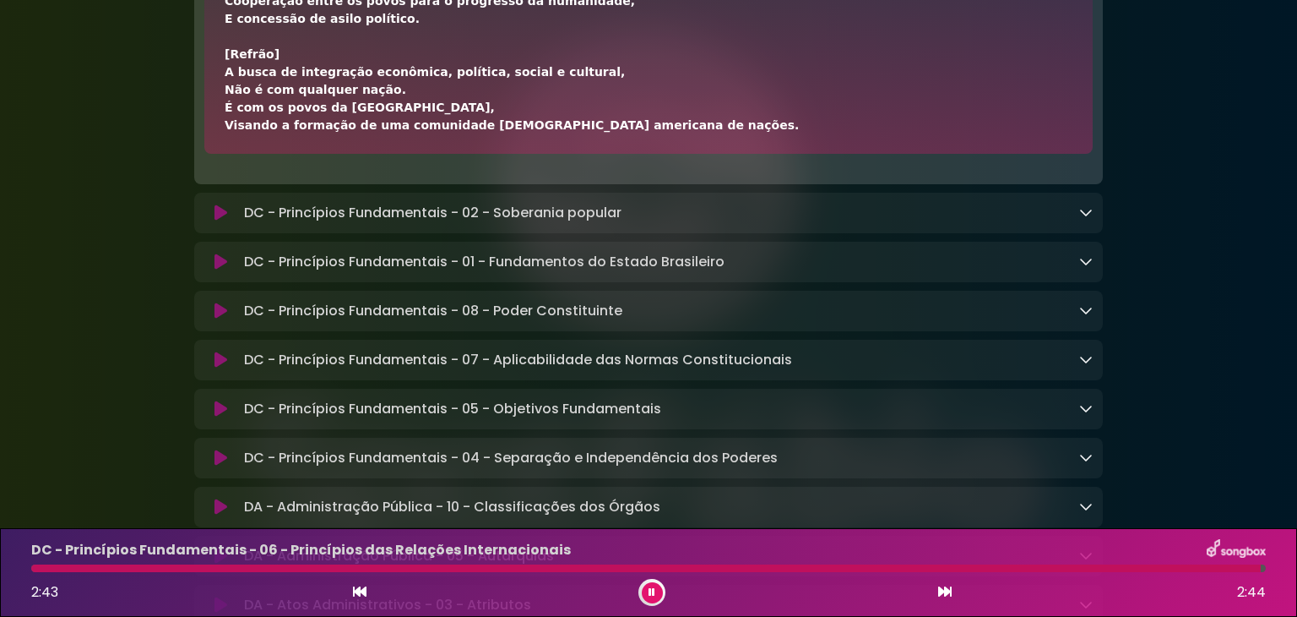
click at [1077, 220] on div "DC - Princípios Fundamentais - 02 - Soberania popular Loading Track..." at bounding box center [665, 213] width 856 height 20
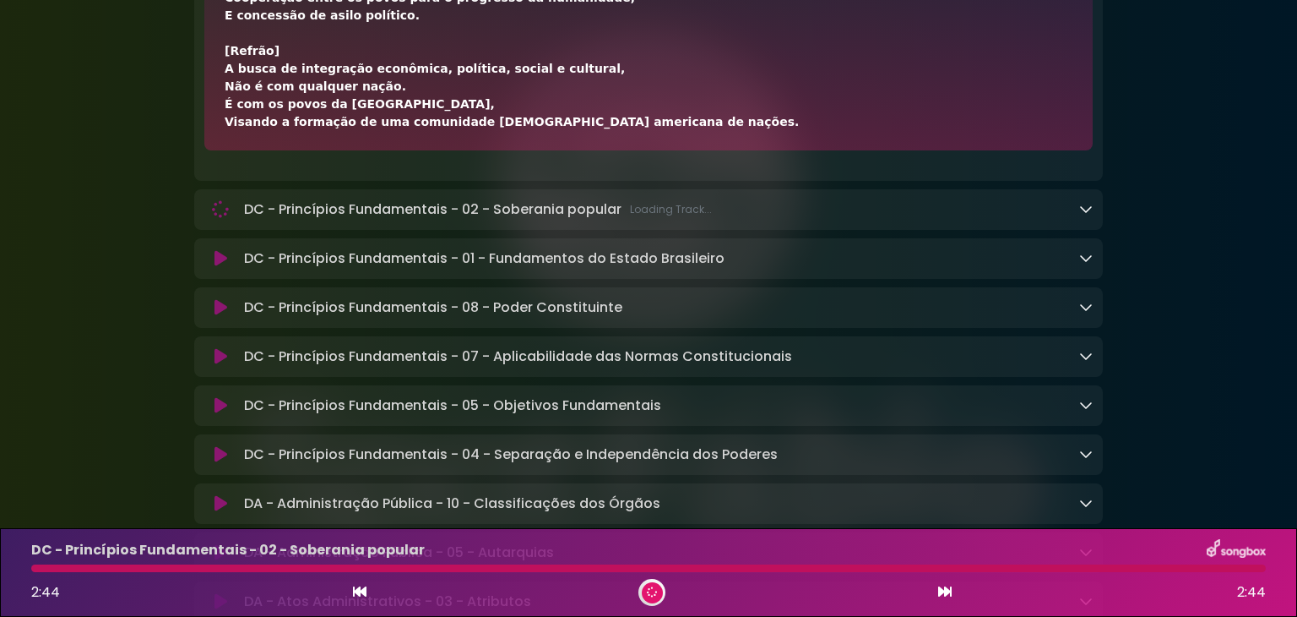
scroll to position [4806, 0]
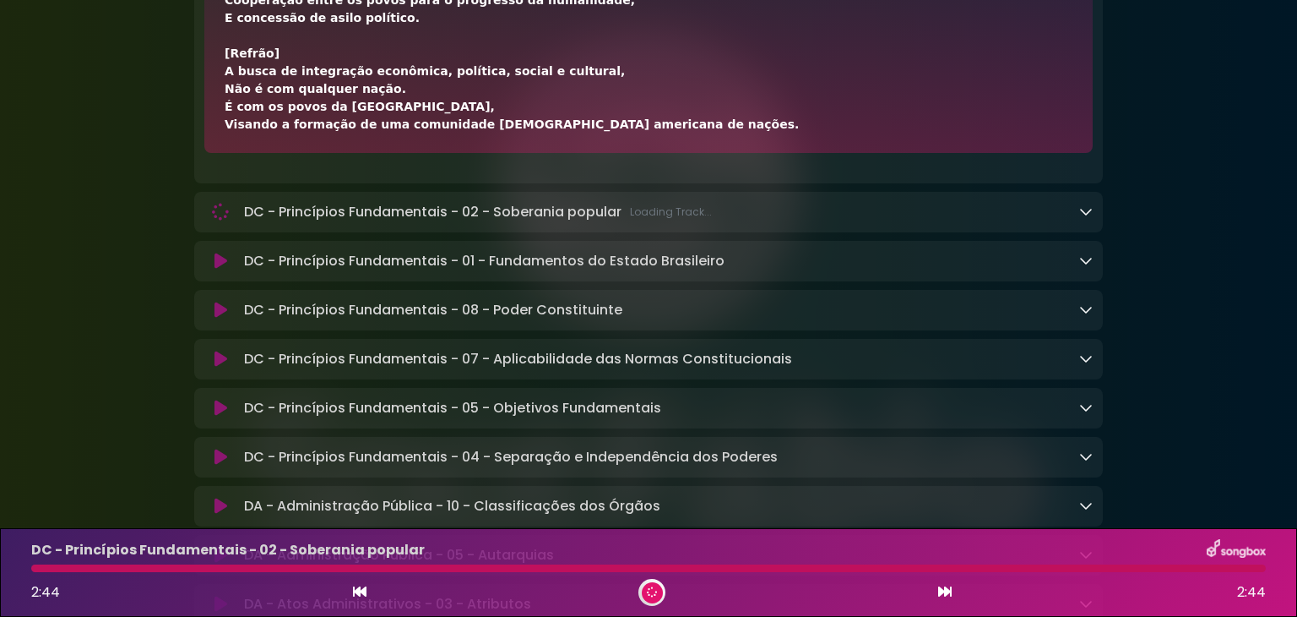
click at [1090, 218] on icon at bounding box center [1086, 211] width 14 height 14
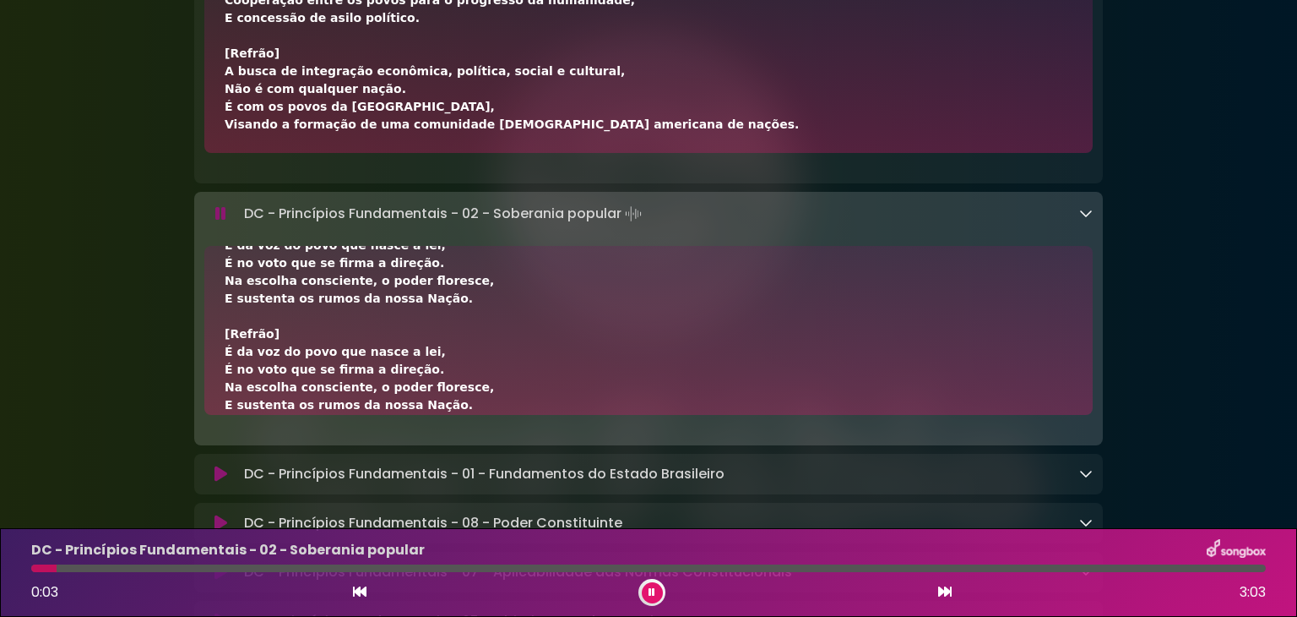
scroll to position [385, 0]
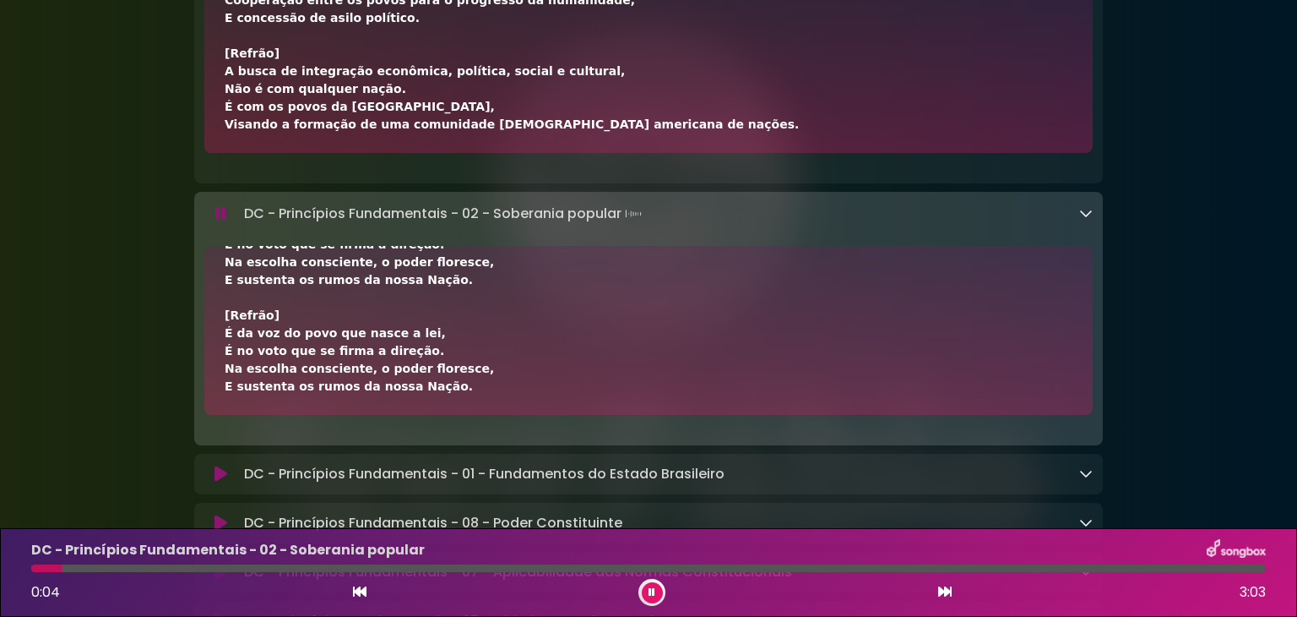
drag, startPoint x: 223, startPoint y: 284, endPoint x: 456, endPoint y: 420, distance: 269.9
click at [456, 415] on div "[Verso 1] A soberania popular é princípio essencial Que fundamenta o Estado Dem…" at bounding box center [648, 330] width 889 height 169
click at [404, 409] on div "[Verso 1] A soberania popular é princípio essencial Que fundamenta o Estado Dem…" at bounding box center [648, 330] width 889 height 169
click at [1081, 480] on icon at bounding box center [1086, 473] width 14 height 14
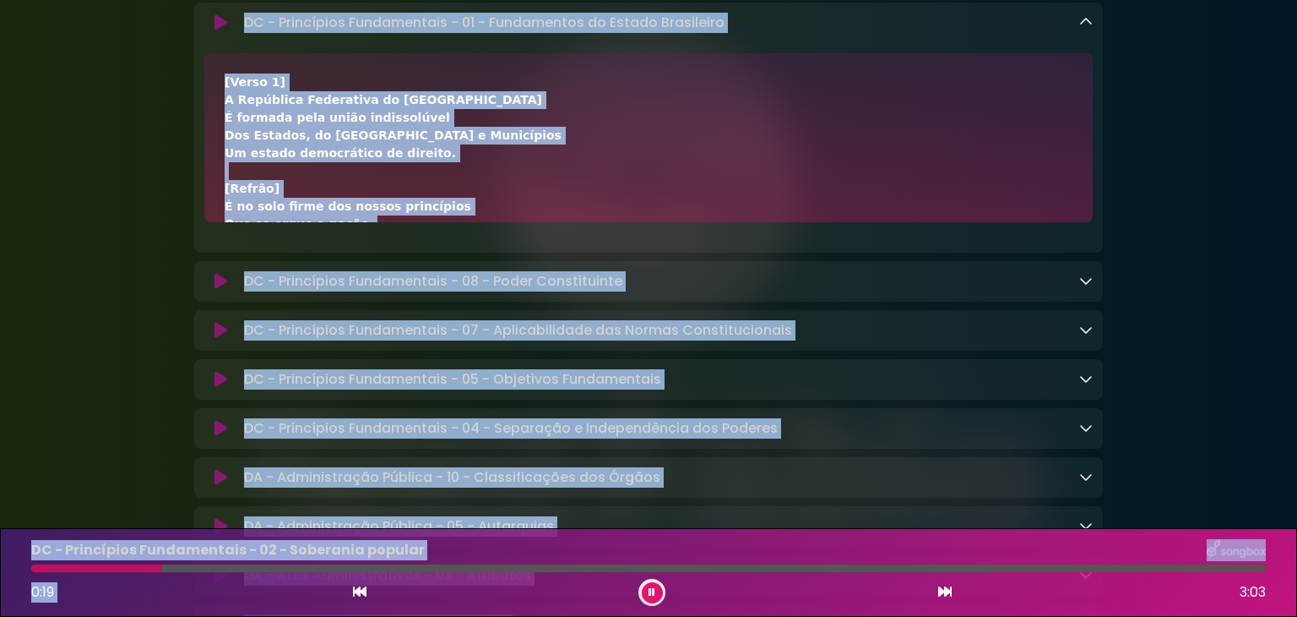
drag, startPoint x: 325, startPoint y: 354, endPoint x: 481, endPoint y: 606, distance: 296.2
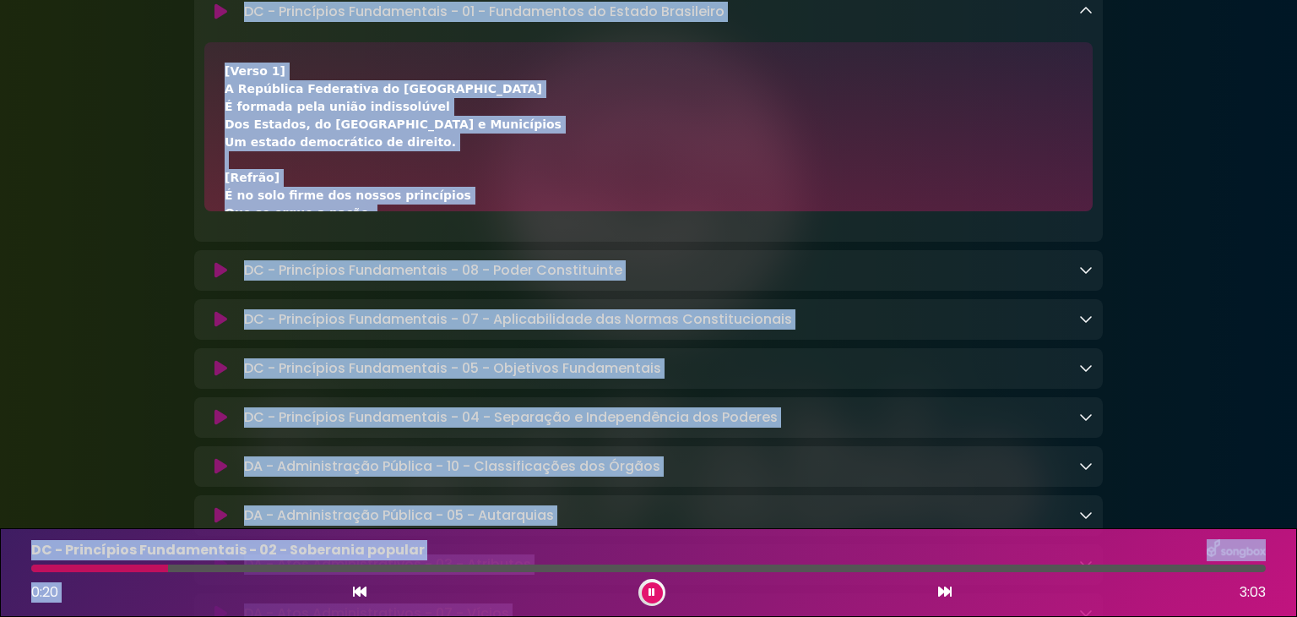
click at [216, 96] on div "[Verso 1] A República Federativa do Brasil É formada pela união indissolúvel Do…" at bounding box center [648, 126] width 889 height 169
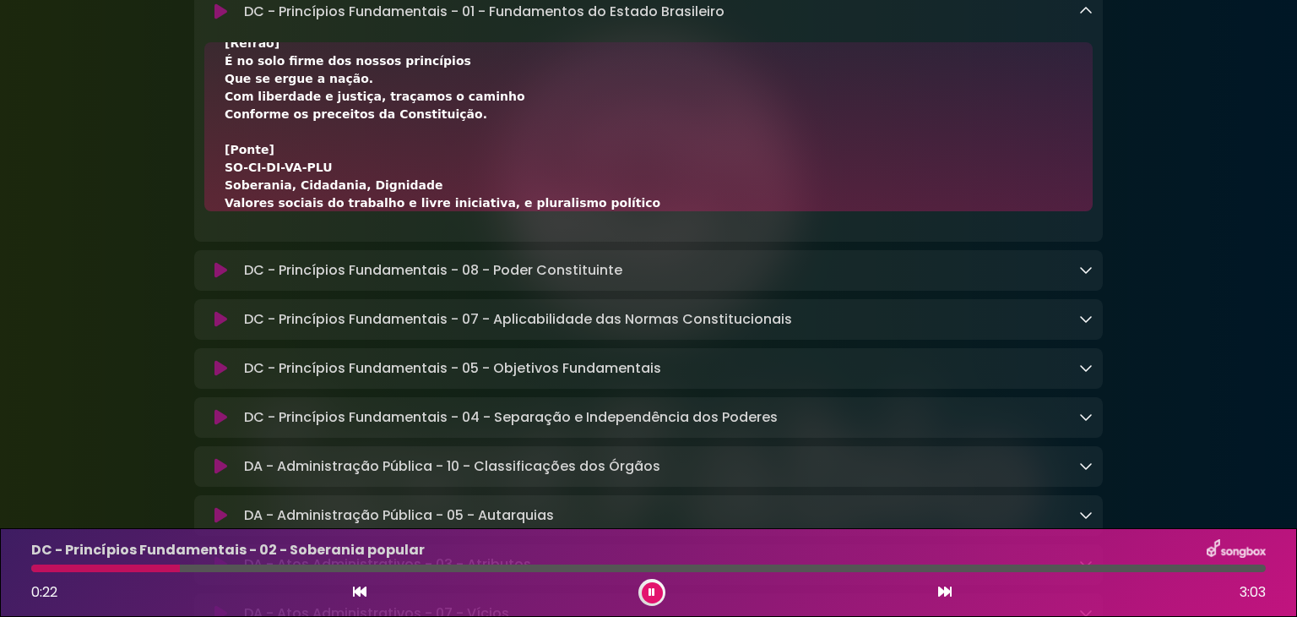
scroll to position [617, 0]
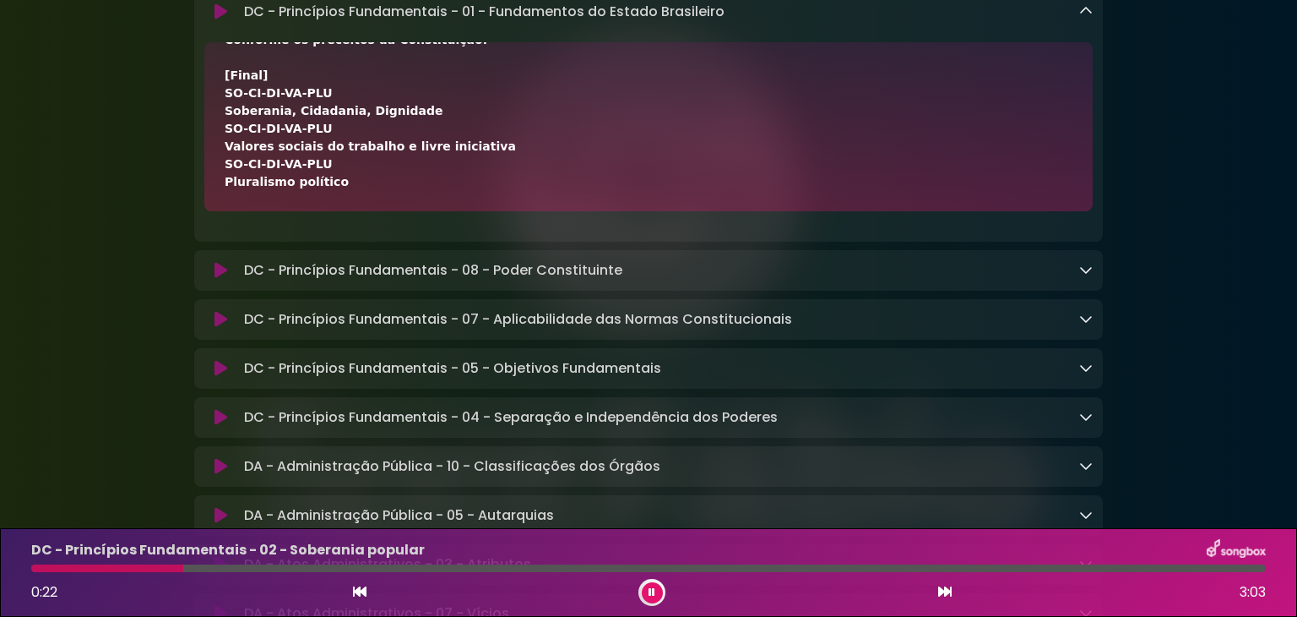
drag, startPoint x: 223, startPoint y: 86, endPoint x: 547, endPoint y: 213, distance: 348.2
click at [547, 211] on div "[Verso 1] A República Federativa do Brasil É formada pela união indissolúvel Do…" at bounding box center [648, 126] width 889 height 169
click at [1089, 276] on icon at bounding box center [1086, 270] width 14 height 14
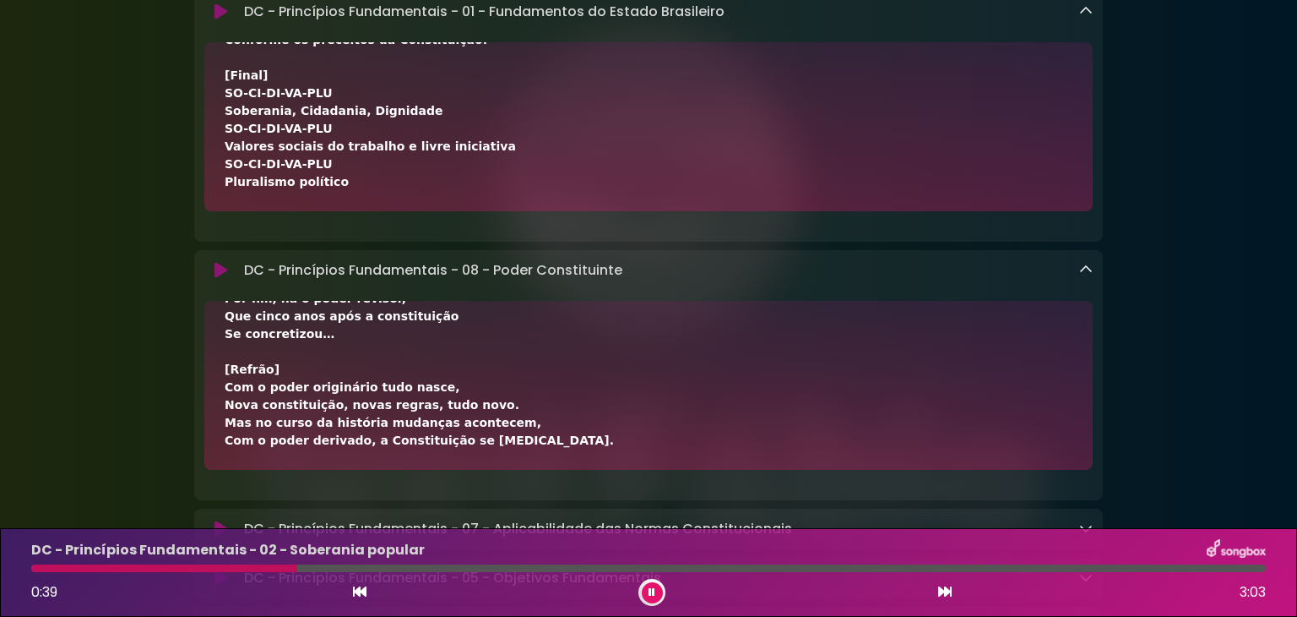
drag, startPoint x: 223, startPoint y: 338, endPoint x: 519, endPoint y: 504, distance: 339.2
drag, startPoint x: 429, startPoint y: 462, endPoint x: 371, endPoint y: 428, distance: 67.4
click at [371, 428] on div "[Verso 1] O poder constituinte originário é a força inicial, Que cria a Constit…" at bounding box center [649, 76] width 848 height 745
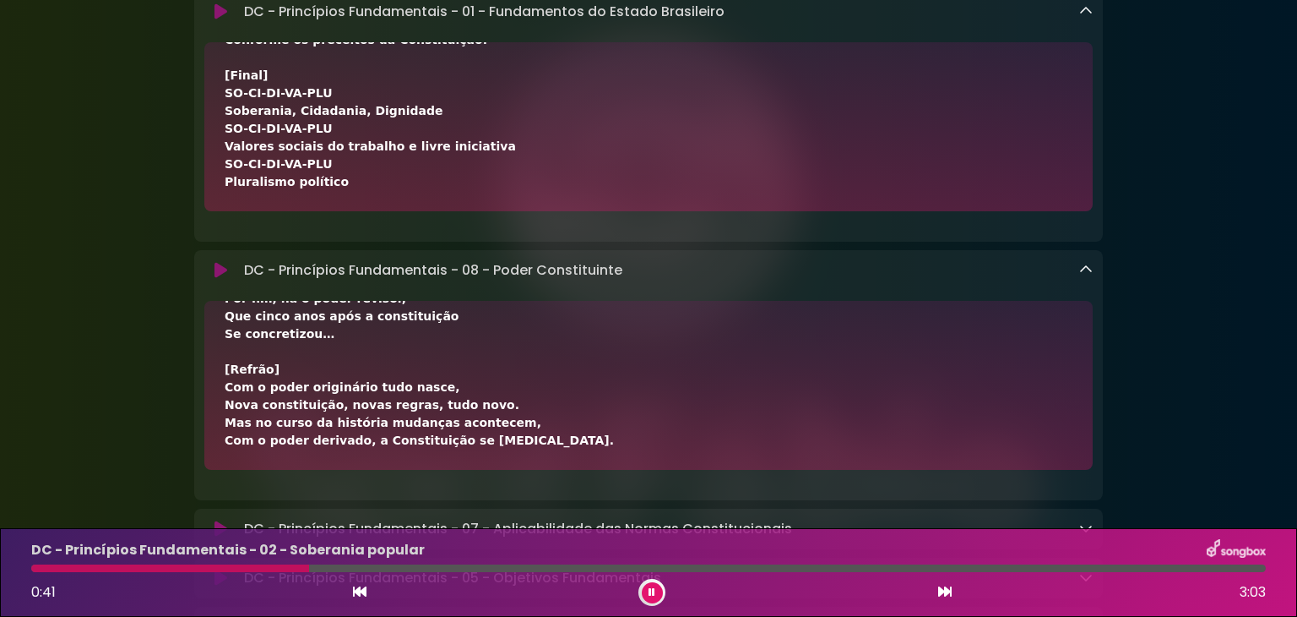
click at [499, 464] on div "[Verso 1] O poder constituinte originário é a força inicial, Que cria a Constit…" at bounding box center [648, 385] width 889 height 169
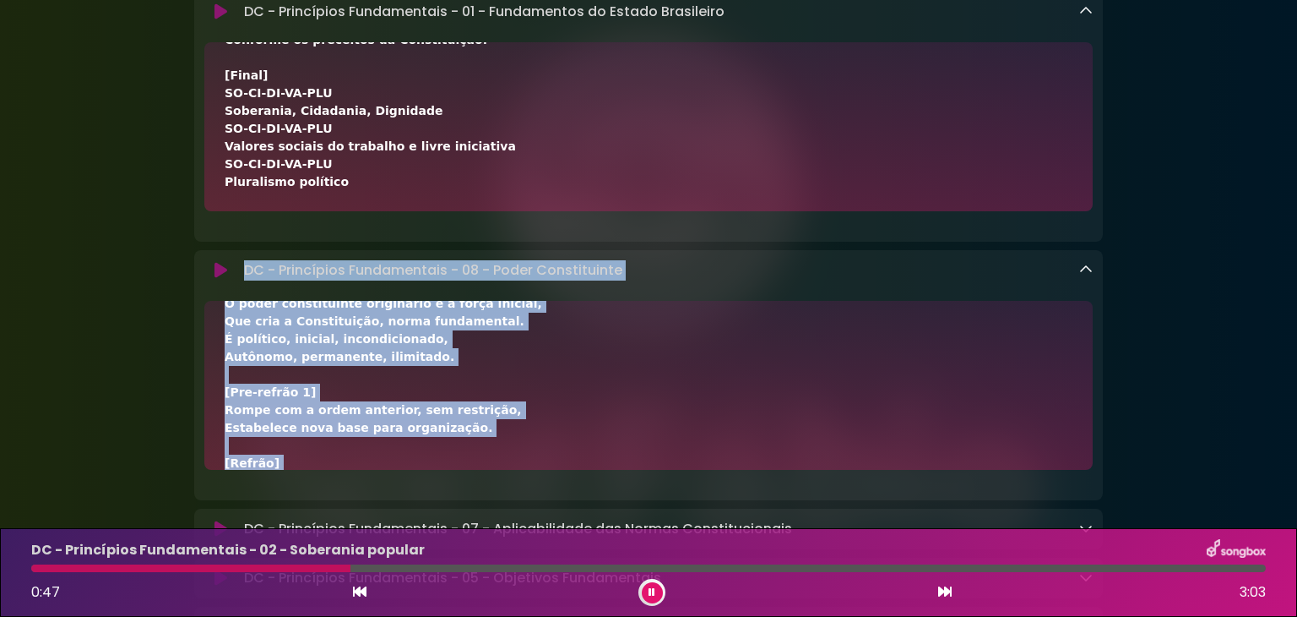
scroll to position [0, 0]
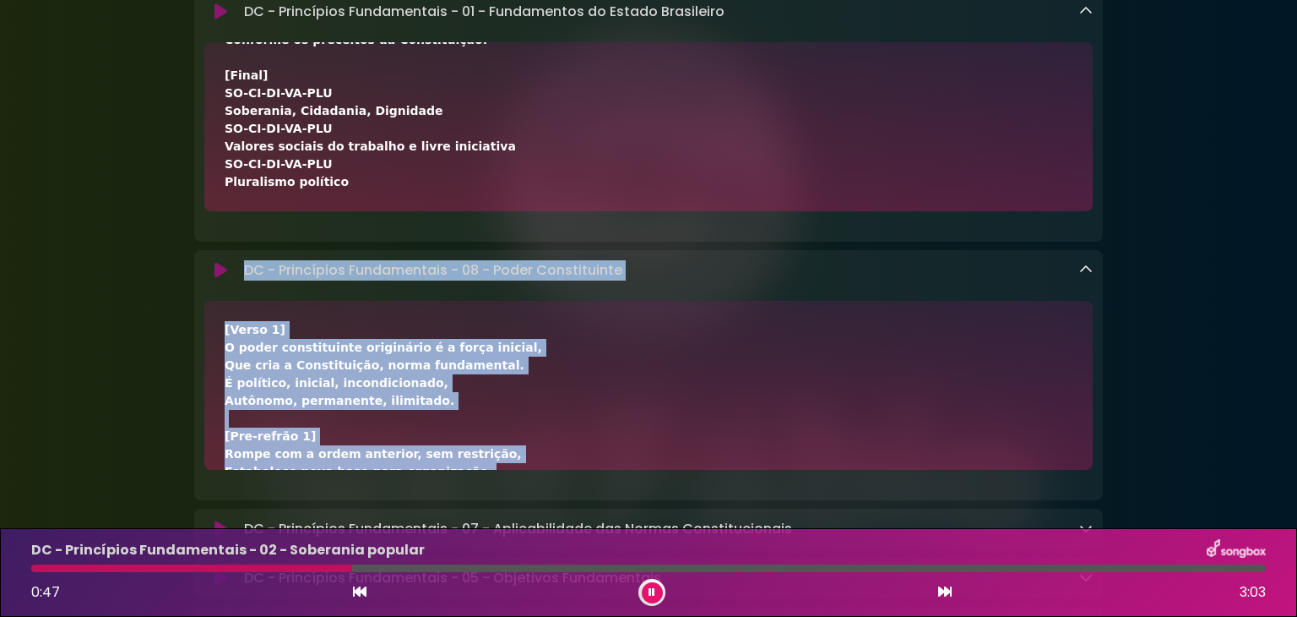
drag, startPoint x: 229, startPoint y: 333, endPoint x: 214, endPoint y: 297, distance: 38.6
click at [214, 297] on div "DC - Princípios Fundamentais - 08 - Poder Constituinte Loading Track..." at bounding box center [648, 375] width 909 height 250
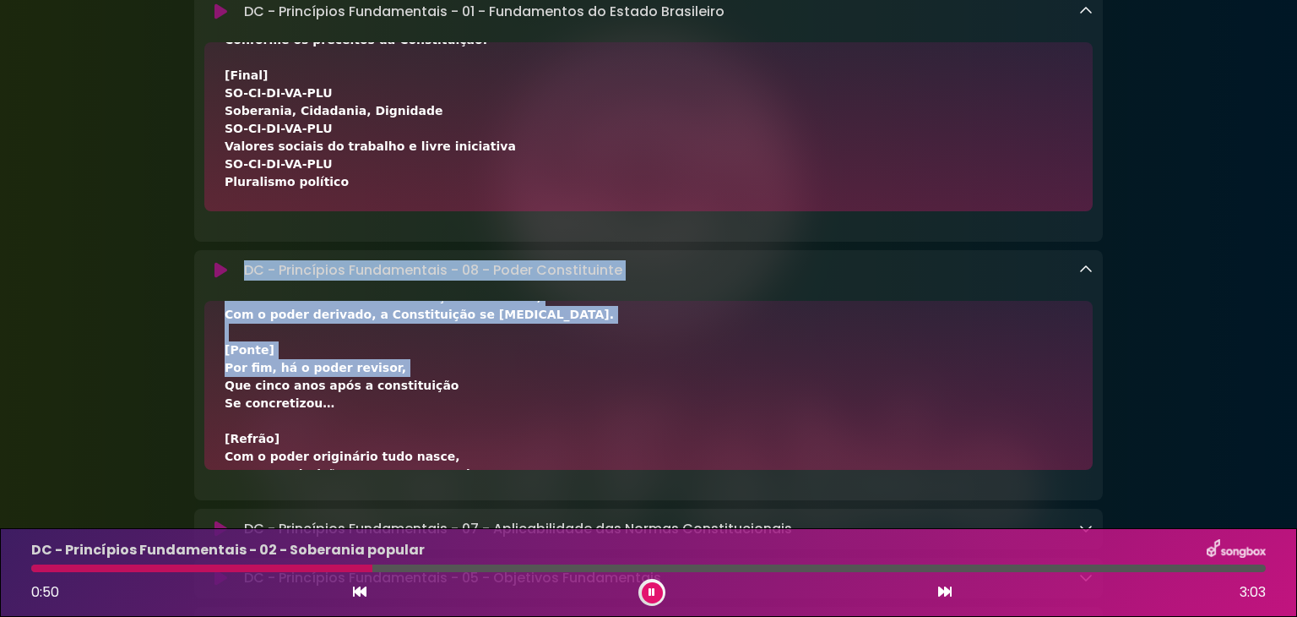
scroll to position [617, 0]
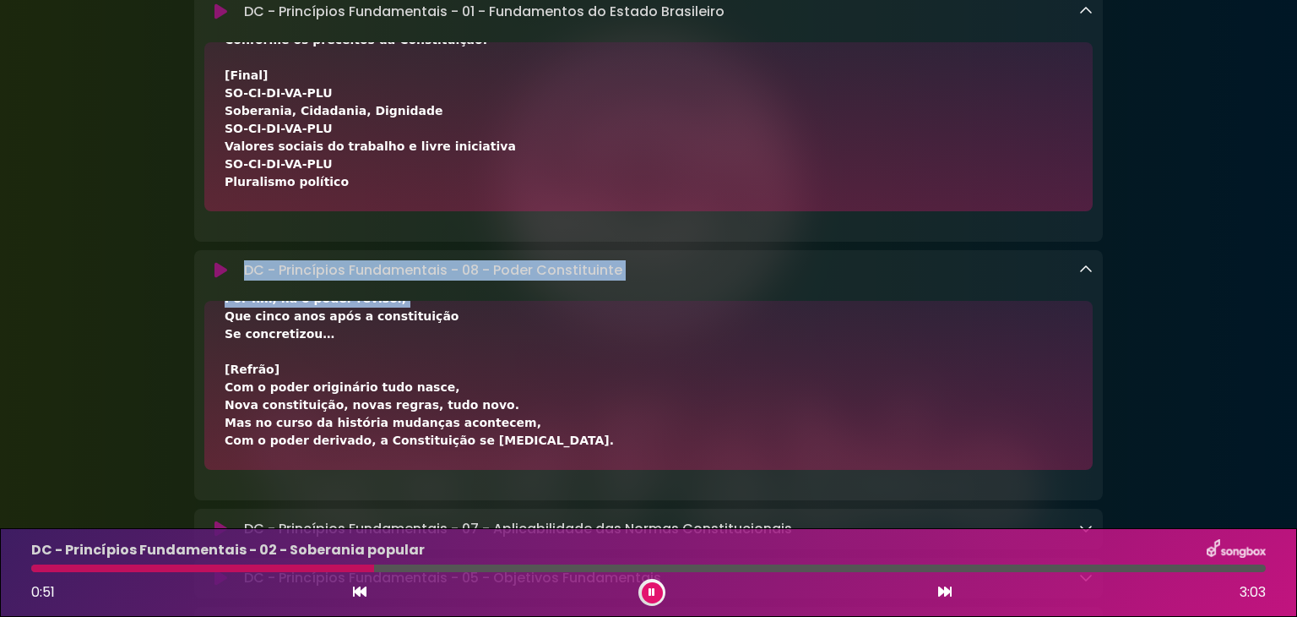
drag, startPoint x: 224, startPoint y: 345, endPoint x: 496, endPoint y: 472, distance: 300.4
click at [438, 267] on div "DC - Princípios Fundamentais - 08 - Poder Constituinte Loading Track..." at bounding box center [648, 375] width 909 height 250
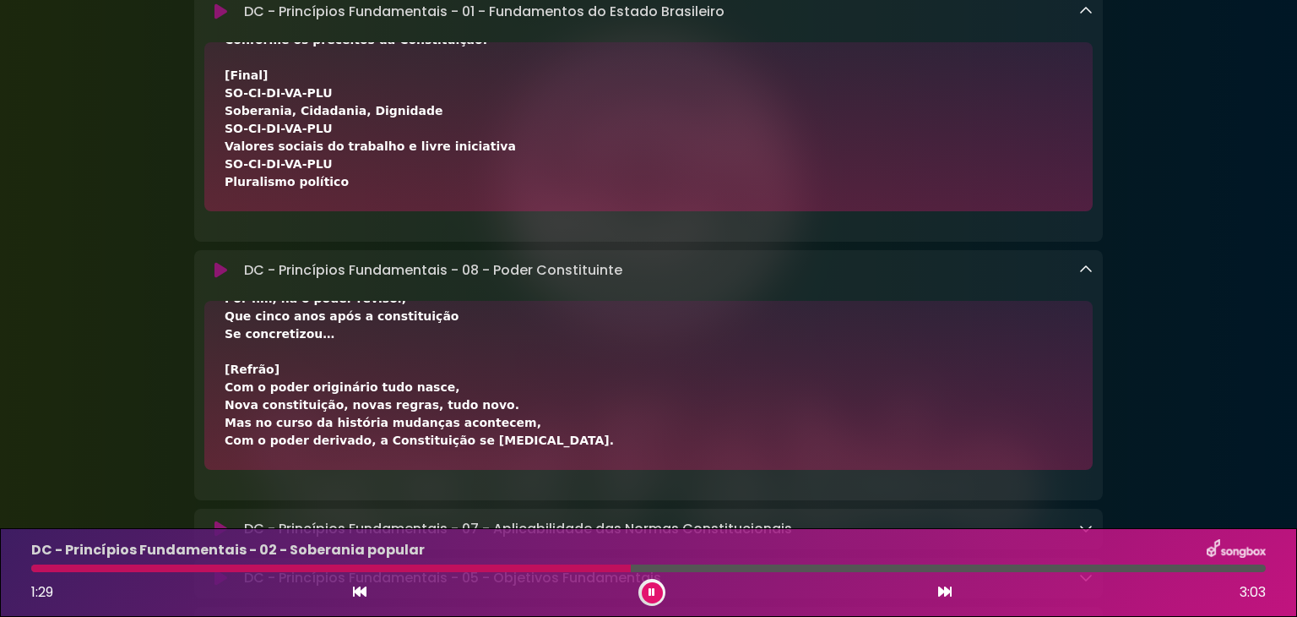
click at [947, 589] on icon at bounding box center [945, 591] width 14 height 14
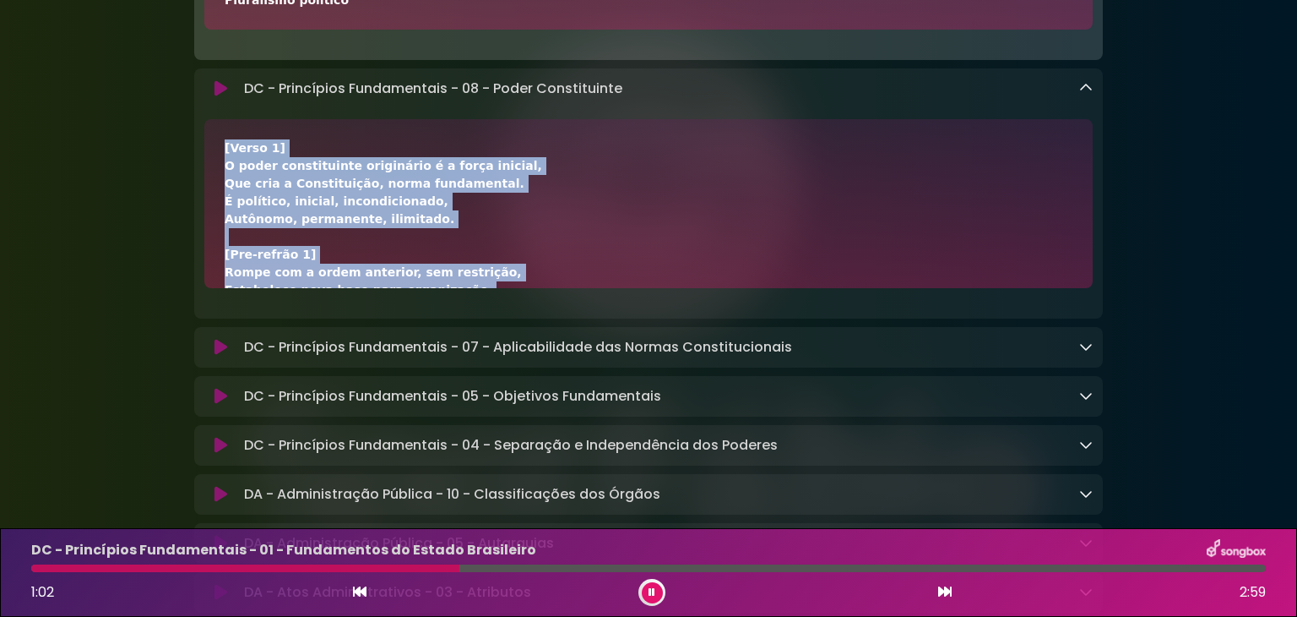
scroll to position [5416, 0]
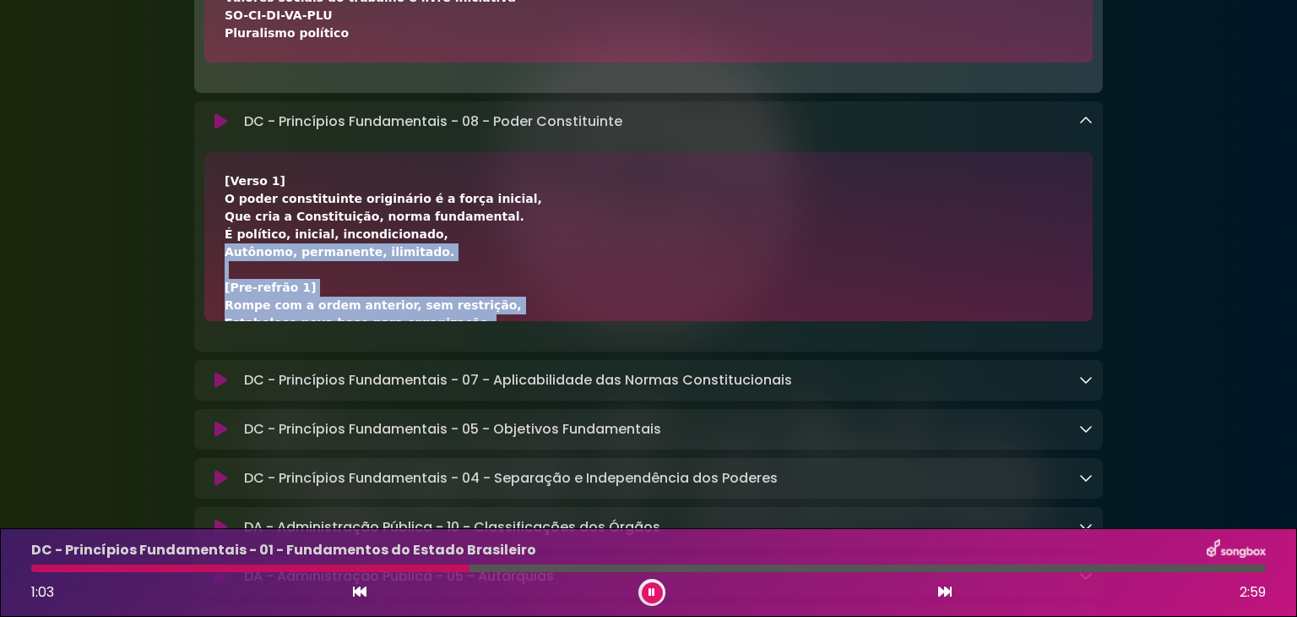
drag, startPoint x: 312, startPoint y: 362, endPoint x: 699, endPoint y: 268, distance: 398.2
click at [699, 268] on div "[Verso 1] O poder constituinte originário é a força inicial, Que cria a Constit…" at bounding box center [649, 544] width 848 height 745
click at [1087, 386] on icon at bounding box center [1086, 379] width 14 height 14
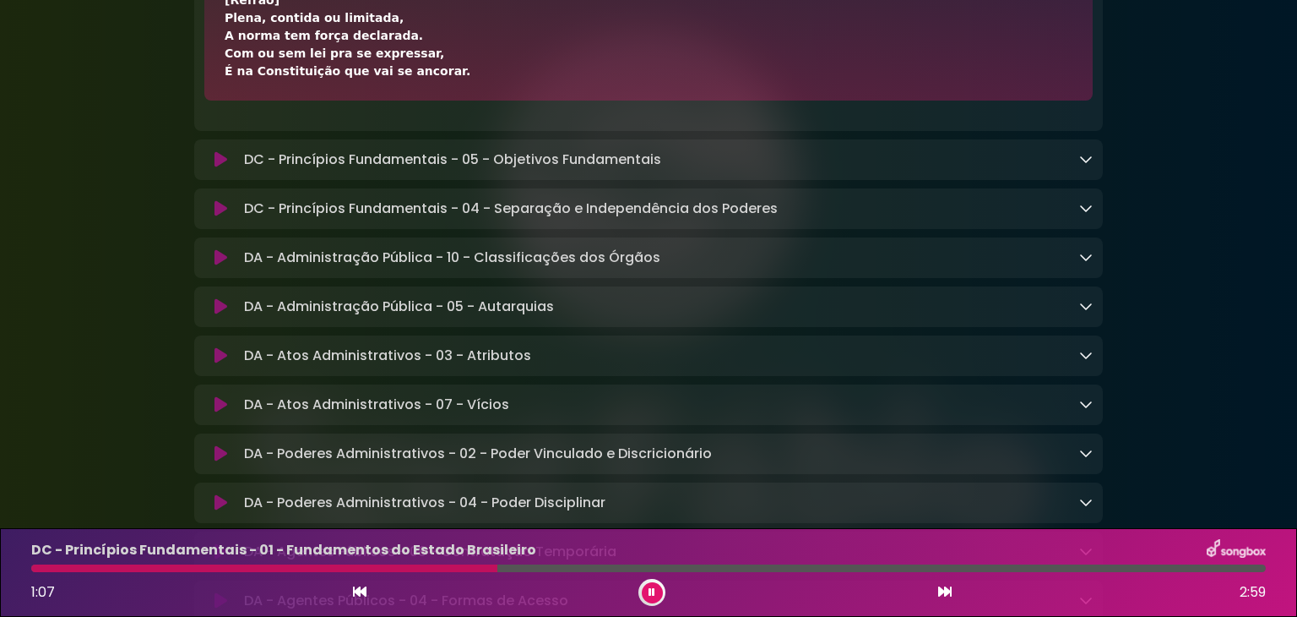
scroll to position [5901, 0]
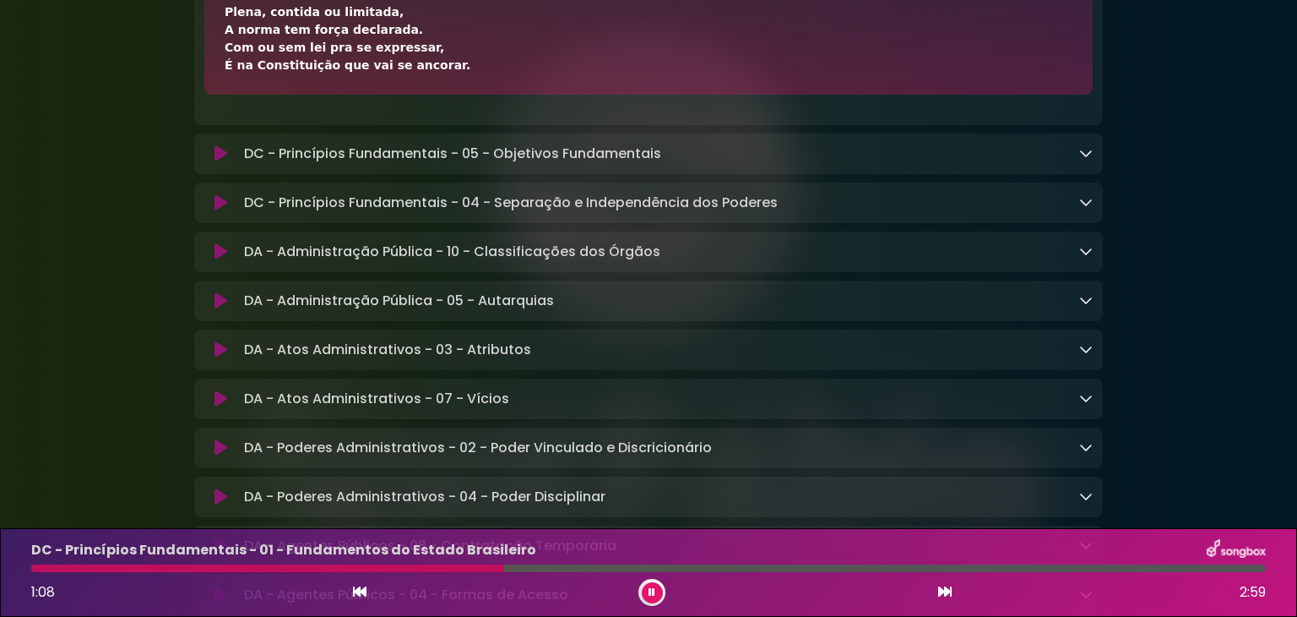
drag, startPoint x: 222, startPoint y: 453, endPoint x: 507, endPoint y: 89, distance: 462.1
click at [507, 89] on div "[Verso 1] Norma constitucional tem efeito jurídico, Mas entre elas varia o grau…" at bounding box center [648, 10] width 889 height 169
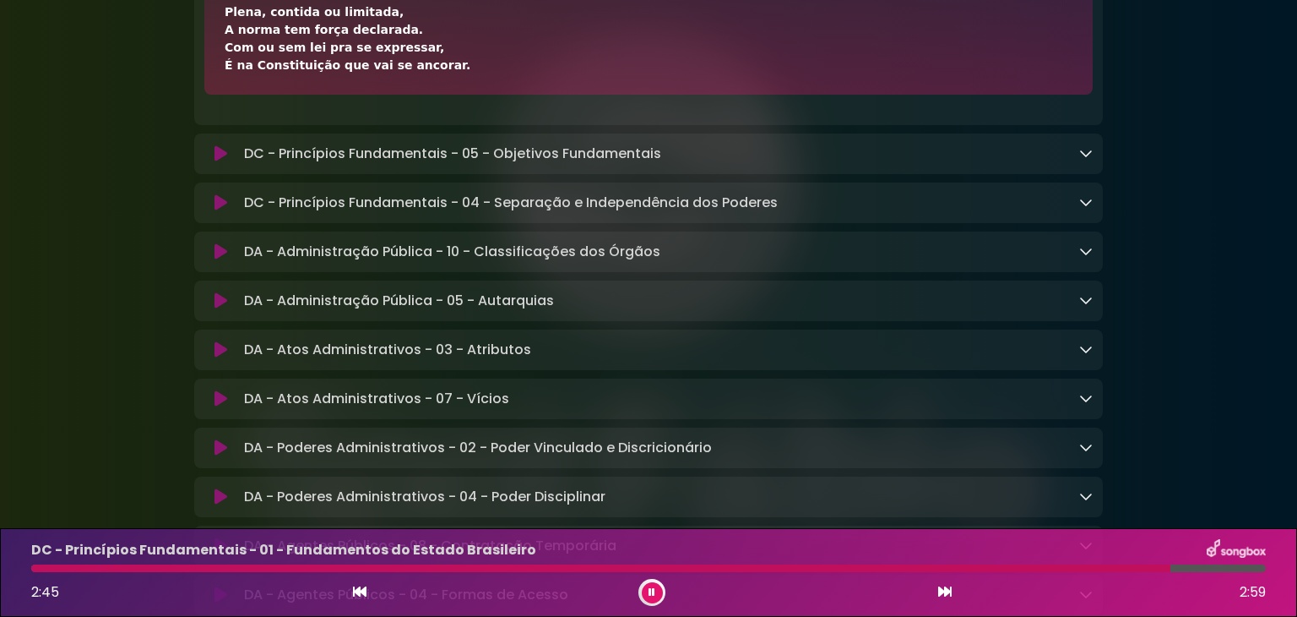
click at [943, 596] on icon at bounding box center [945, 591] width 14 height 14
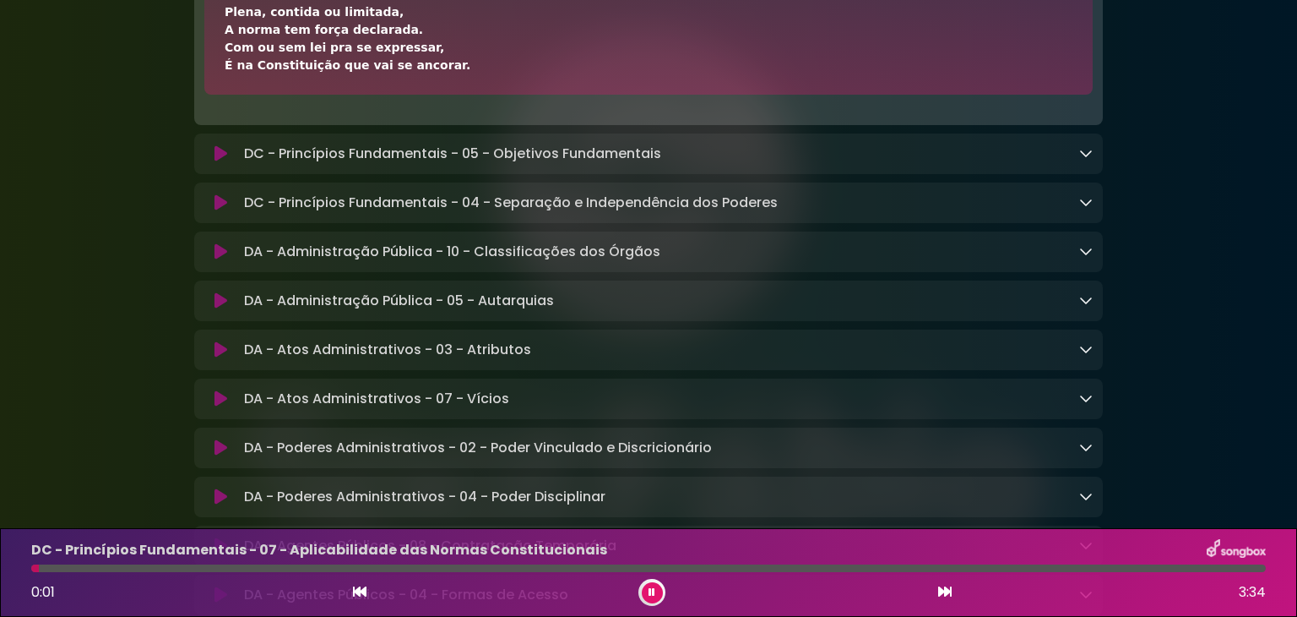
click at [345, 592] on div "0:01 3:34" at bounding box center [648, 592] width 1255 height 27
click at [361, 592] on icon at bounding box center [360, 591] width 14 height 14
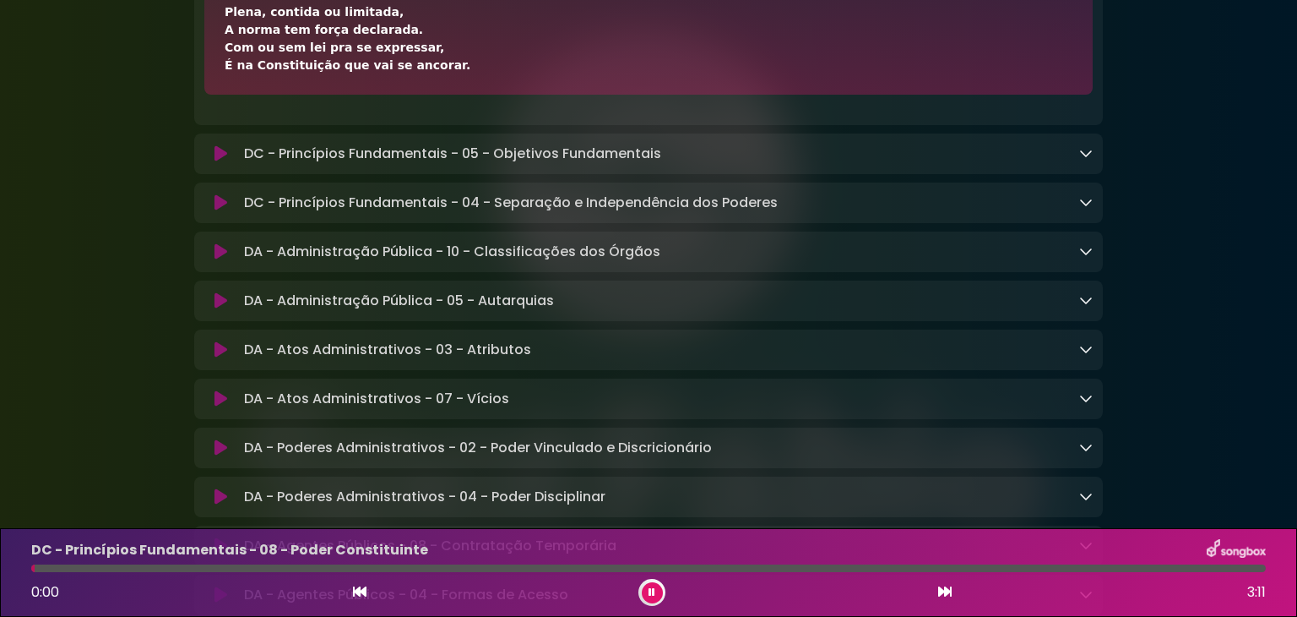
click at [658, 590] on button at bounding box center [652, 592] width 21 height 21
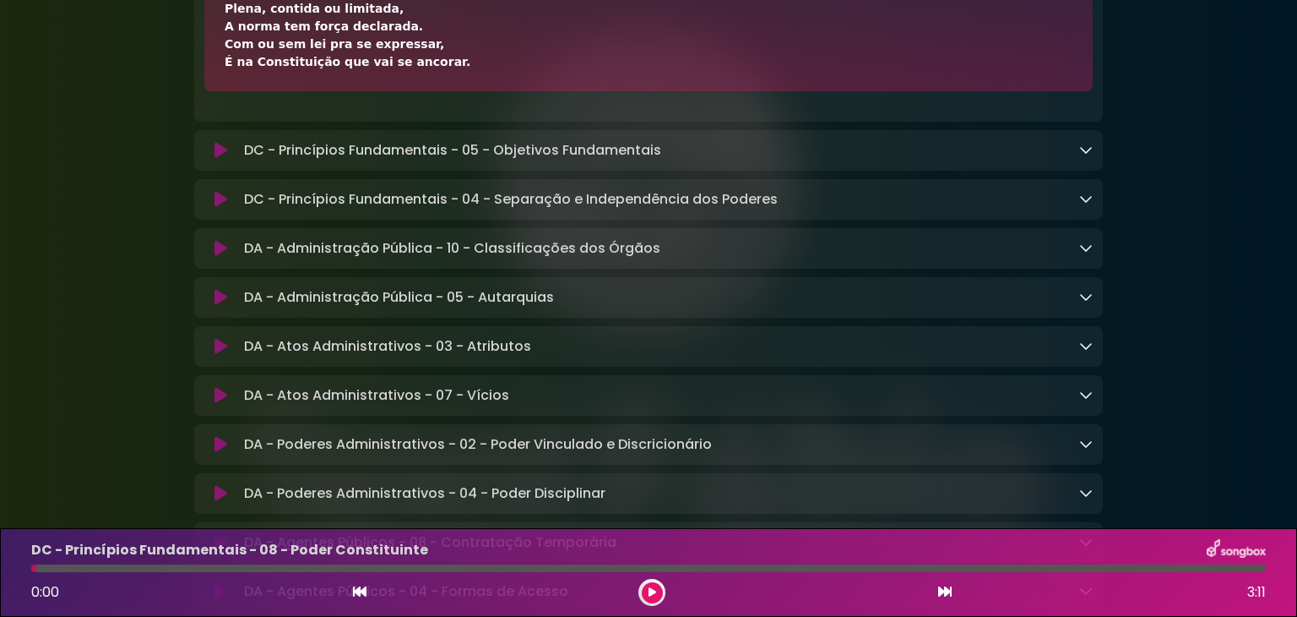
scroll to position [5899, 0]
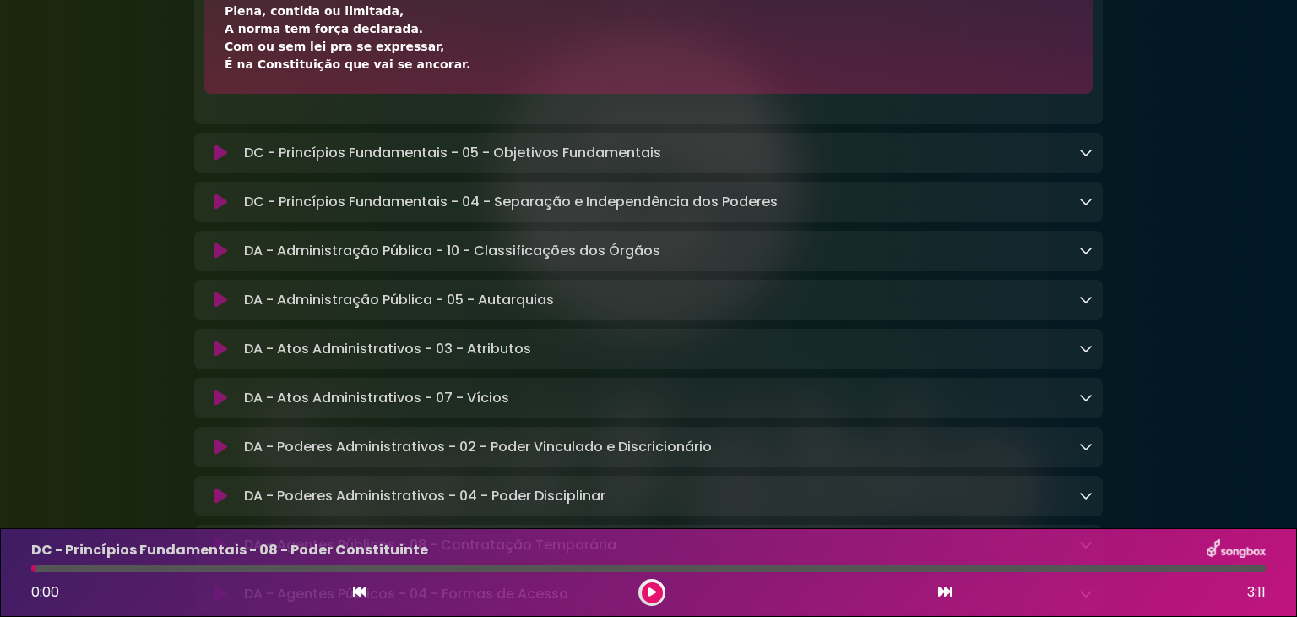
click at [649, 583] on button at bounding box center [652, 592] width 21 height 21
click at [655, 589] on button at bounding box center [652, 592] width 21 height 21
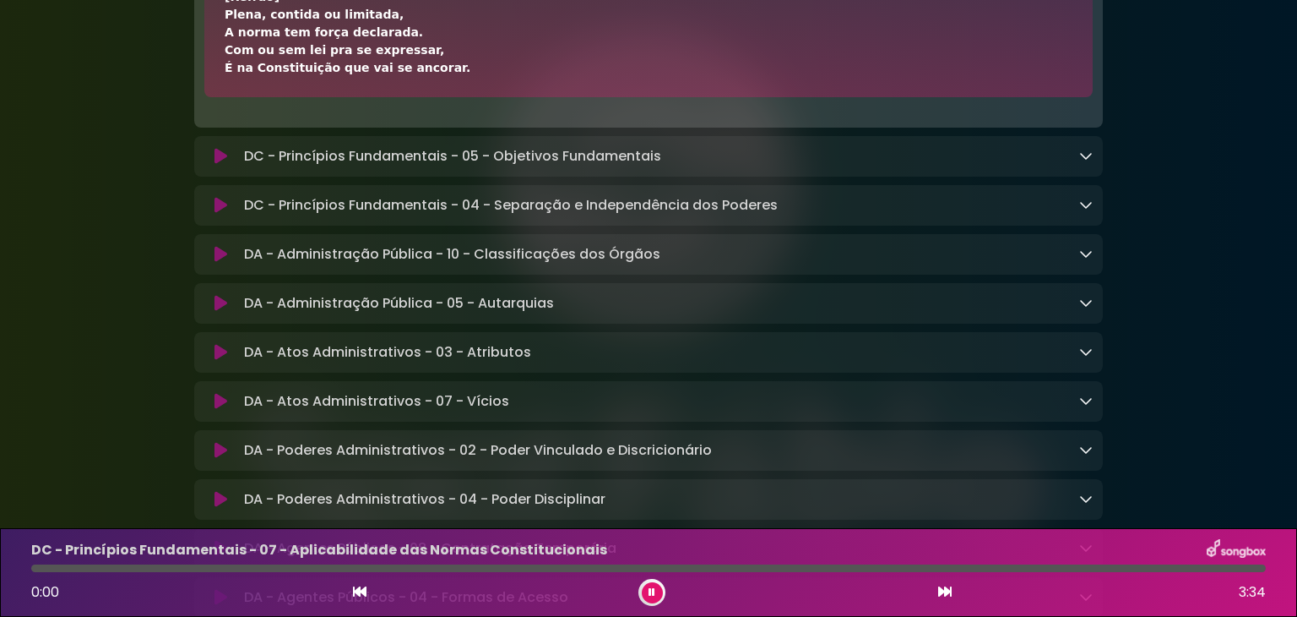
scroll to position [5901, 0]
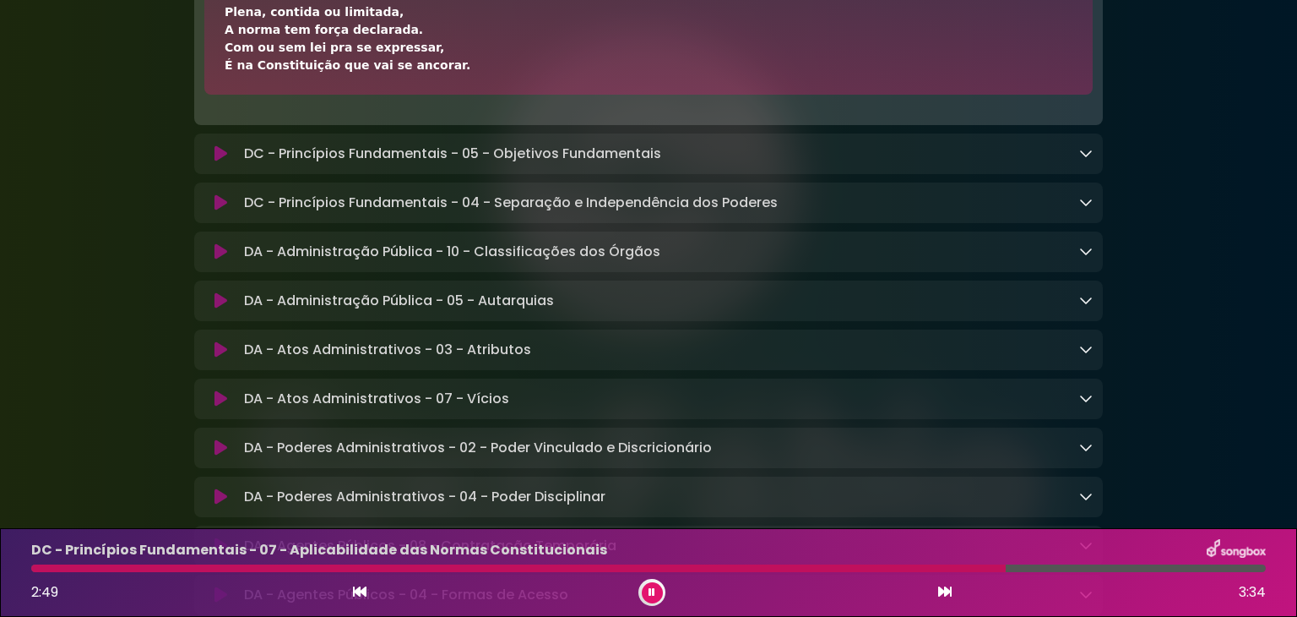
click at [1084, 160] on icon at bounding box center [1086, 153] width 14 height 14
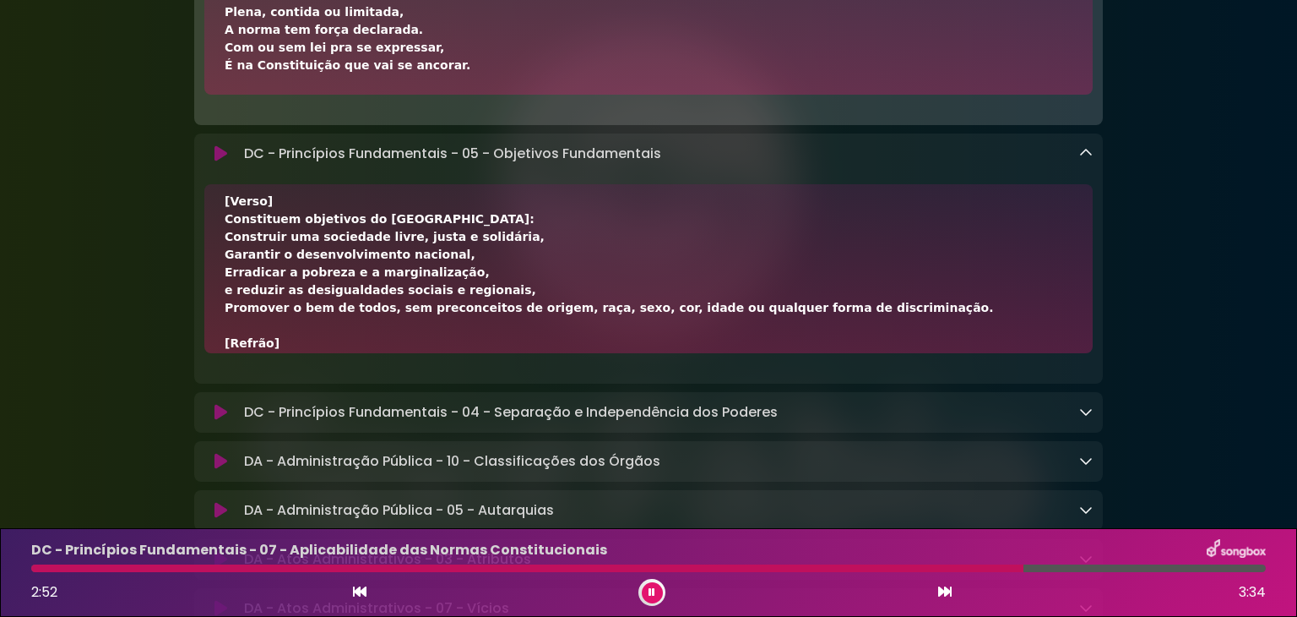
scroll to position [598, 0]
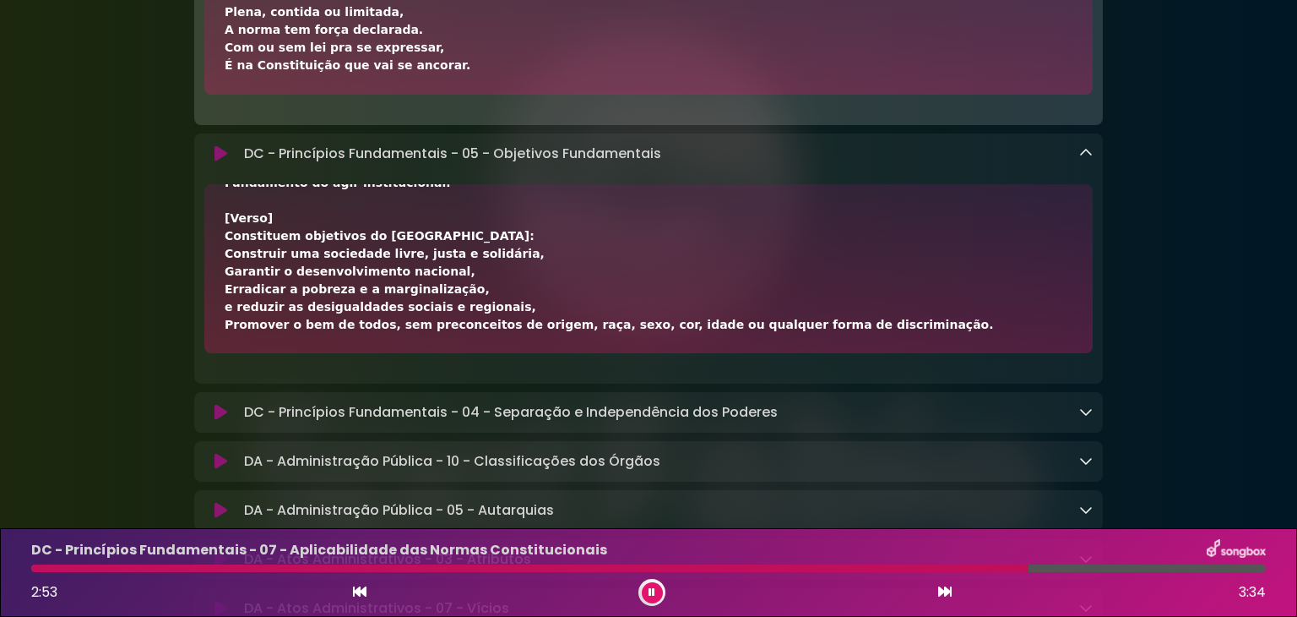
drag, startPoint x: 222, startPoint y: 224, endPoint x: 716, endPoint y: 324, distance: 504.2
click at [875, 353] on div "[Verso] Constituem objetivos do Brasil: Construir uma sociedade livre, justa e …" at bounding box center [648, 268] width 889 height 169
click at [1082, 422] on div at bounding box center [1086, 412] width 14 height 20
click at [1084, 418] on icon at bounding box center [1086, 412] width 14 height 14
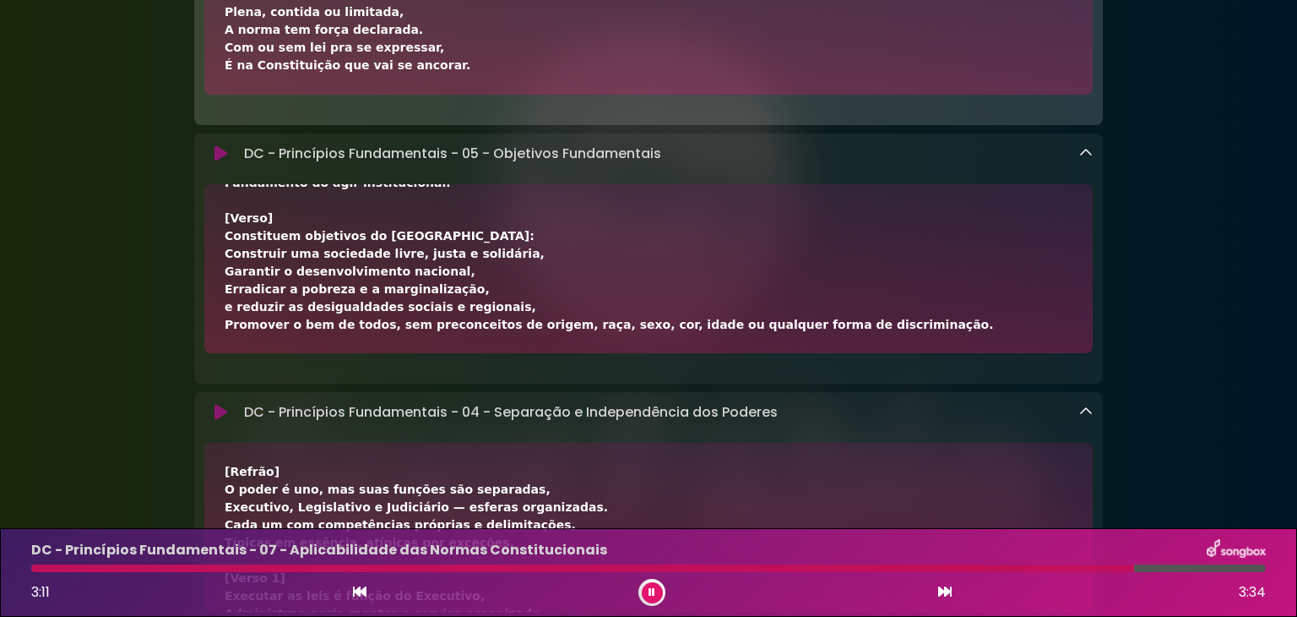
click at [943, 597] on icon at bounding box center [945, 591] width 14 height 14
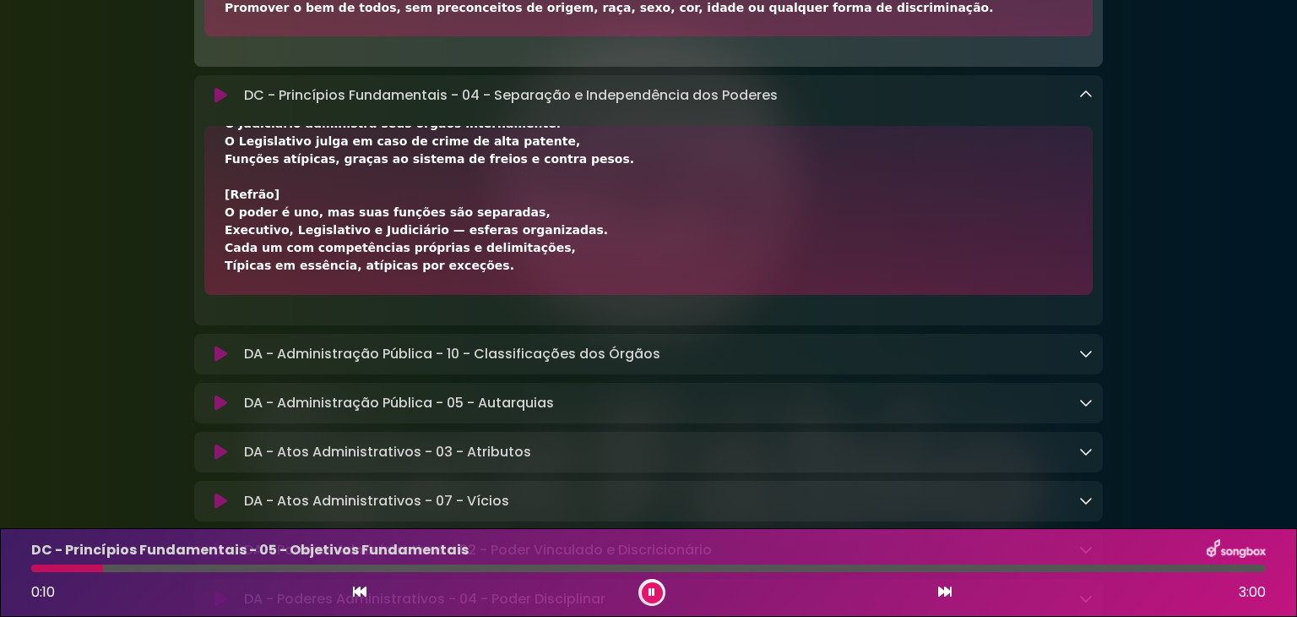
scroll to position [6362, 0]
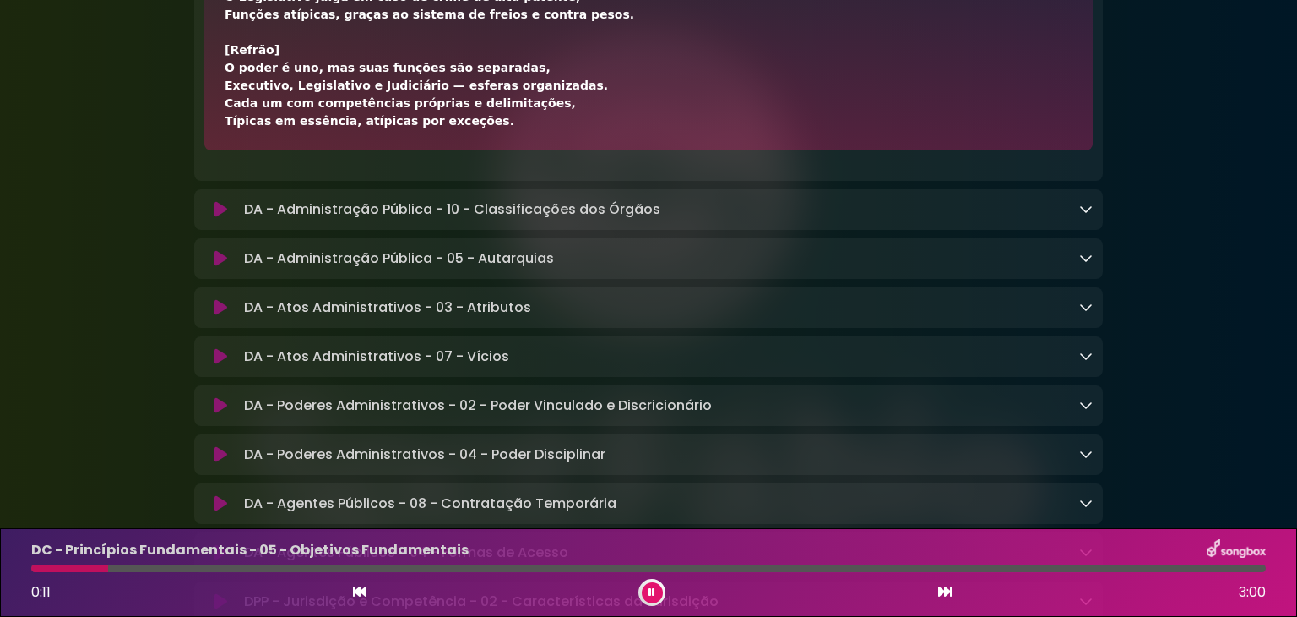
drag, startPoint x: 223, startPoint y: 492, endPoint x: 476, endPoint y: 138, distance: 435.9
click at [476, 138] on div "[Refrão] O poder é uno, mas suas funções são separadas, Executivo, Legislativo …" at bounding box center [648, 65] width 889 height 169
click at [1078, 220] on div "DA - Administração Pública - 10 - Classificações dos Órgãos Loading Track..." at bounding box center [665, 209] width 856 height 20
click at [1085, 215] on icon at bounding box center [1086, 209] width 14 height 14
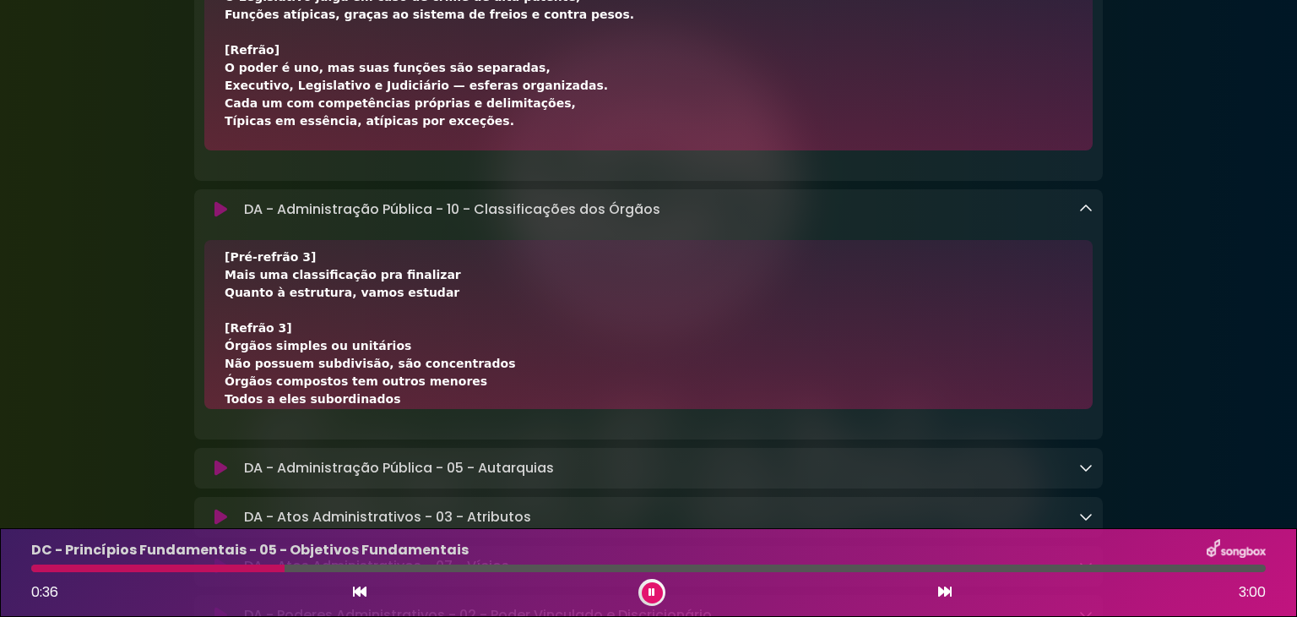
scroll to position [705, 0]
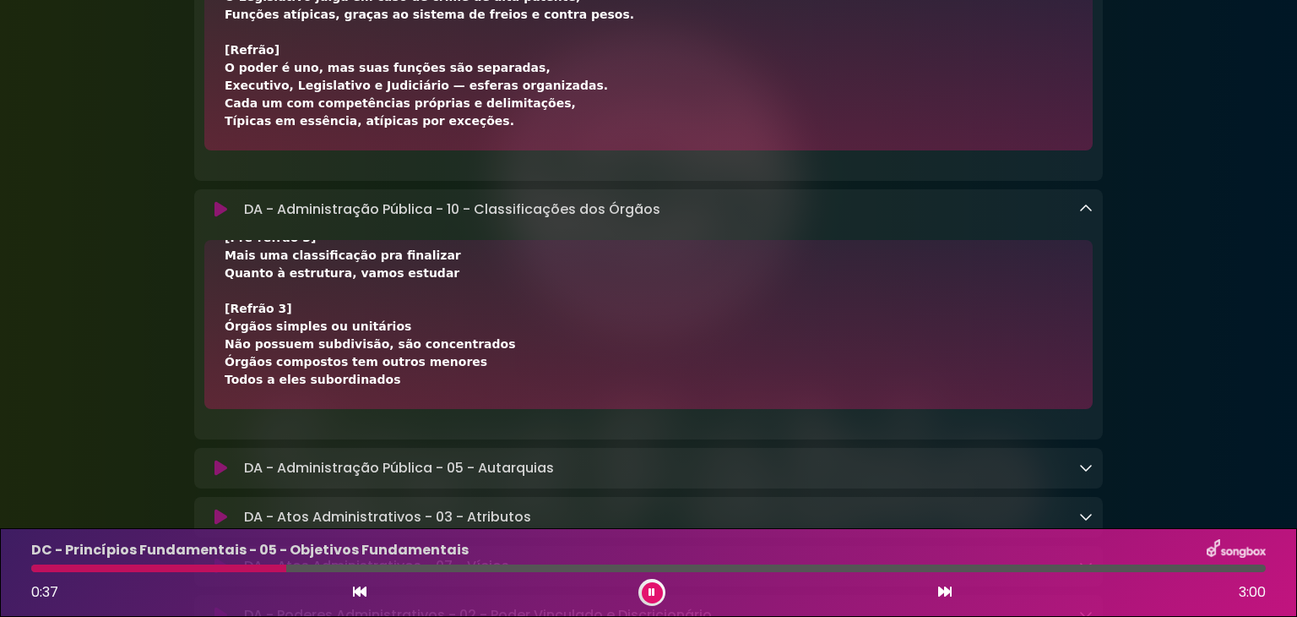
drag, startPoint x: 227, startPoint y: 289, endPoint x: 519, endPoint y: 407, distance: 314.5
click at [557, 424] on div "[Verso 1] Na estrutura estatal tudo tem posição, Mas cada órgão tem várias clas…" at bounding box center [648, 334] width 909 height 189
copy div "Lorem 8] Ip dolorsita consect adip eli seddoei, Tem inci utlab etd magnaa enima…"
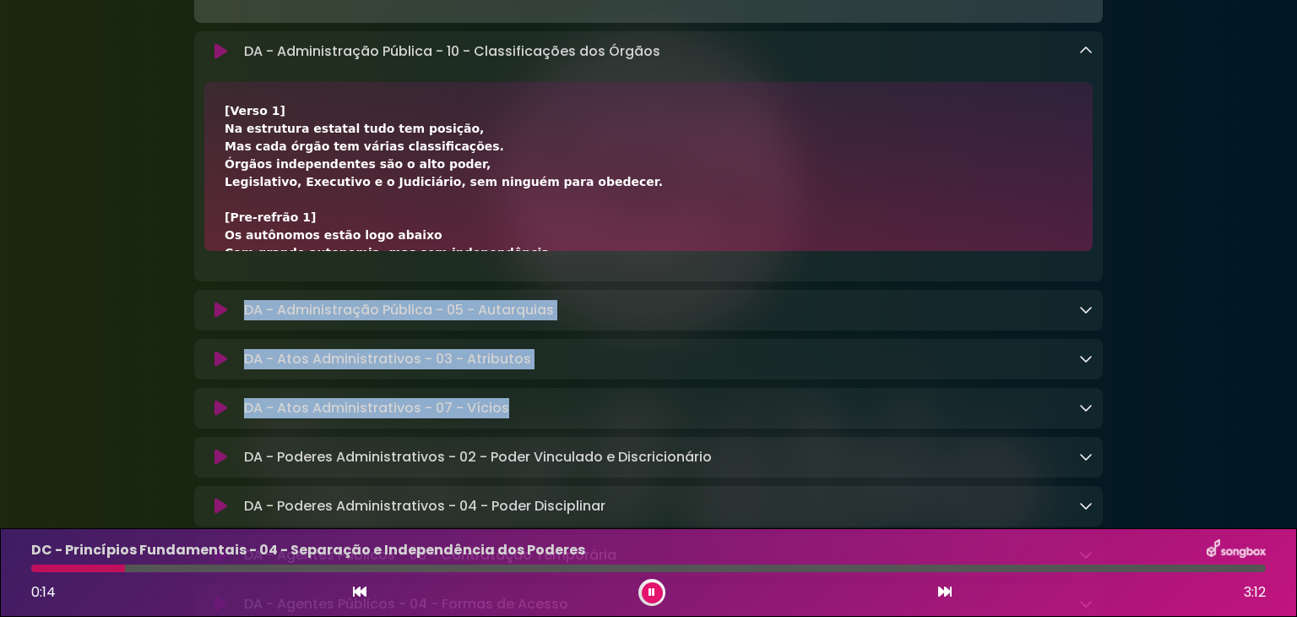
scroll to position [6508, 0]
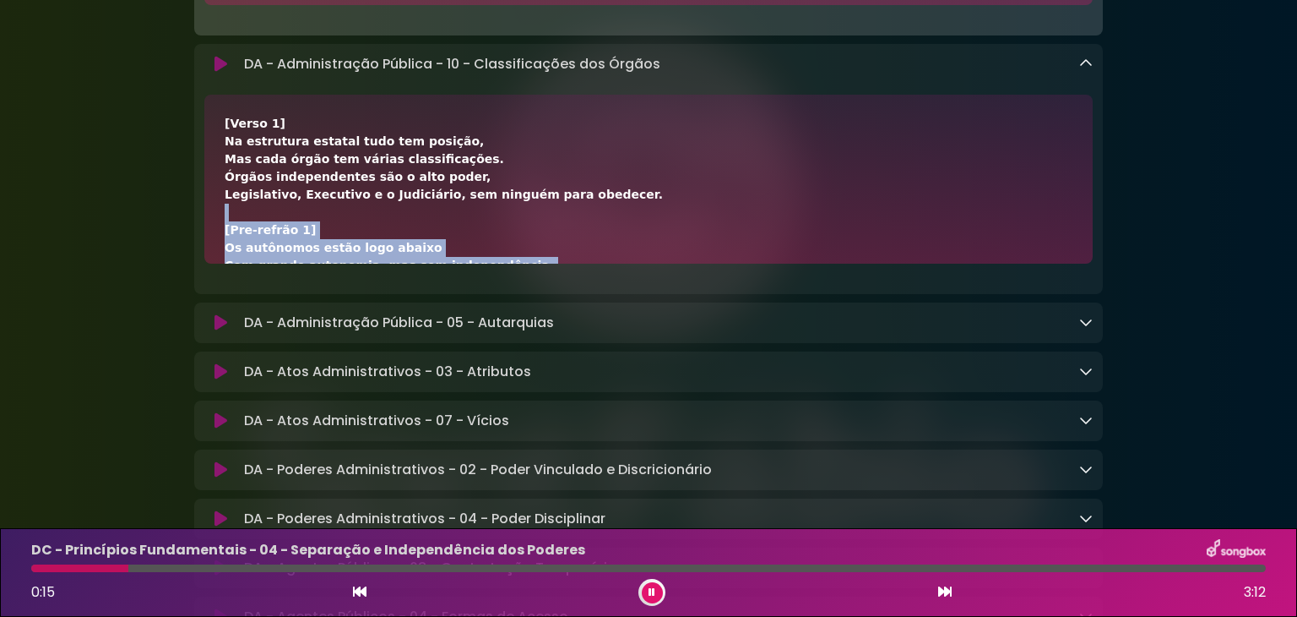
drag, startPoint x: 525, startPoint y: 410, endPoint x: 722, endPoint y: 222, distance: 272.4
click at [722, 222] on div "[Verso 1] Na estrutura estatal tudo tem posição, Mas cada órgão tem várias clas…" at bounding box center [649, 532] width 848 height 834
click at [1079, 329] on icon at bounding box center [1086, 322] width 14 height 14
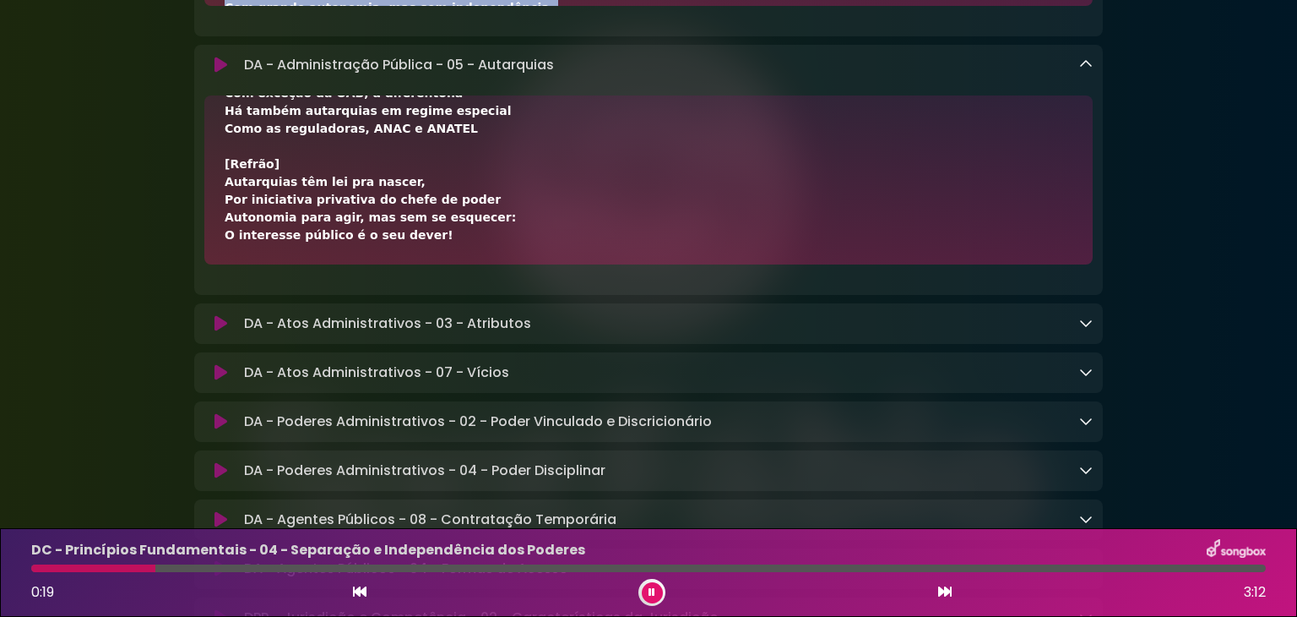
scroll to position [6889, 0]
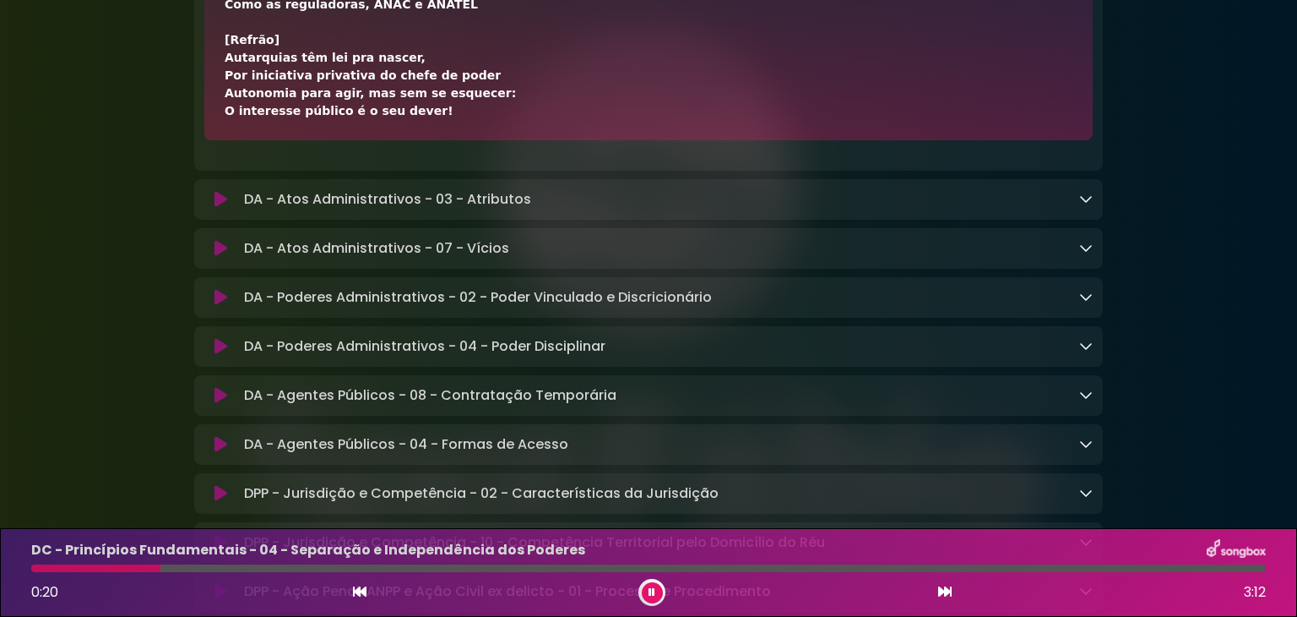
drag, startPoint x: 223, startPoint y: 399, endPoint x: 427, endPoint y: 136, distance: 332.3
click at [427, 136] on div "[Verso 1] Autarquia é criada por lei específica, Com autonomia administrativa e…" at bounding box center [648, 55] width 889 height 169
copy div "[Lorem 8] Ipsumdolo s ametco adi eli seddoeiusm, Tem incididun utlaboreetdolo m…"
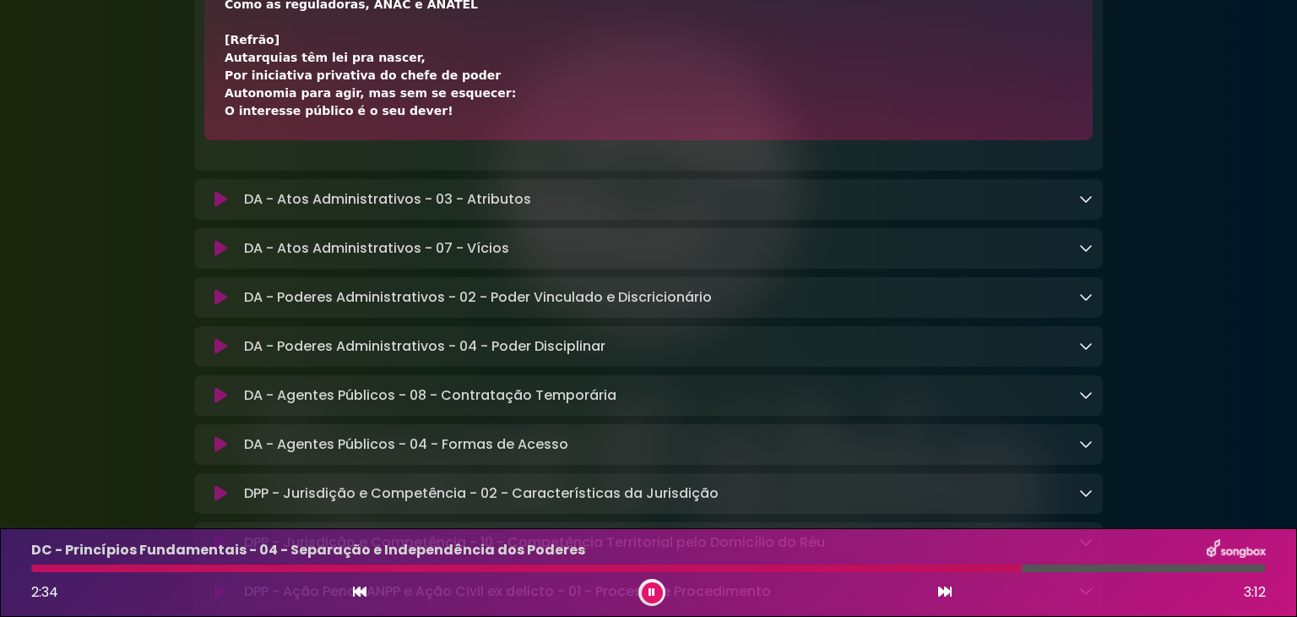
click at [944, 593] on icon at bounding box center [945, 591] width 14 height 14
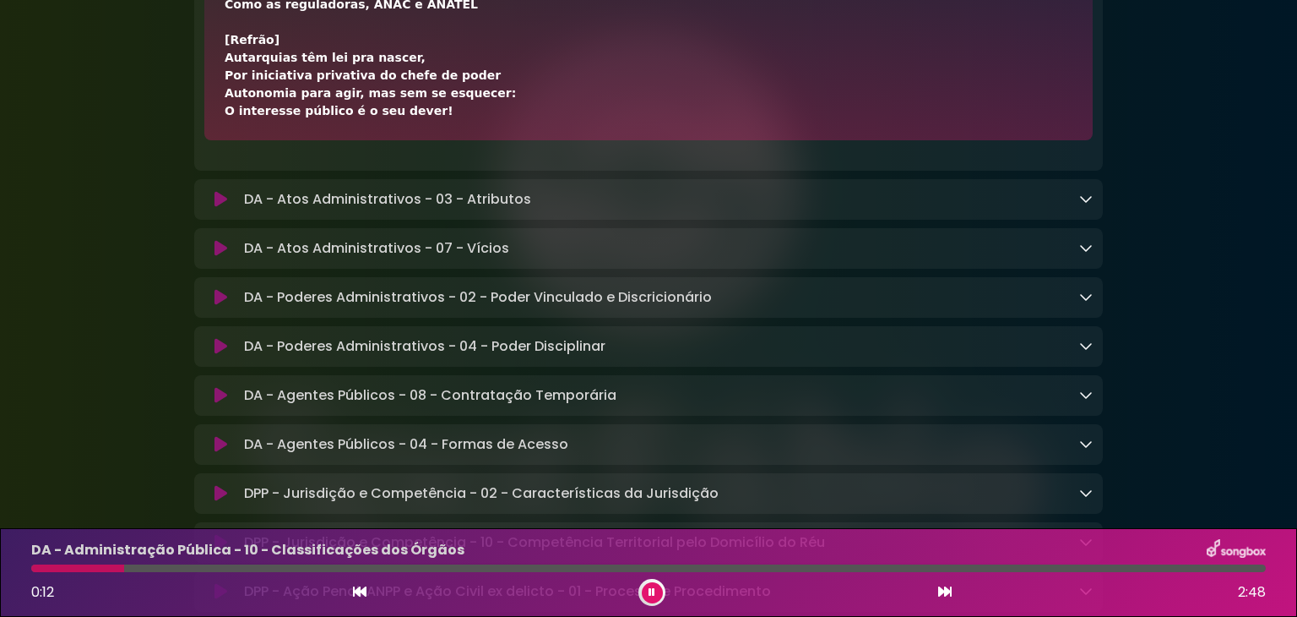
click at [1086, 205] on icon at bounding box center [1086, 199] width 14 height 14
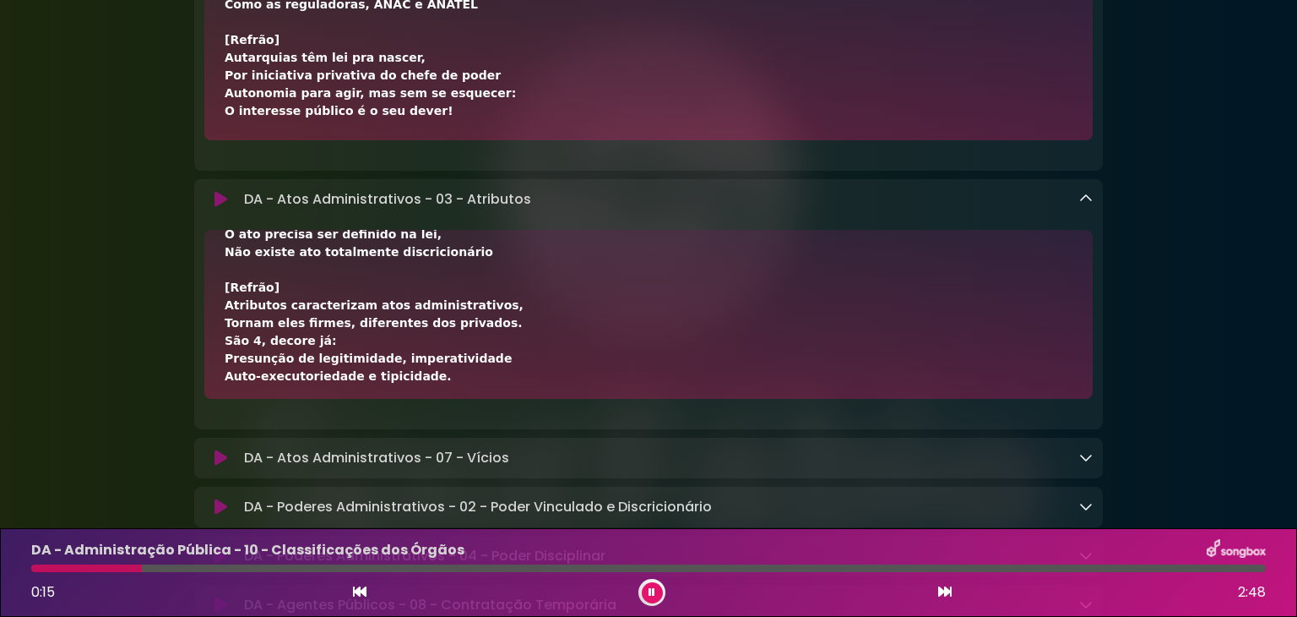
scroll to position [652, 0]
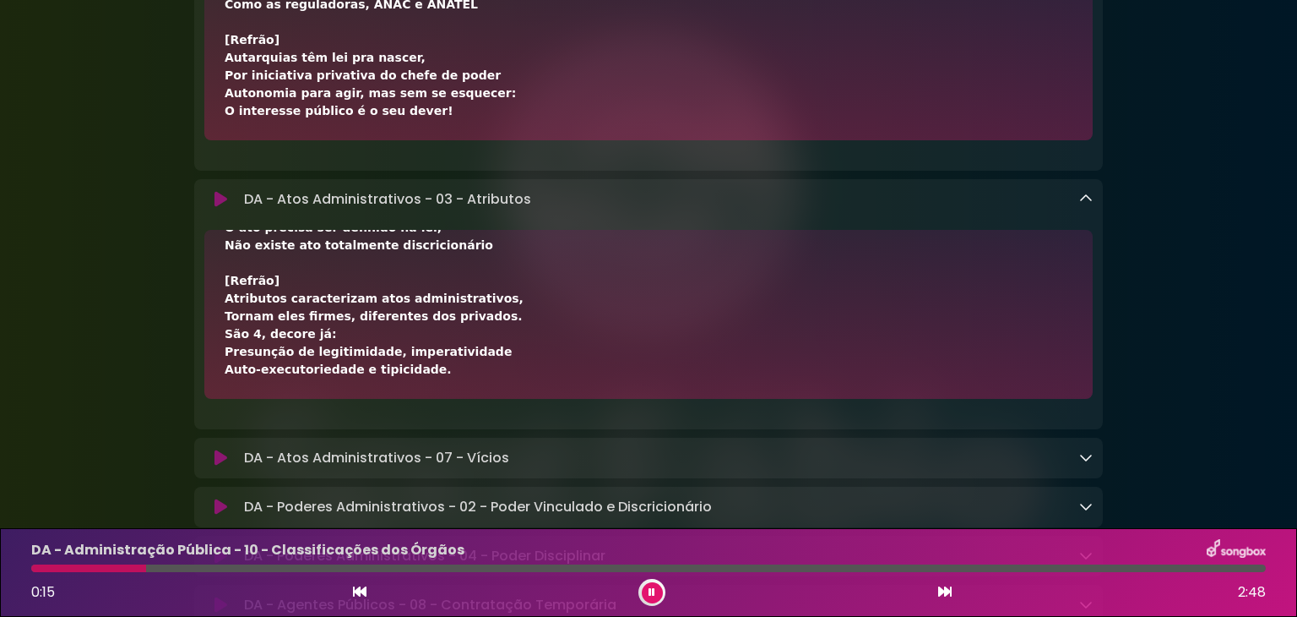
drag, startPoint x: 223, startPoint y: 275, endPoint x: 436, endPoint y: 393, distance: 243.1
click at [437, 394] on div "[Verso 1 - Presunção de legitimidade] Presunção de legitimidade, O ato nasce co…" at bounding box center [648, 314] width 889 height 169
copy div "[Lorem 9 - Ipsumdolo si ametconsecte] Adipiscin el seddoeiusmod, T inc utlab et…"
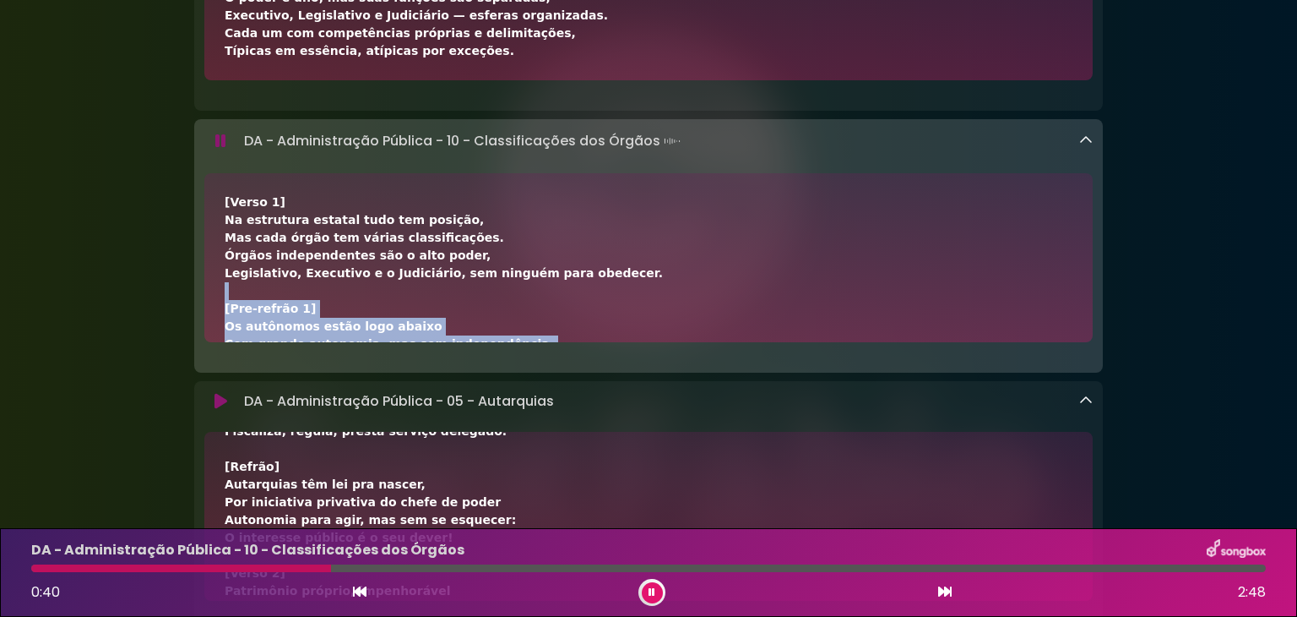
scroll to position [0, 0]
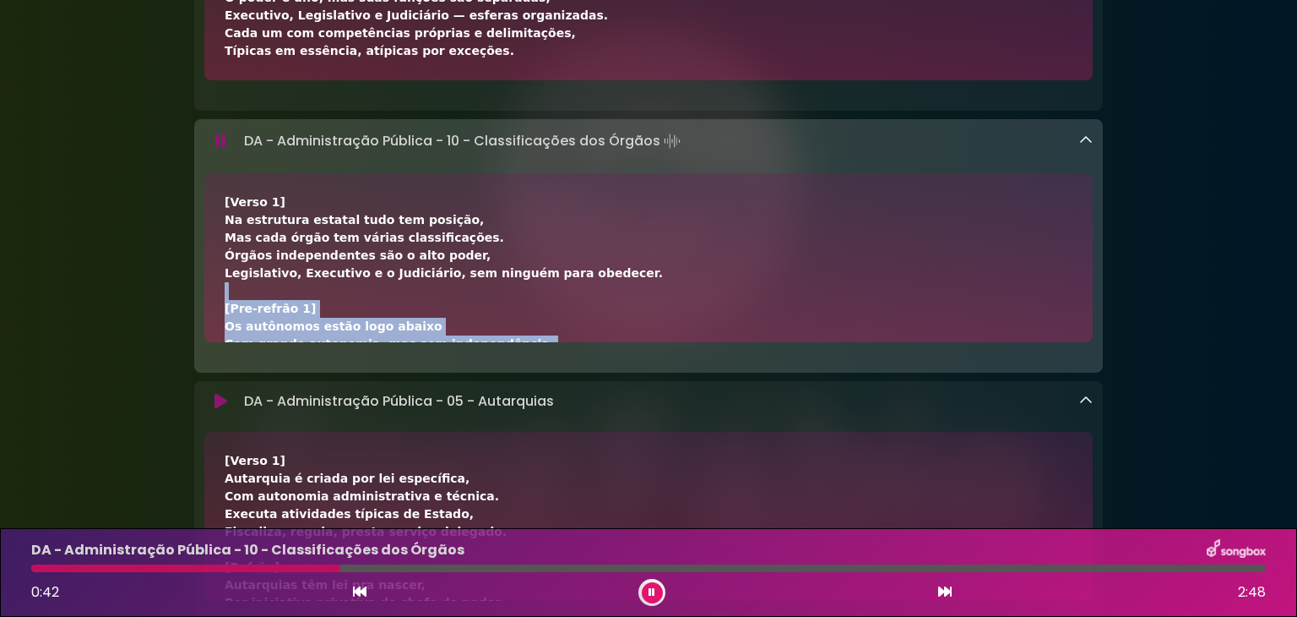
drag, startPoint x: 467, startPoint y: 125, endPoint x: 593, endPoint y: 477, distance: 374.0
click at [299, 280] on div "[Verso 1] Na estrutura estatal tudo tem posição, Mas cada órgão tem várias clas…" at bounding box center [649, 610] width 848 height 834
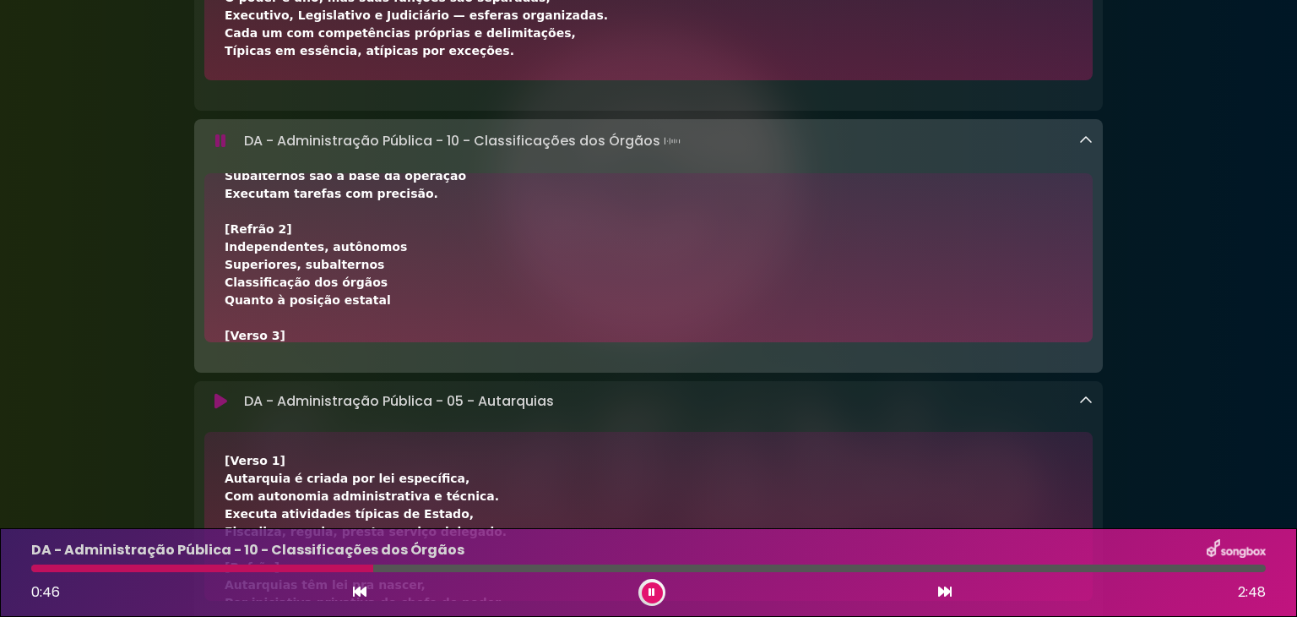
scroll to position [705, 0]
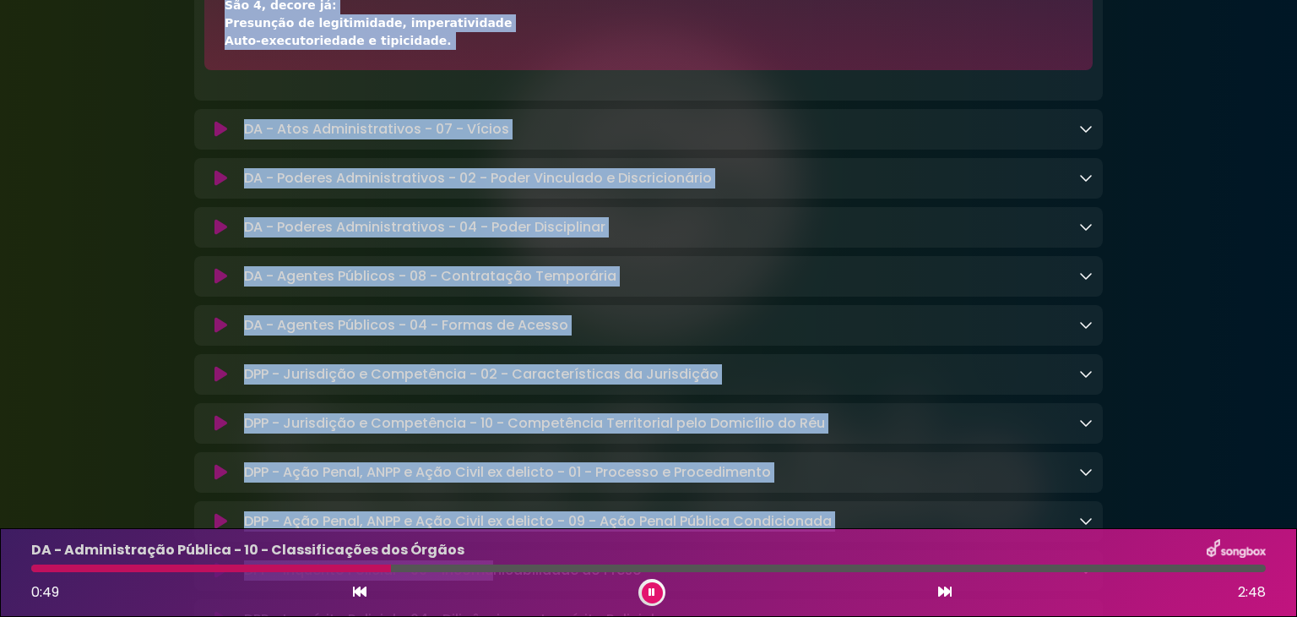
drag, startPoint x: 238, startPoint y: 261, endPoint x: 486, endPoint y: 584, distance: 407.1
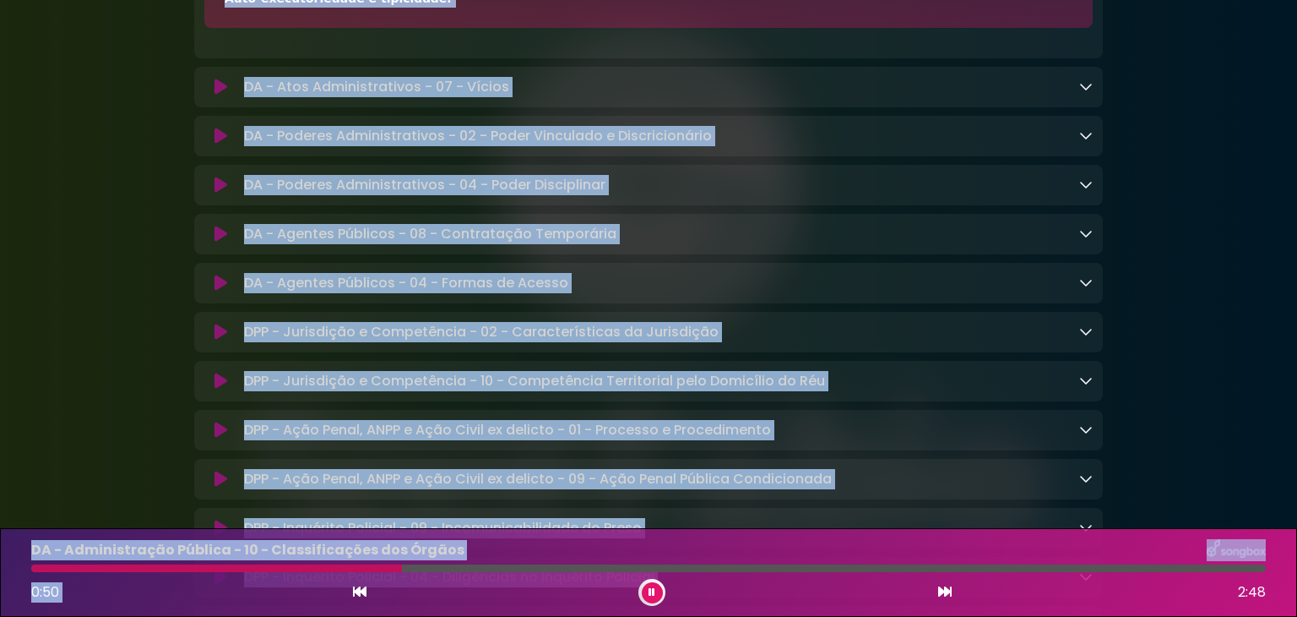
click at [1083, 93] on icon at bounding box center [1086, 86] width 14 height 14
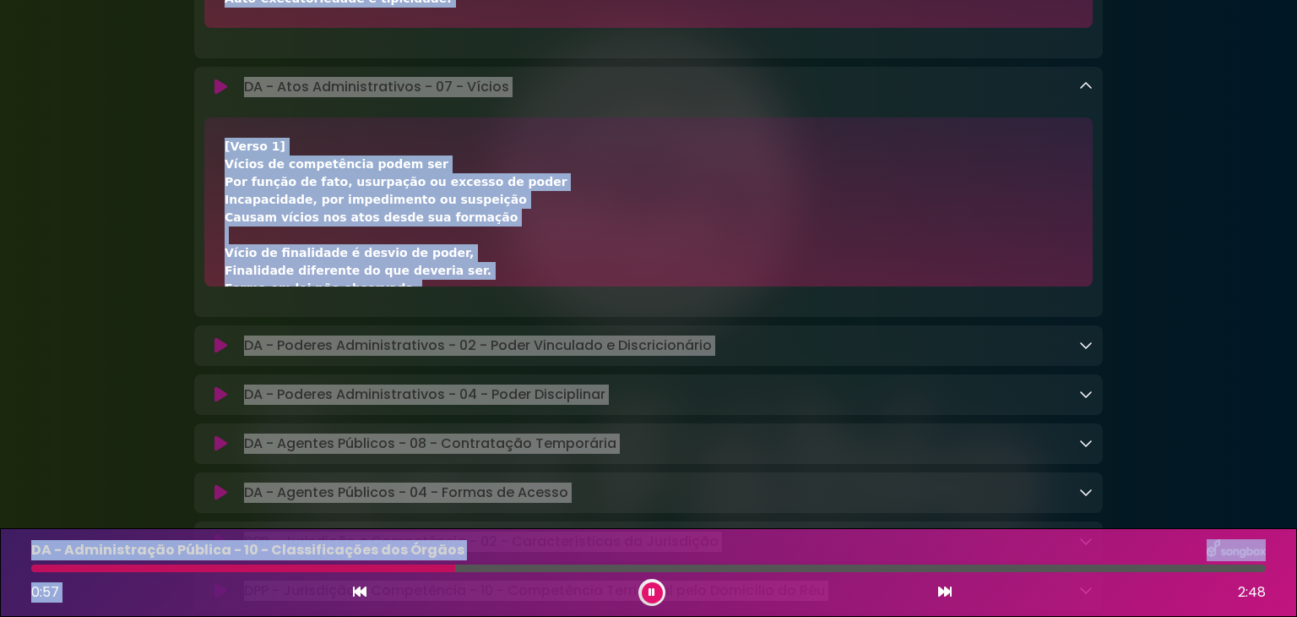
click at [573, 193] on div "[Verso 1] Vícios de competência podem ser Por função de fato, usurpação ou exce…" at bounding box center [649, 430] width 848 height 585
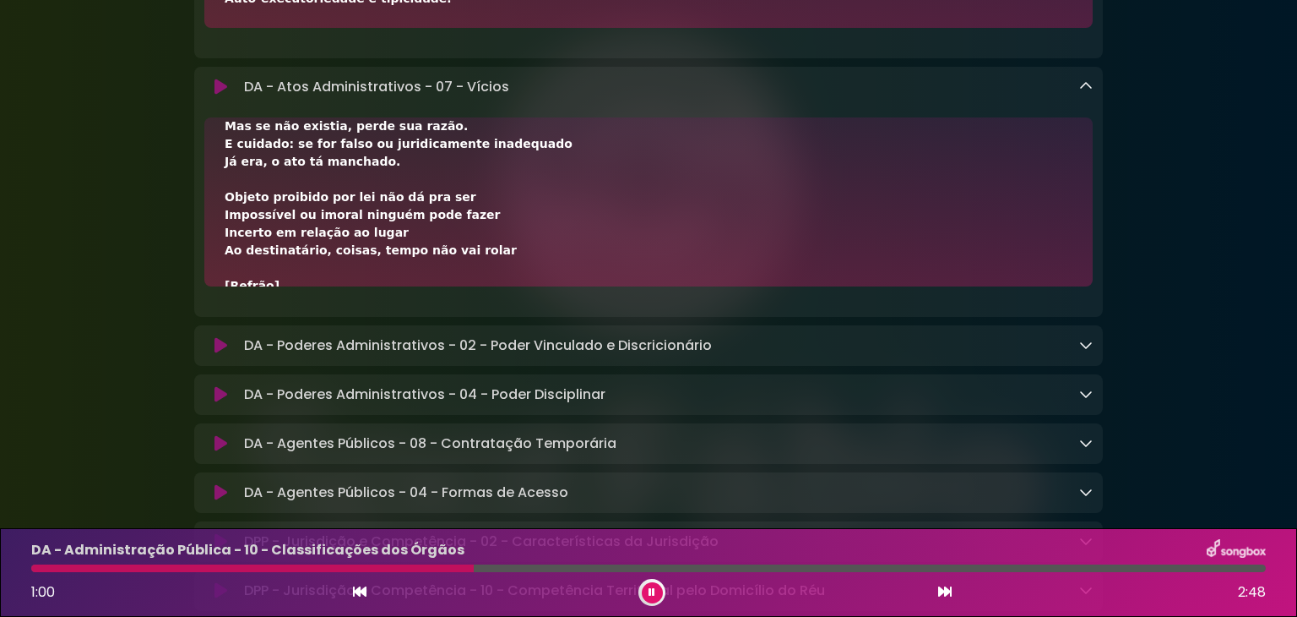
scroll to position [456, 0]
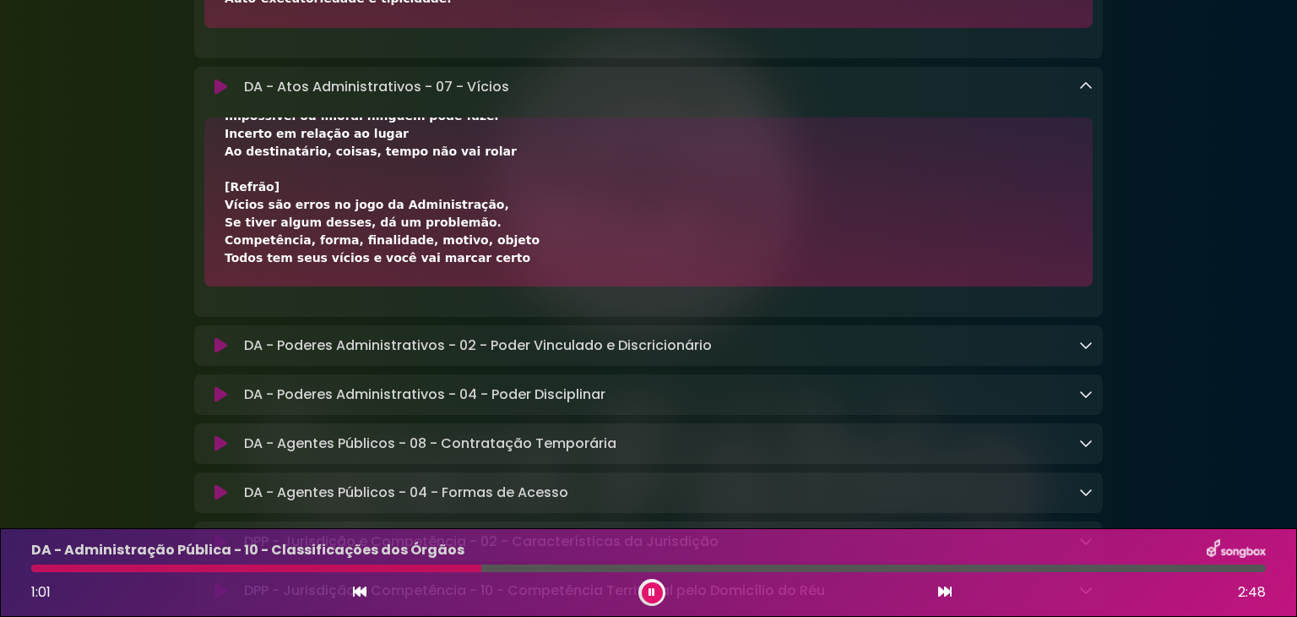
drag, startPoint x: 221, startPoint y: 166, endPoint x: 470, endPoint y: 276, distance: 272.3
click at [473, 278] on div "[Verso 1] Vícios de competência podem ser Por função de fato, usurpação ou exce…" at bounding box center [648, 201] width 889 height 169
copy div "[Lorem 9] Ipsumd si ametconsect adipi eli Sed doeius te inci, utlaboree do magn…"
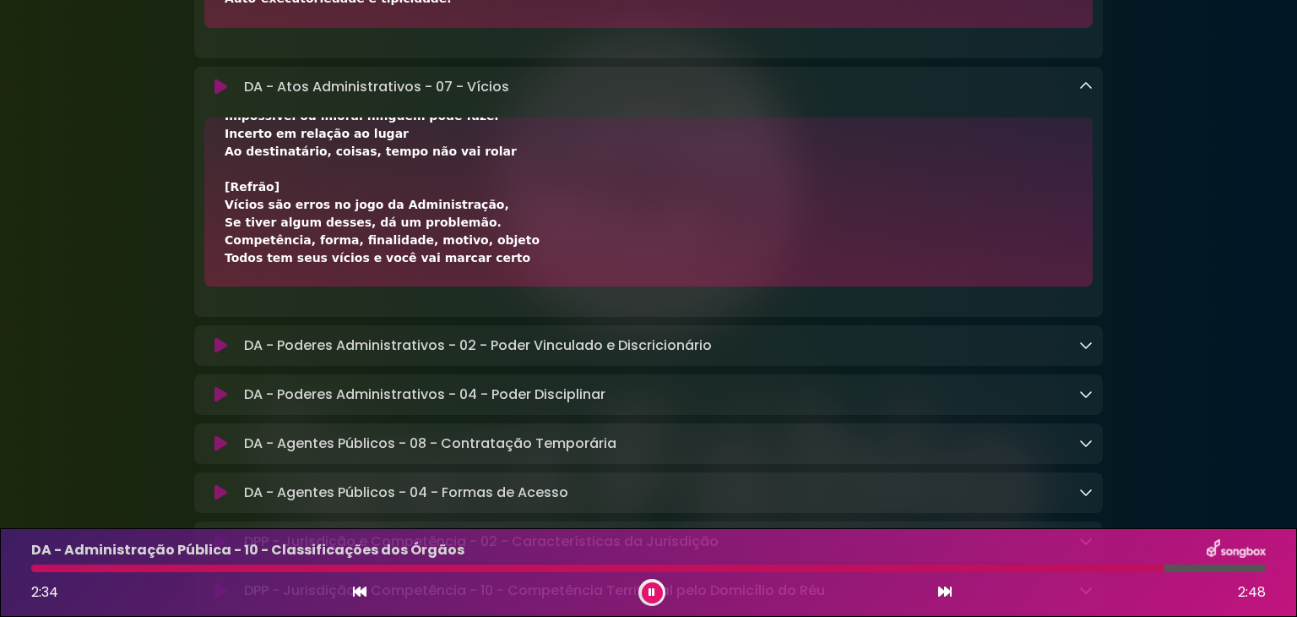
click at [943, 594] on icon at bounding box center [945, 591] width 14 height 14
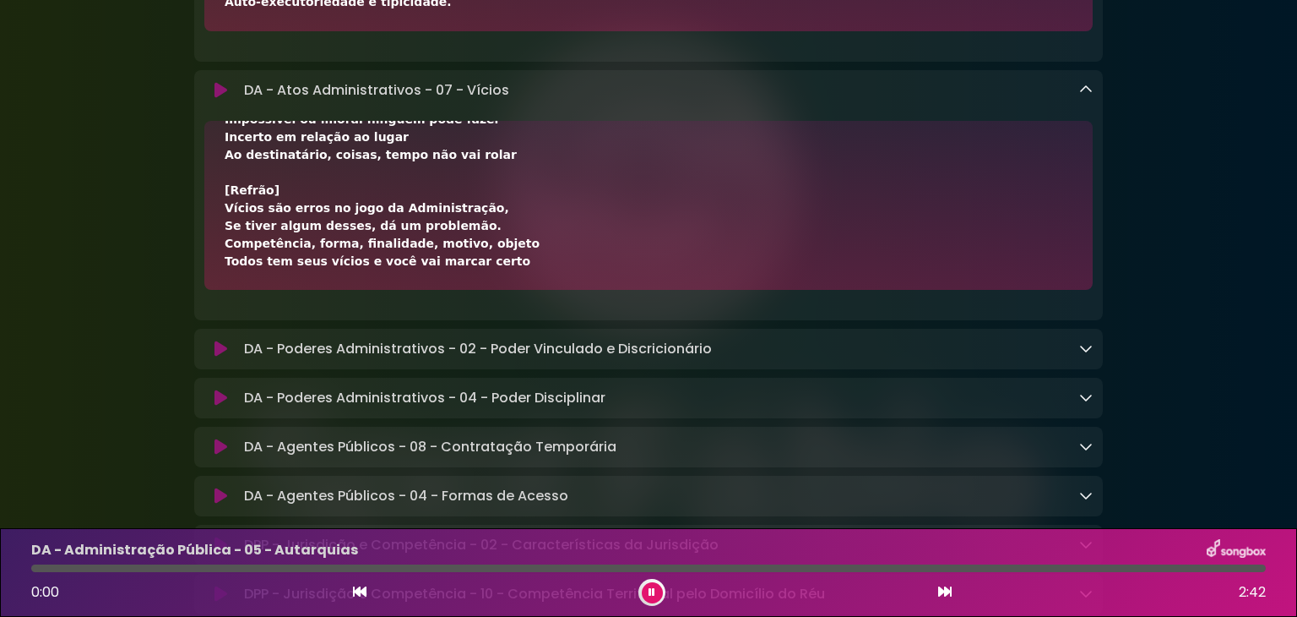
scroll to position [7260, 0]
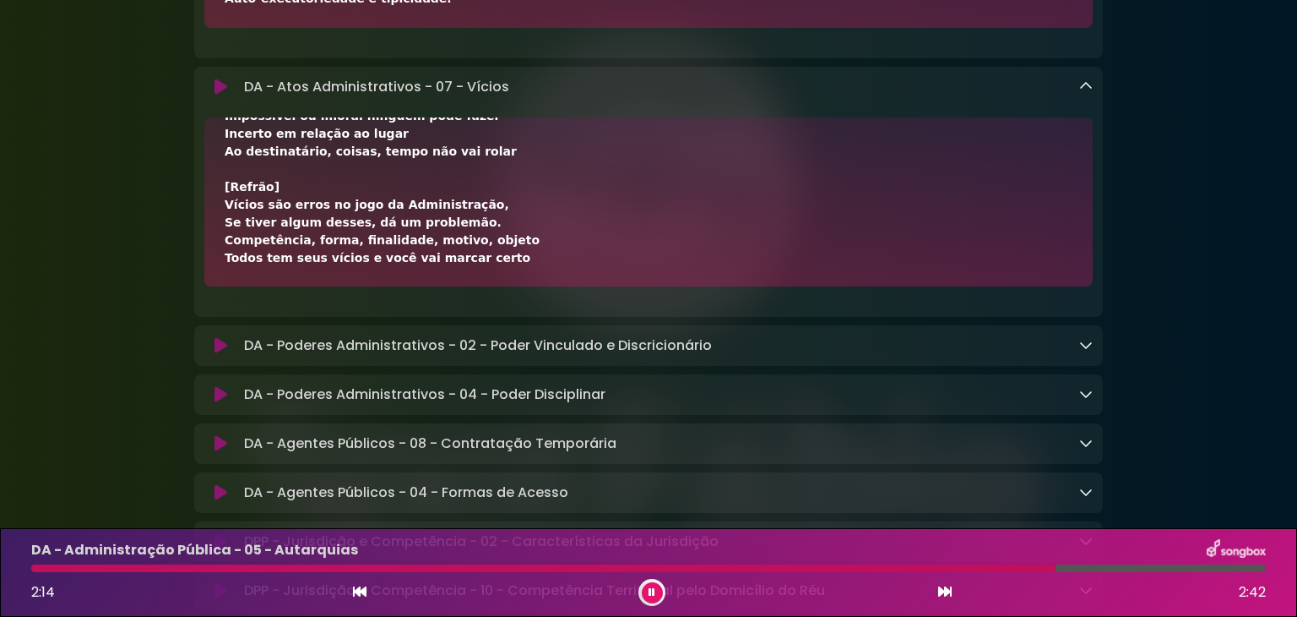
click at [948, 598] on icon at bounding box center [945, 591] width 14 height 14
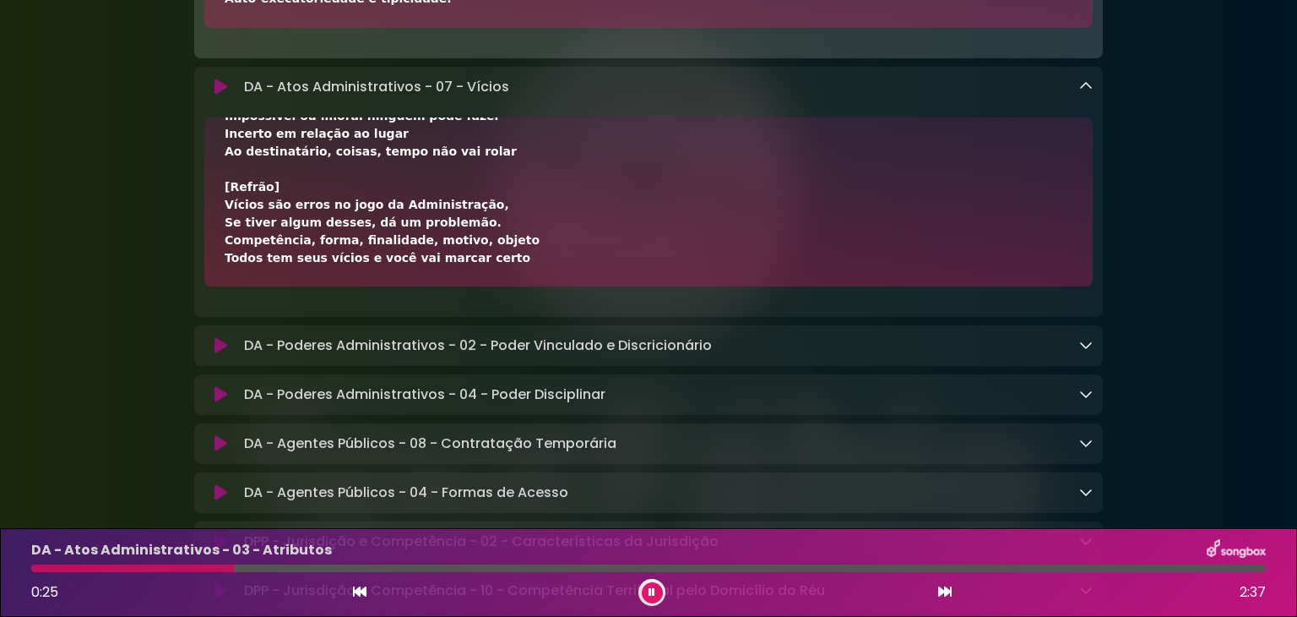
click at [350, 584] on div "0:25 2:37" at bounding box center [648, 592] width 1255 height 27
click at [359, 590] on icon at bounding box center [360, 591] width 14 height 14
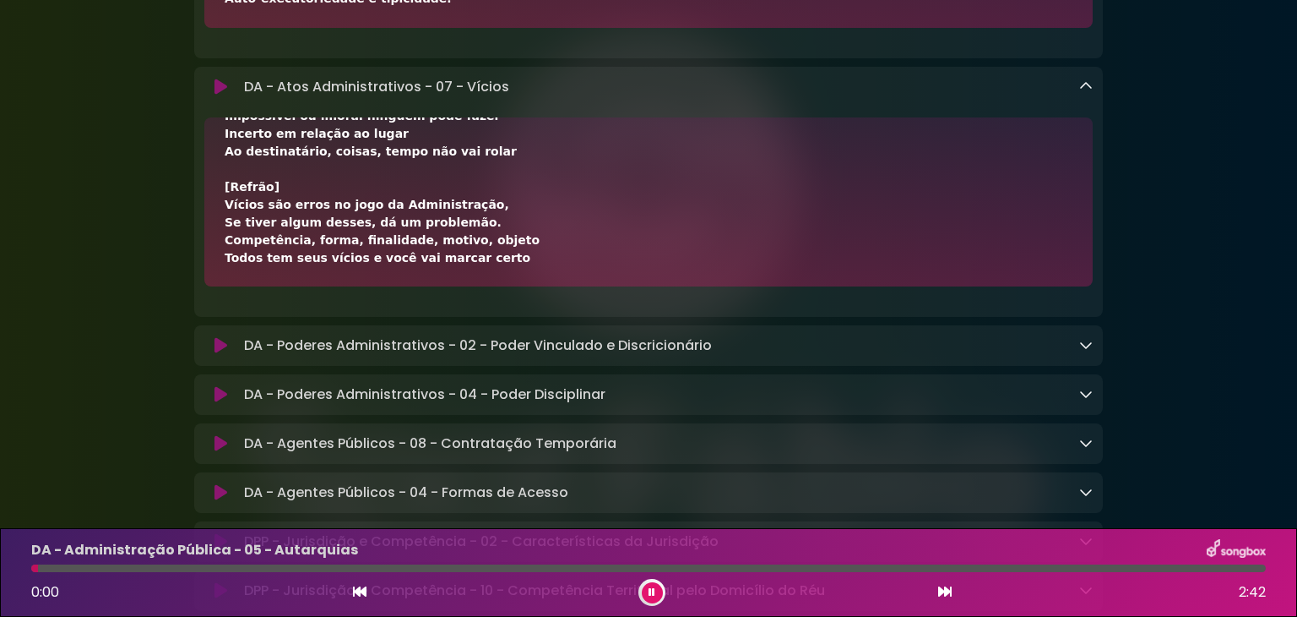
click at [944, 595] on icon at bounding box center [945, 591] width 14 height 14
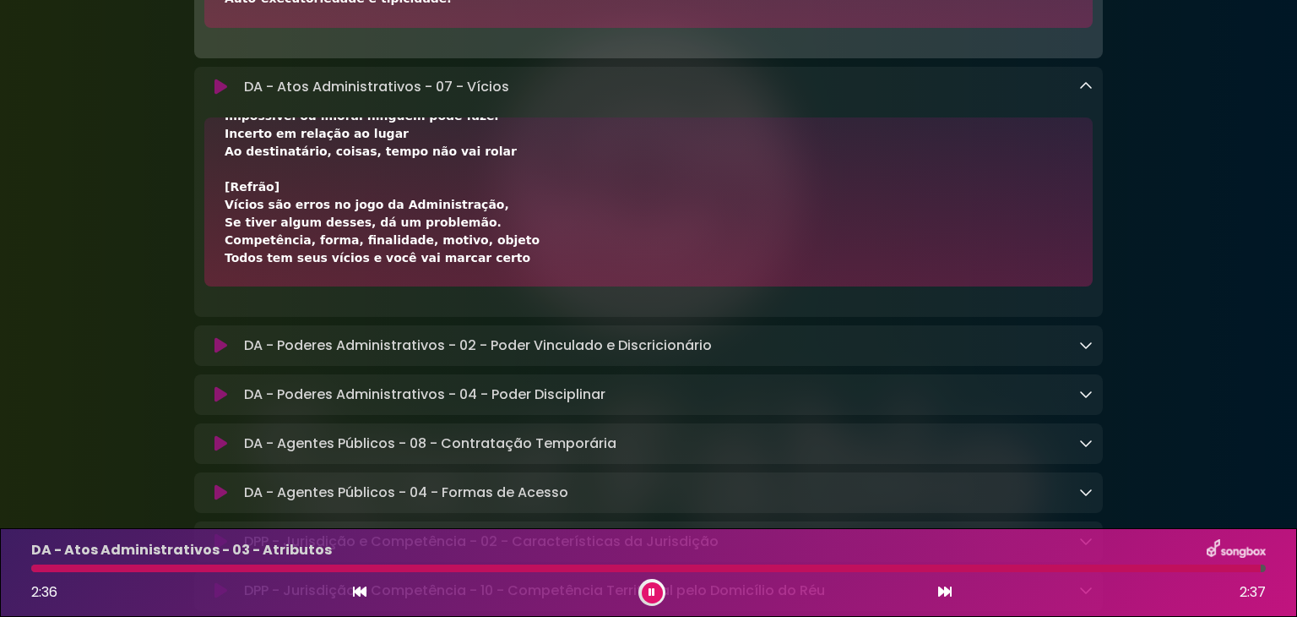
click at [936, 586] on div "2:36 2:37" at bounding box center [648, 592] width 1255 height 27
click at [951, 595] on icon at bounding box center [945, 591] width 14 height 14
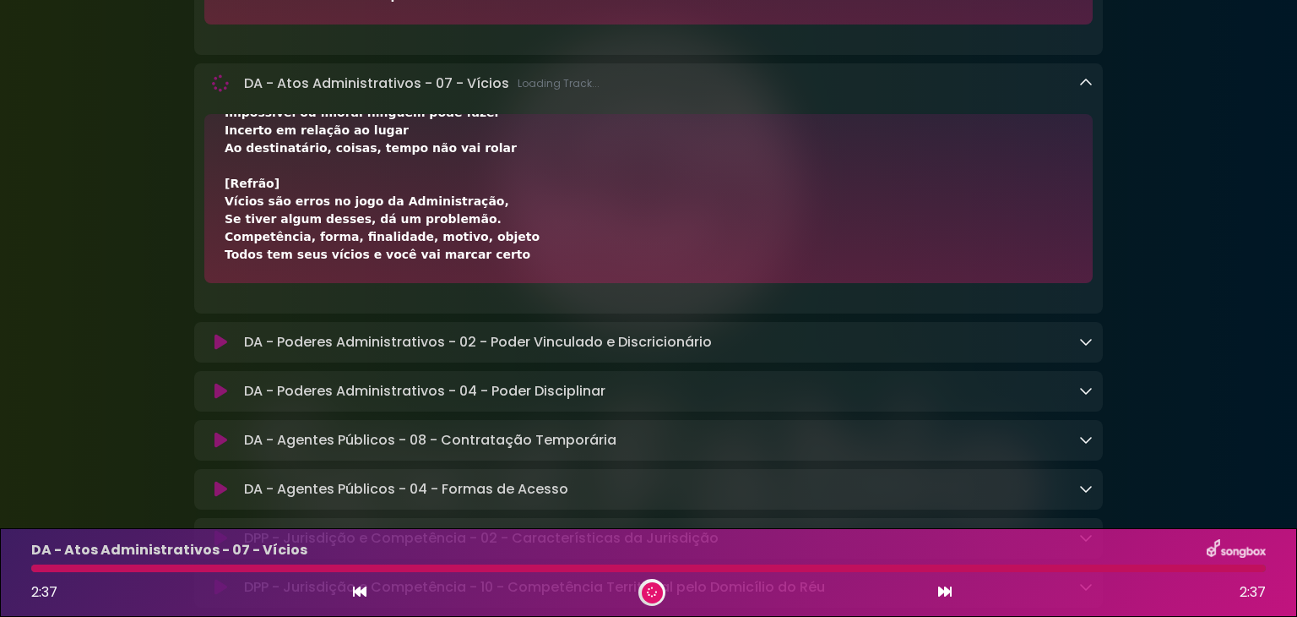
scroll to position [7257, 0]
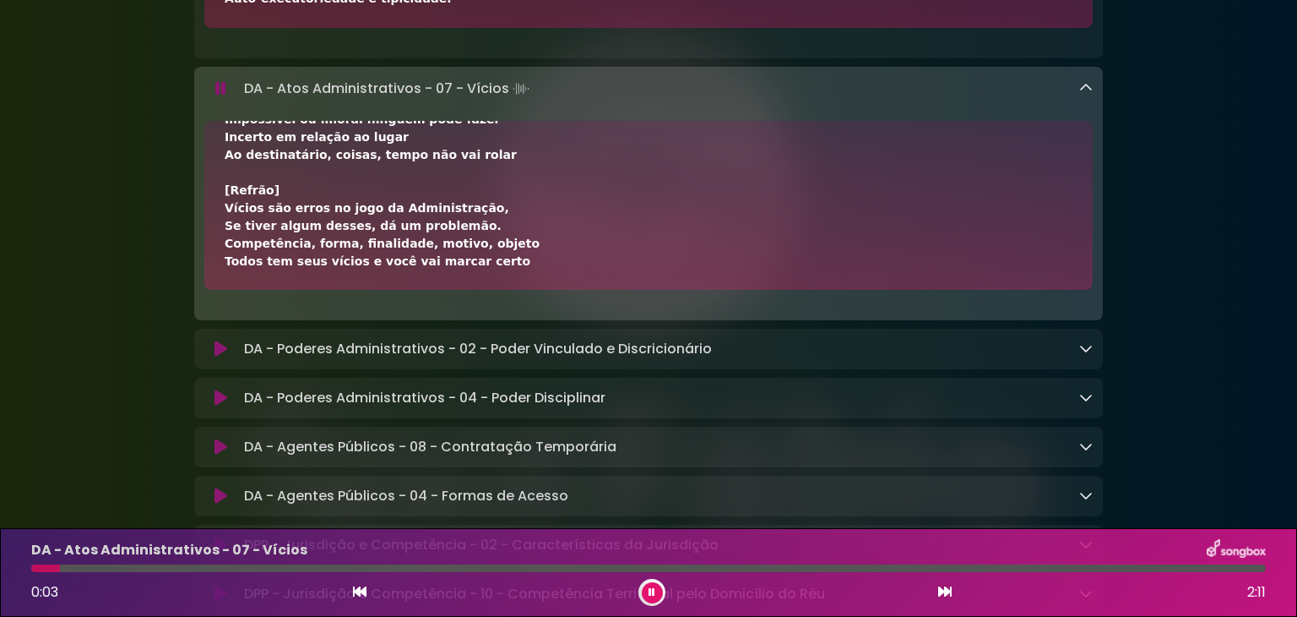
click at [1084, 355] on icon at bounding box center [1086, 348] width 14 height 14
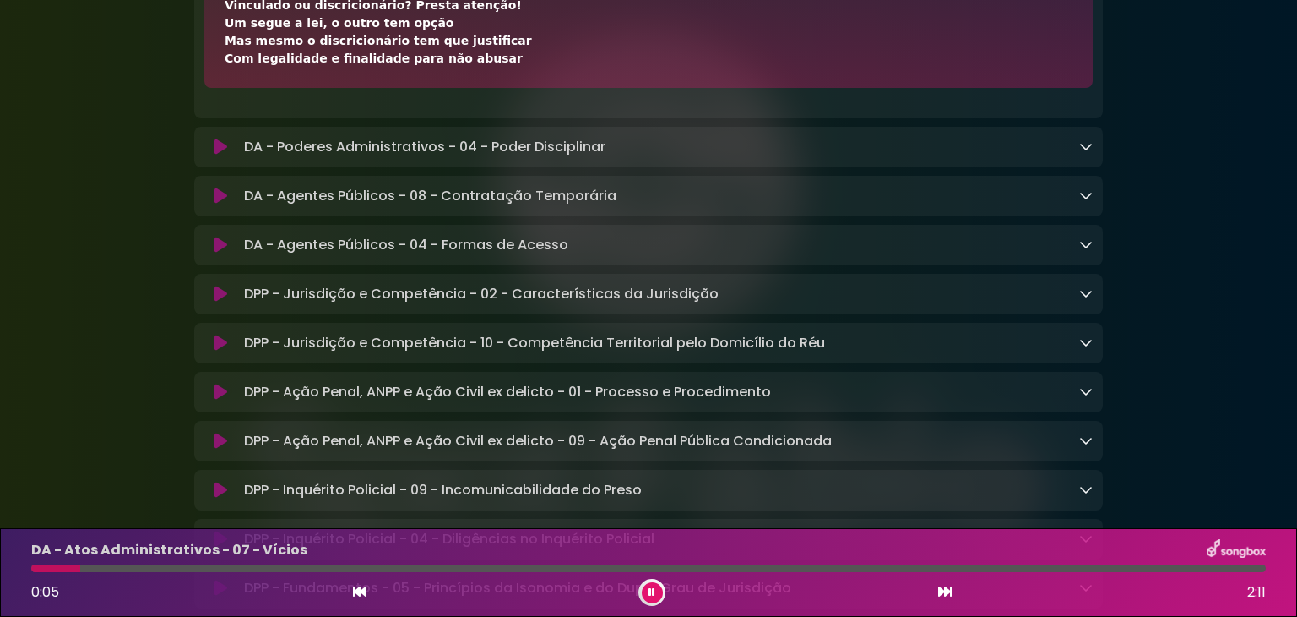
scroll to position [7743, 0]
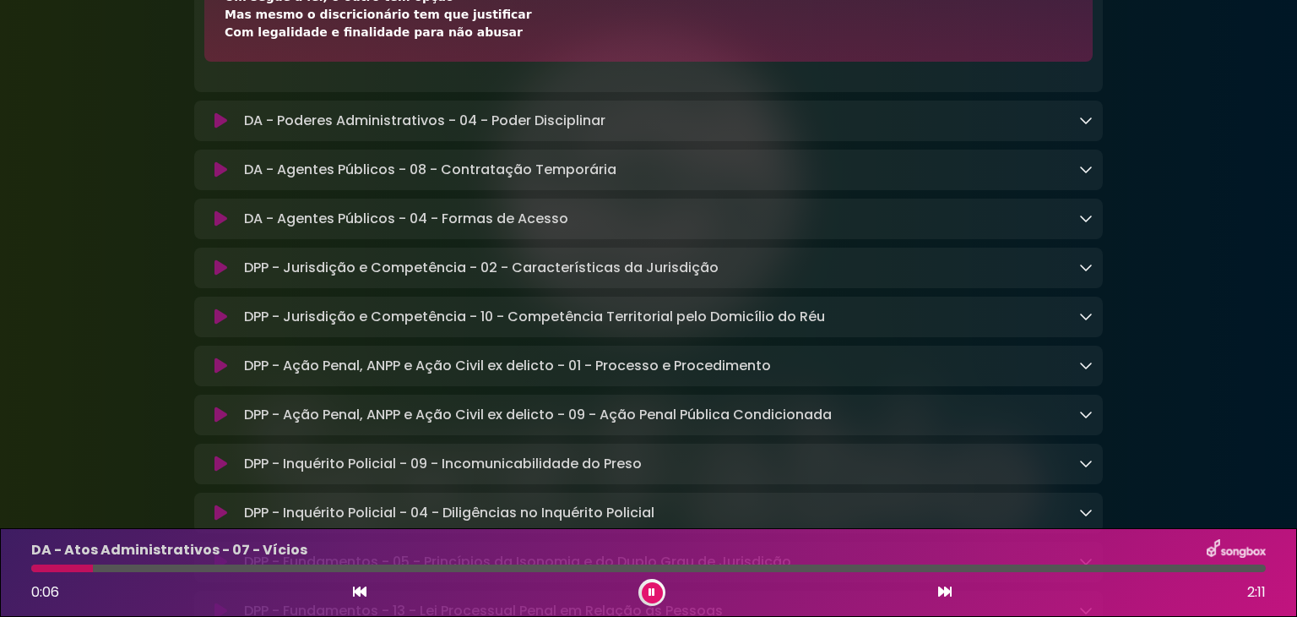
drag, startPoint x: 223, startPoint y: 421, endPoint x: 476, endPoint y: 48, distance: 451.2
copy div "[Verso 1] No ato vinculado, não há escolha a fazer A lei determina o que deve a…"
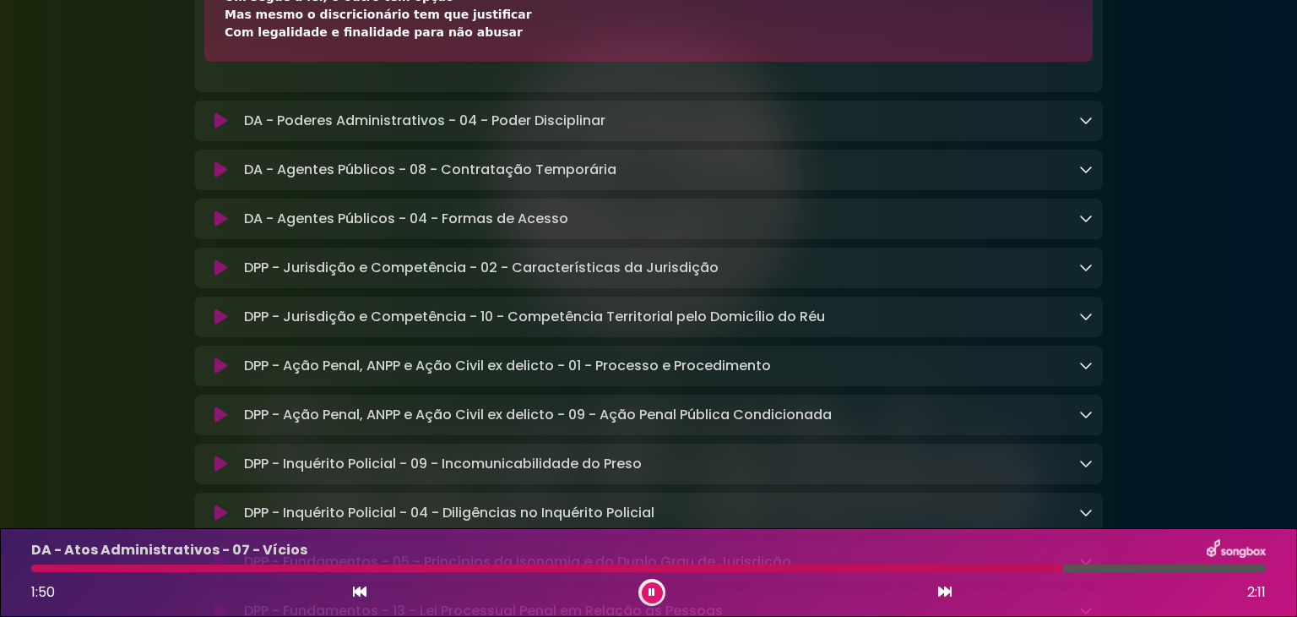
click at [946, 599] on button at bounding box center [944, 592] width 15 height 22
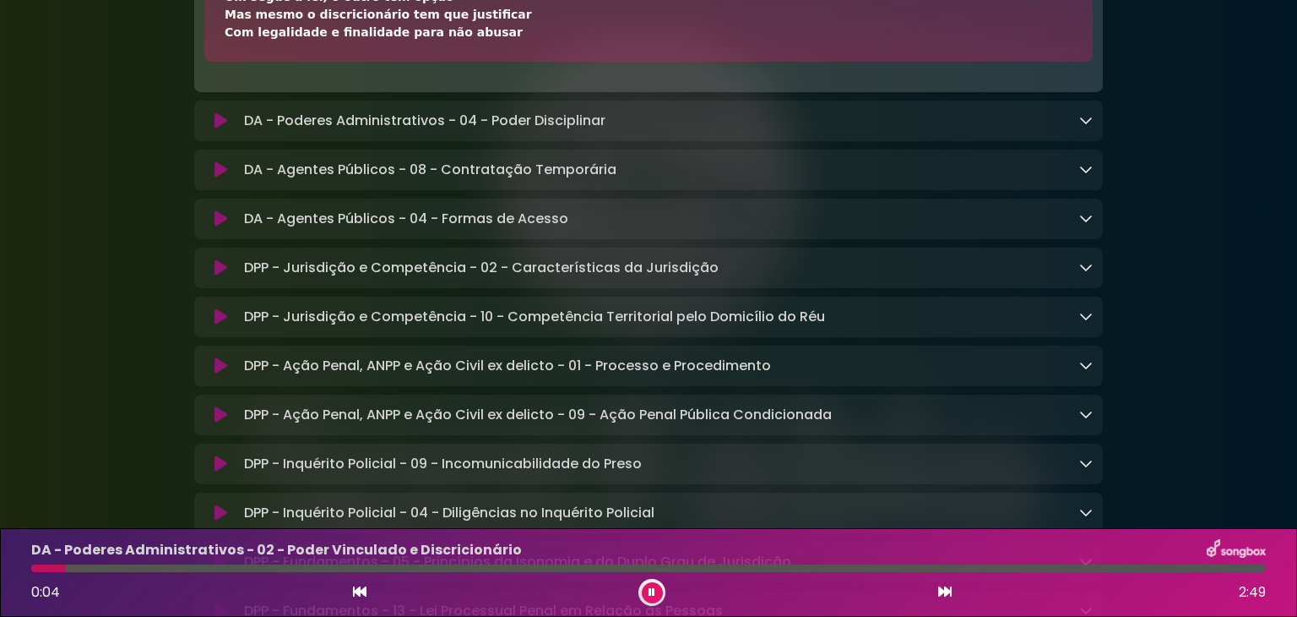
click at [1087, 127] on icon at bounding box center [1086, 120] width 14 height 14
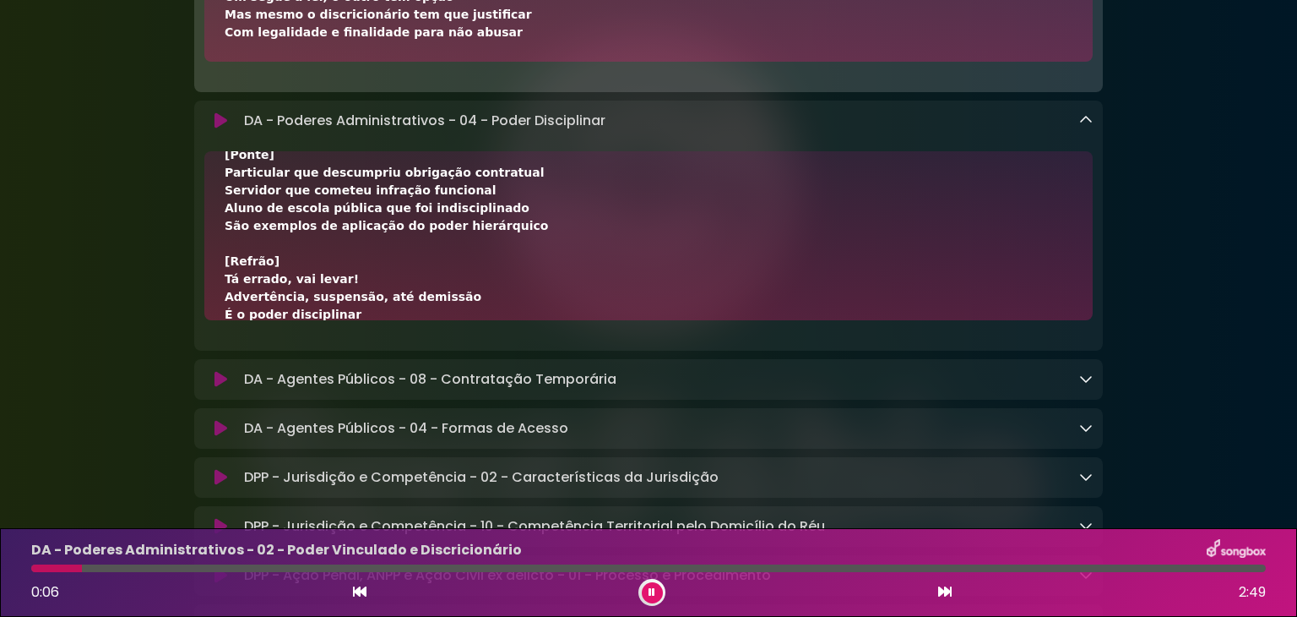
scroll to position [634, 0]
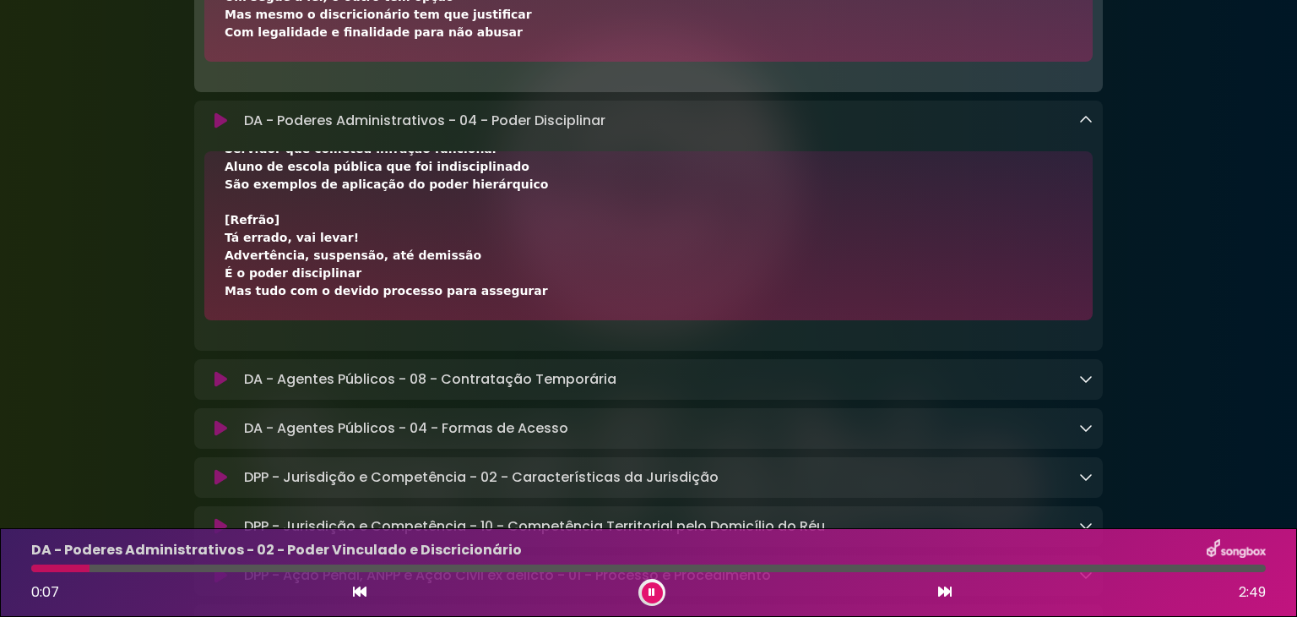
drag, startPoint x: 224, startPoint y: 198, endPoint x: 440, endPoint y: 307, distance: 242.5
click at [523, 320] on div "[Verso 1] Servidor que desrespeita a norma Ou quebra a linha, foge da forma Mer…" at bounding box center [648, 235] width 889 height 169
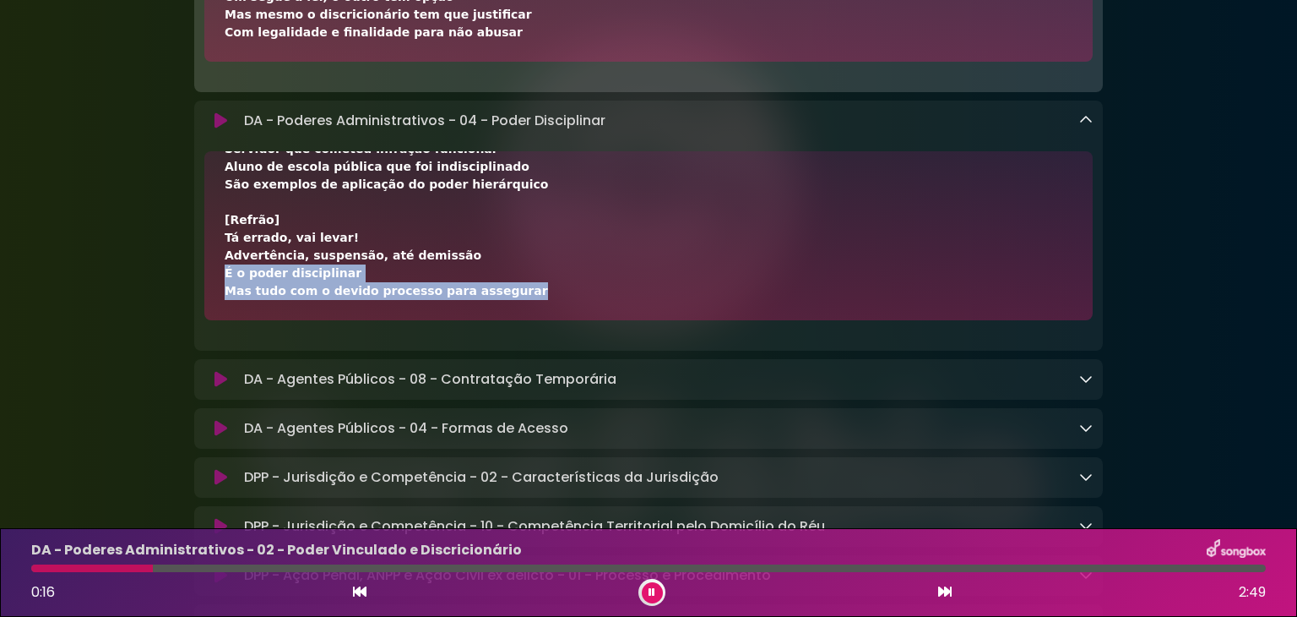
scroll to position [7726, 0]
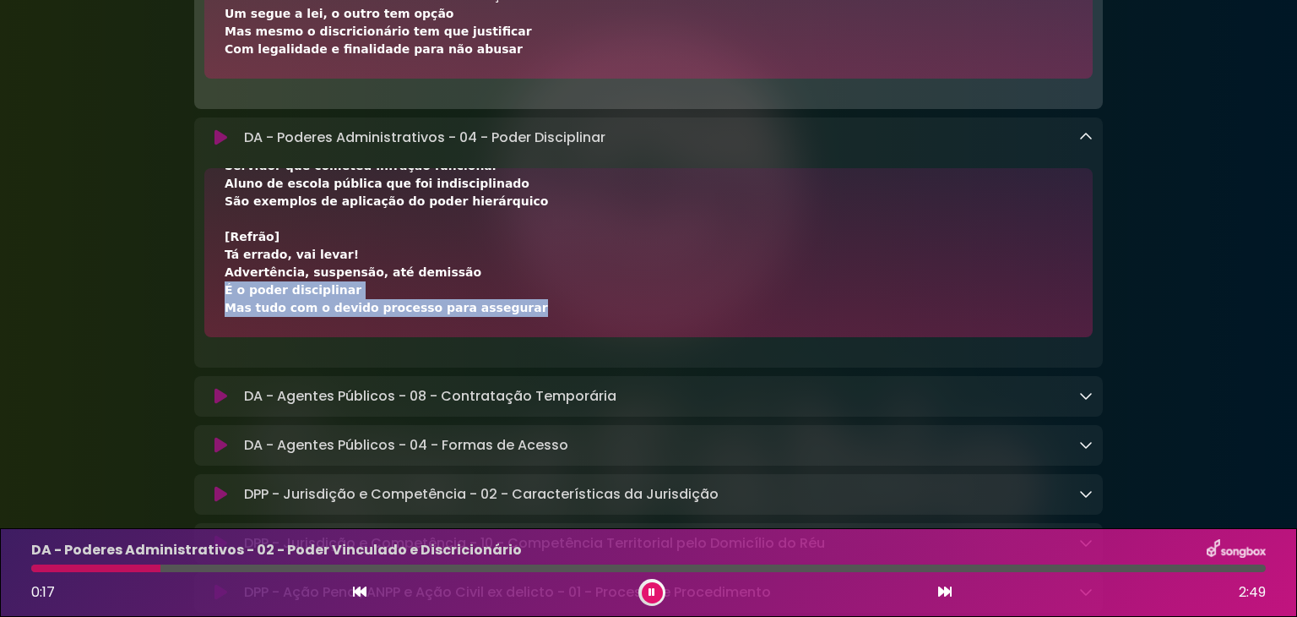
drag, startPoint x: 161, startPoint y: 387, endPoint x: 753, endPoint y: 347, distance: 593.4
click at [357, 587] on icon at bounding box center [360, 591] width 14 height 14
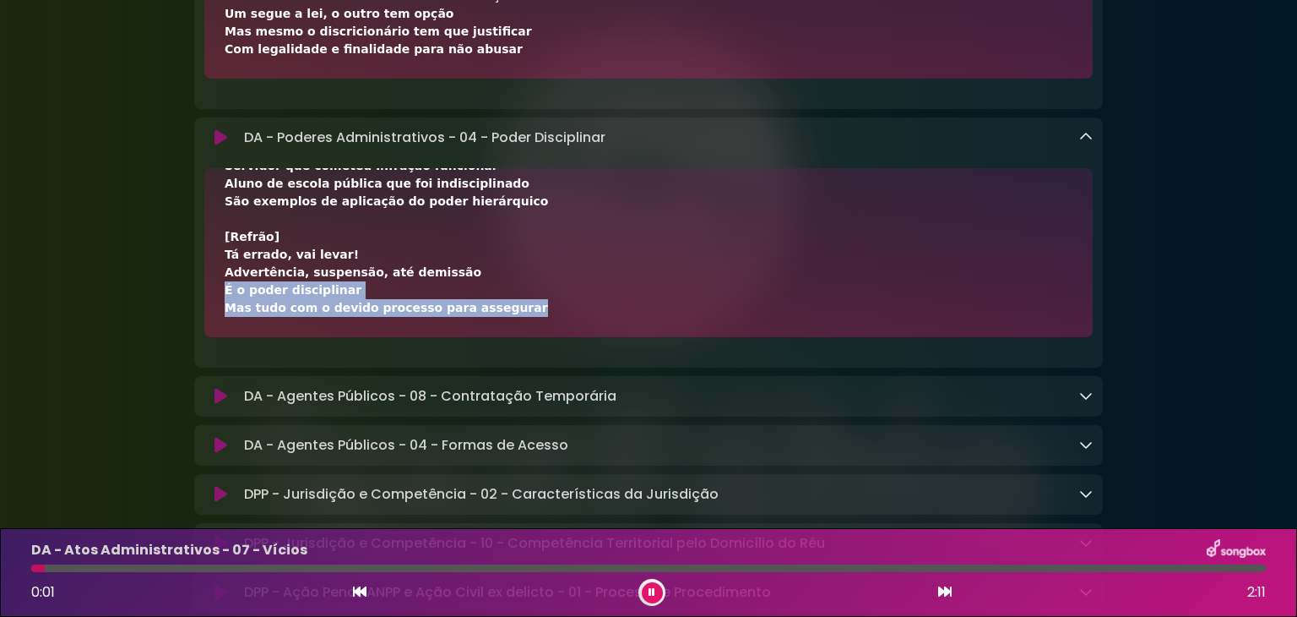
click at [946, 586] on icon at bounding box center [945, 591] width 14 height 14
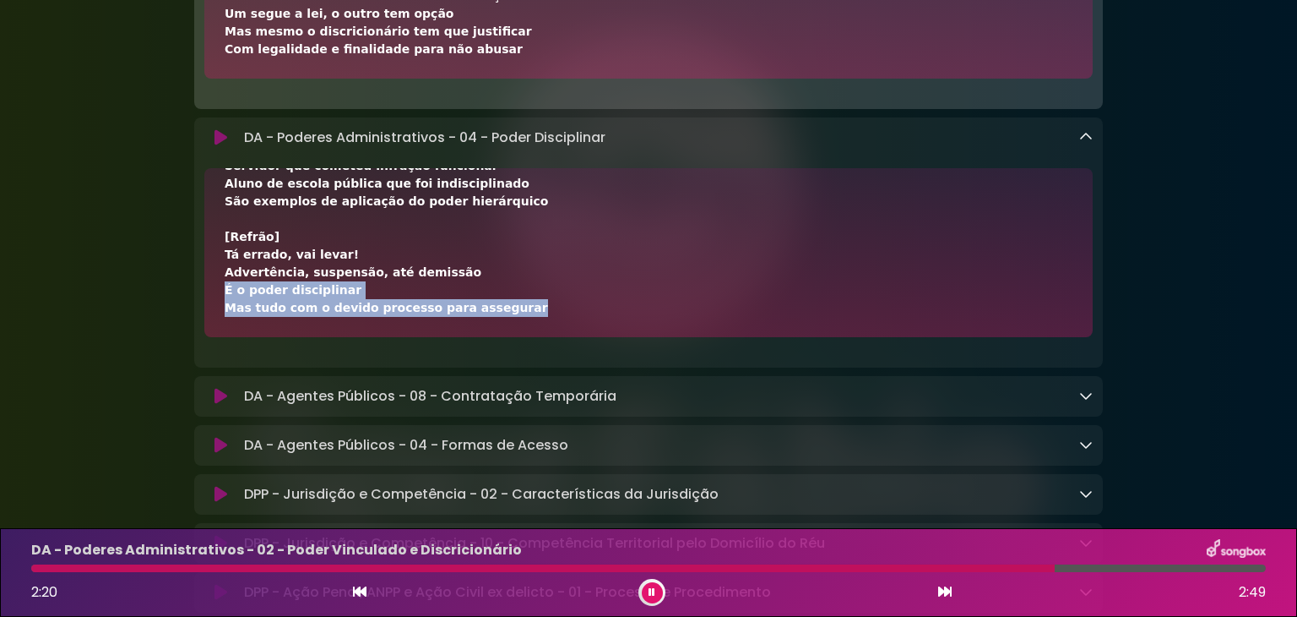
click at [943, 590] on icon at bounding box center [945, 591] width 14 height 14
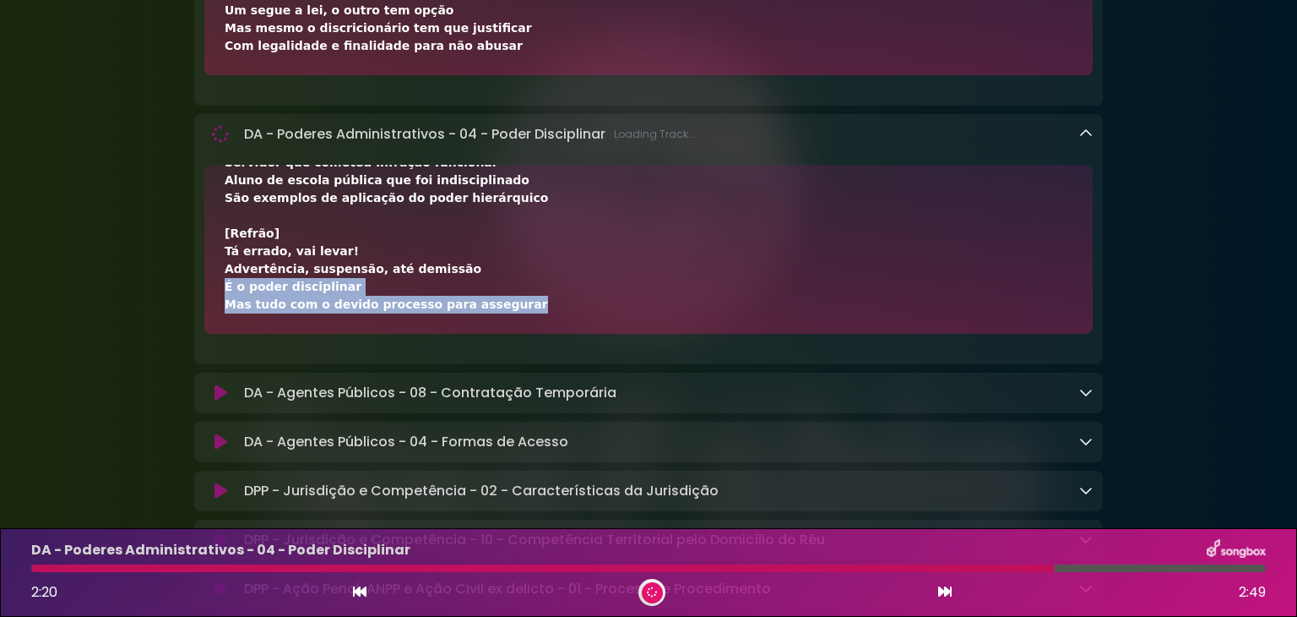
scroll to position [7723, 0]
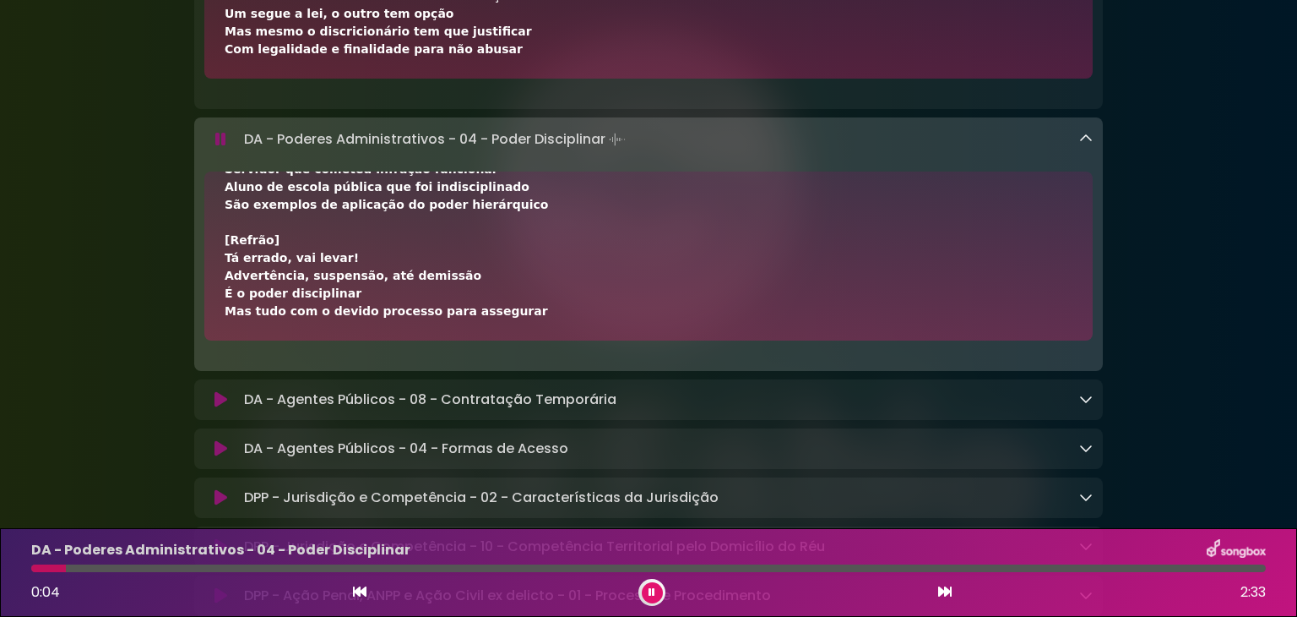
click at [36, 566] on div at bounding box center [48, 568] width 35 height 8
click at [36, 566] on div at bounding box center [36, 568] width 10 height 8
click at [353, 592] on icon at bounding box center [360, 591] width 14 height 14
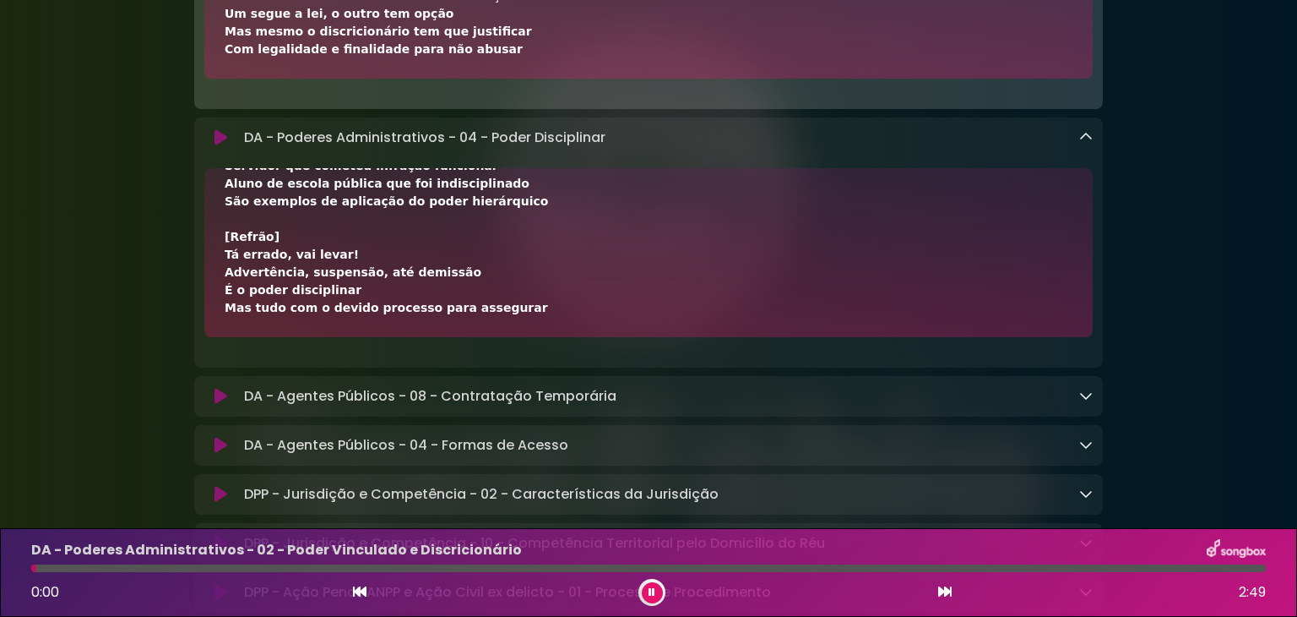
click at [944, 594] on icon at bounding box center [945, 591] width 14 height 14
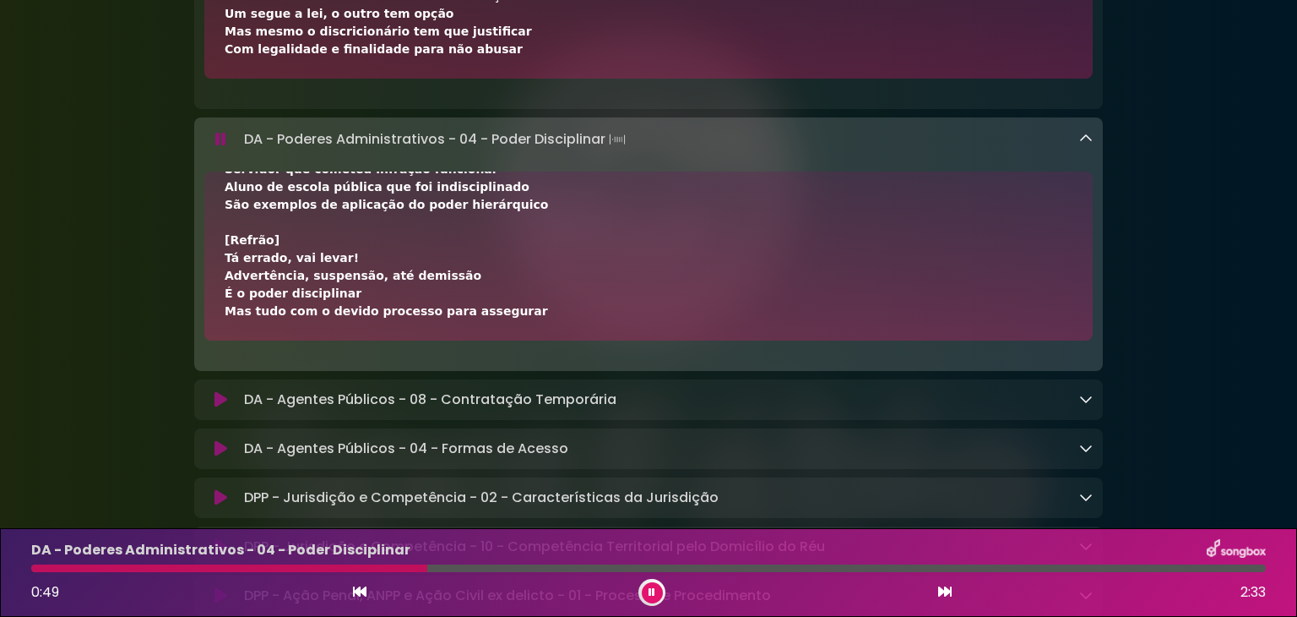
click at [1081, 405] on icon at bounding box center [1086, 399] width 14 height 14
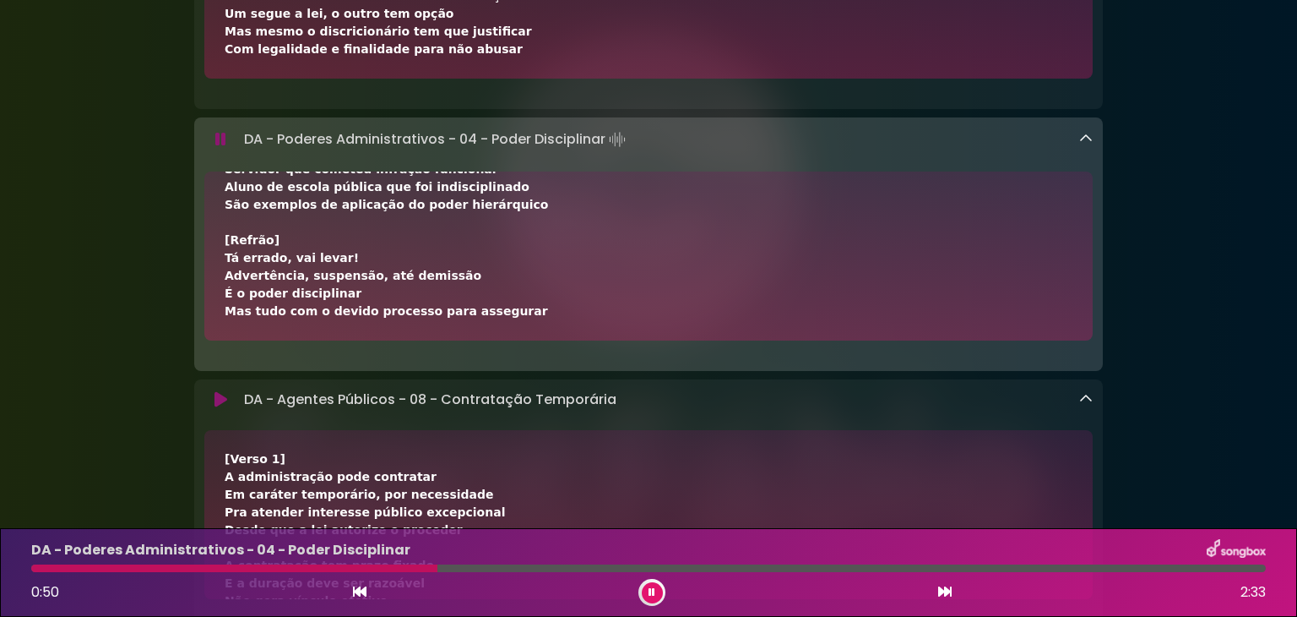
drag, startPoint x: 368, startPoint y: 479, endPoint x: 285, endPoint y: 471, distance: 84.0
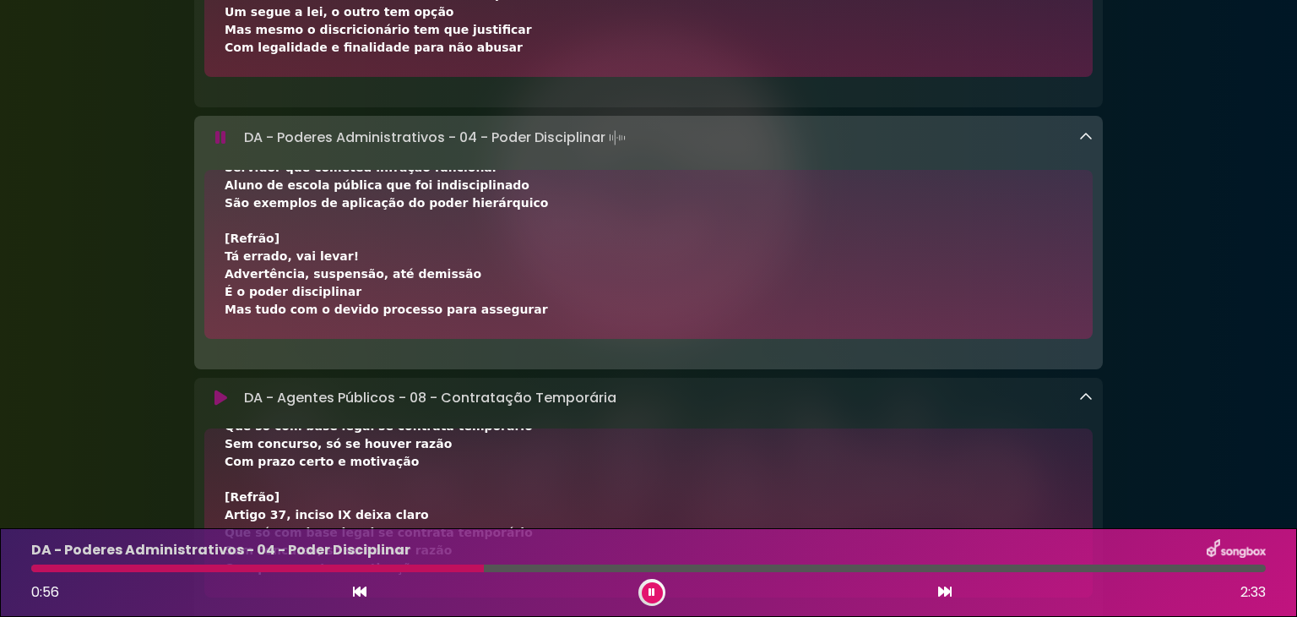
scroll to position [7845, 0]
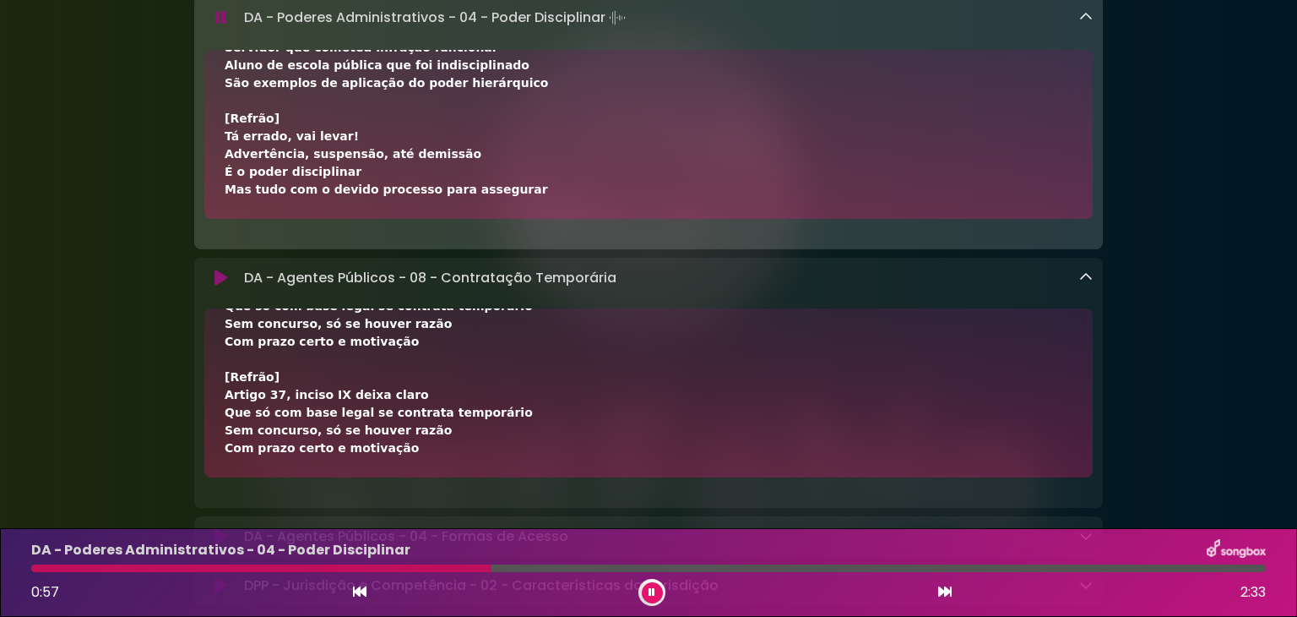
drag, startPoint x: 226, startPoint y: 480, endPoint x: 398, endPoint y: 475, distance: 171.5
click at [399, 457] on div "[Verso 1] A administração pode contratar Em caráter temporário, por necessidade…" at bounding box center [649, 111] width 848 height 692
copy div "Lorem 1] I dolorsitametc adip elitseddo Ei tempori utlaboreet, dol magnaaliqua …"
click at [242, 477] on div "[Verso 1] A administração pode contratar Em caráter temporário, por necessidade…" at bounding box center [648, 392] width 889 height 169
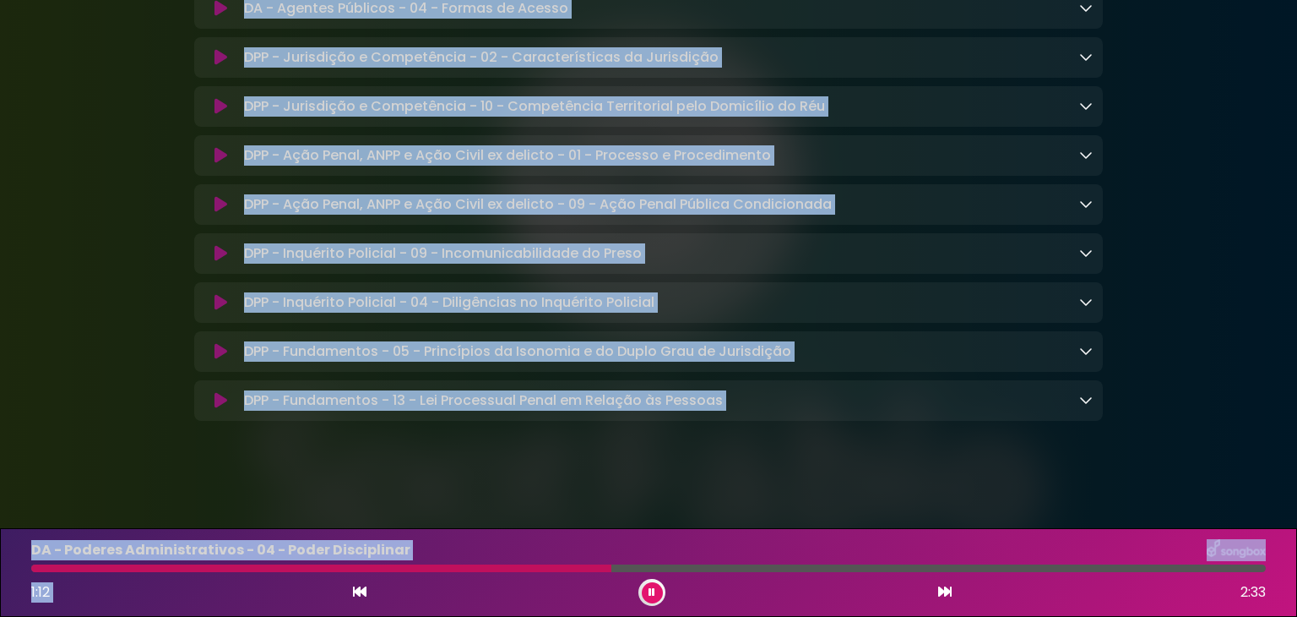
drag, startPoint x: 213, startPoint y: 464, endPoint x: 432, endPoint y: 581, distance: 249.0
click at [1088, 18] on link at bounding box center [1086, 7] width 14 height 19
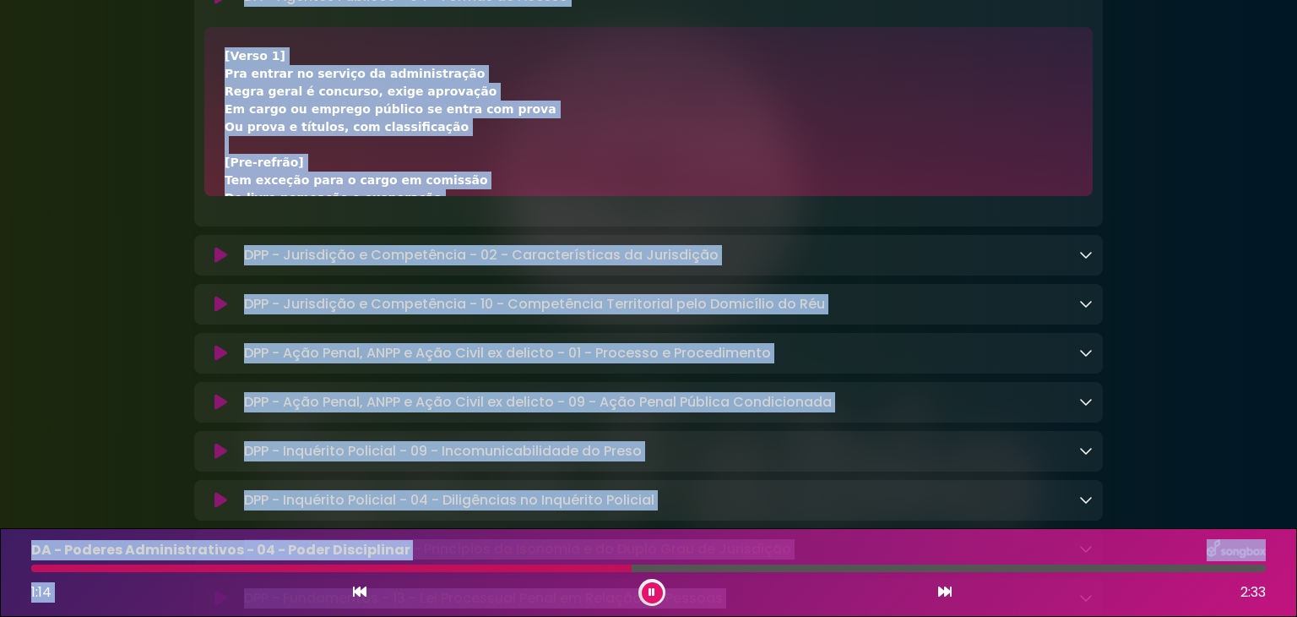
click at [318, 64] on div "[Verso 1] Pra entrar no serviço da administração Regra geral é concurso, exige …" at bounding box center [648, 111] width 889 height 169
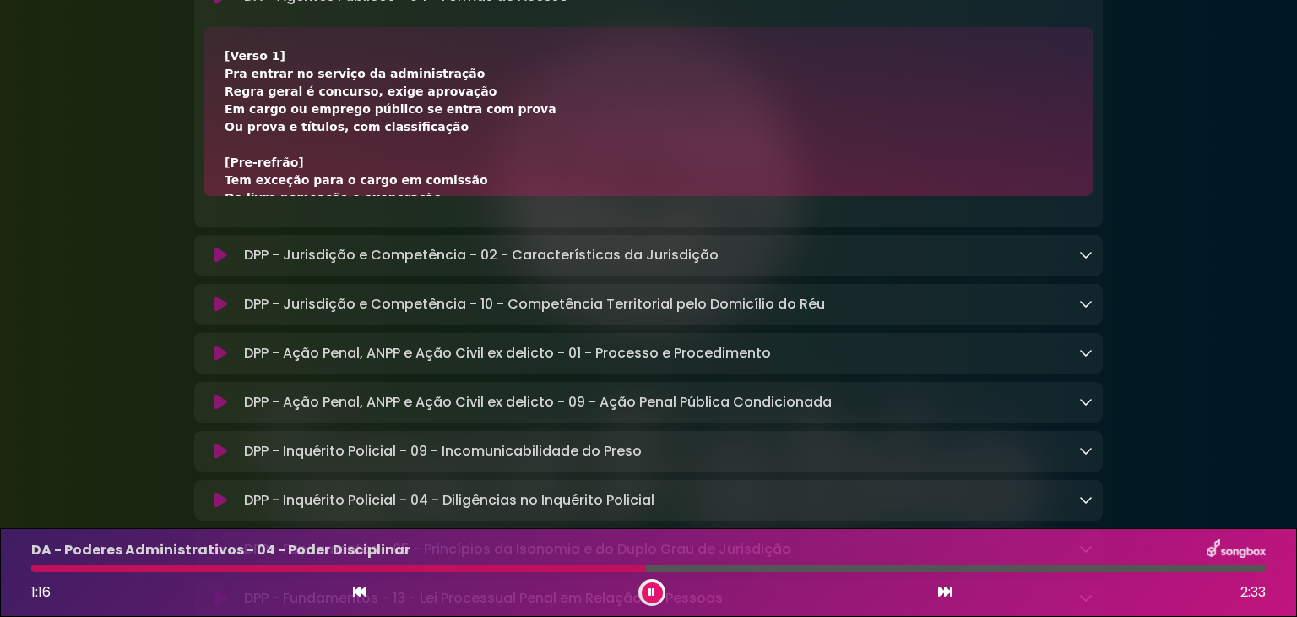
scroll to position [705, 0]
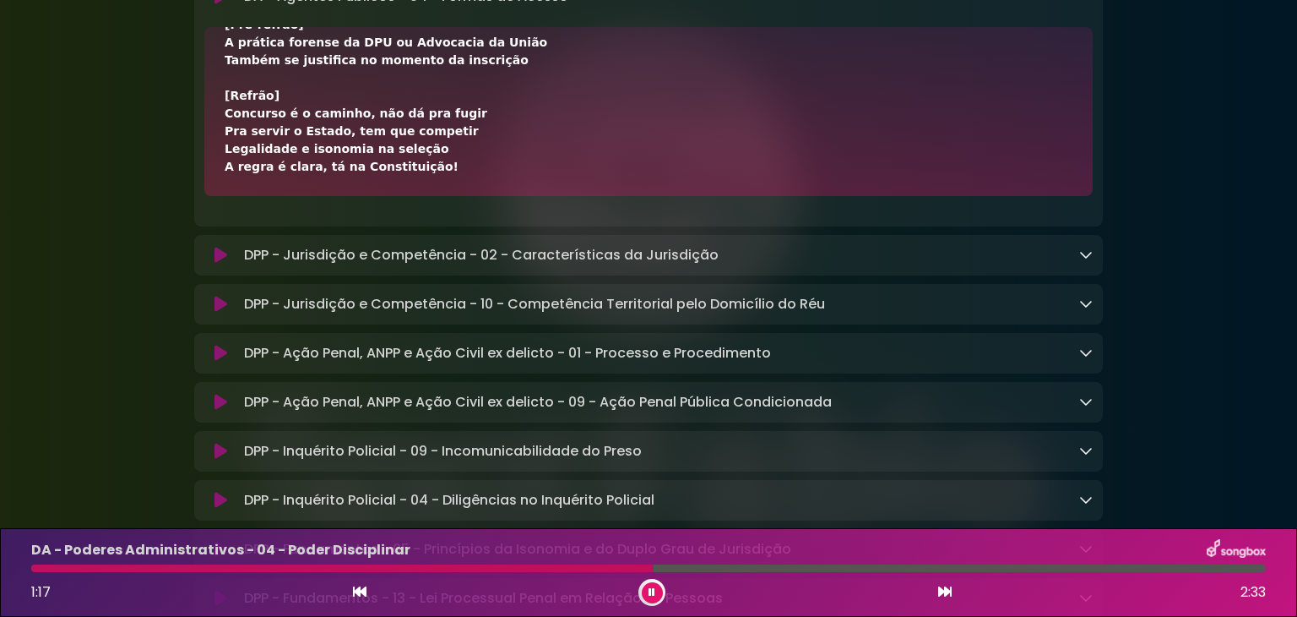
drag, startPoint x: 218, startPoint y: 76, endPoint x: 480, endPoint y: 200, distance: 289.8
click at [480, 196] on div "[Verso 1] Pra entrar no serviço da administração Regra geral é concurso, exige …" at bounding box center [648, 111] width 889 height 169
copy div "[Lorem 2] Ips dolors am consect ad elitseddoeius Tempo incid u laboreet, dolor …"
click at [1080, 261] on icon at bounding box center [1086, 254] width 14 height 14
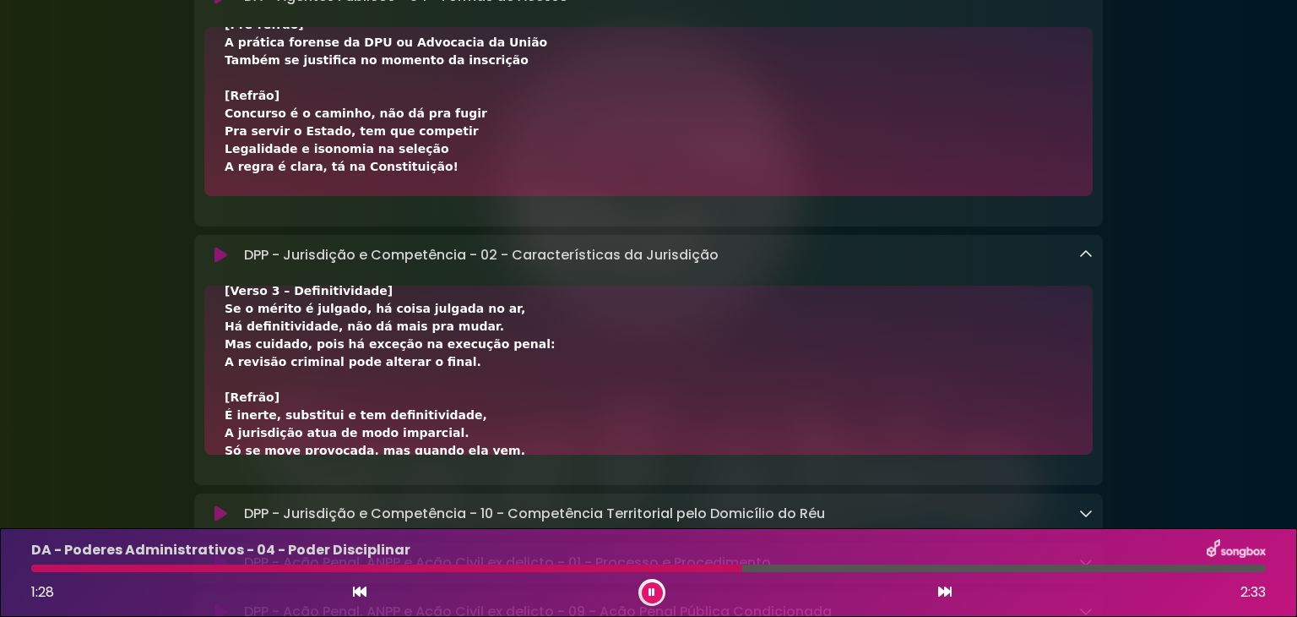
scroll to position [492, 0]
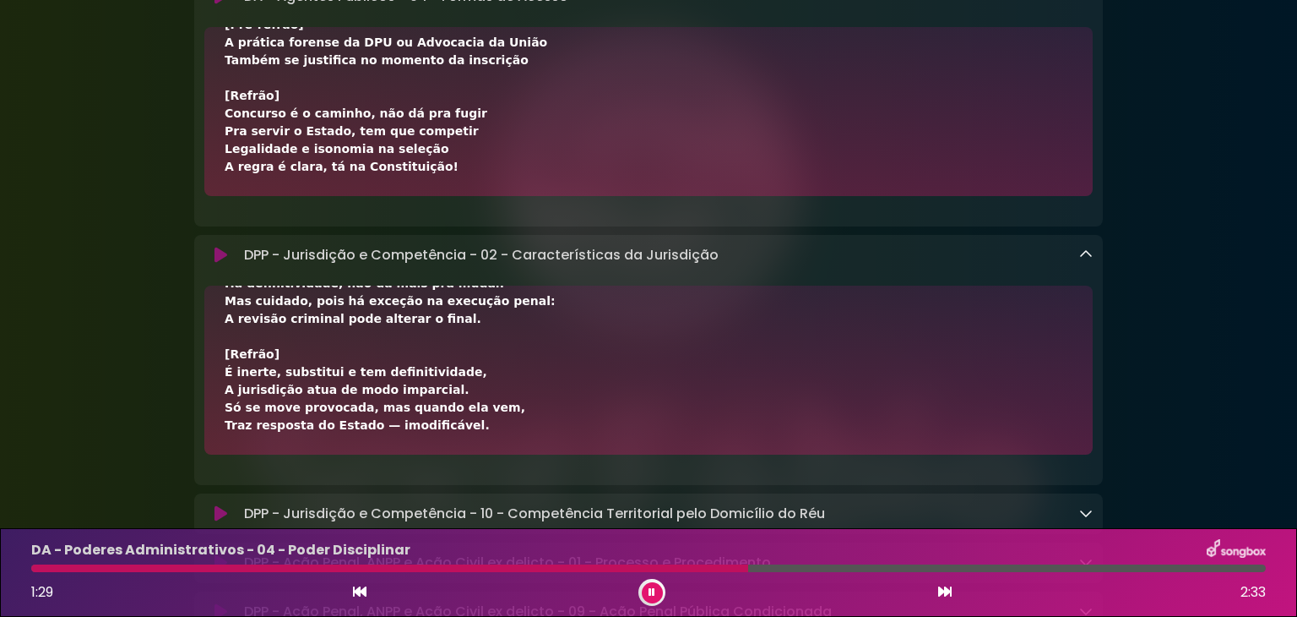
drag, startPoint x: 223, startPoint y: 336, endPoint x: 453, endPoint y: 459, distance: 260.3
click at [463, 454] on div "[Verso 1 – Inércia] A jurisdição não decide sem alguém provocar, Princípio da i…" at bounding box center [648, 369] width 889 height 169
copy div "[Lorem 6 – Ipsumdo] S ametconsec adi elitse doe tempor incididu, Utlaboree do m…"
click at [448, 262] on div "DPP - Jurisdição e Competência - 02 - Características da Jurisdição Loading Tra…" at bounding box center [648, 360] width 909 height 250
click at [943, 596] on icon at bounding box center [945, 591] width 14 height 14
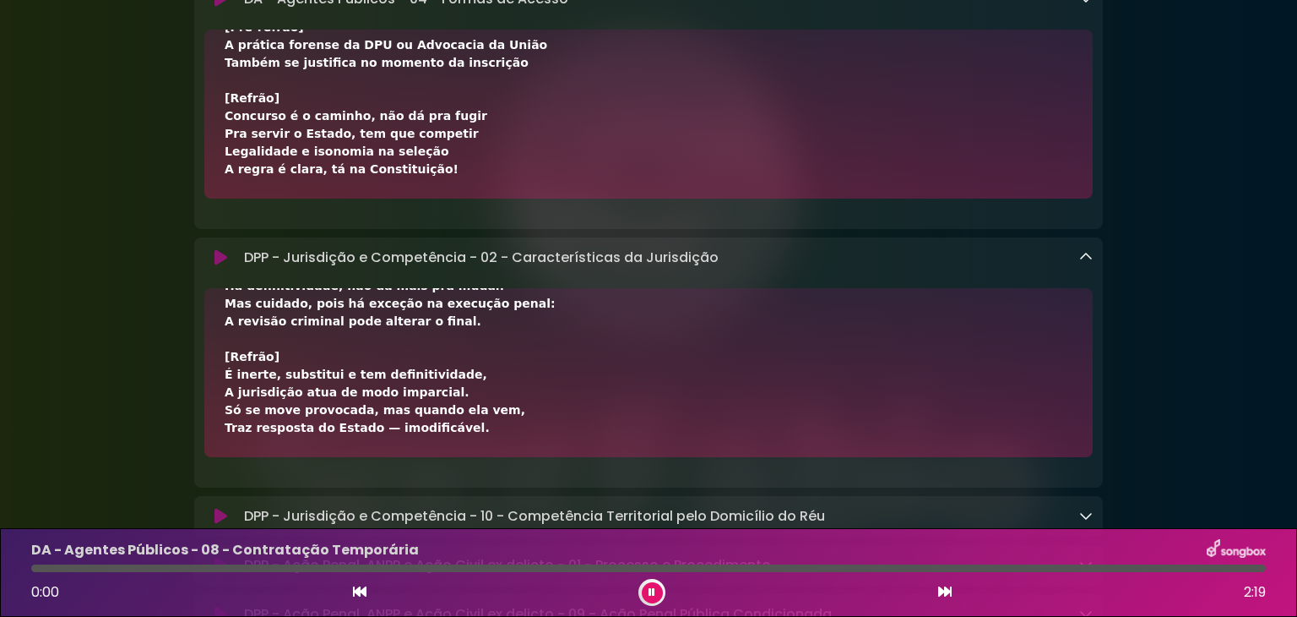
scroll to position [8384, 0]
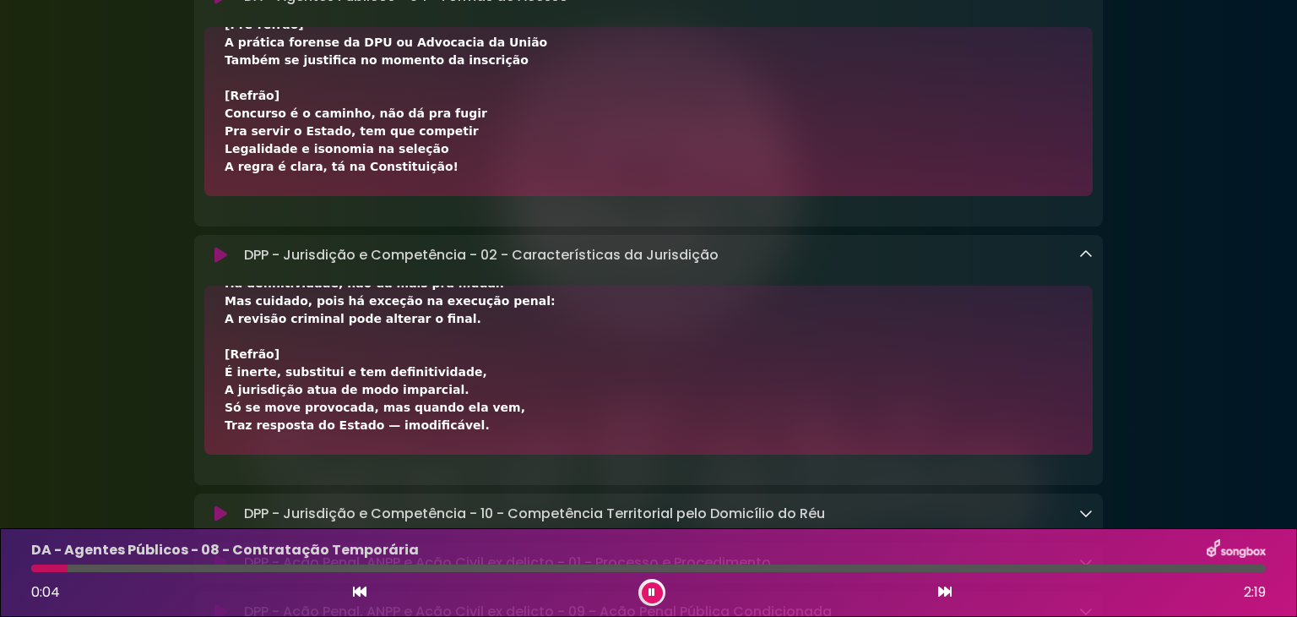
click at [353, 598] on icon at bounding box center [360, 591] width 14 height 14
click at [353, 597] on icon at bounding box center [360, 591] width 14 height 14
click at [945, 596] on icon at bounding box center [945, 591] width 14 height 14
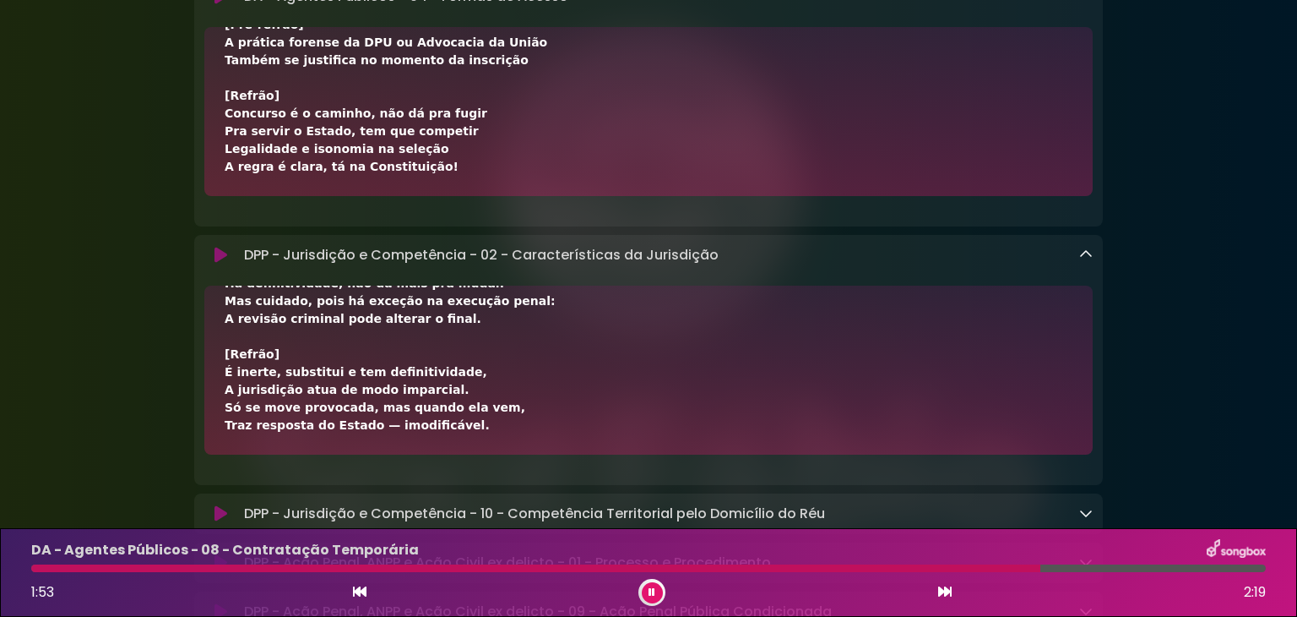
click at [648, 591] on button at bounding box center [652, 592] width 21 height 21
click at [648, 591] on icon at bounding box center [652, 592] width 12 height 12
click at [938, 590] on icon at bounding box center [945, 591] width 14 height 14
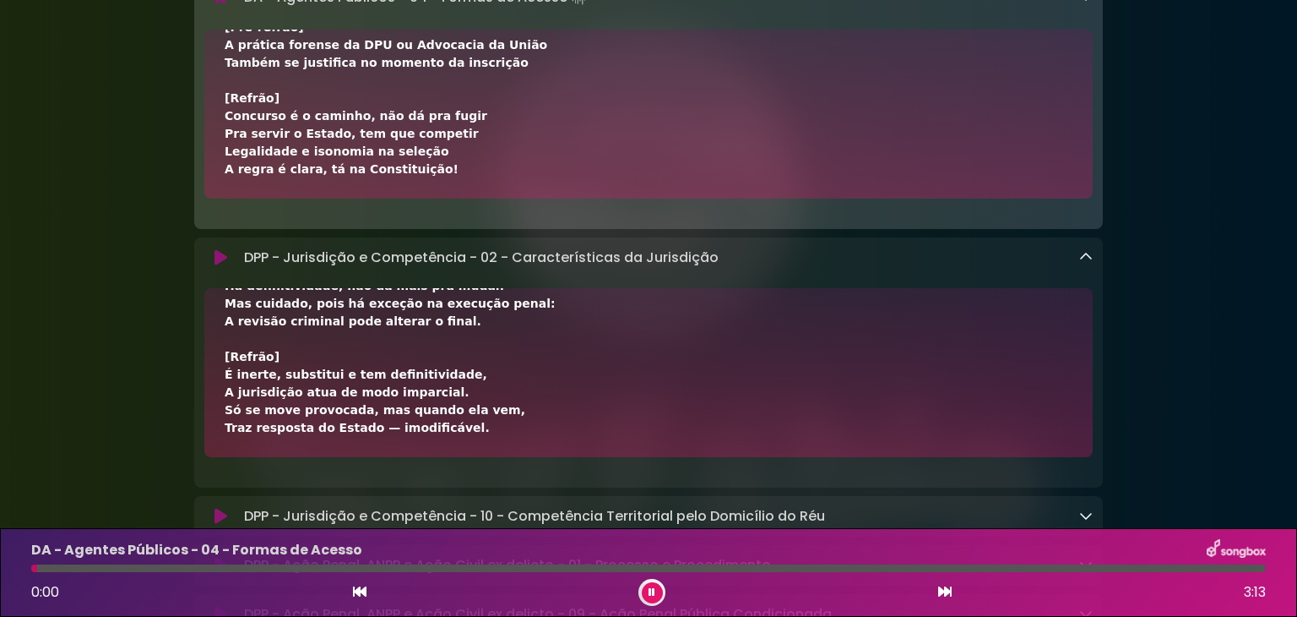
click at [652, 590] on icon at bounding box center [652, 591] width 12 height 11
click at [652, 590] on icon at bounding box center [652, 592] width 10 height 12
click at [652, 592] on icon at bounding box center [651, 592] width 11 height 8
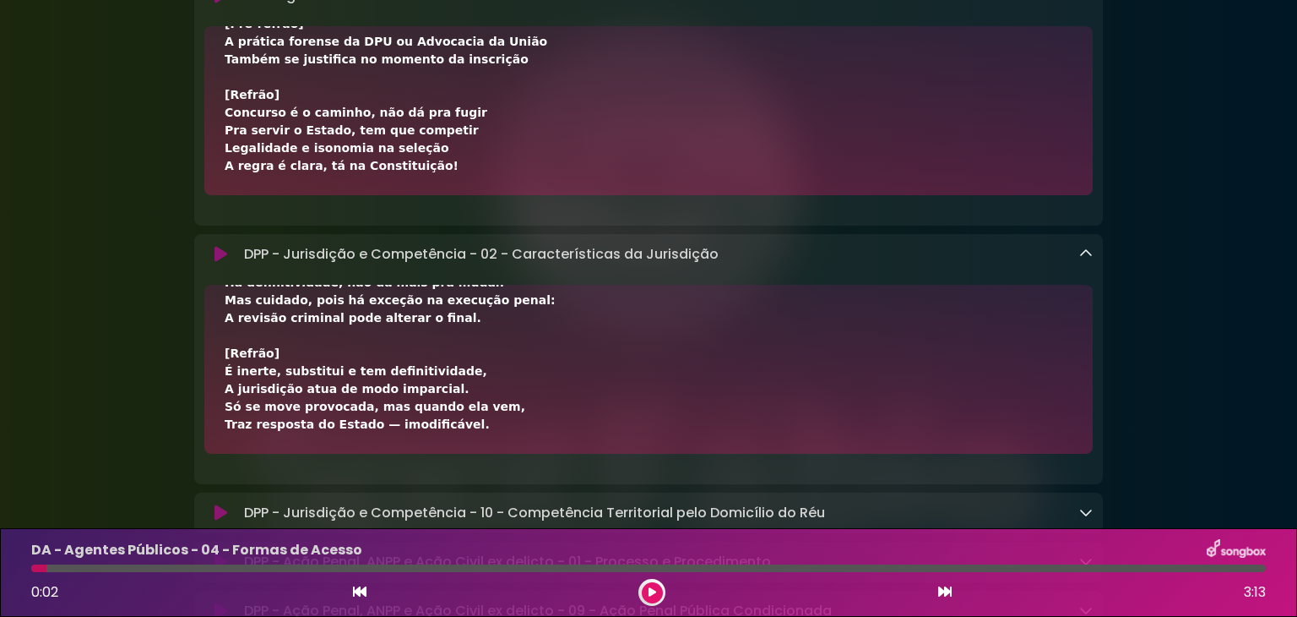
click at [652, 592] on icon at bounding box center [652, 592] width 8 height 10
click at [652, 592] on icon at bounding box center [652, 592] width 12 height 13
click at [652, 592] on icon at bounding box center [652, 592] width 13 height 13
click at [652, 592] on icon at bounding box center [651, 592] width 11 height 13
click at [652, 593] on icon at bounding box center [651, 592] width 11 height 13
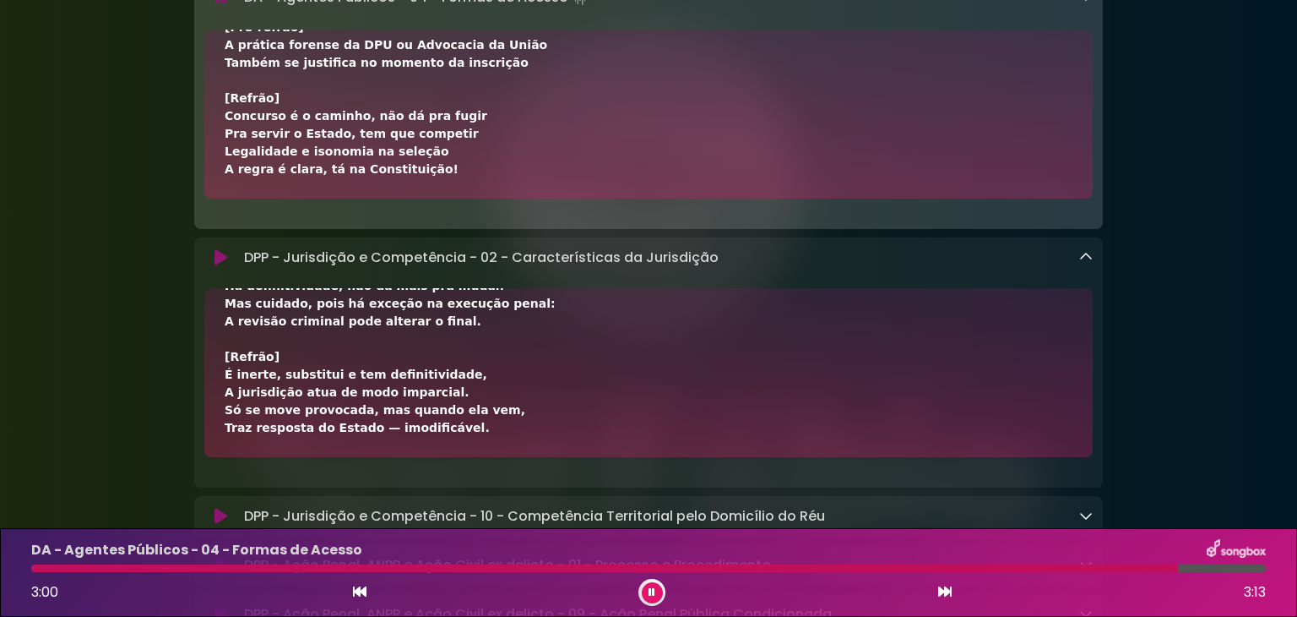
click at [939, 593] on icon at bounding box center [945, 591] width 14 height 14
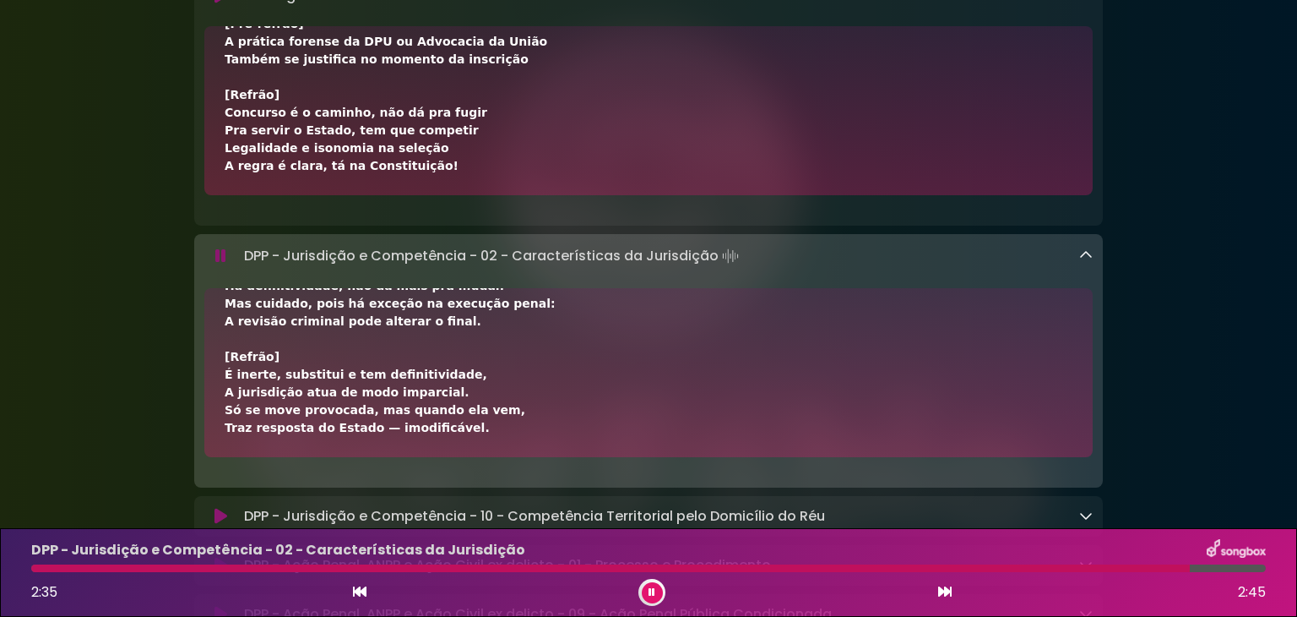
click at [951, 589] on icon at bounding box center [945, 591] width 14 height 14
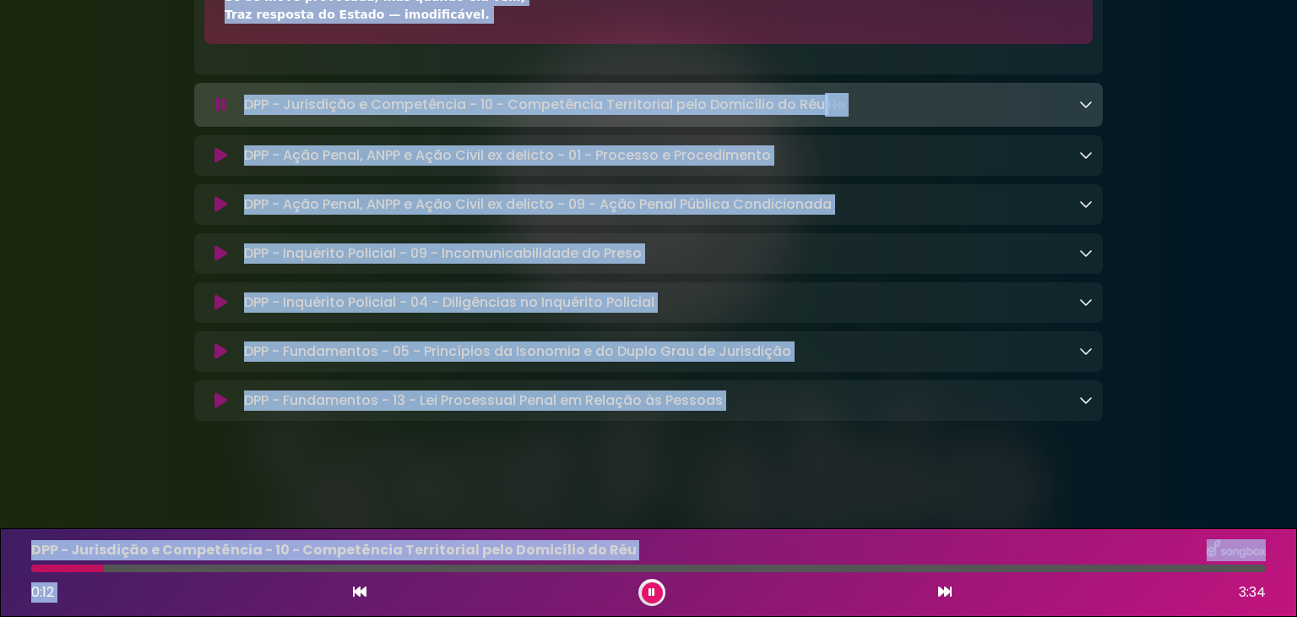
scroll to position [8818, 0]
drag, startPoint x: 334, startPoint y: 358, endPoint x: 476, endPoint y: 556, distance: 243.8
click at [1088, 102] on icon at bounding box center [1086, 104] width 14 height 14
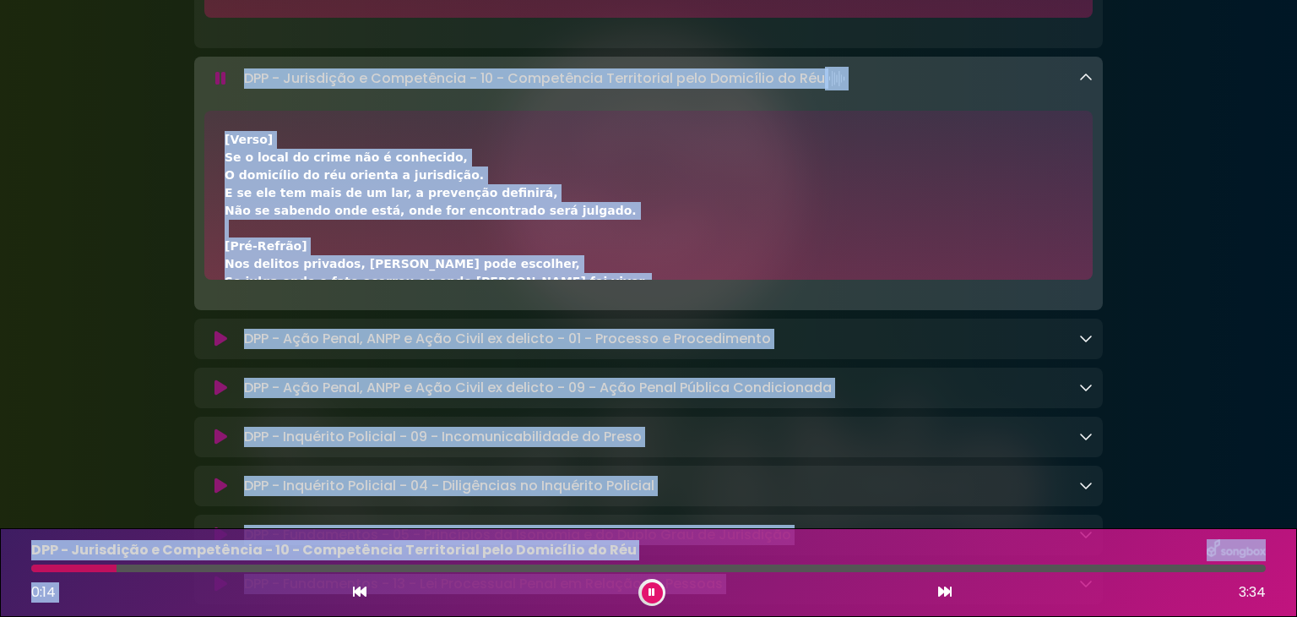
click at [577, 193] on div "[Verso] Se o local do crime não é conhecido, O domicílio do réu orienta a juris…" at bounding box center [649, 352] width 848 height 443
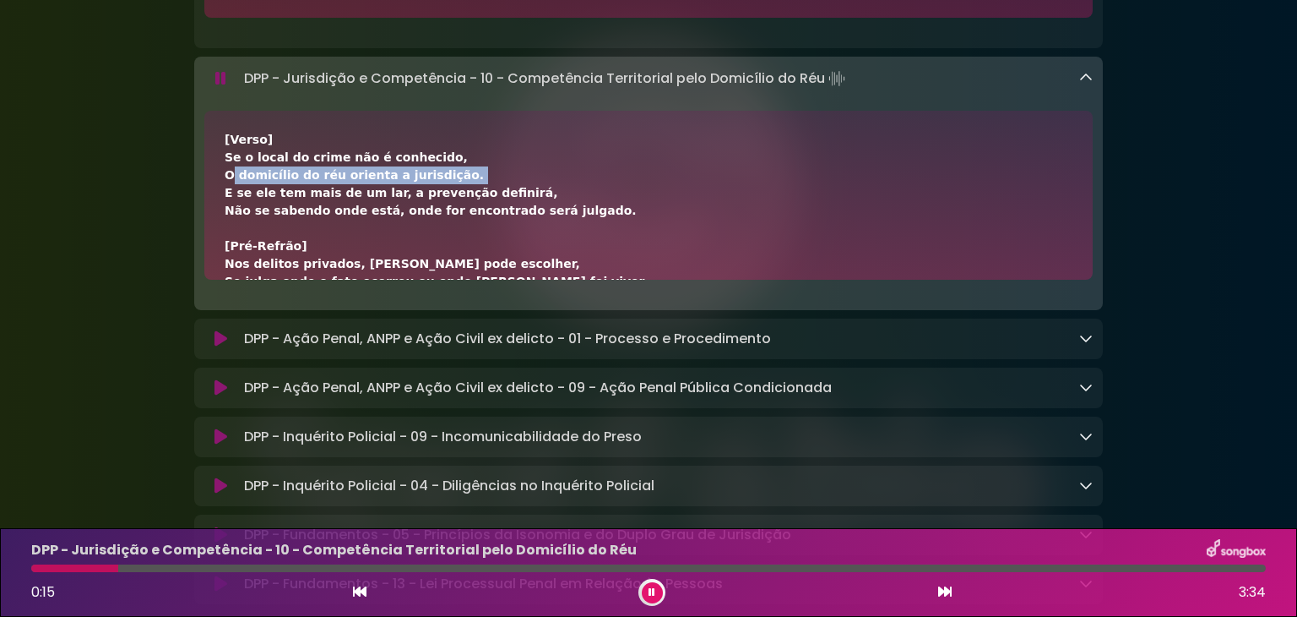
click at [577, 193] on div "[Verso] Se o local do crime não é conhecido, O domicílio do réu orienta a juris…" at bounding box center [649, 352] width 848 height 443
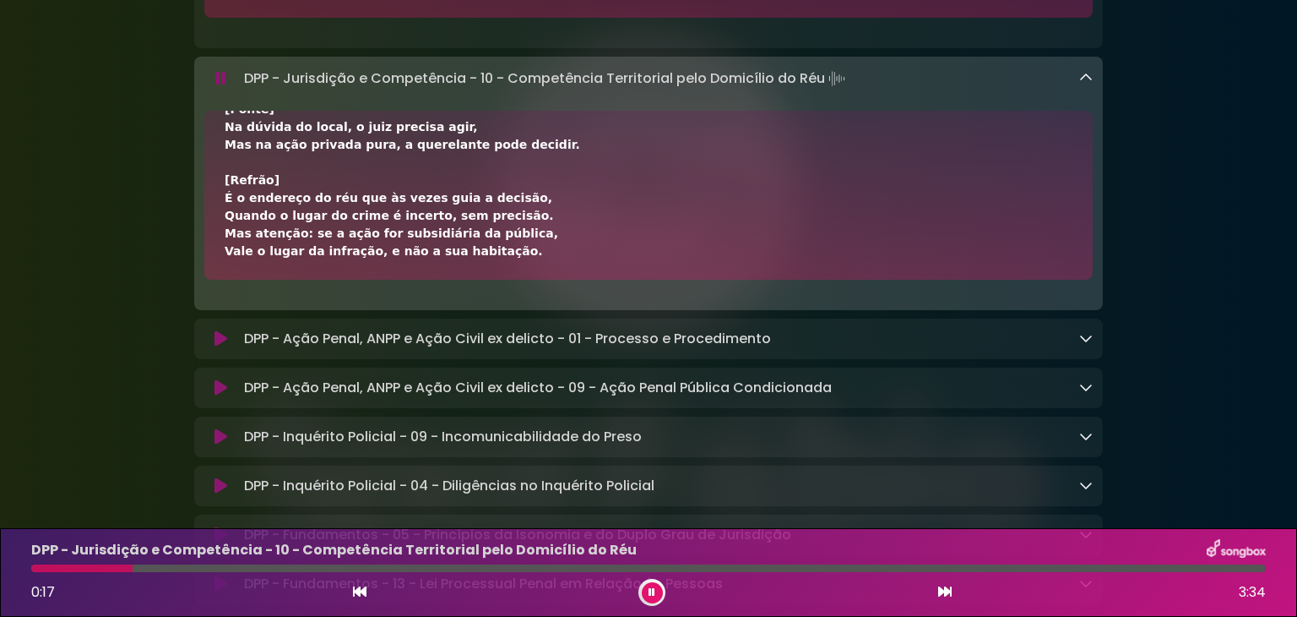
drag, startPoint x: 220, startPoint y: 160, endPoint x: 518, endPoint y: 294, distance: 327.0
click at [518, 280] on div "[Verso] Se o local do crime não é conhecido, O domicílio do réu orienta a juris…" at bounding box center [648, 195] width 889 height 169
copy div "[Verso] Se o local do crime não é conhecido, O domicílio do réu orienta a juris…"
click at [1091, 345] on icon at bounding box center [1086, 338] width 14 height 14
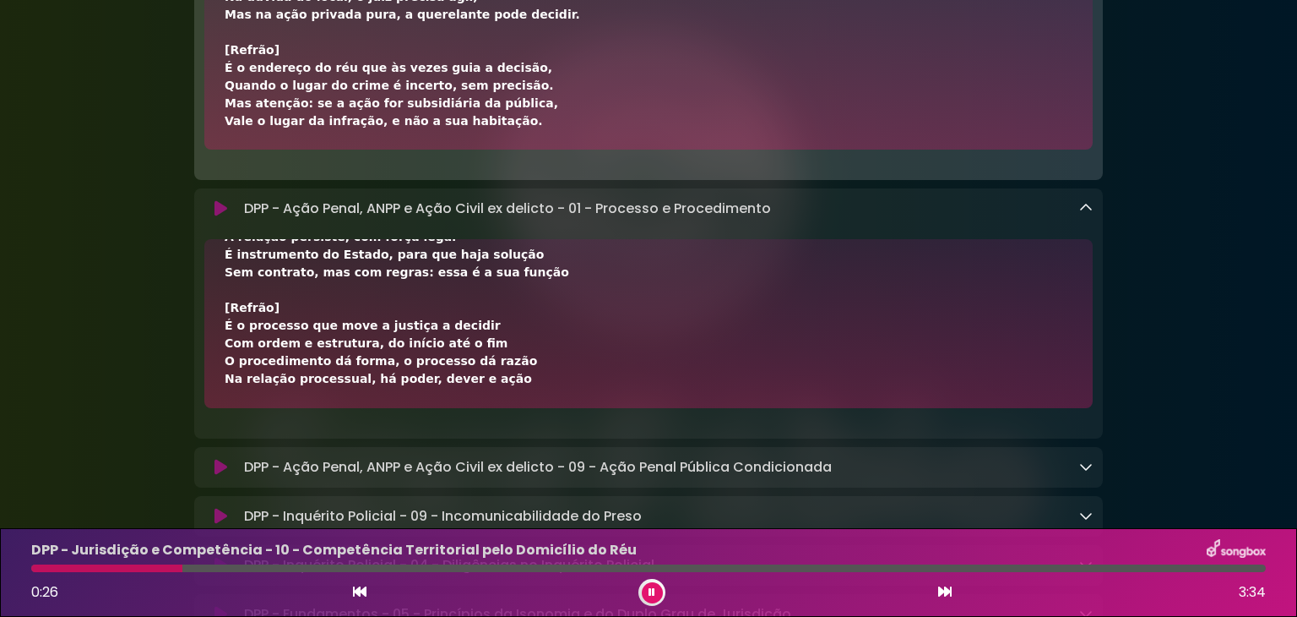
scroll to position [9057, 0]
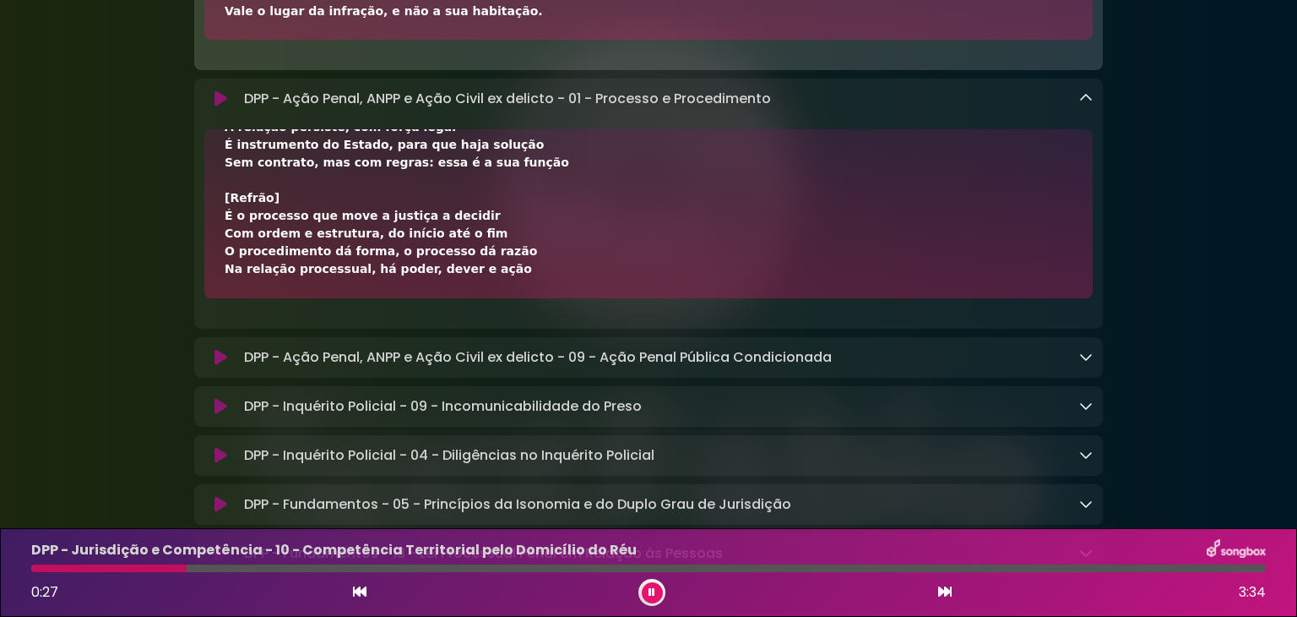
drag, startPoint x: 221, startPoint y: 424, endPoint x: 506, endPoint y: 302, distance: 309.9
click at [506, 298] on div "[Verso 1] O processo é o meio para exercer a jurisdição O caminho do Estado par…" at bounding box center [648, 213] width 889 height 169
copy div "[Lorem 9] I dolorsit a c adip elit seddoei t incididunt U laboree do Magnaa eni…"
click at [1085, 367] on link at bounding box center [1086, 356] width 14 height 19
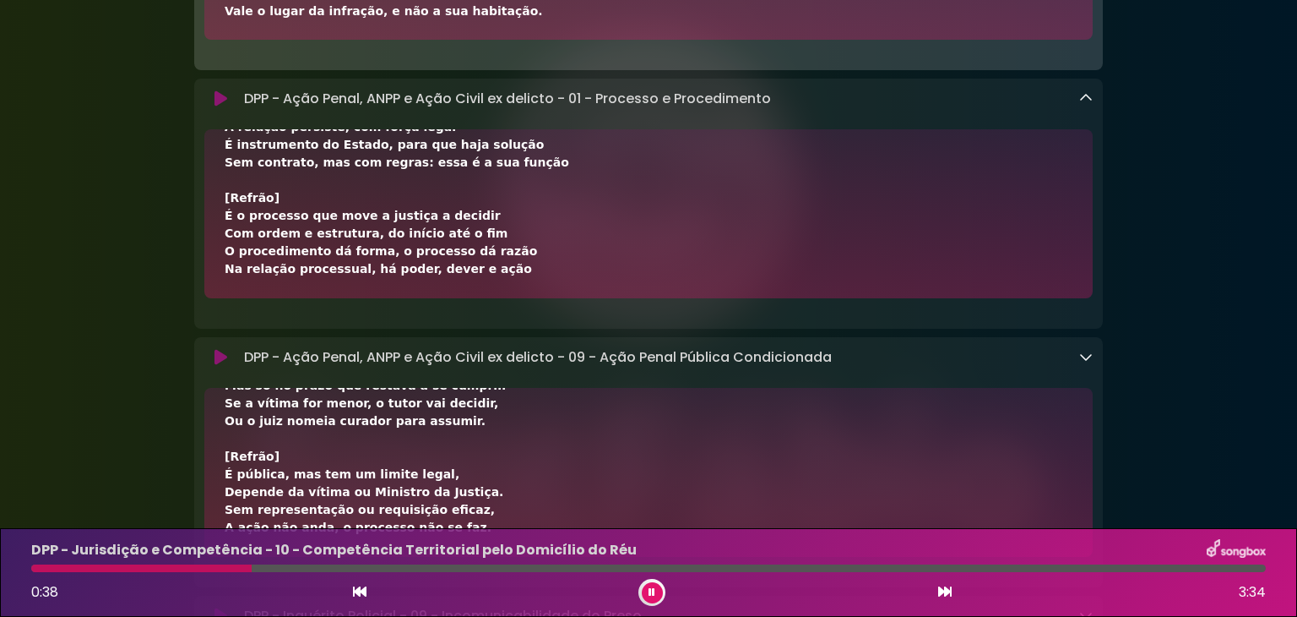
scroll to position [9446, 0]
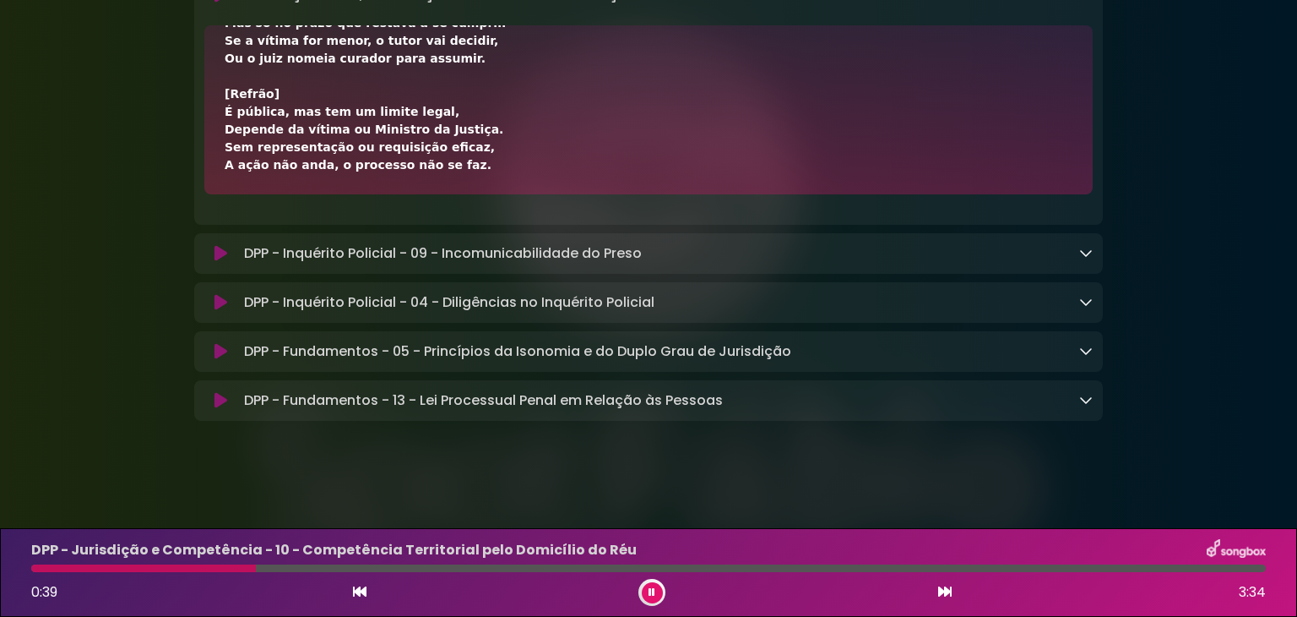
drag, startPoint x: 221, startPoint y: 439, endPoint x: 463, endPoint y: 178, distance: 355.6
click at [466, 178] on div "[Verso 1] A ação penal pública condicionada é pública, Mas há condição, requer …" at bounding box center [648, 109] width 889 height 169
click at [1084, 256] on icon at bounding box center [1086, 253] width 14 height 14
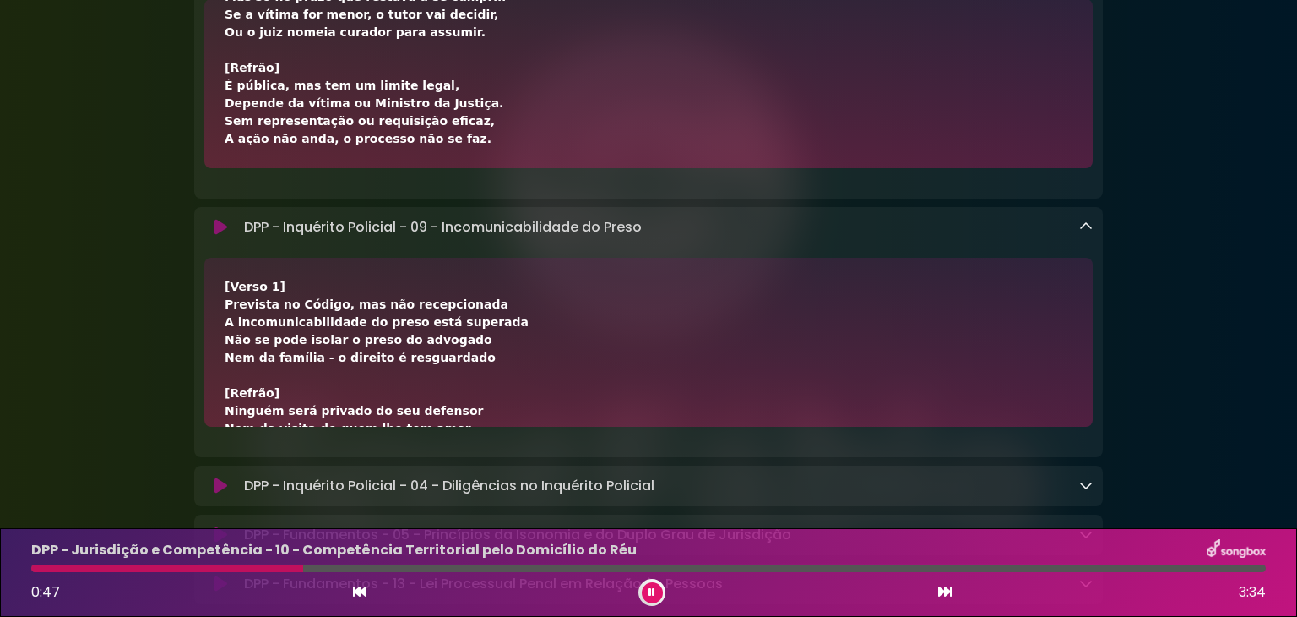
click at [1084, 233] on icon at bounding box center [1086, 227] width 14 height 14
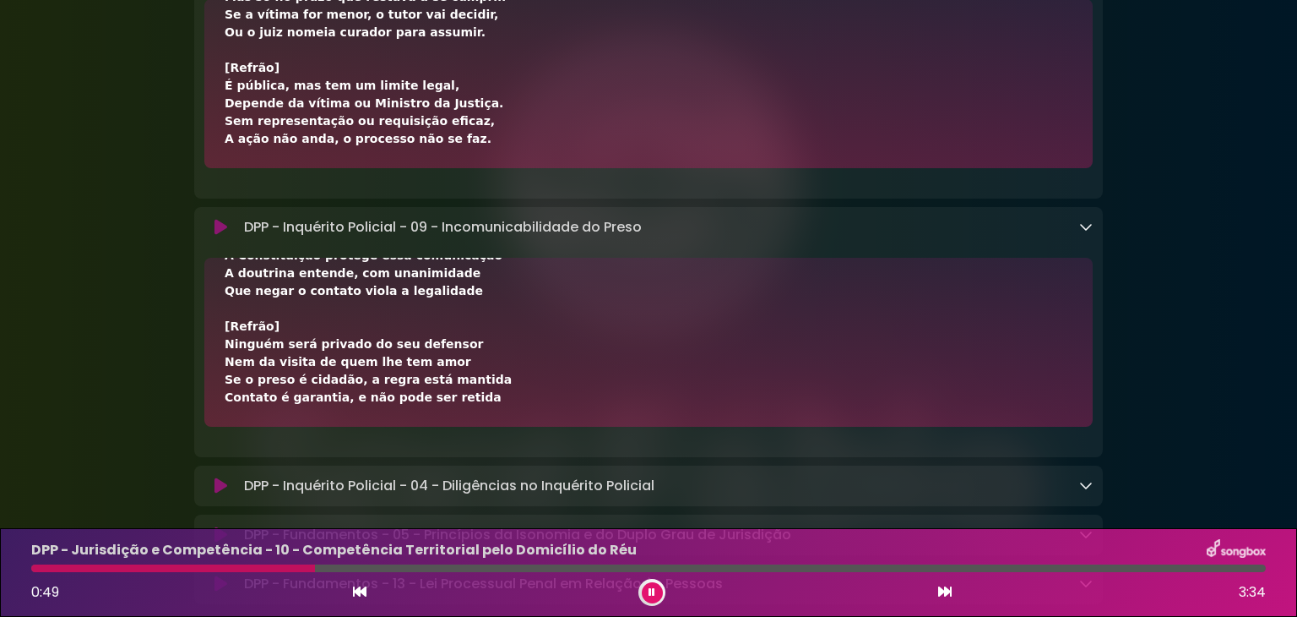
drag, startPoint x: 220, startPoint y: 310, endPoint x: 573, endPoint y: 446, distance: 378.3
click at [575, 427] on div "[Verso 1] Prevista no Código, mas não recepcionada A incomunicabilidade do pres…" at bounding box center [648, 342] width 889 height 169
click at [1084, 492] on icon at bounding box center [1086, 485] width 14 height 14
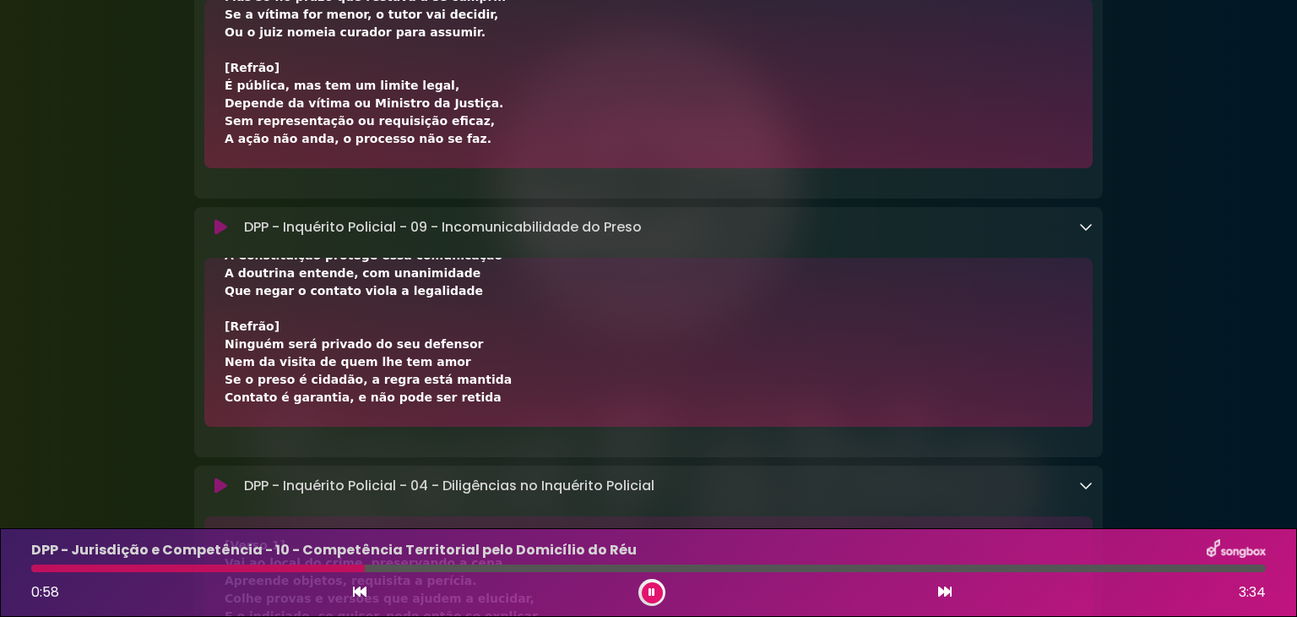
drag, startPoint x: 235, startPoint y: 520, endPoint x: 272, endPoint y: 280, distance: 243.6
click at [209, 369] on div "[Verso 1] Prevista no Código, mas não recepcionada A incomunicabilidade do pres…" at bounding box center [648, 342] width 889 height 169
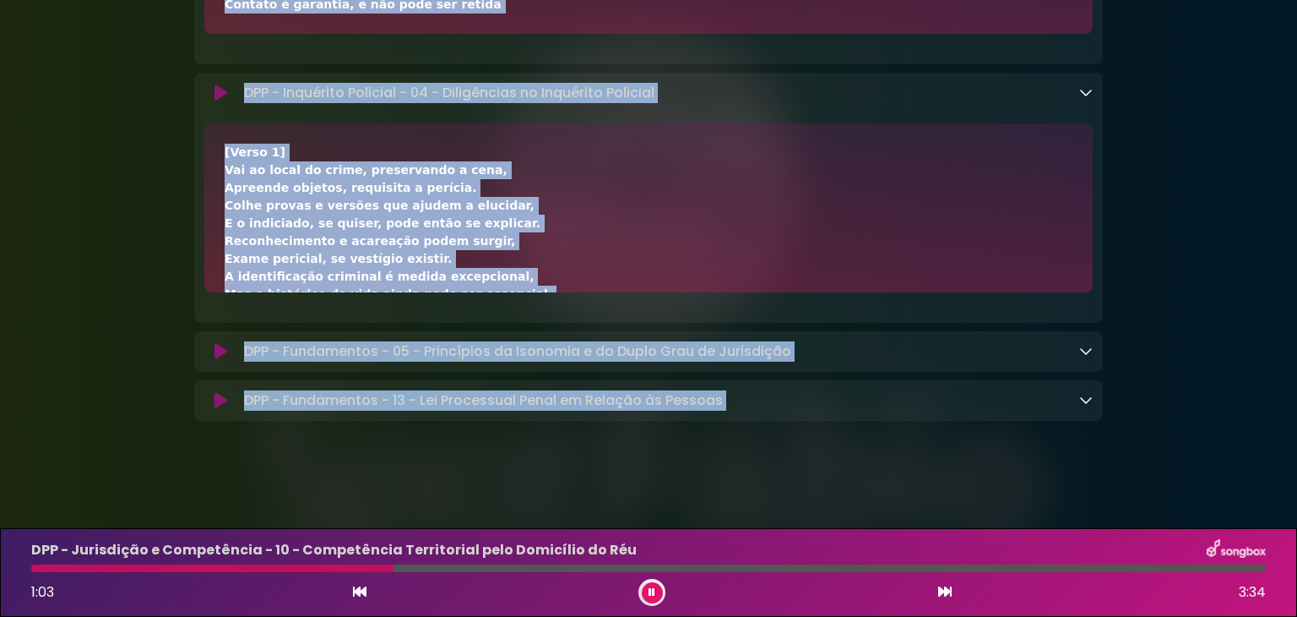
scroll to position [9865, 0]
drag, startPoint x: 209, startPoint y: 369, endPoint x: 544, endPoint y: 476, distance: 351.8
click at [698, 215] on div "[Verso 1] Vai ao local do crime, preservando a cena, Apreende objetos, requisit…" at bounding box center [649, 490] width 848 height 692
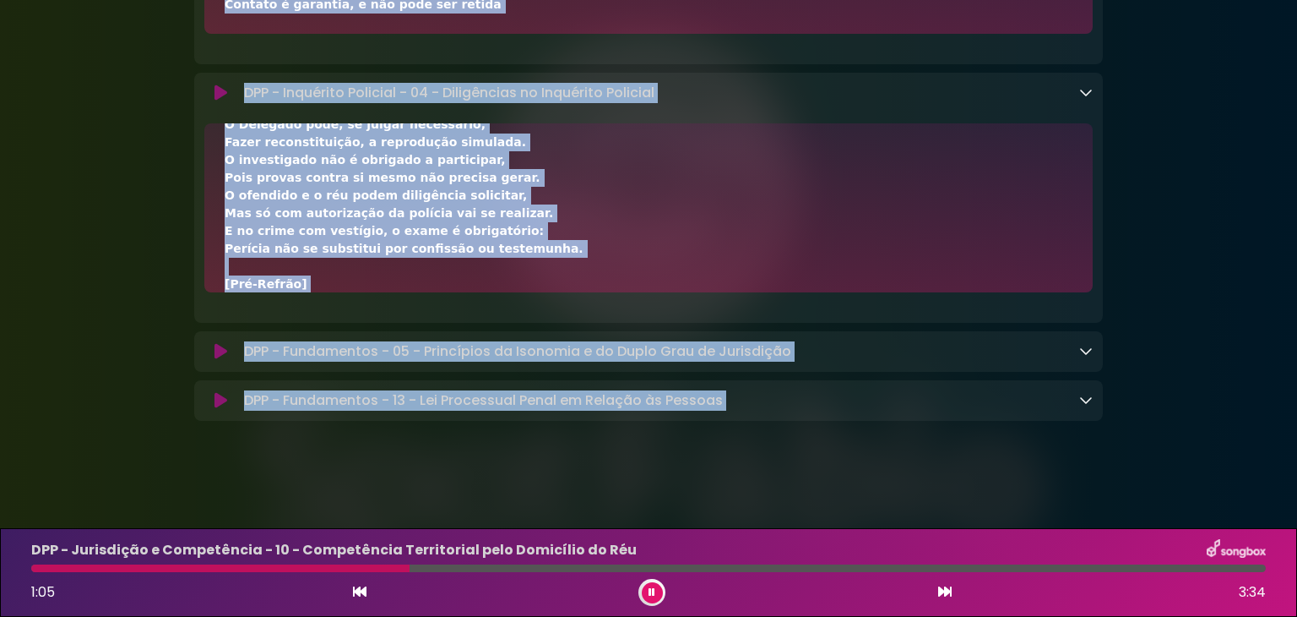
scroll to position [563, 0]
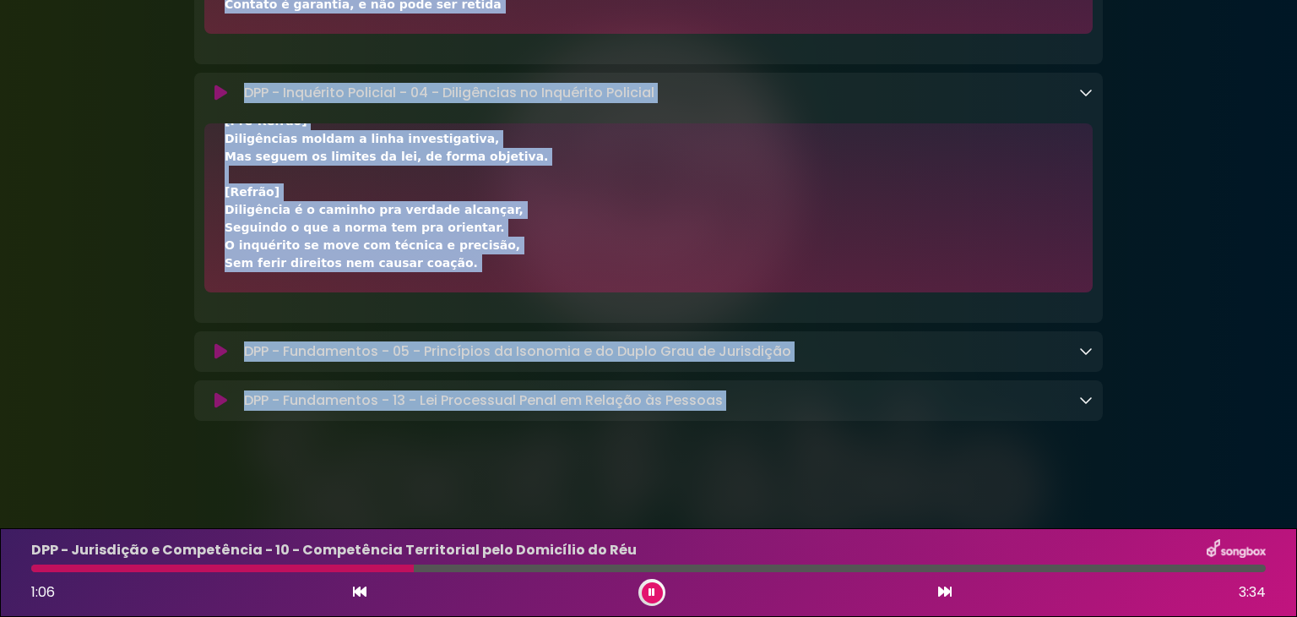
drag, startPoint x: 221, startPoint y: 156, endPoint x: 457, endPoint y: 265, distance: 259.6
click at [457, 265] on div "[Verso 1] Vai ao local do crime, preservando a cena, Apreende objetos, requisit…" at bounding box center [648, 207] width 889 height 169
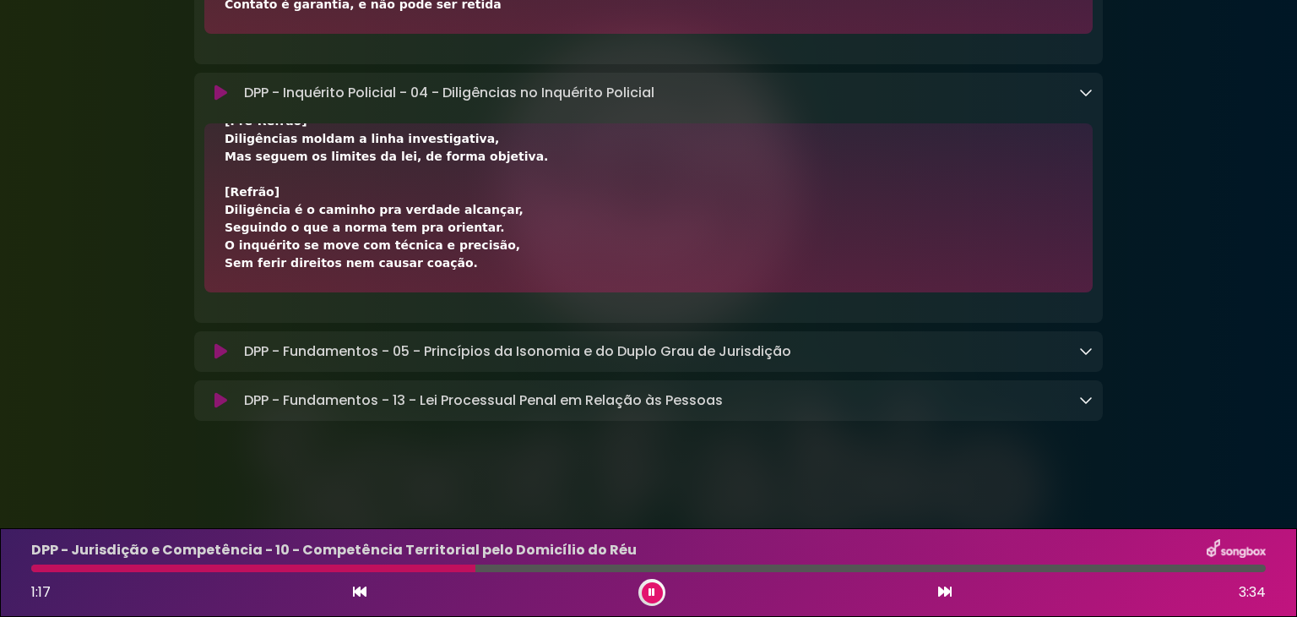
click at [1077, 357] on div "DPP - Fundamentos - 05 - Princípios da Isonomia e do Duplo Grau de Jurisdição L…" at bounding box center [665, 351] width 856 height 20
click at [1086, 356] on icon at bounding box center [1086, 351] width 14 height 14
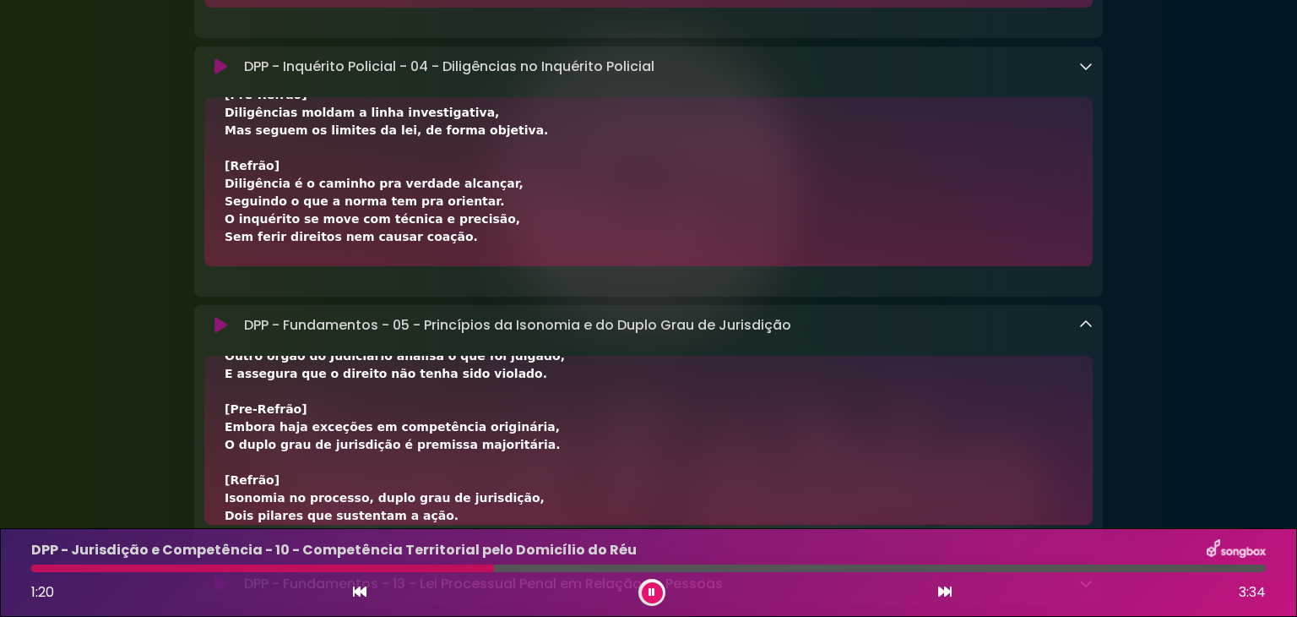
scroll to position [421, 0]
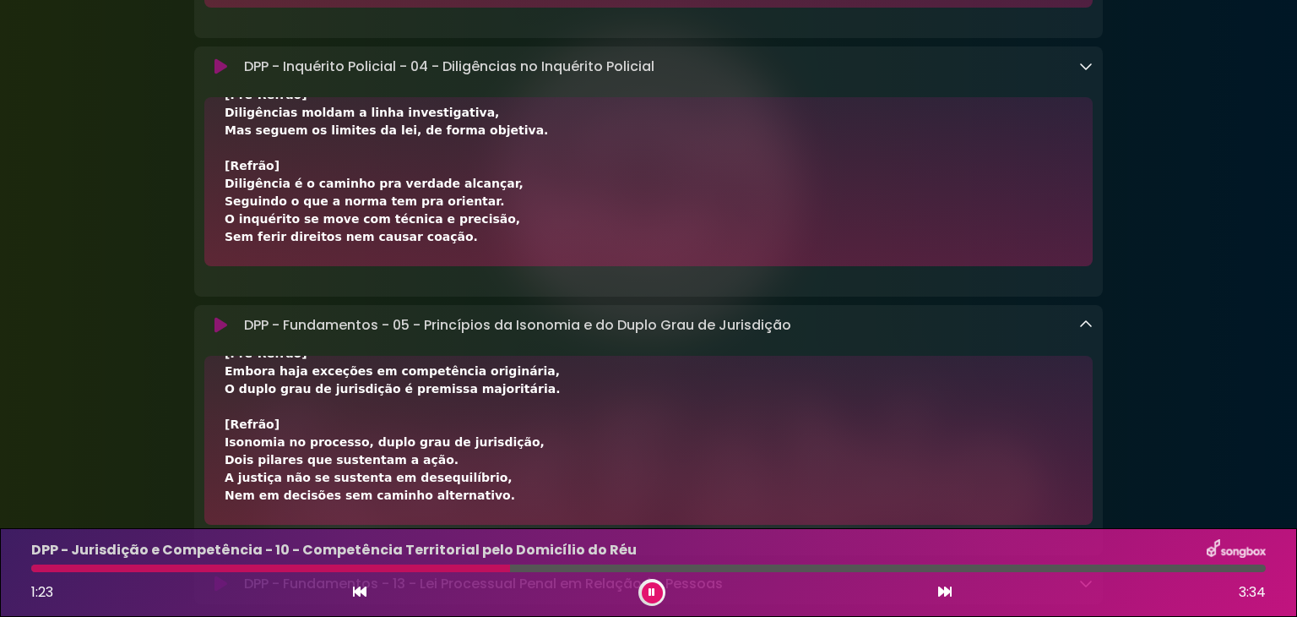
drag, startPoint x: 222, startPoint y: 410, endPoint x: 381, endPoint y: 514, distance: 190.2
click at [473, 520] on div "[Verso 1] No processo penal, a isonomia impõe igualdade formal, Partes têm os m…" at bounding box center [648, 440] width 889 height 169
click at [402, 335] on p "DPP - Fundamentos - 05 - Princípios da Isonomia e do Duplo Grau de Jurisdição L…" at bounding box center [517, 325] width 547 height 20
click at [268, 431] on div "[Verso 1] No processo penal, a isonomia impõe igualdade formal, Partes têm os m…" at bounding box center [649, 229] width 848 height 550
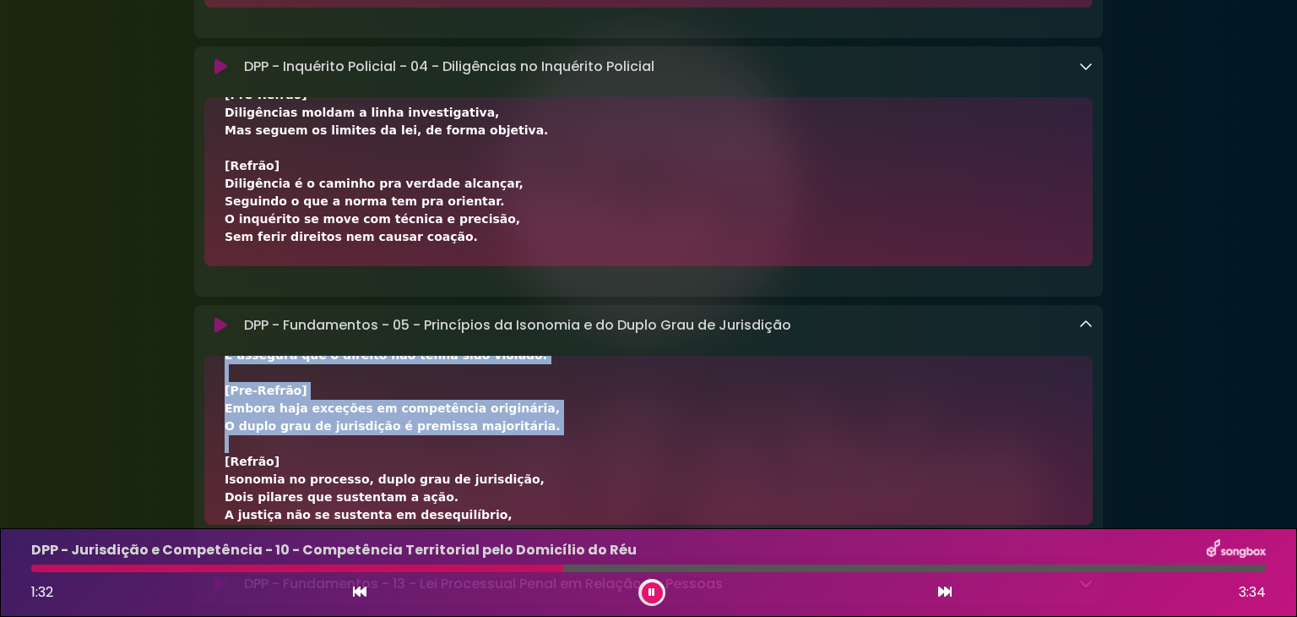
scroll to position [0, 0]
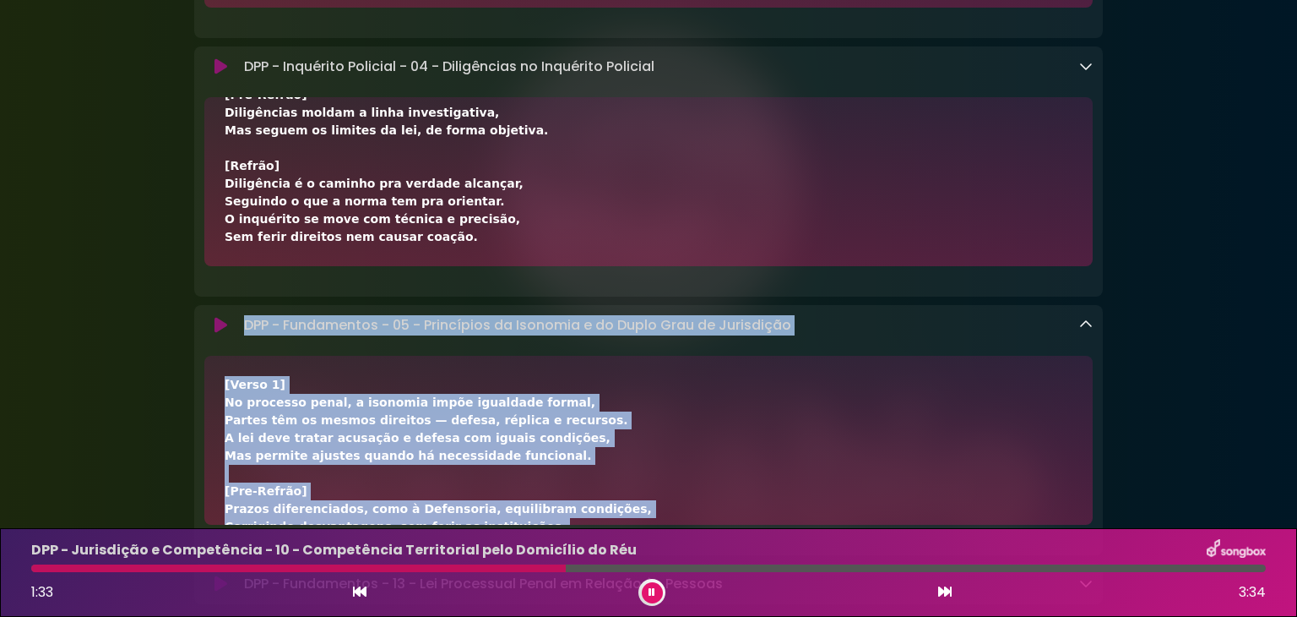
drag, startPoint x: 268, startPoint y: 431, endPoint x: 248, endPoint y: 359, distance: 74.4
click at [248, 359] on div "DPP - Fundamentos - 05 - Princípios da Isonomia e do Duplo Grau de Jurisdição L…" at bounding box center [648, 430] width 909 height 250
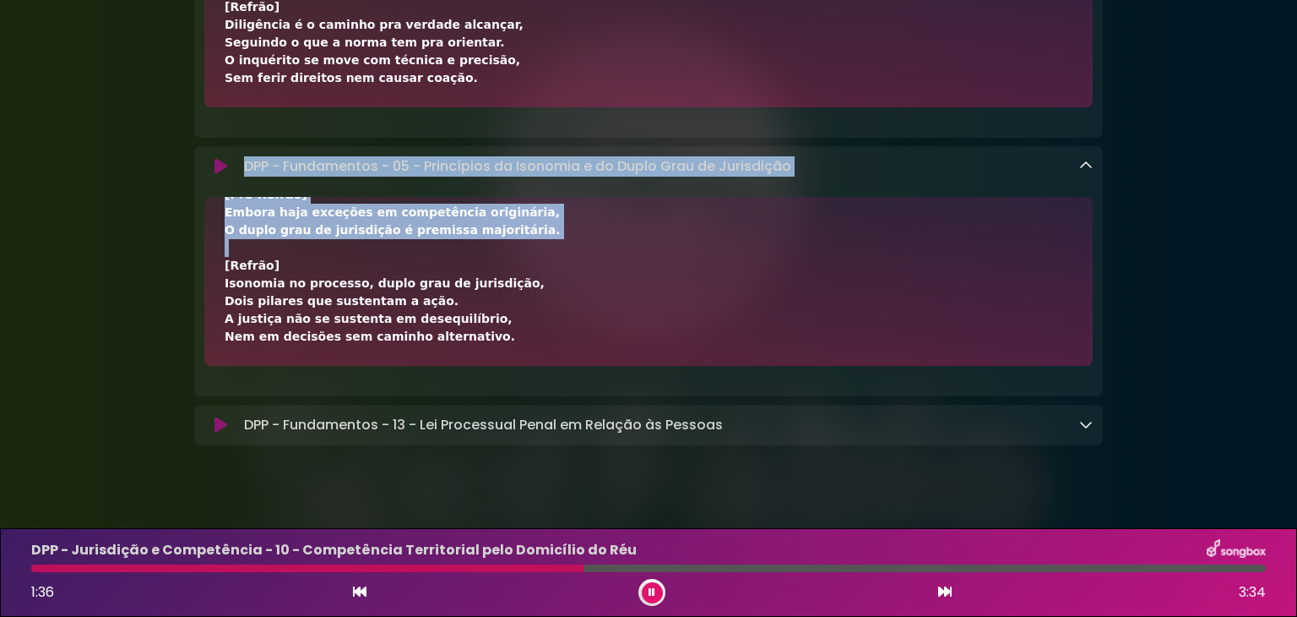
scroll to position [10074, 0]
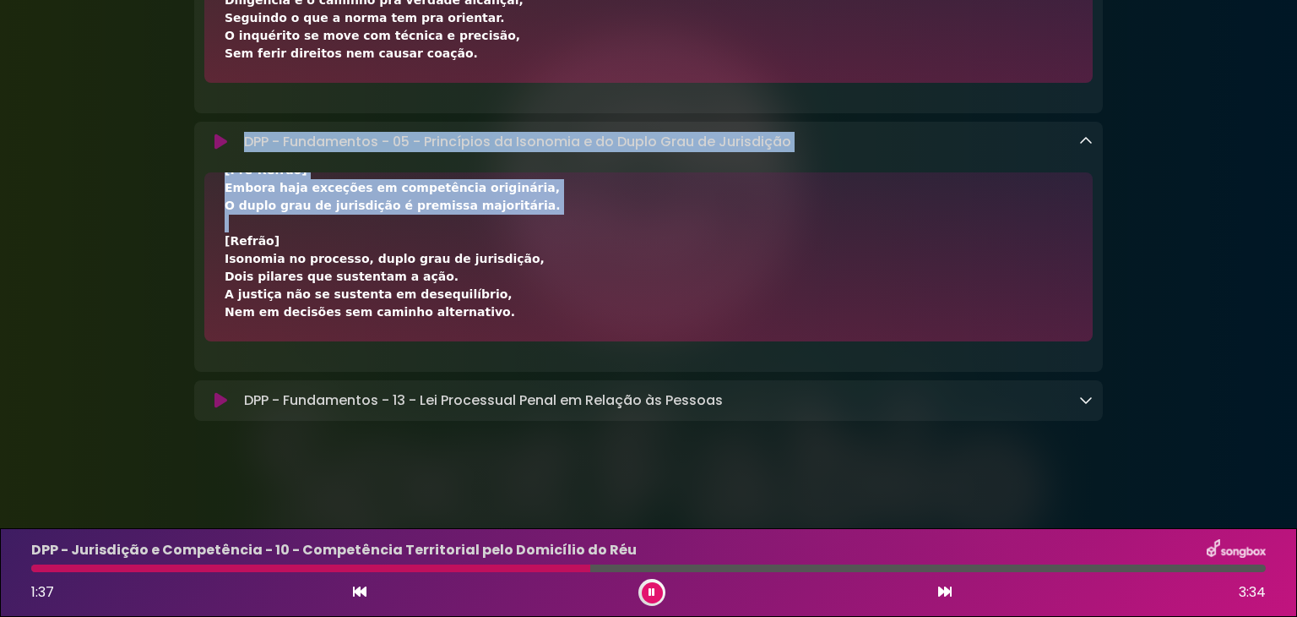
drag, startPoint x: 220, startPoint y: 415, endPoint x: 550, endPoint y: 323, distance: 342.6
click at [550, 323] on div "[Verso 1] No processo penal, a isonomia impõe igualdade formal, Partes têm os m…" at bounding box center [648, 256] width 889 height 169
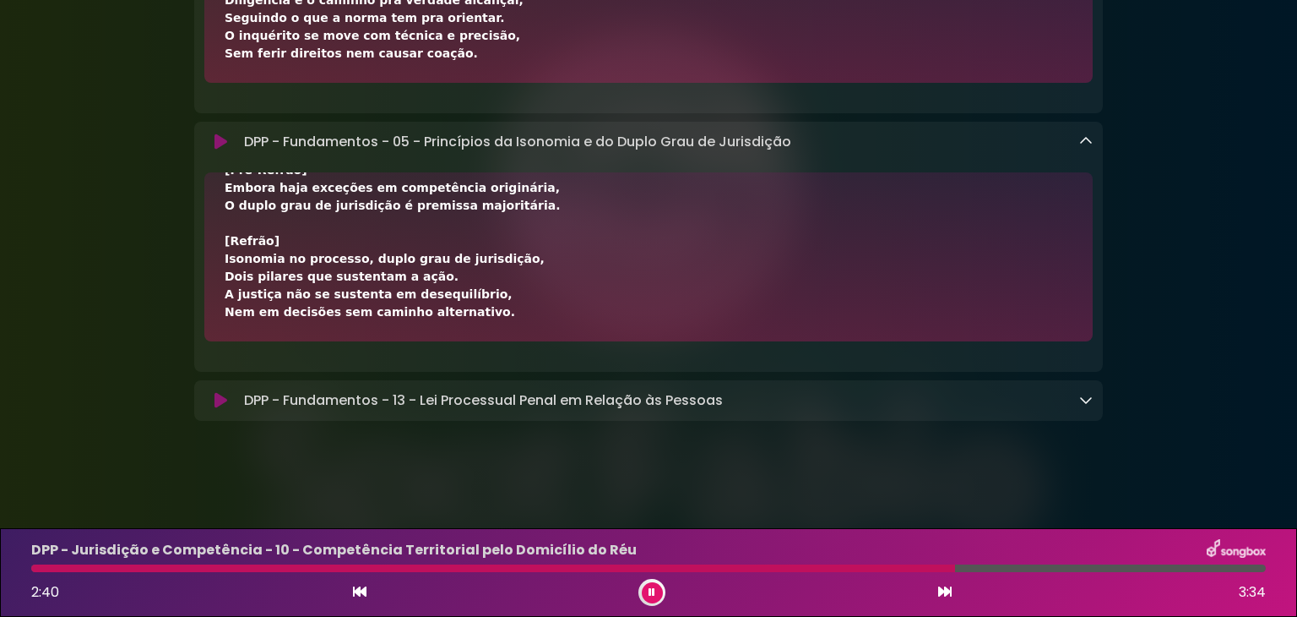
click at [1094, 399] on div "DPP - Fundamentos - 13 - Lei Processual Penal em Relação às Pessoas Loading Tra…" at bounding box center [648, 400] width 909 height 20
click at [1090, 399] on div "DPP - Fundamentos - 13 - Lei Processual Penal em Relação às Pessoas Loading Tra…" at bounding box center [648, 400] width 909 height 20
click at [1089, 399] on icon at bounding box center [1086, 400] width 14 height 14
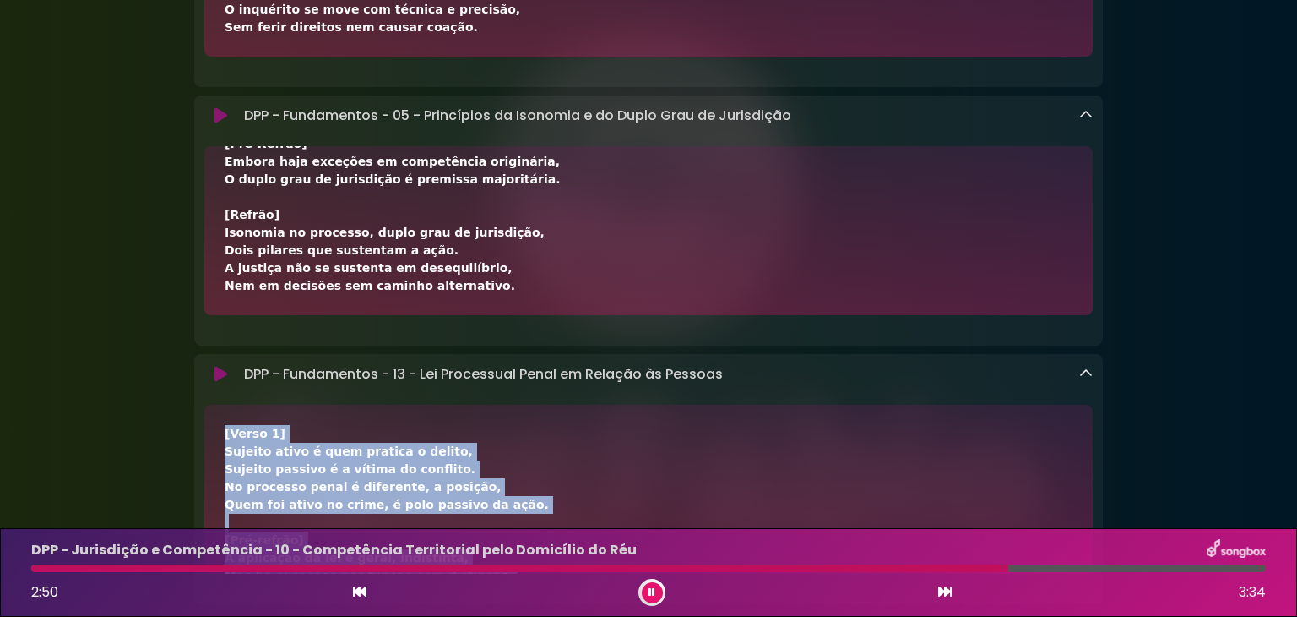
drag, startPoint x: 326, startPoint y: 481, endPoint x: 747, endPoint y: 477, distance: 421.5
drag, startPoint x: 514, startPoint y: 482, endPoint x: 444, endPoint y: 470, distance: 71.1
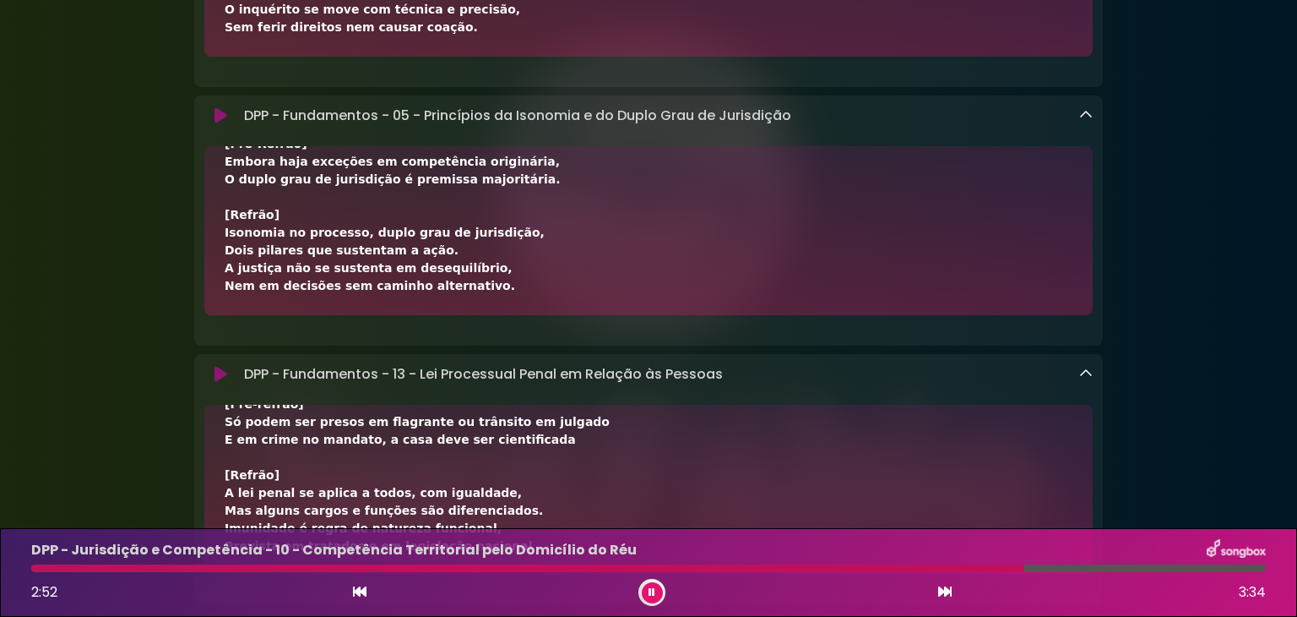
scroll to position [10284, 0]
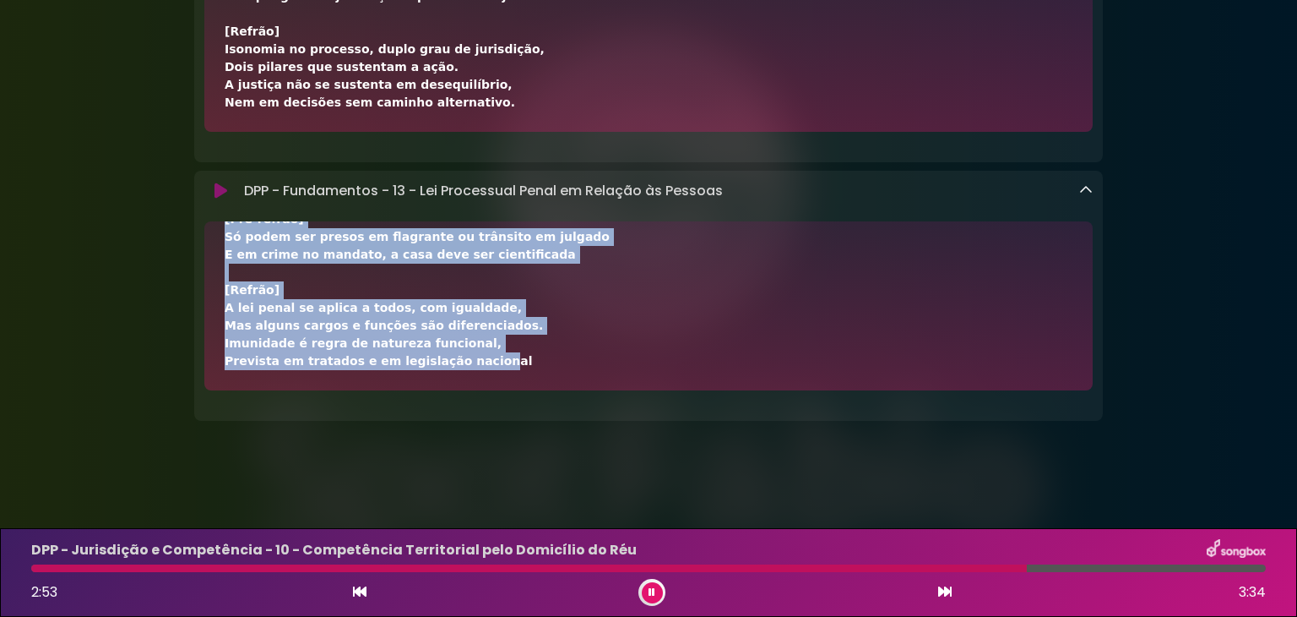
drag, startPoint x: 305, startPoint y: 486, endPoint x: 449, endPoint y: 461, distance: 146.6
click at [448, 503] on body "× Aniversário Grupo SOU Grupo Sou ×" at bounding box center [648, 308] width 1297 height 617
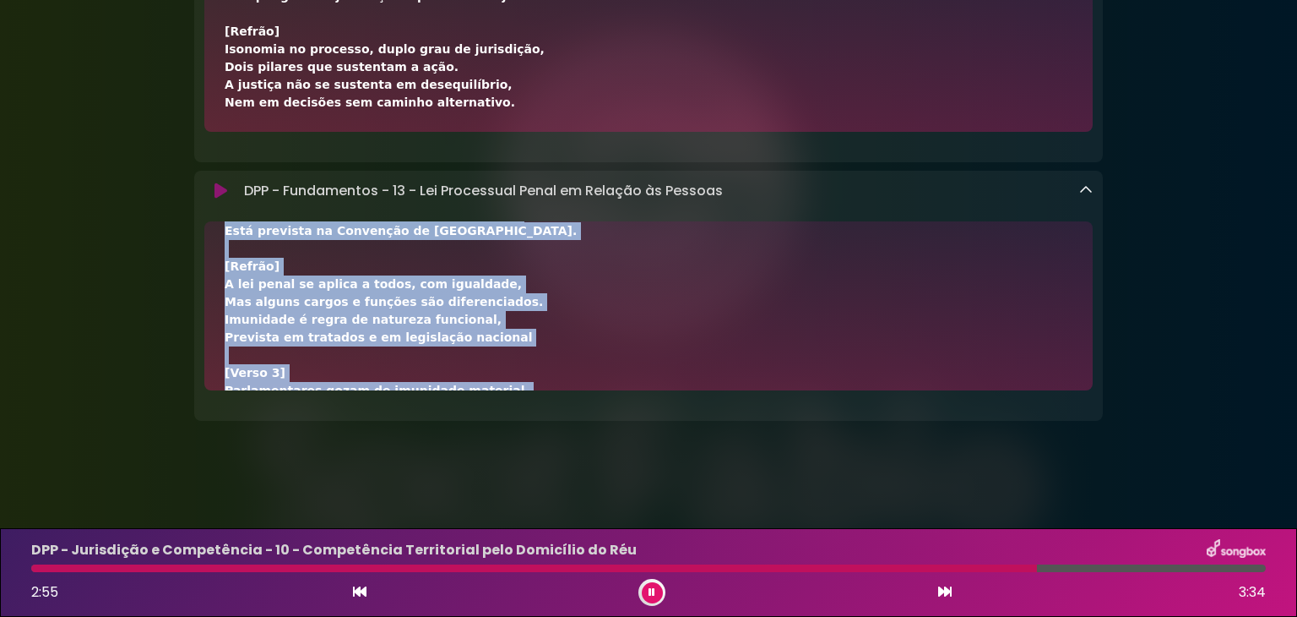
scroll to position [0, 0]
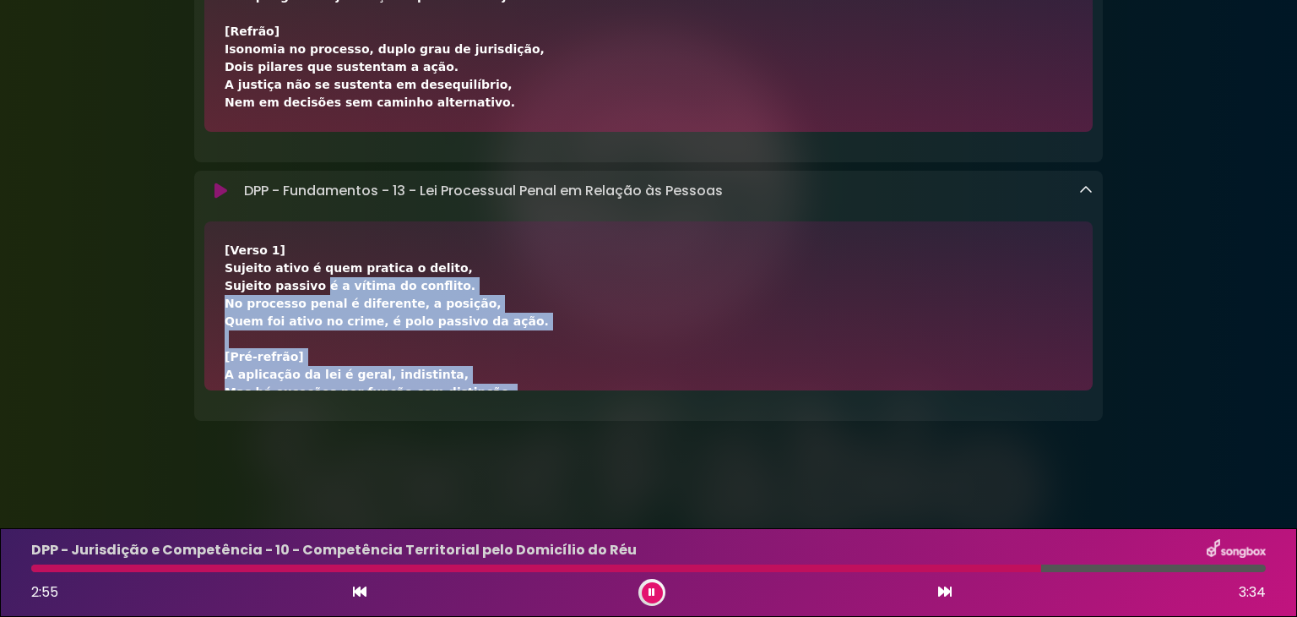
drag, startPoint x: 480, startPoint y: 370, endPoint x: 221, endPoint y: 249, distance: 285.3
click at [221, 249] on div "[Verso 1] Sujeito ativo é quem pratica o delito, Sujeito passivo é a vítima do …" at bounding box center [648, 305] width 889 height 169
click at [937, 602] on div "3:06 3:34" at bounding box center [648, 592] width 1255 height 27
click at [947, 597] on icon at bounding box center [945, 591] width 14 height 14
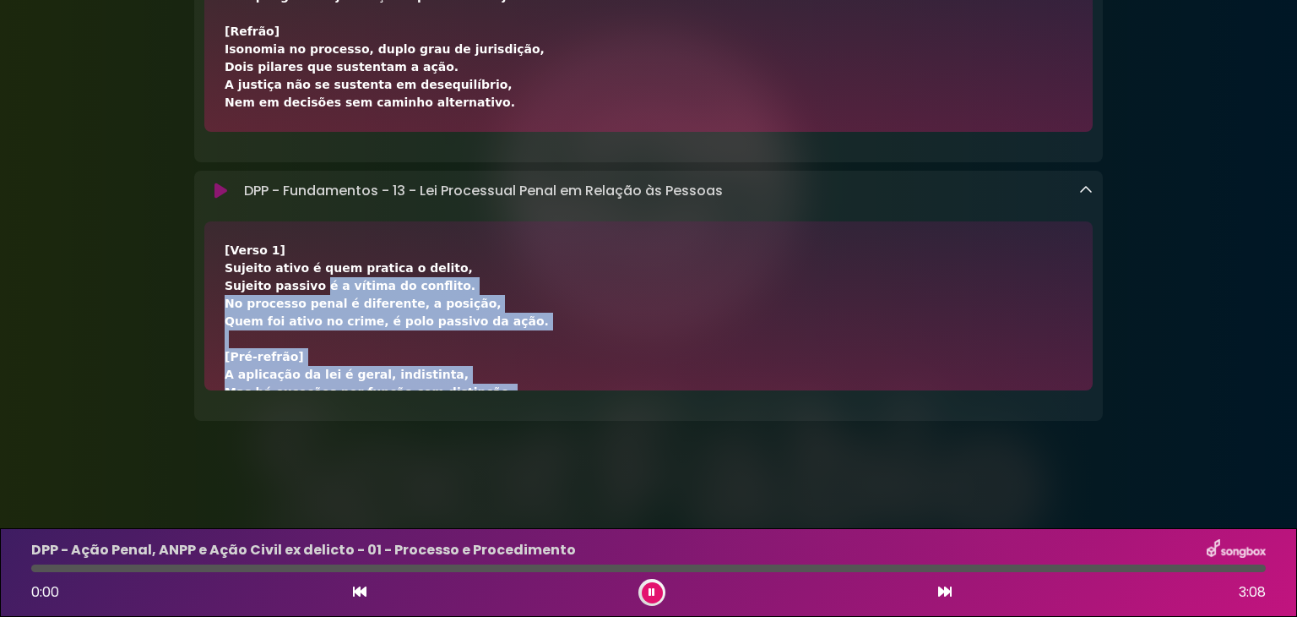
scroll to position [10284, 0]
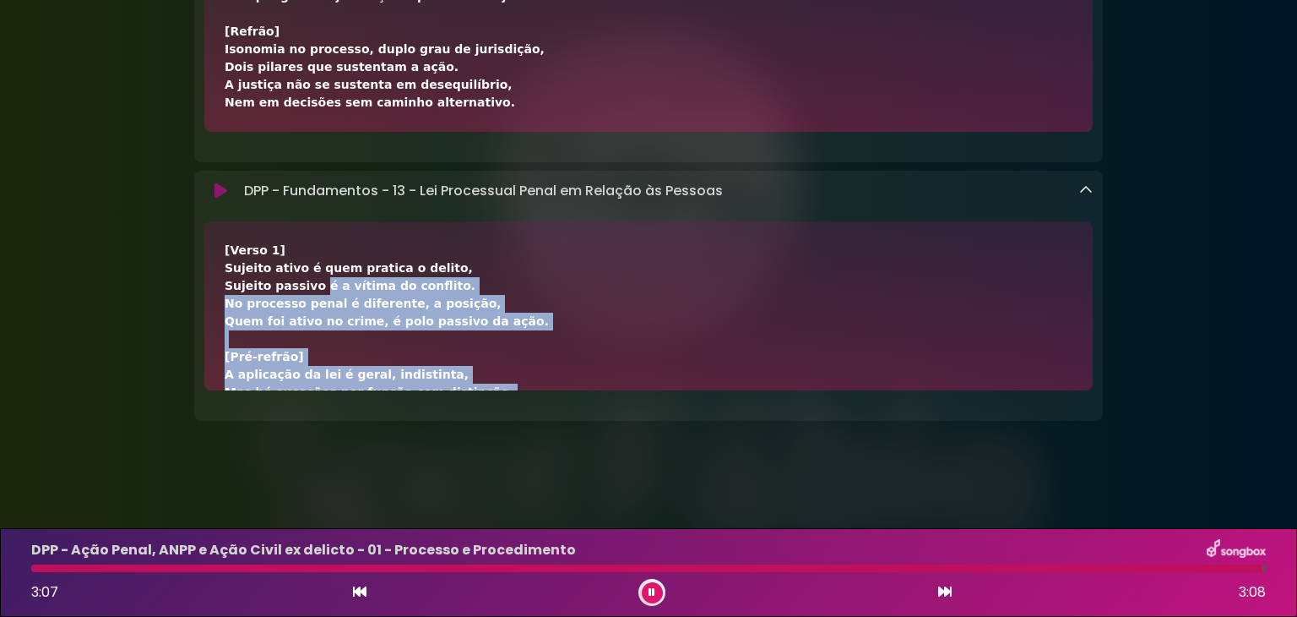
click at [948, 595] on icon at bounding box center [945, 591] width 14 height 14
click at [948, 592] on icon at bounding box center [945, 591] width 14 height 14
click at [939, 593] on icon at bounding box center [945, 591] width 14 height 14
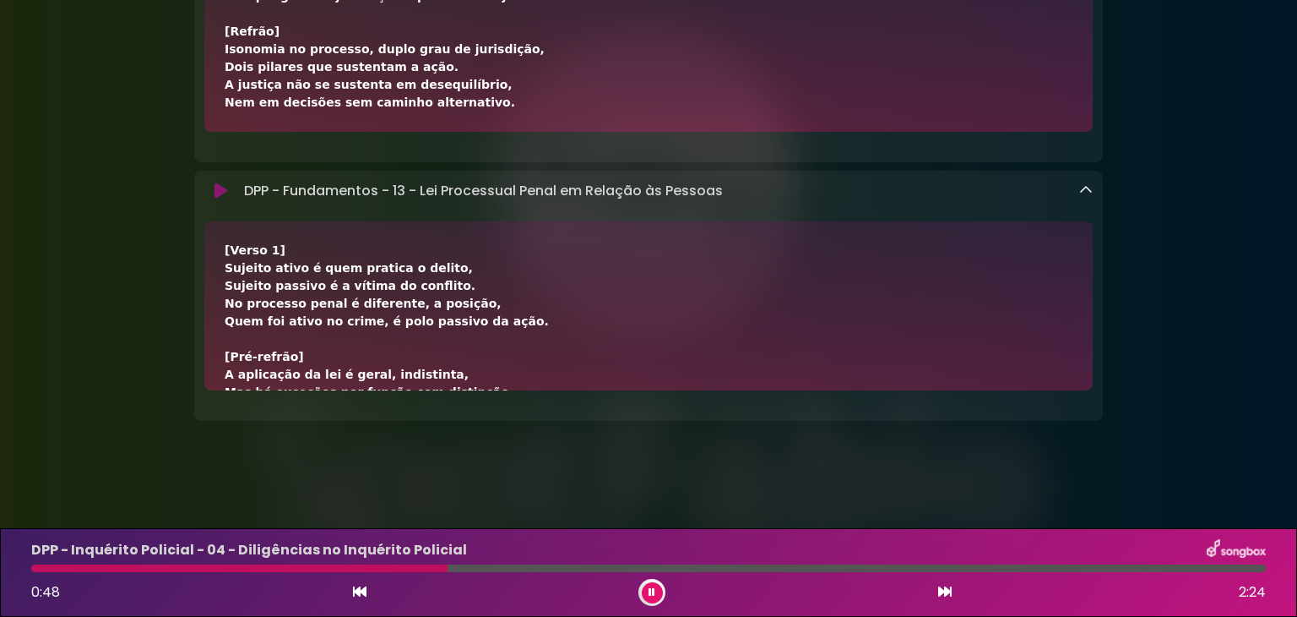
click at [35, 566] on div at bounding box center [239, 568] width 416 height 8
click at [35, 566] on div at bounding box center [648, 568] width 1235 height 8
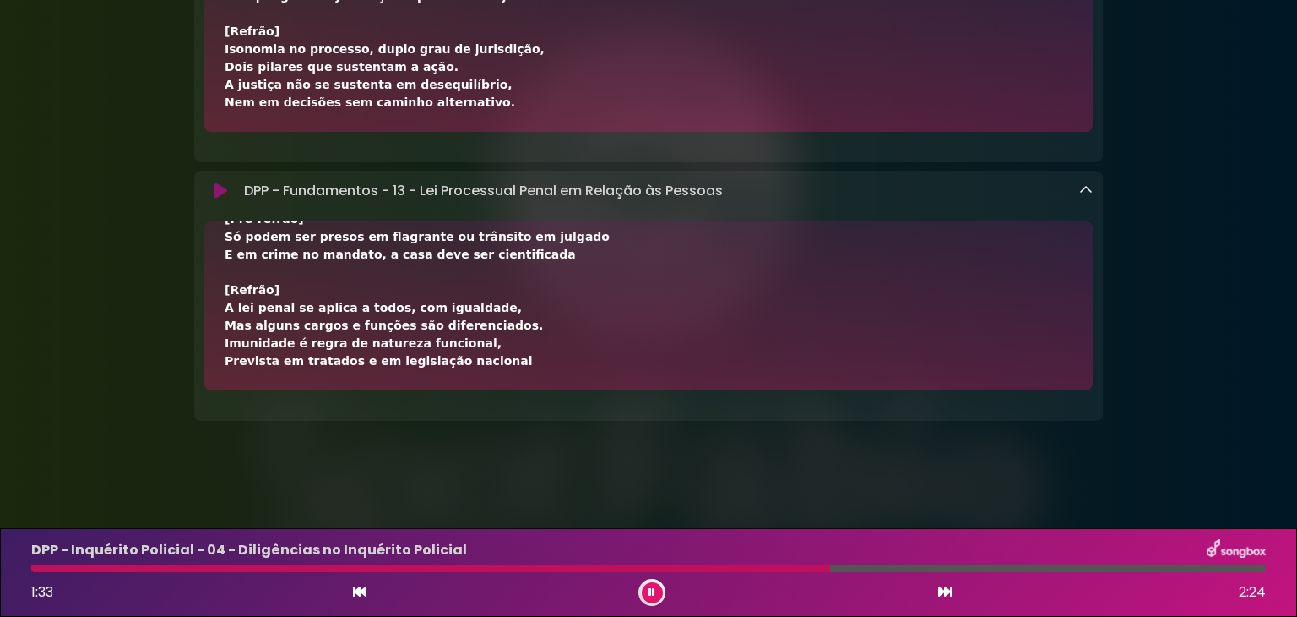
drag, startPoint x: 291, startPoint y: 241, endPoint x: 524, endPoint y: 515, distance: 360.1
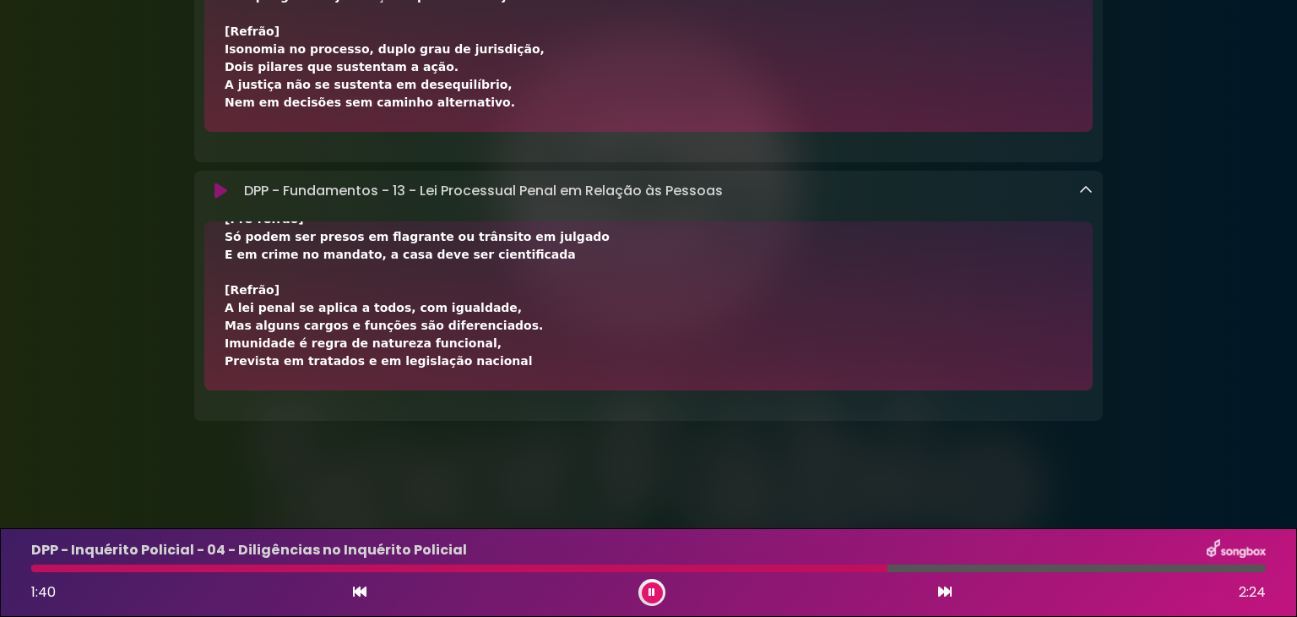
click at [956, 595] on div "1:40 2:24" at bounding box center [648, 592] width 1255 height 27
click at [945, 598] on icon at bounding box center [945, 591] width 14 height 14
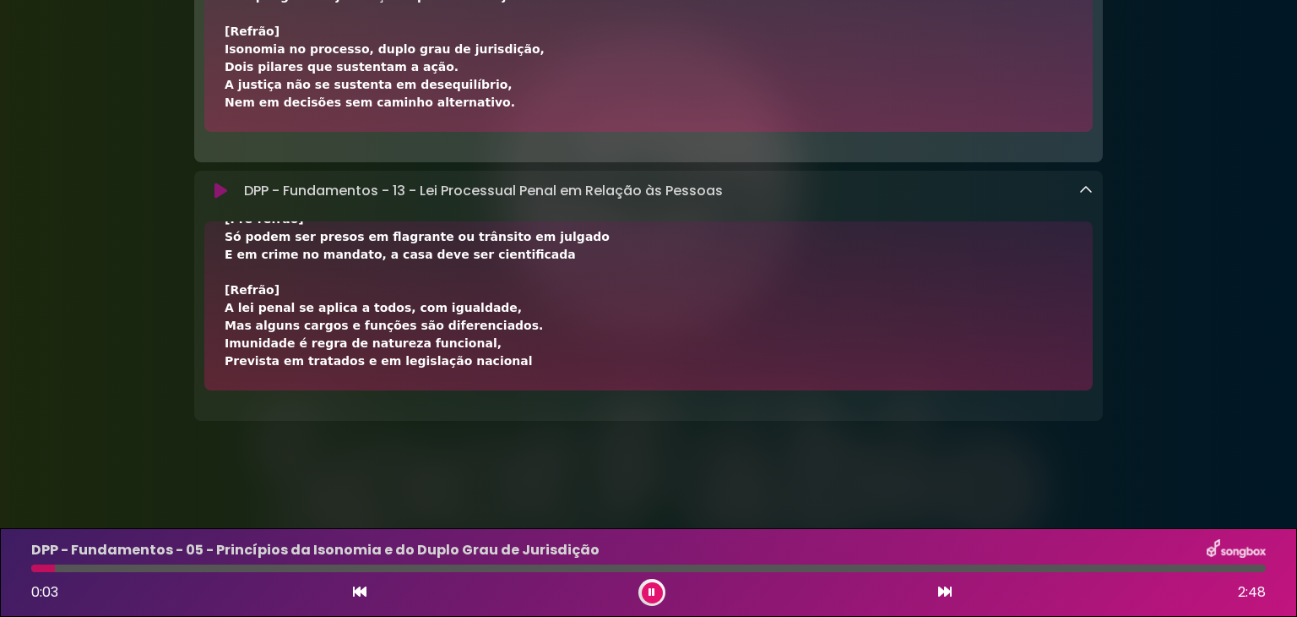
click at [361, 589] on icon at bounding box center [360, 591] width 14 height 14
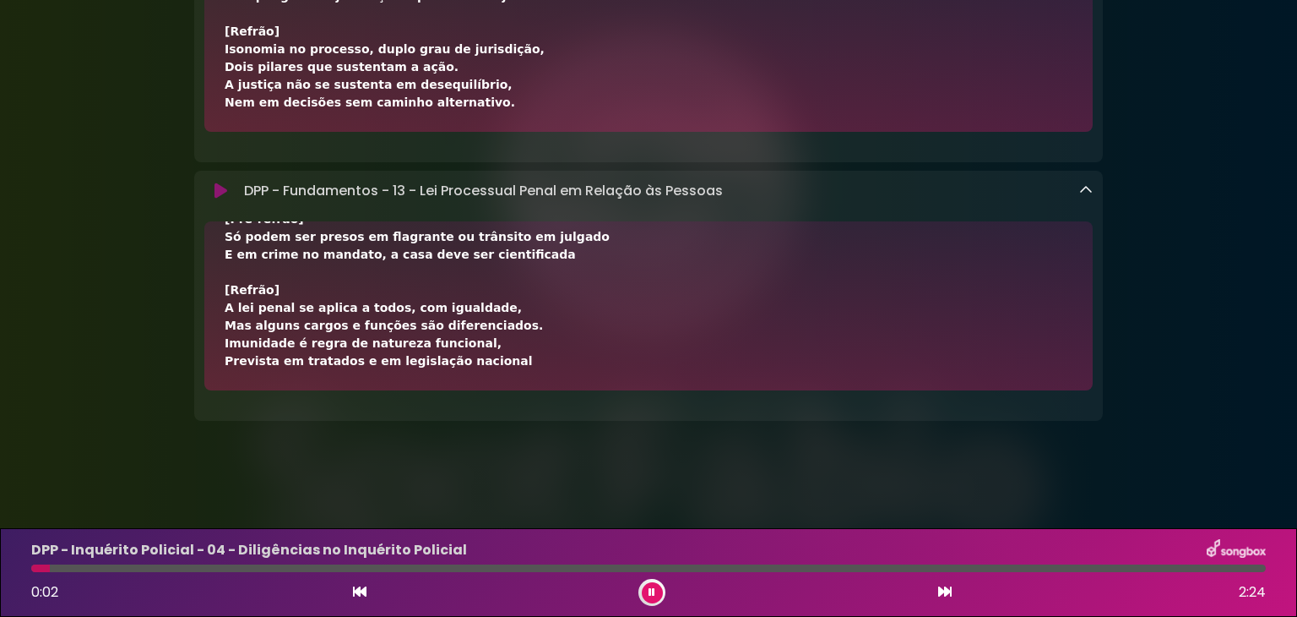
click at [946, 592] on icon at bounding box center [945, 591] width 14 height 14
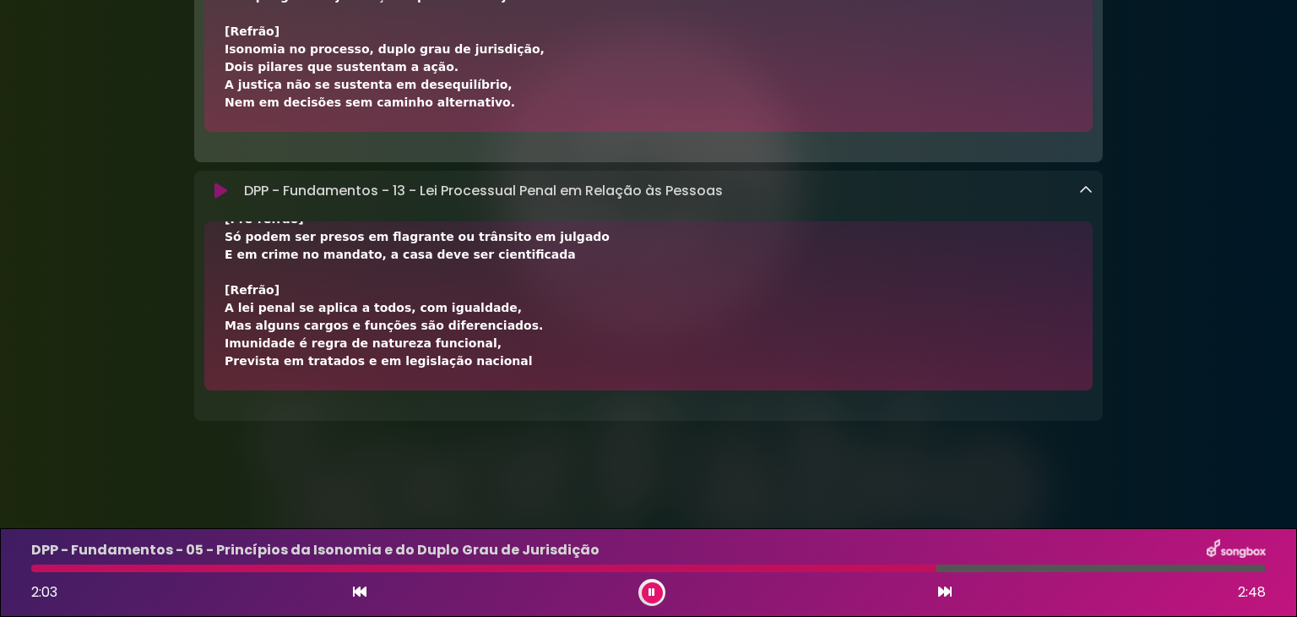
click at [652, 598] on button at bounding box center [652, 592] width 21 height 21
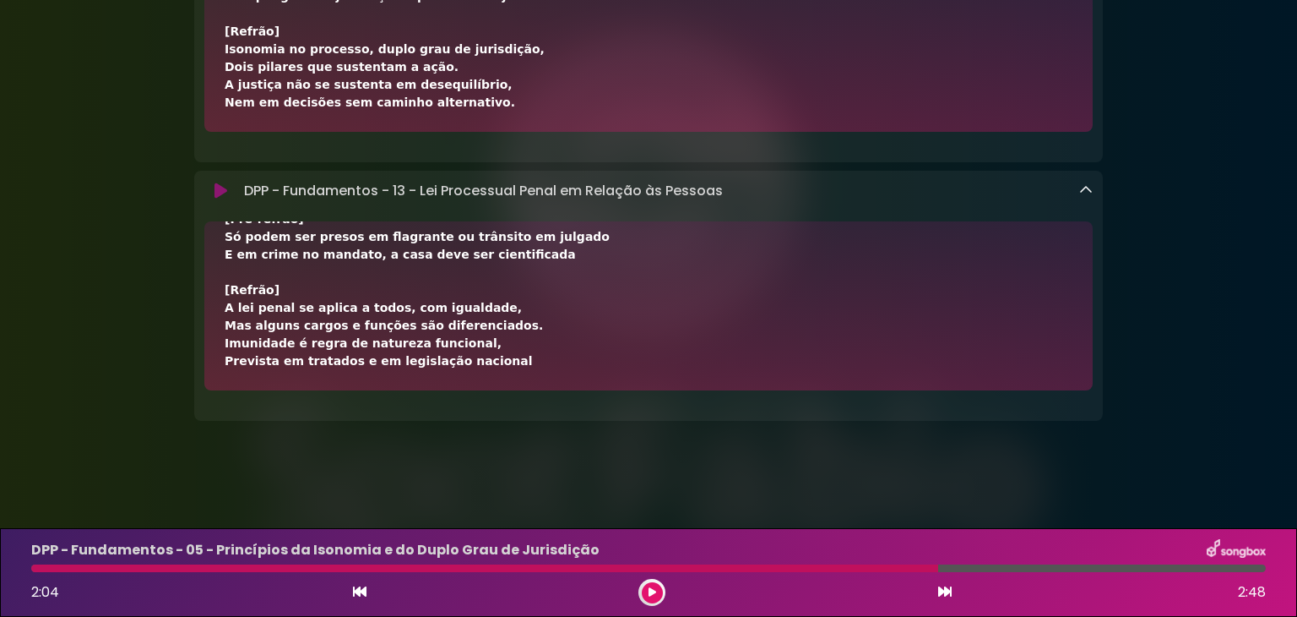
click at [944, 595] on icon at bounding box center [945, 591] width 14 height 14
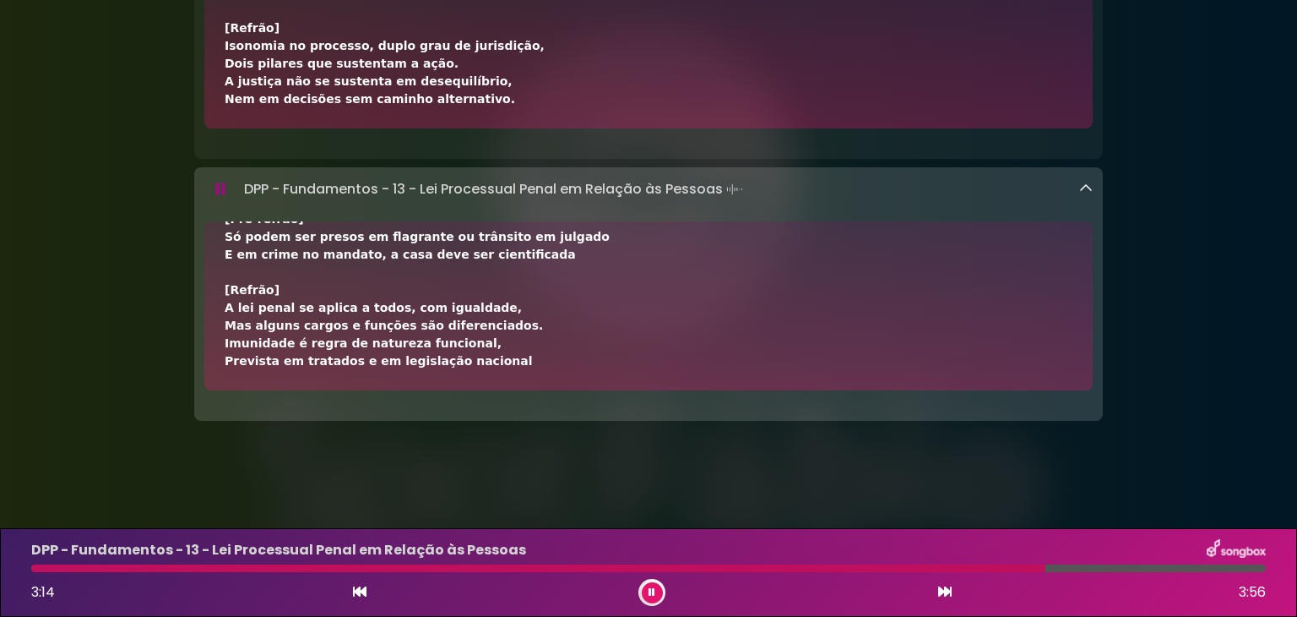
click at [655, 596] on button at bounding box center [652, 592] width 21 height 21
